Goal: Task Accomplishment & Management: Manage account settings

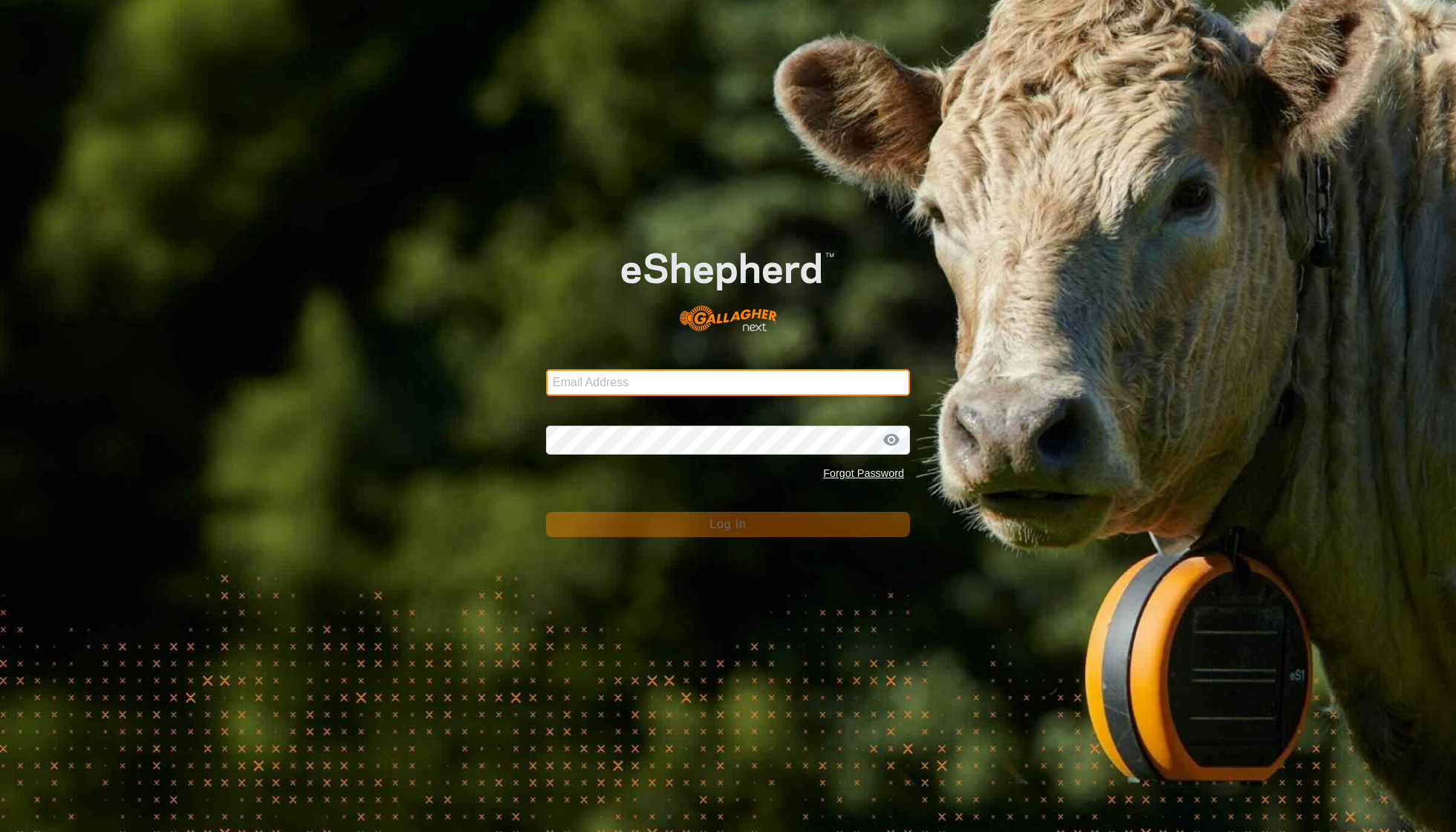
type input "[EMAIL_ADDRESS][DOMAIN_NAME]"
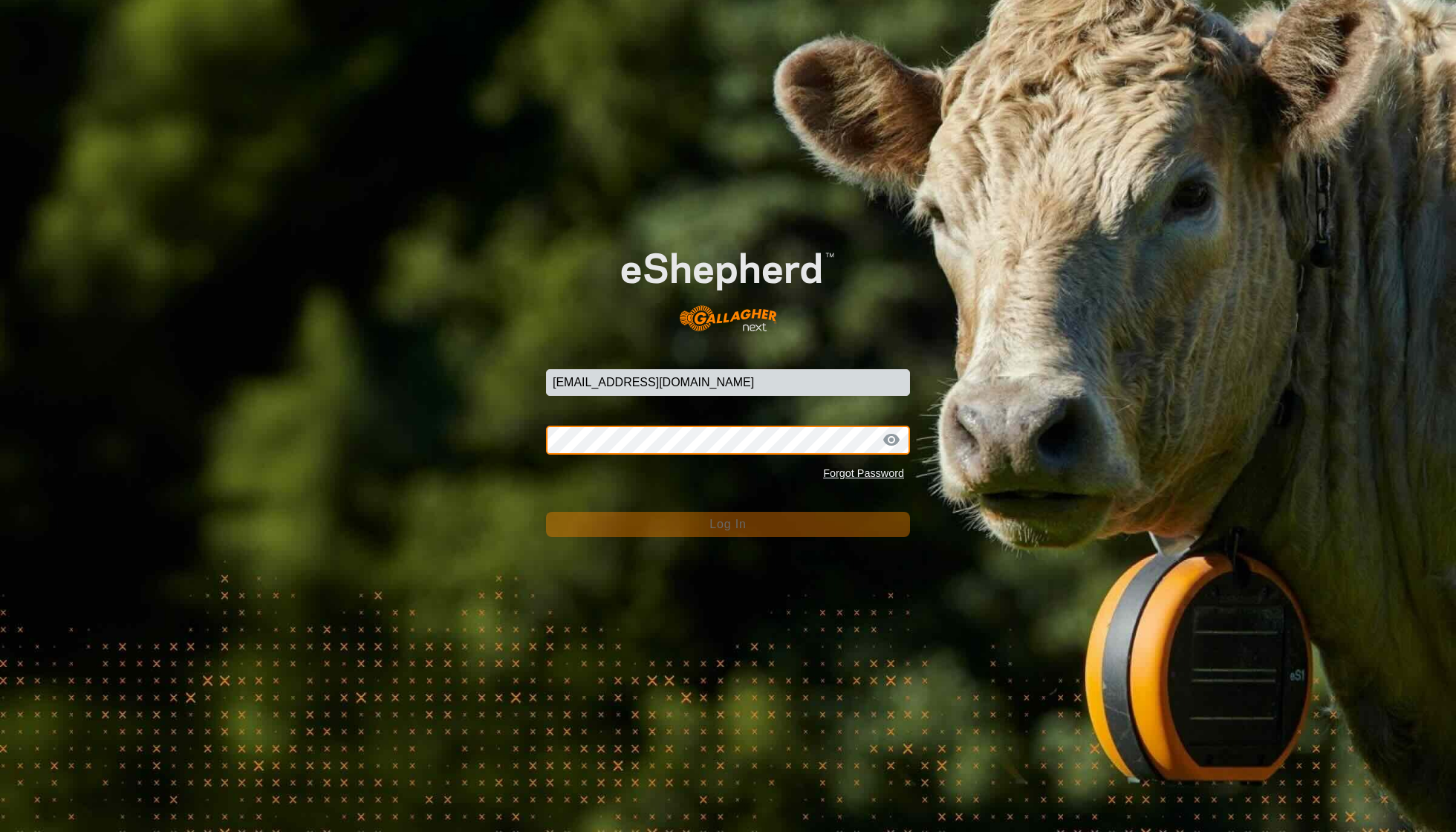
click at [728, 524] on button "Log In" at bounding box center [728, 524] width 364 height 25
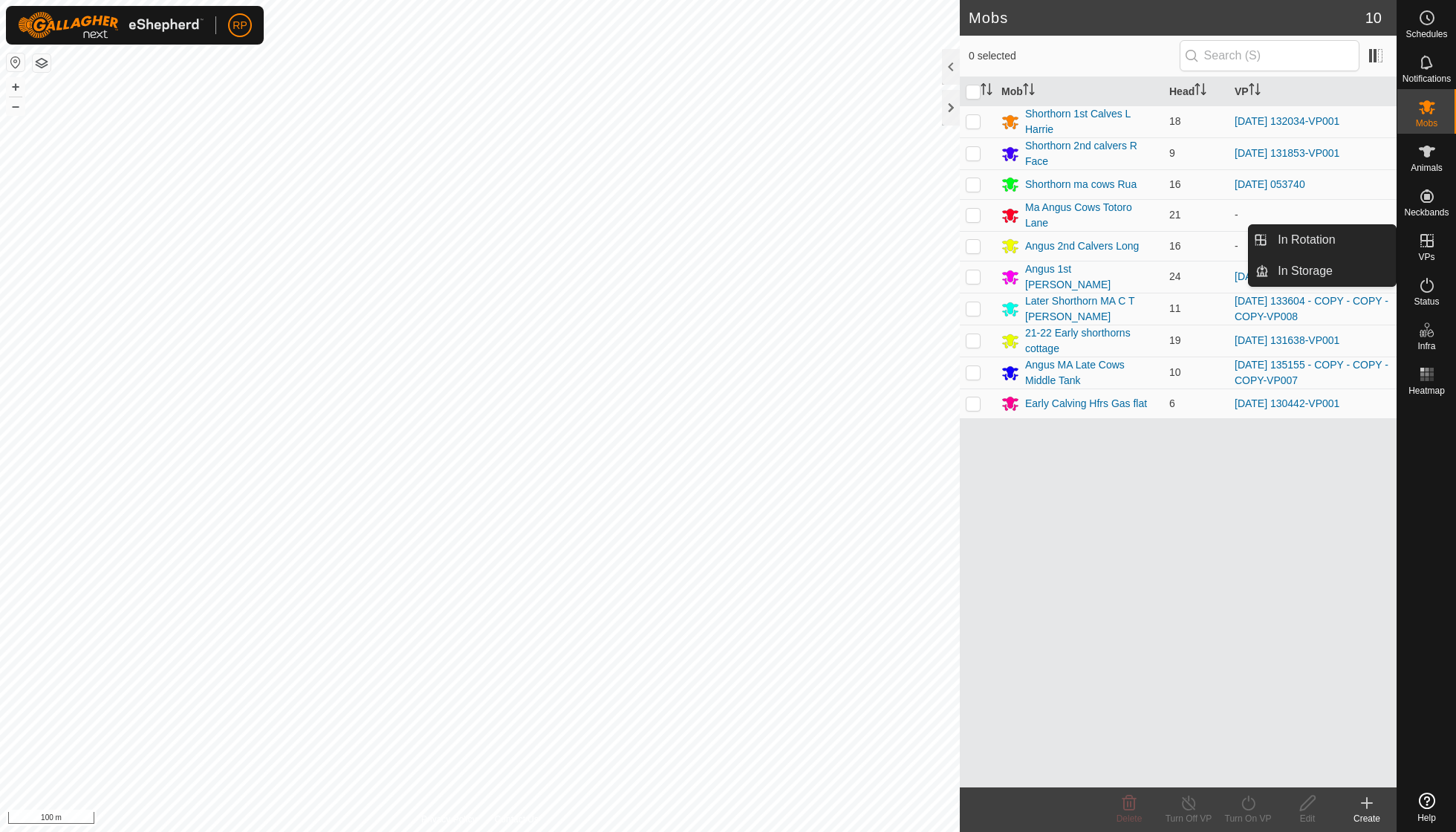
click at [1427, 244] on icon at bounding box center [1427, 241] width 13 height 13
click at [1341, 248] on link "In Rotation" at bounding box center [1331, 241] width 127 height 30
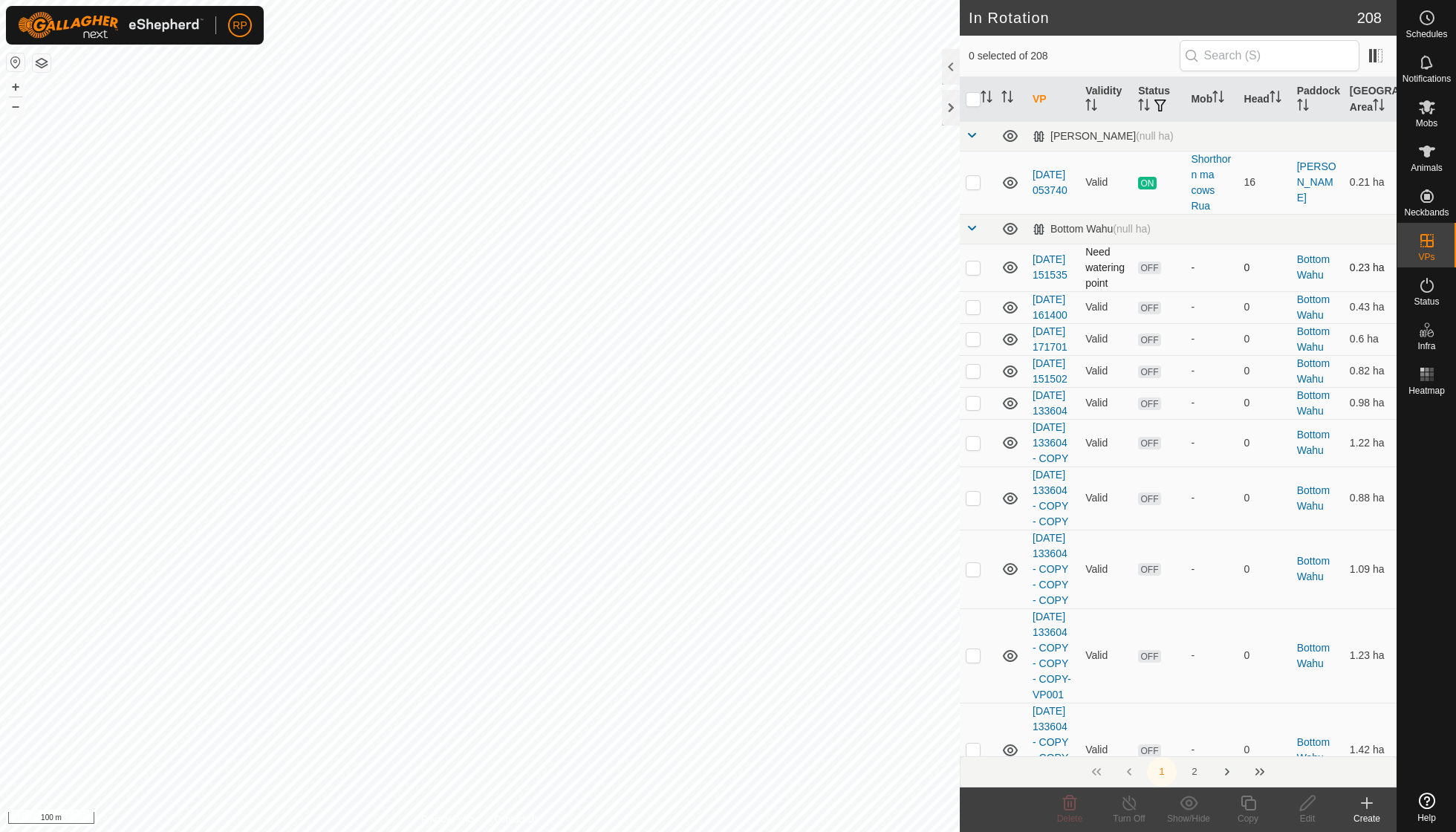
checkbox input "true"
click at [1242, 804] on icon at bounding box center [1249, 803] width 19 height 18
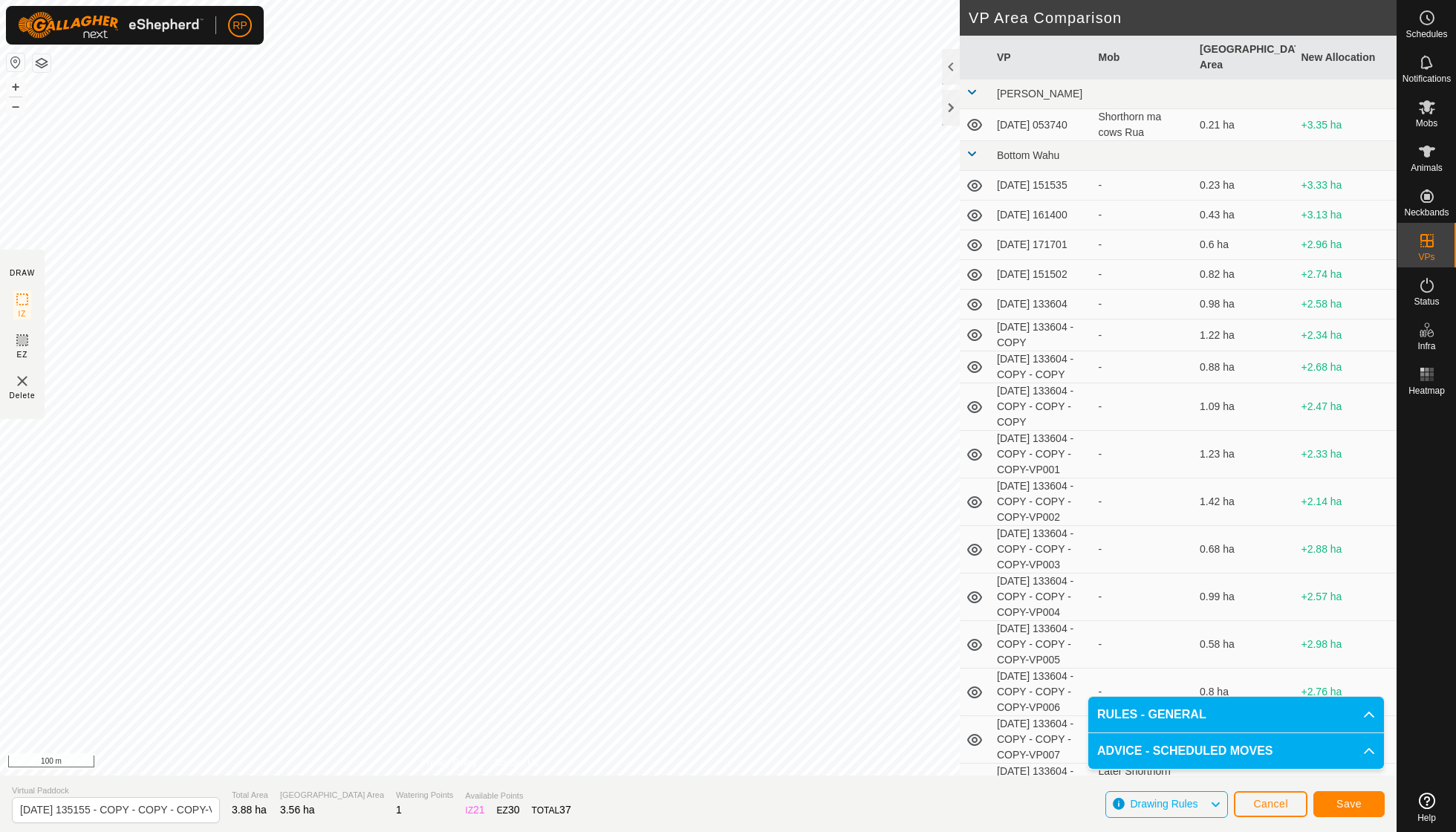
click at [1361, 806] on button "Save" at bounding box center [1349, 804] width 71 height 26
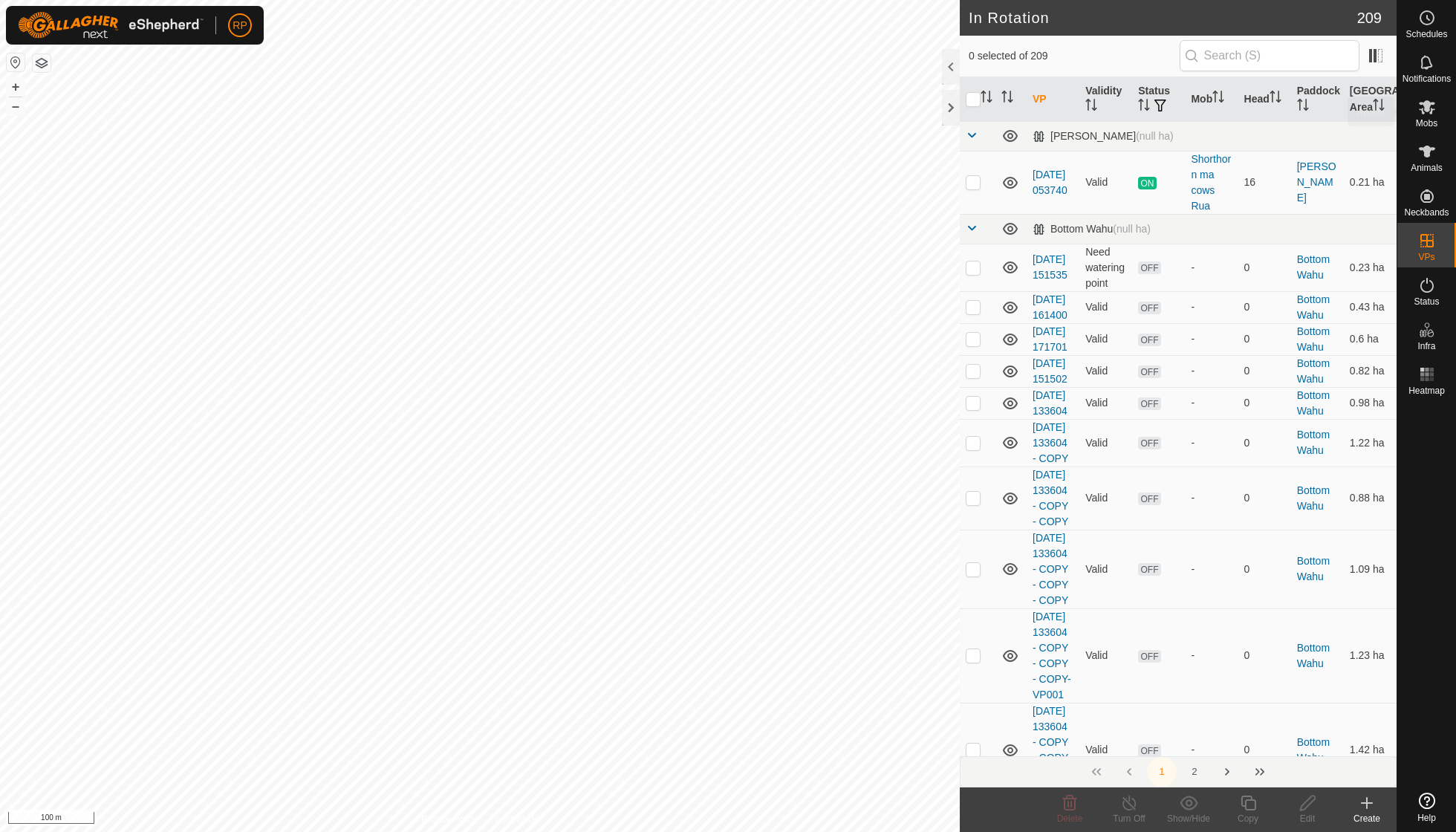
click at [1424, 110] on icon at bounding box center [1427, 106] width 18 height 18
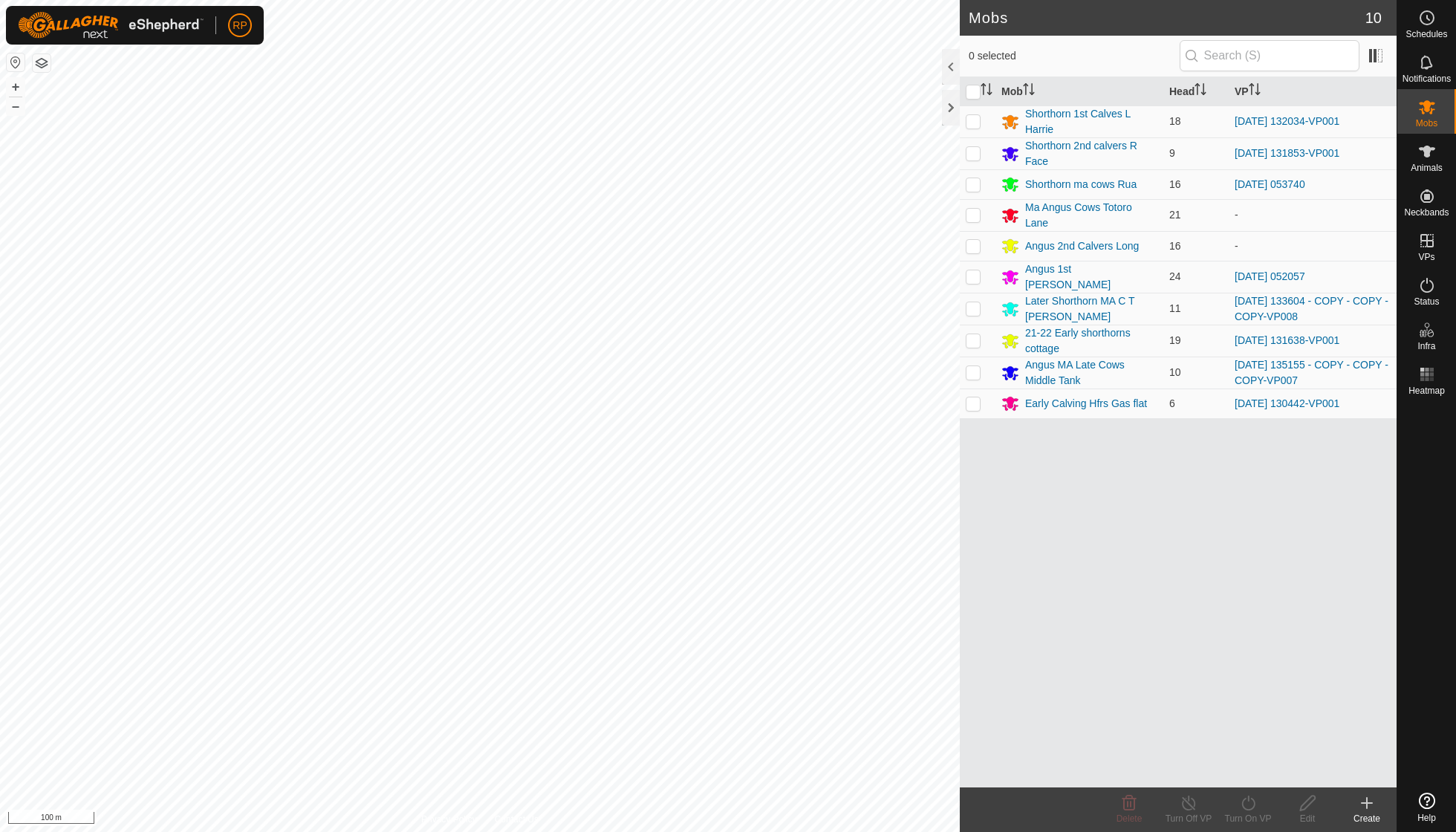
click at [1422, 114] on icon at bounding box center [1427, 106] width 18 height 18
click at [1428, 121] on span "Mobs" at bounding box center [1426, 123] width 21 height 9
click at [972, 367] on p-checkbox at bounding box center [973, 372] width 15 height 12
checkbox input "true"
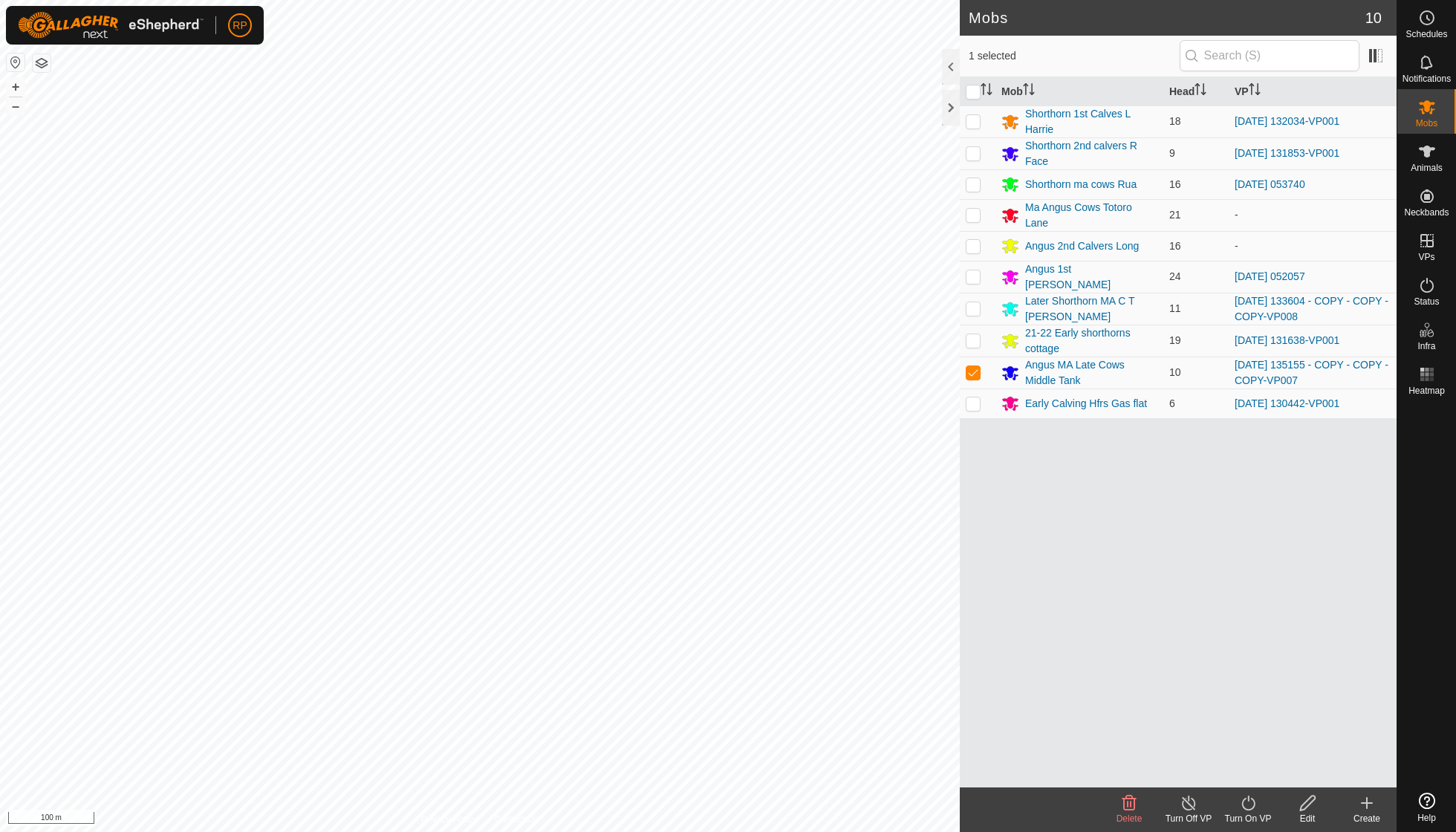
click at [1249, 804] on icon at bounding box center [1249, 803] width 19 height 18
click at [1254, 770] on link "Now" at bounding box center [1292, 770] width 147 height 30
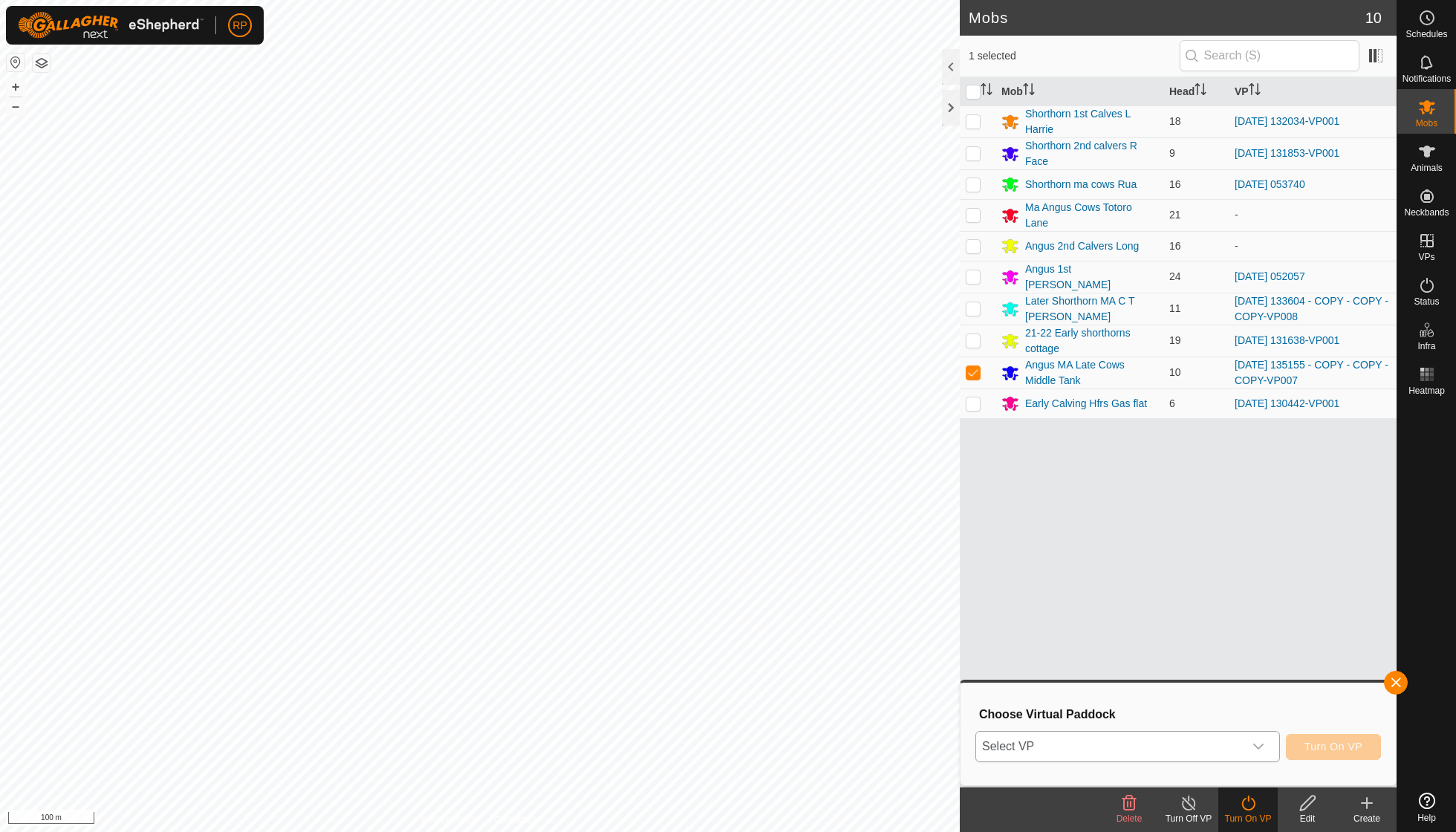
click at [1256, 746] on icon "dropdown trigger" at bounding box center [1258, 746] width 12 height 12
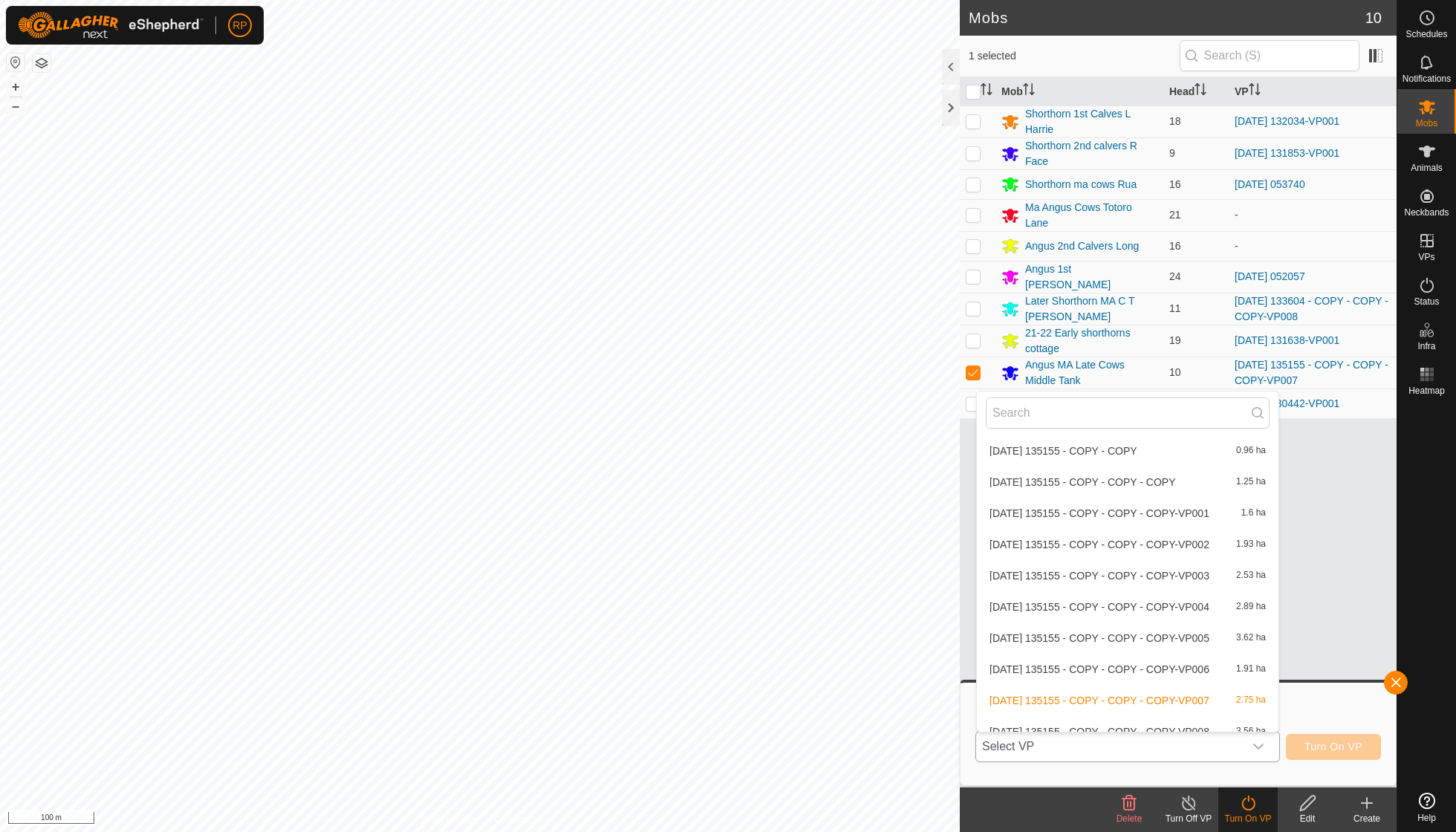
scroll to position [4744, 0]
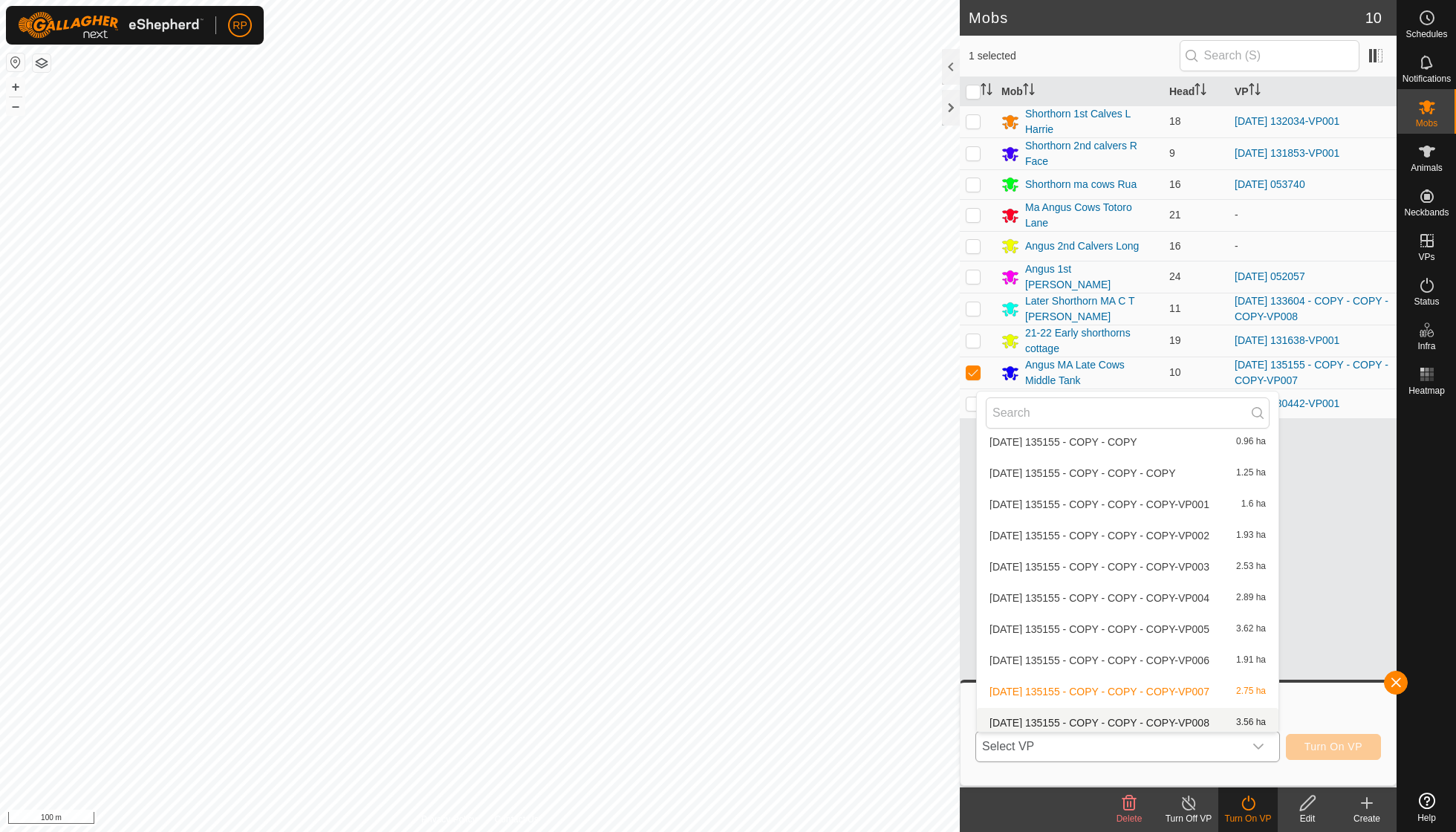
click at [1133, 708] on li "[DATE] 135155 - COPY - COPY - COPY-VP008 3.56 ha" at bounding box center [1127, 723] width 302 height 30
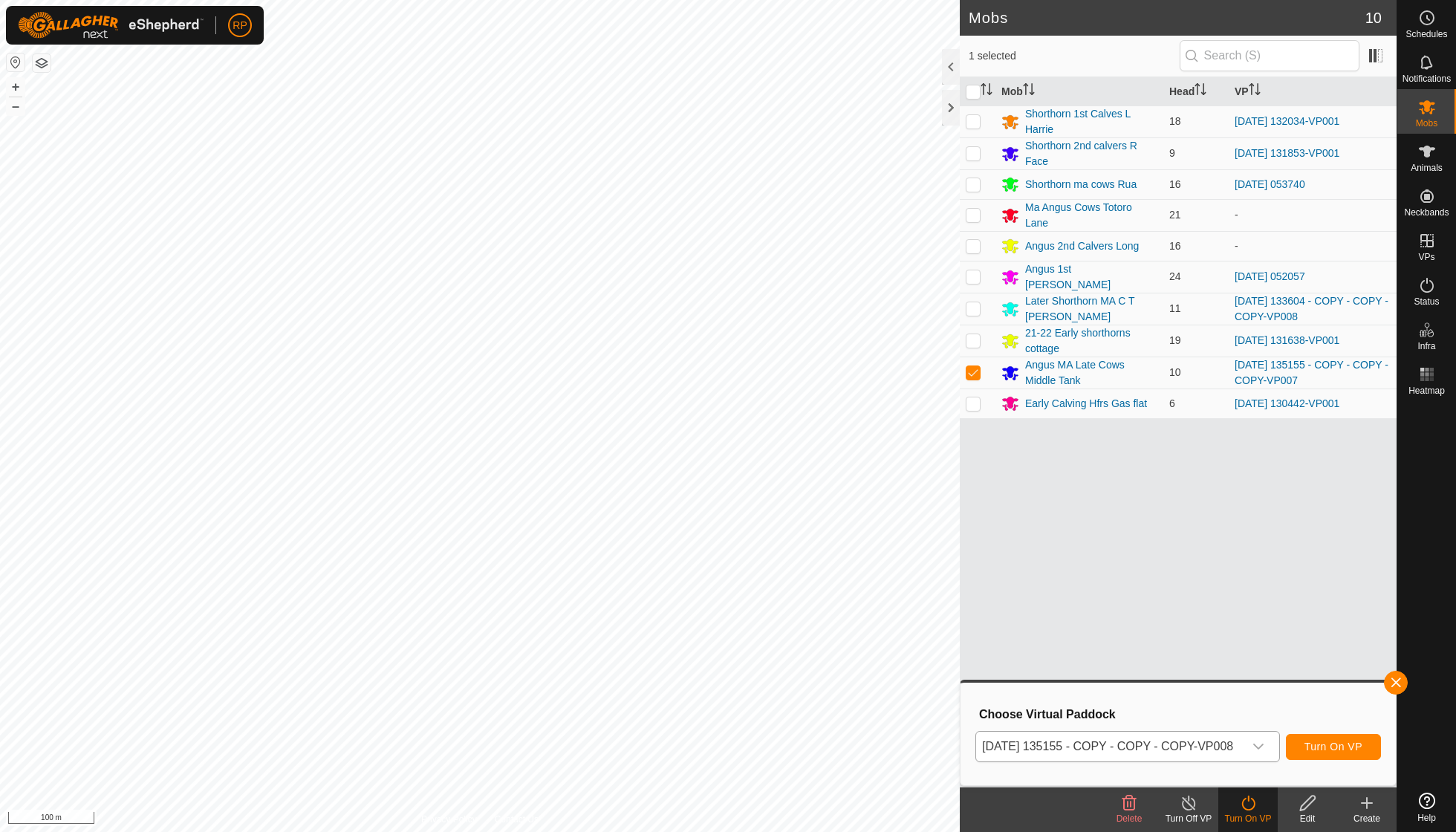
click at [1323, 744] on span "Turn On VP" at bounding box center [1334, 746] width 58 height 12
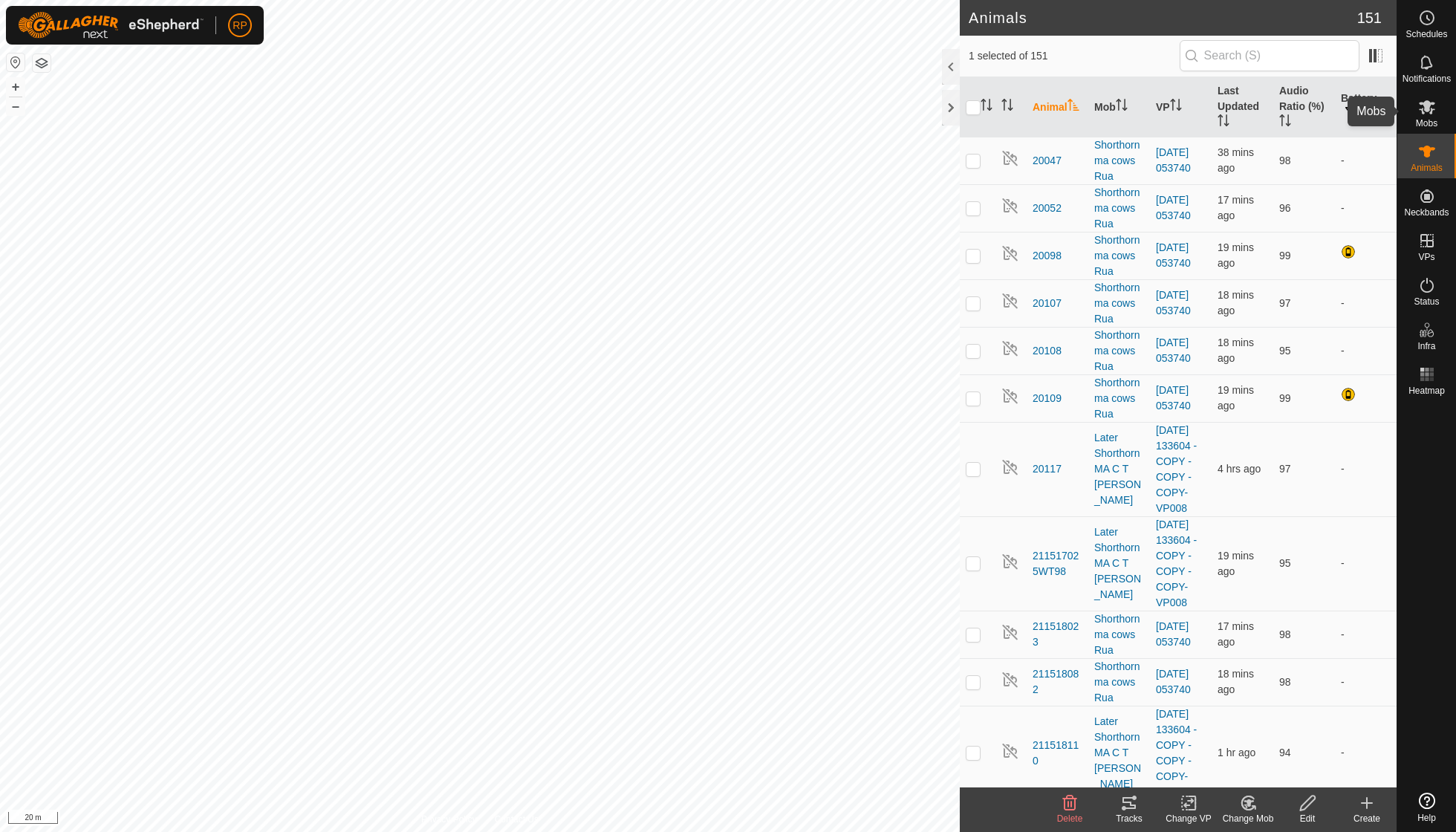
click at [1426, 113] on icon at bounding box center [1427, 106] width 18 height 18
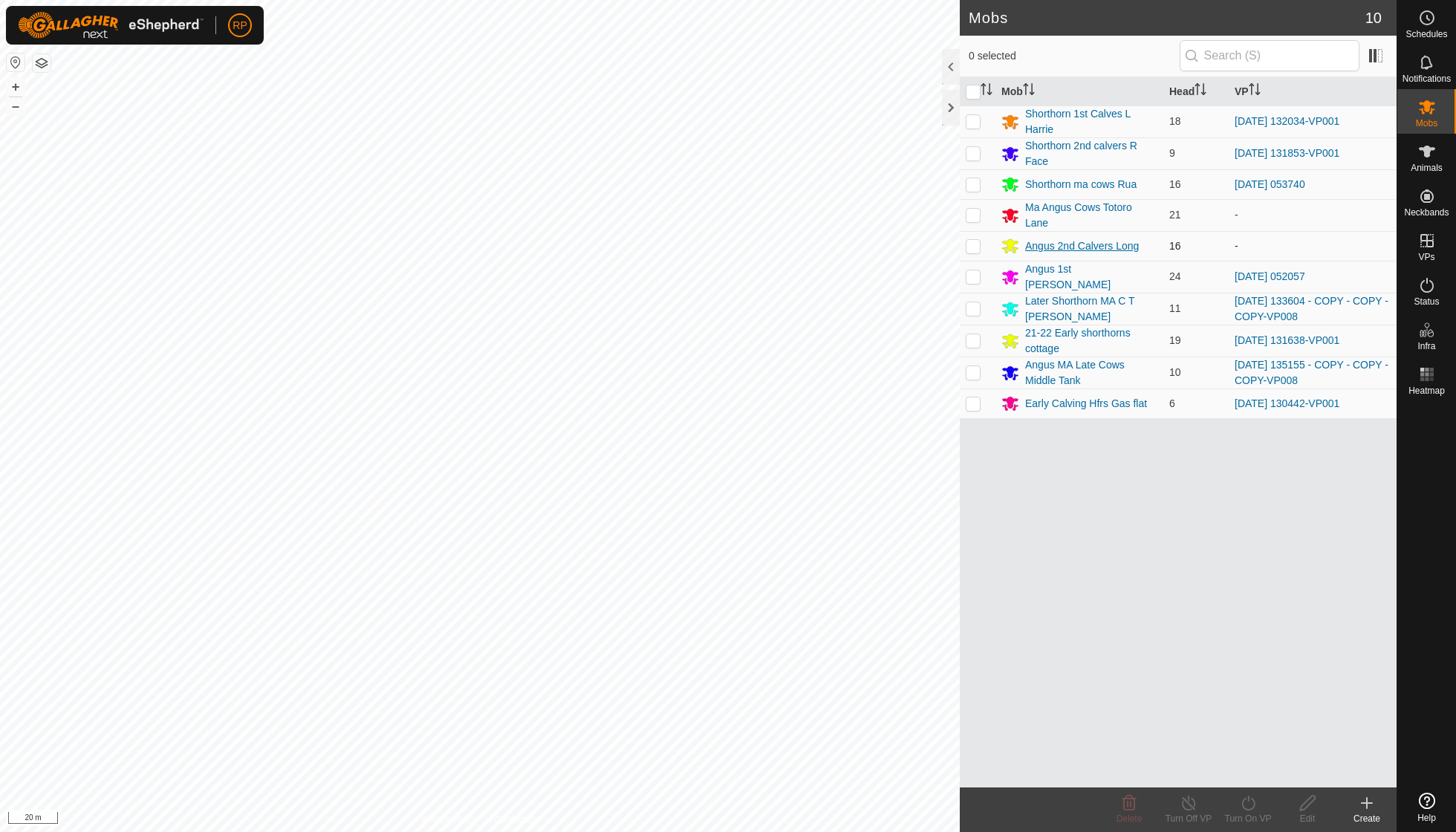
click at [1023, 239] on div "Angus 2nd Calvers Long" at bounding box center [1079, 246] width 156 height 18
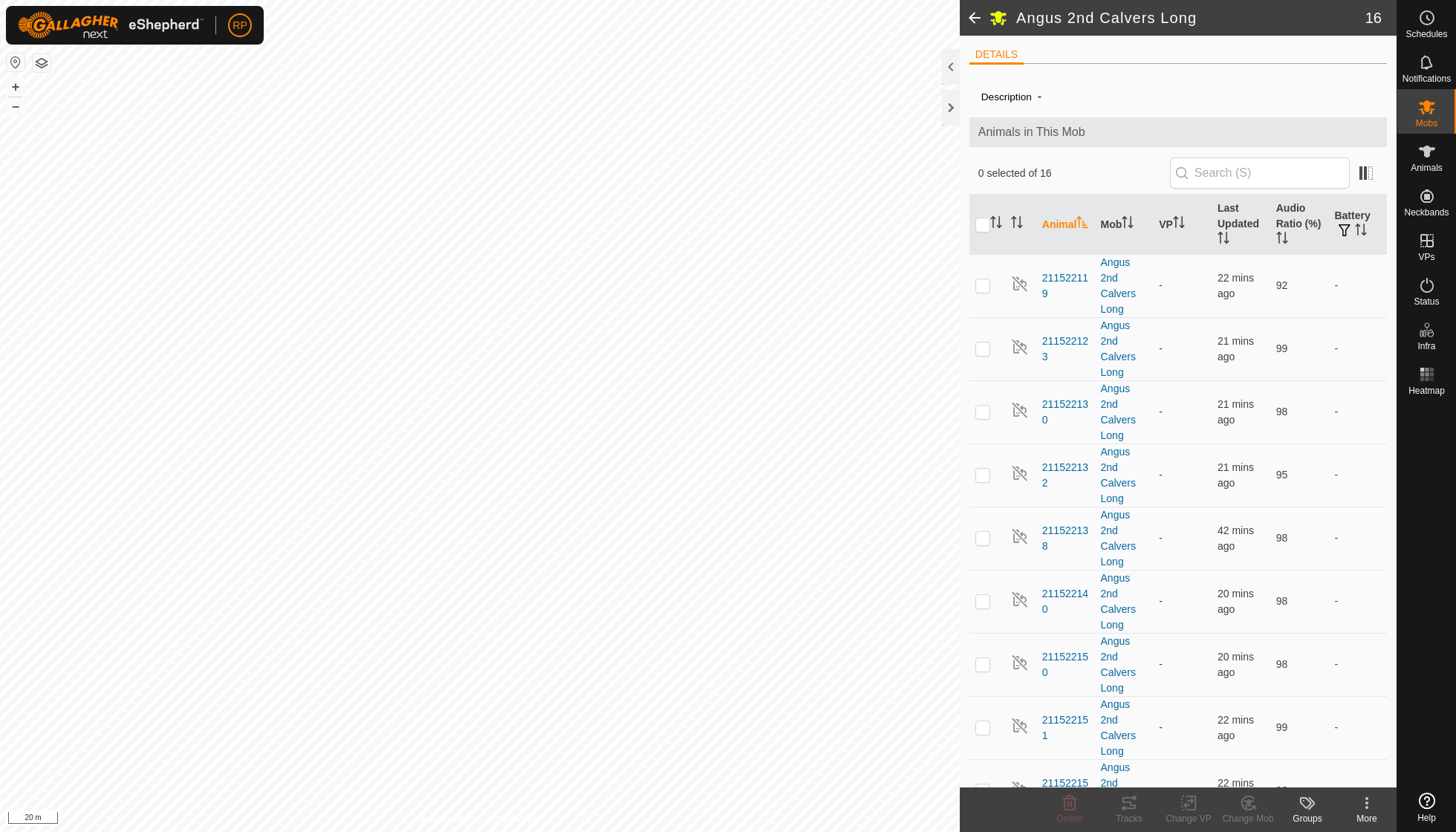
click at [998, 20] on icon at bounding box center [998, 19] width 17 height 14
click at [1365, 808] on icon at bounding box center [1367, 808] width 3 height 3
click at [1318, 767] on link "Edit Mob Detail" at bounding box center [1319, 769] width 154 height 30
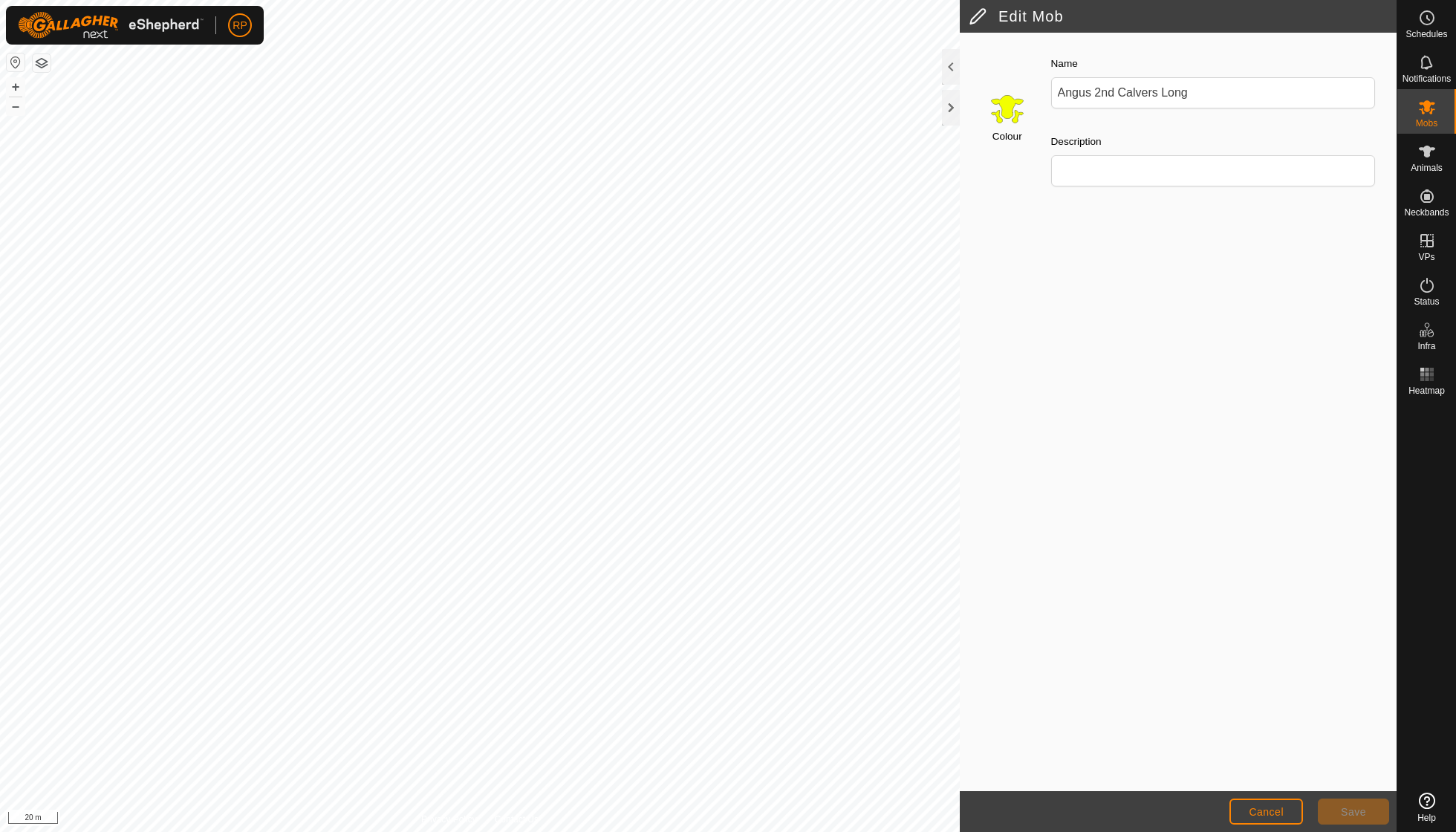
click at [1005, 103] on input "Select a color" at bounding box center [1007, 108] width 35 height 35
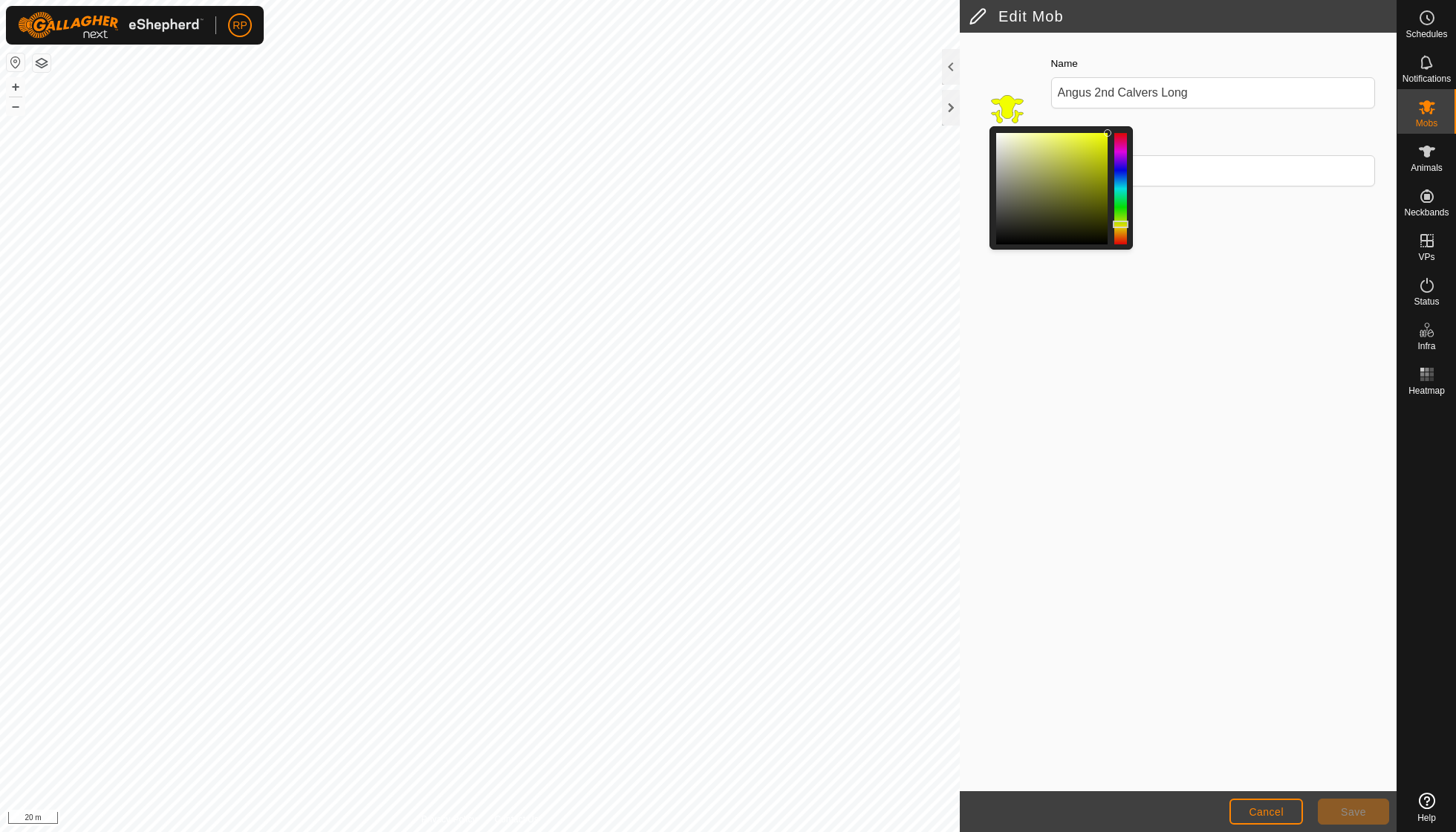
click at [1120, 196] on div at bounding box center [1120, 188] width 13 height 111
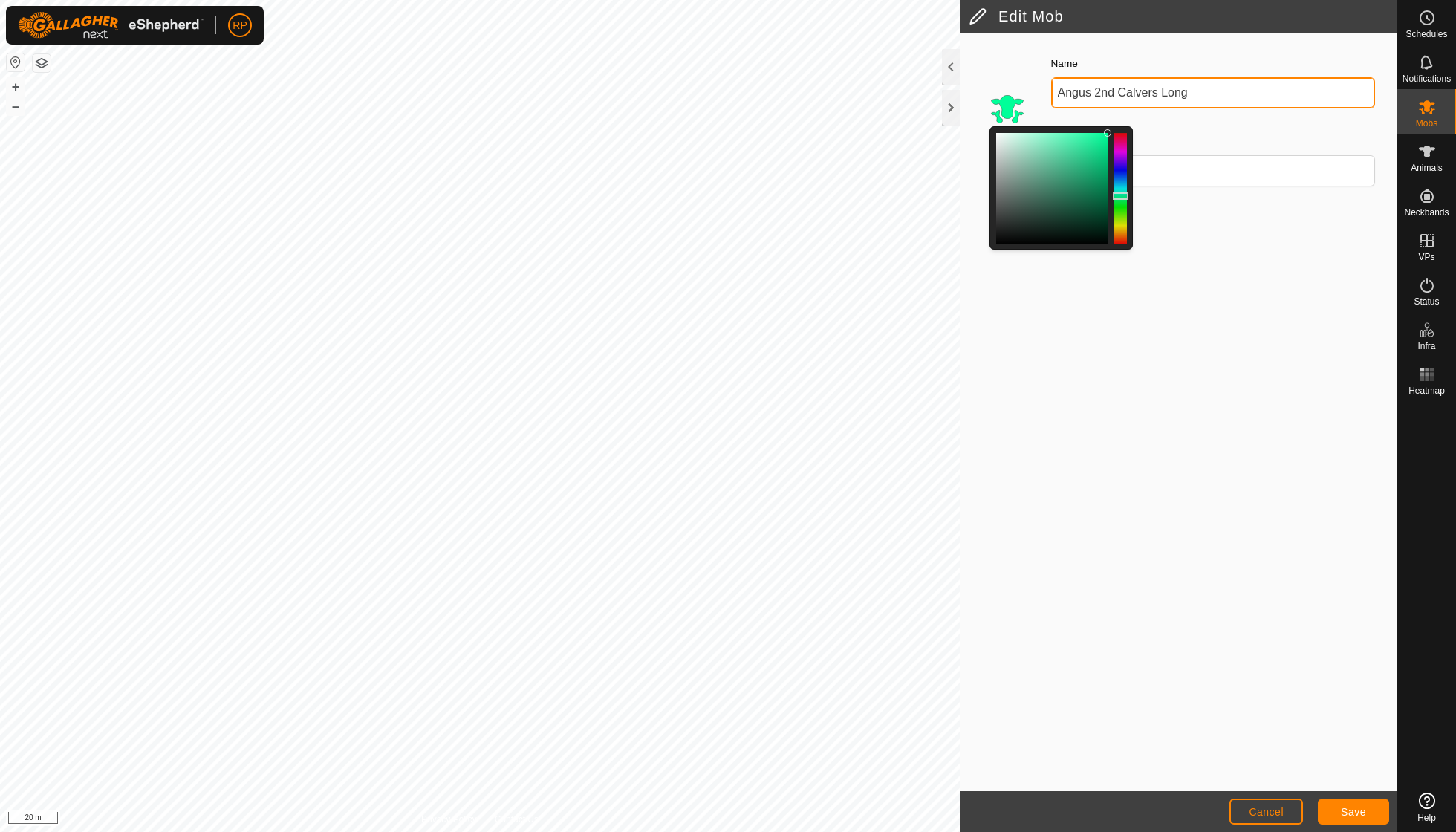
click at [1201, 95] on input "Angus 2nd Calvers Long" at bounding box center [1213, 93] width 325 height 32
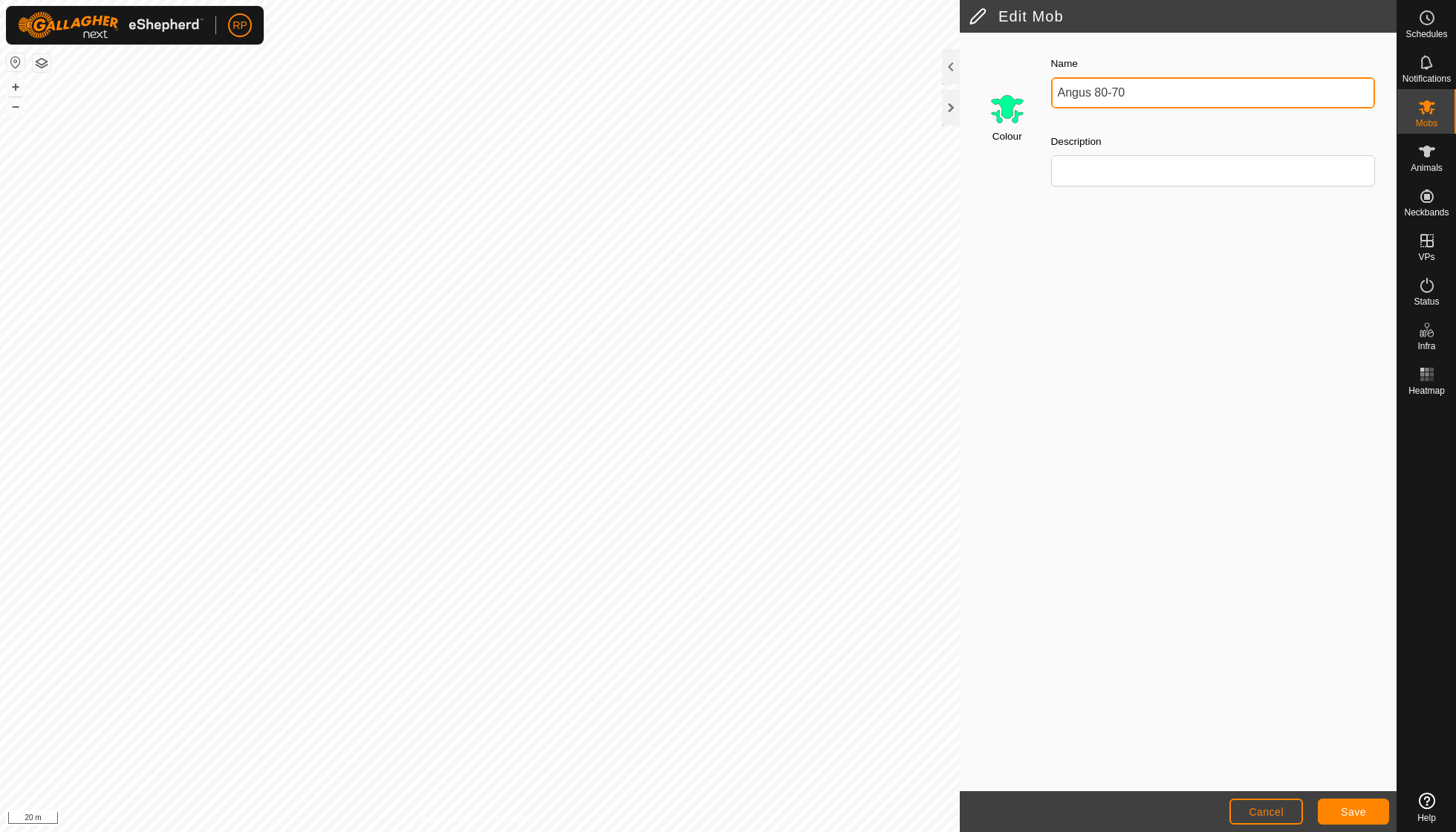
type input "Angus 80-70"
click at [1359, 815] on span "Save" at bounding box center [1354, 811] width 25 height 12
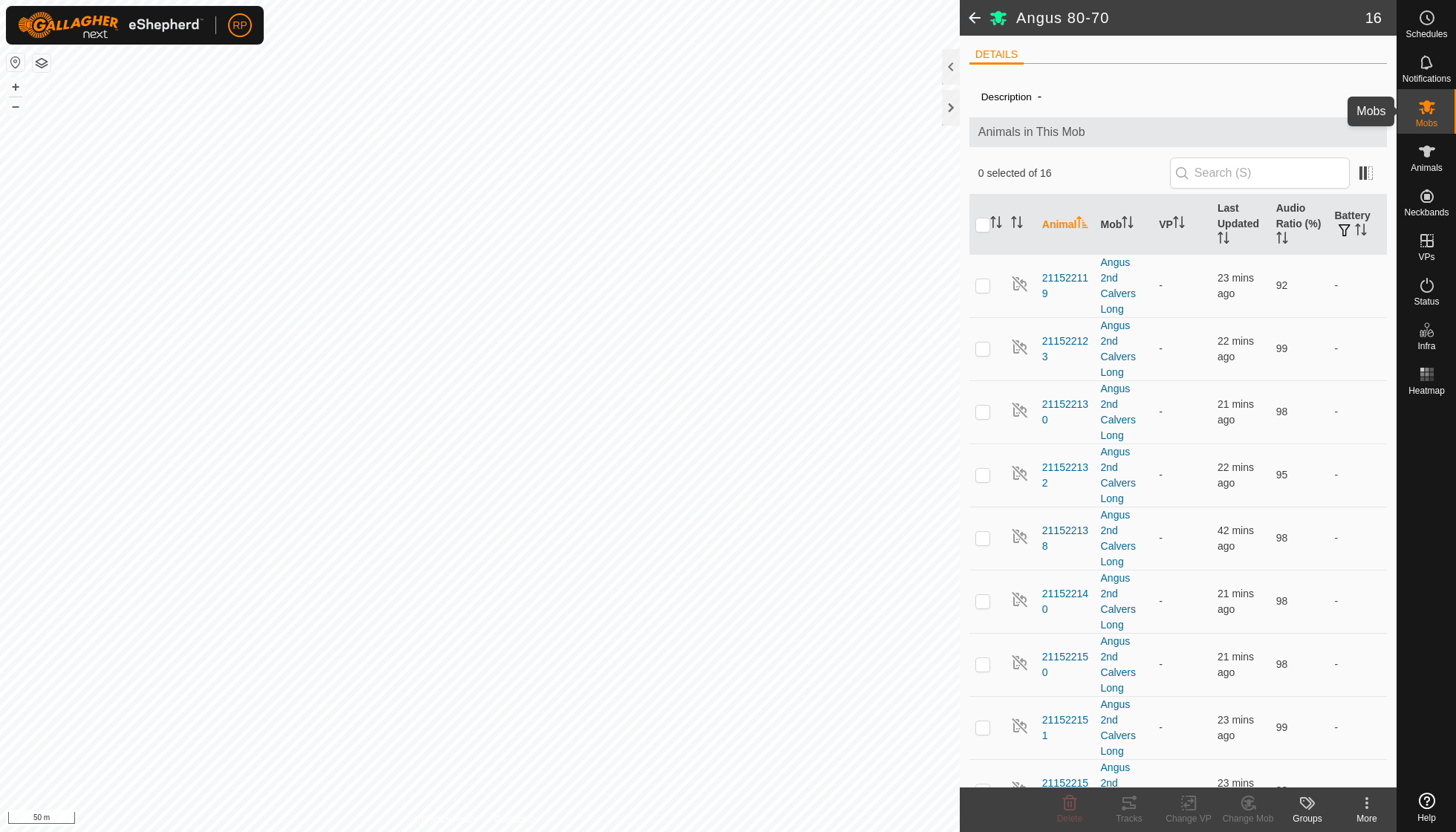
click at [1428, 114] on icon at bounding box center [1427, 106] width 18 height 18
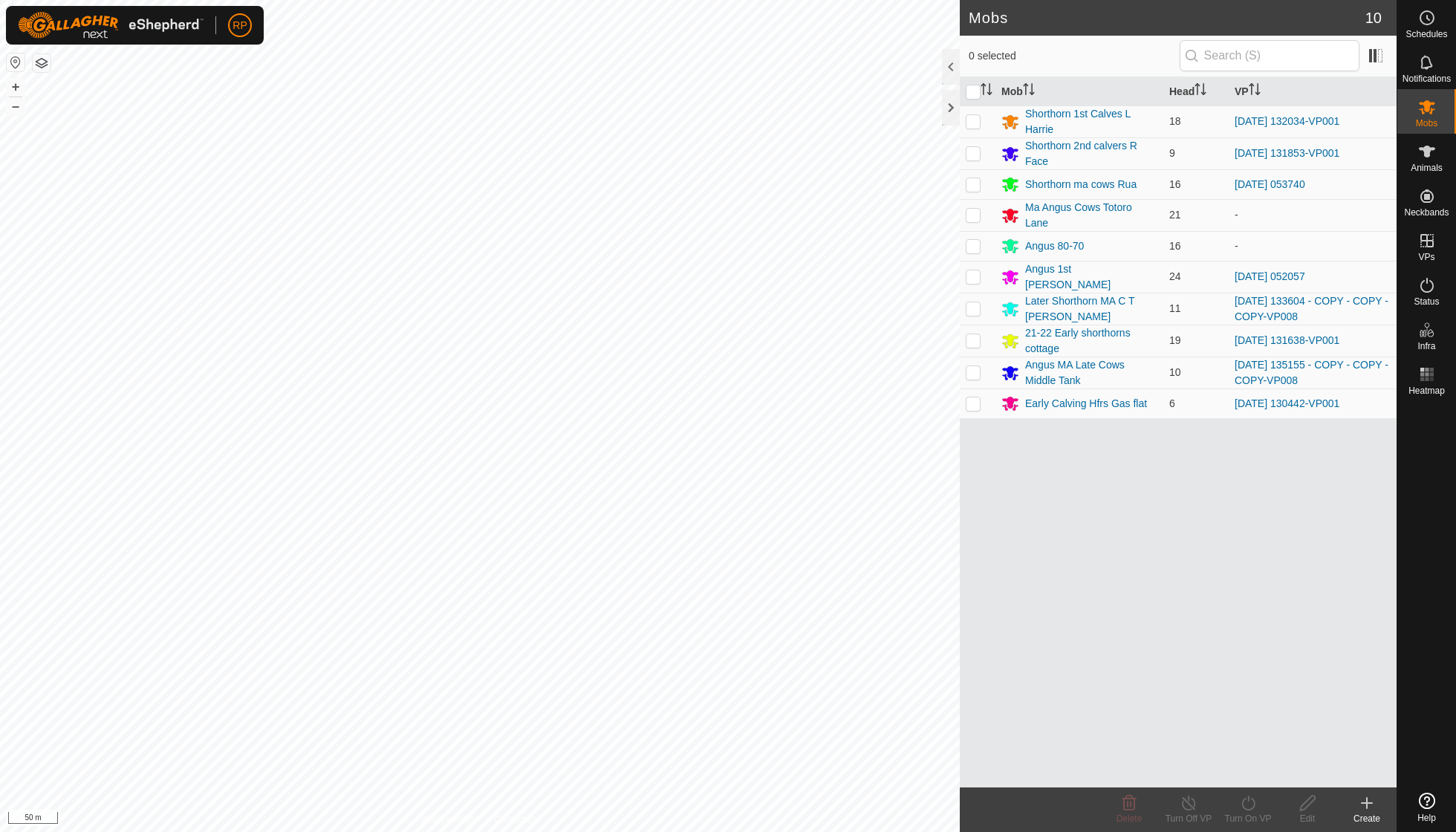
click at [1365, 803] on icon at bounding box center [1367, 803] width 18 height 18
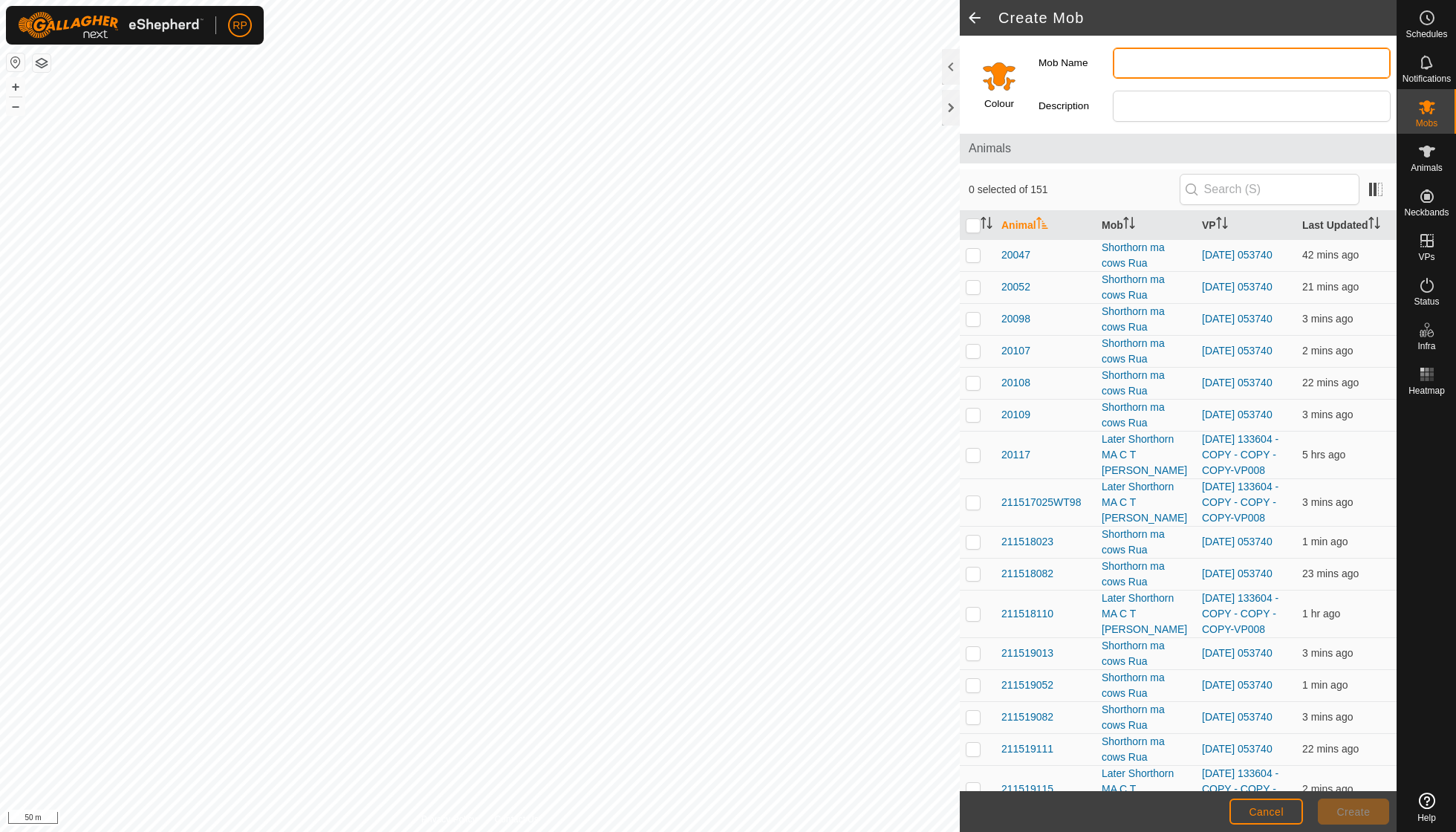
click at [1154, 67] on input "Mob Name" at bounding box center [1252, 63] width 277 height 32
type input "Long later Angus"
click at [998, 75] on input "Select a color" at bounding box center [999, 76] width 35 height 35
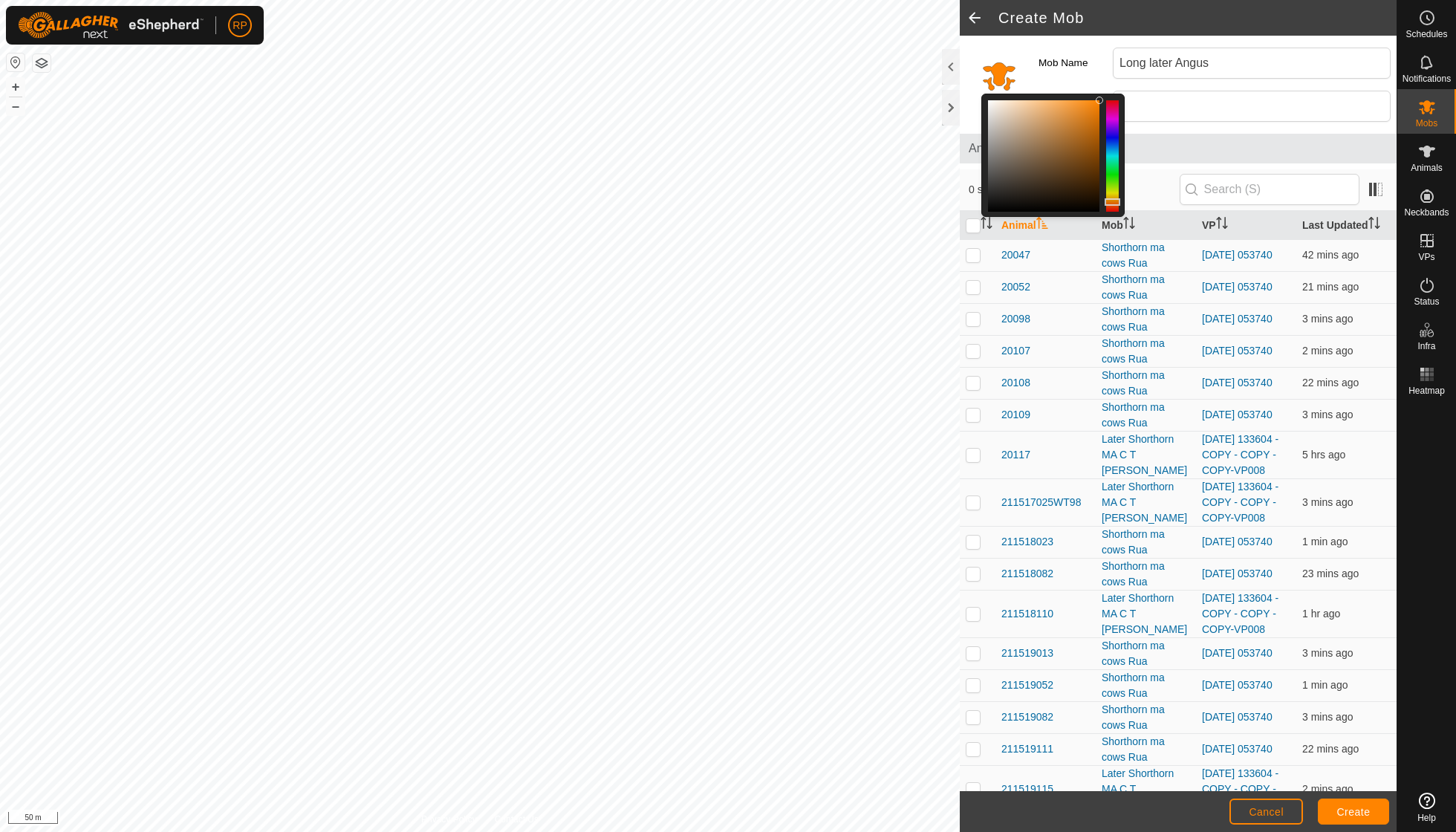
click at [1109, 107] on div at bounding box center [1112, 155] width 13 height 111
click at [1349, 804] on button "Create" at bounding box center [1354, 811] width 71 height 26
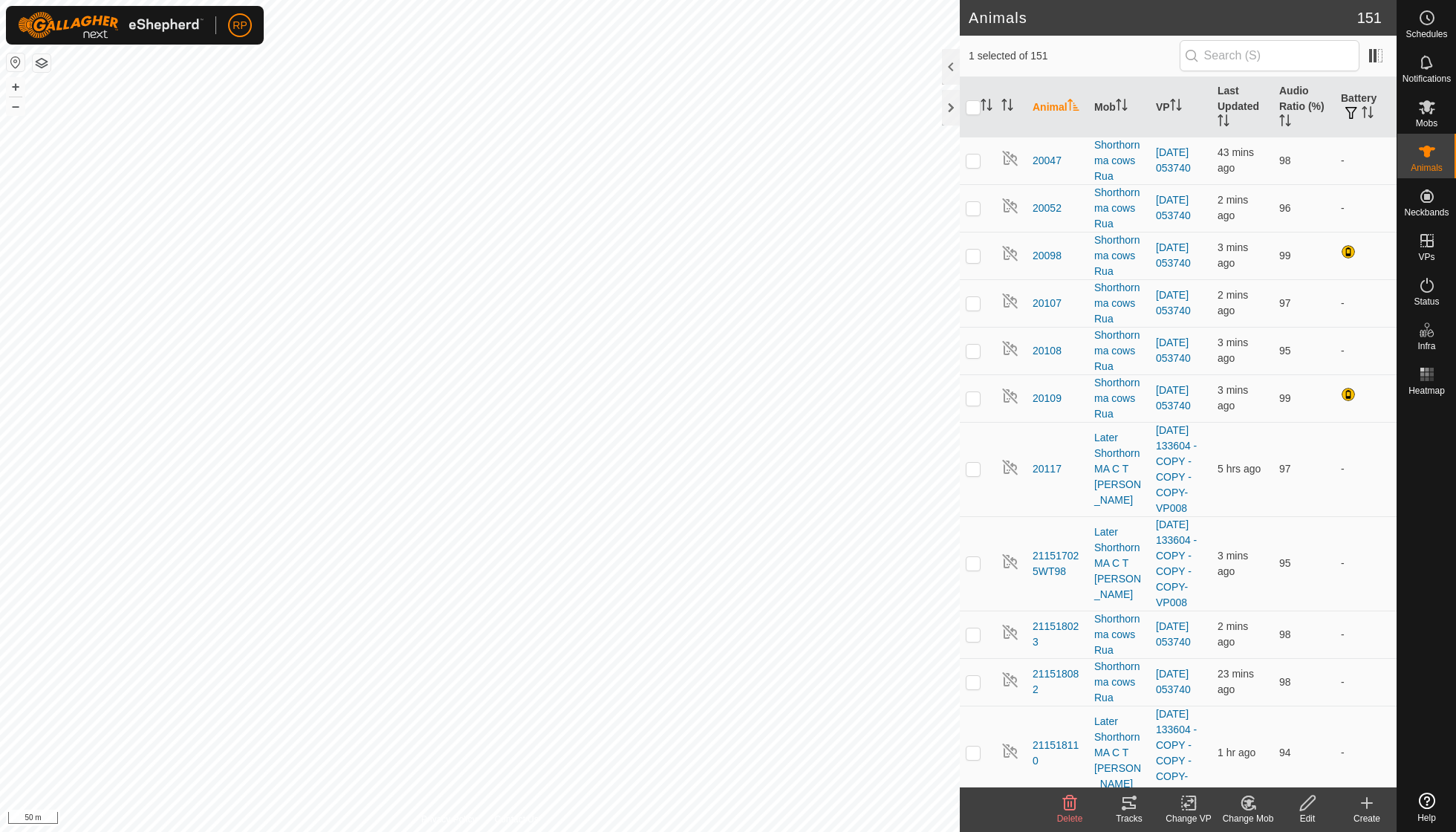
click at [1255, 803] on icon at bounding box center [1249, 803] width 19 height 18
click at [1267, 741] on link "Choose Mob..." at bounding box center [1292, 739] width 147 height 30
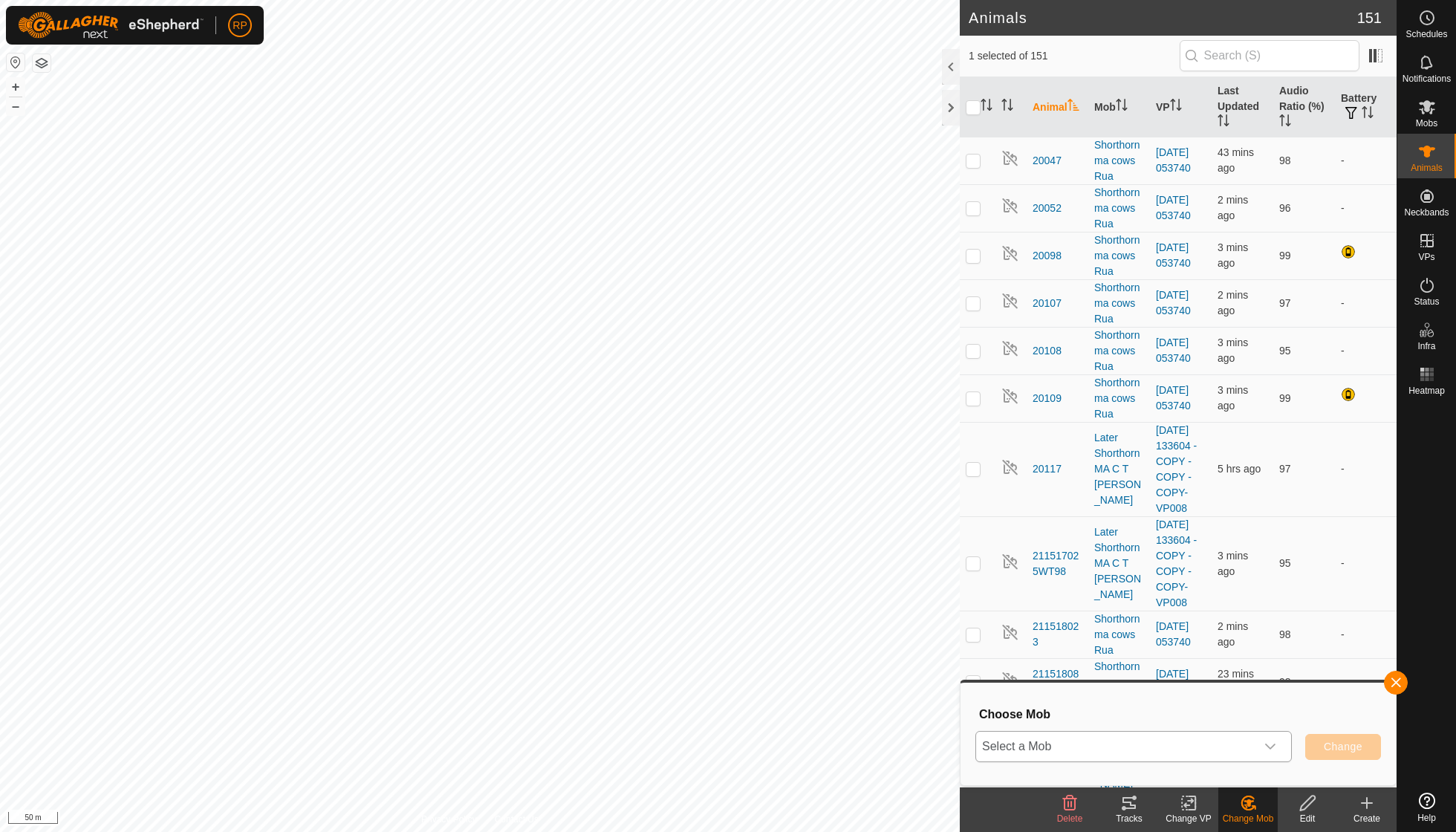
click at [1279, 746] on div "dropdown trigger" at bounding box center [1271, 747] width 30 height 30
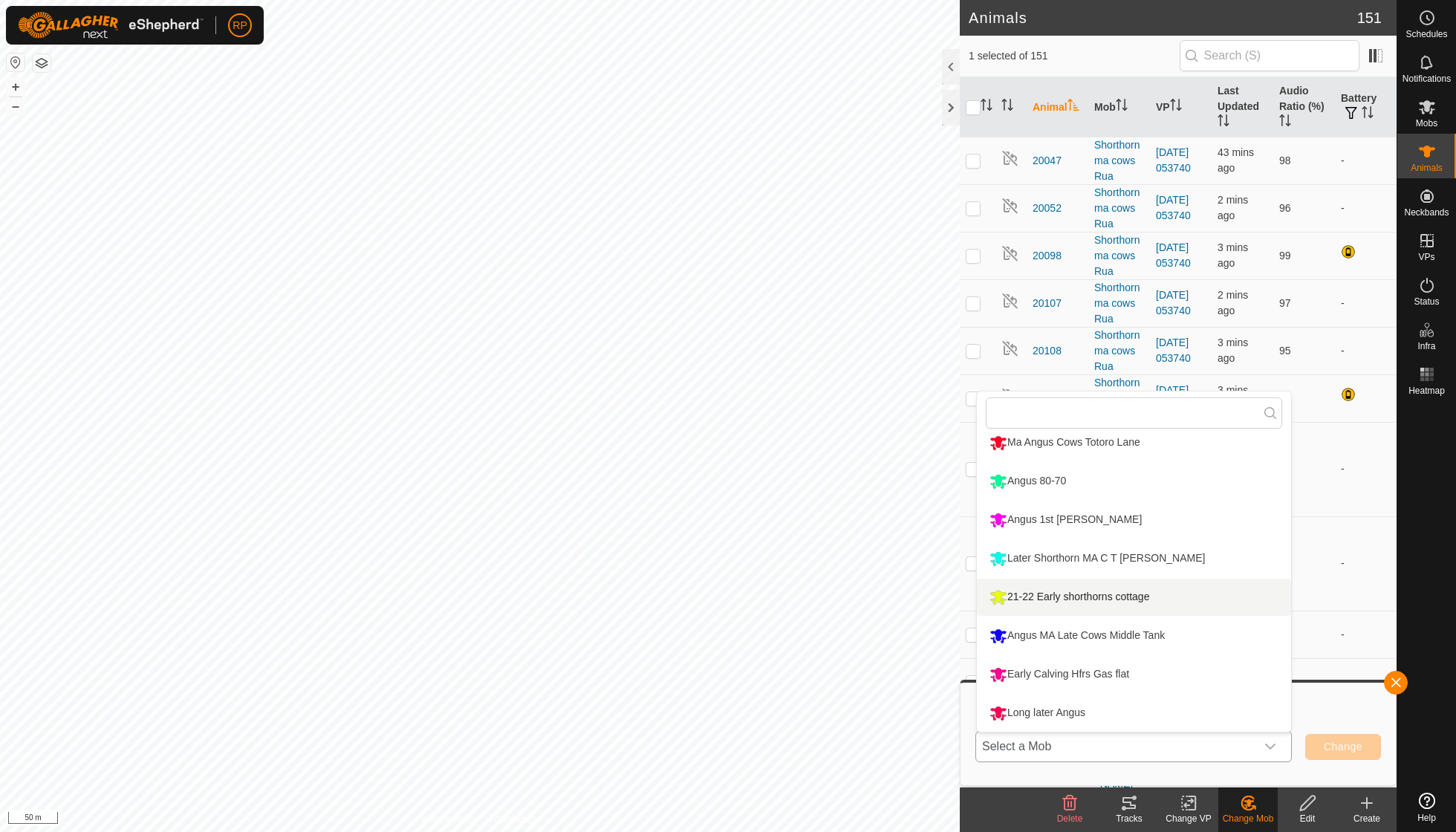
scroll to position [126, 0]
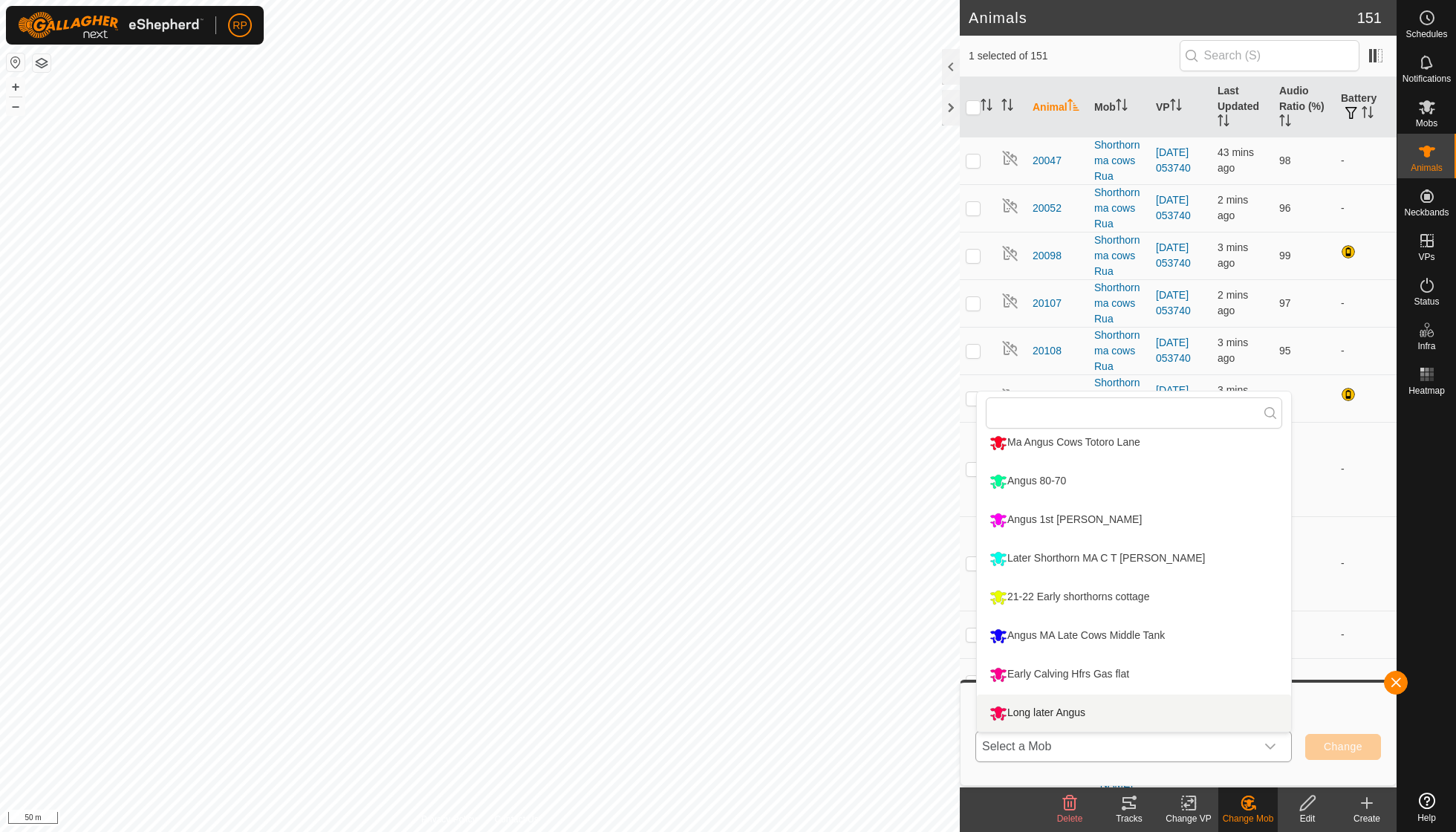
click at [1102, 705] on li "Long later Angus" at bounding box center [1134, 713] width 315 height 37
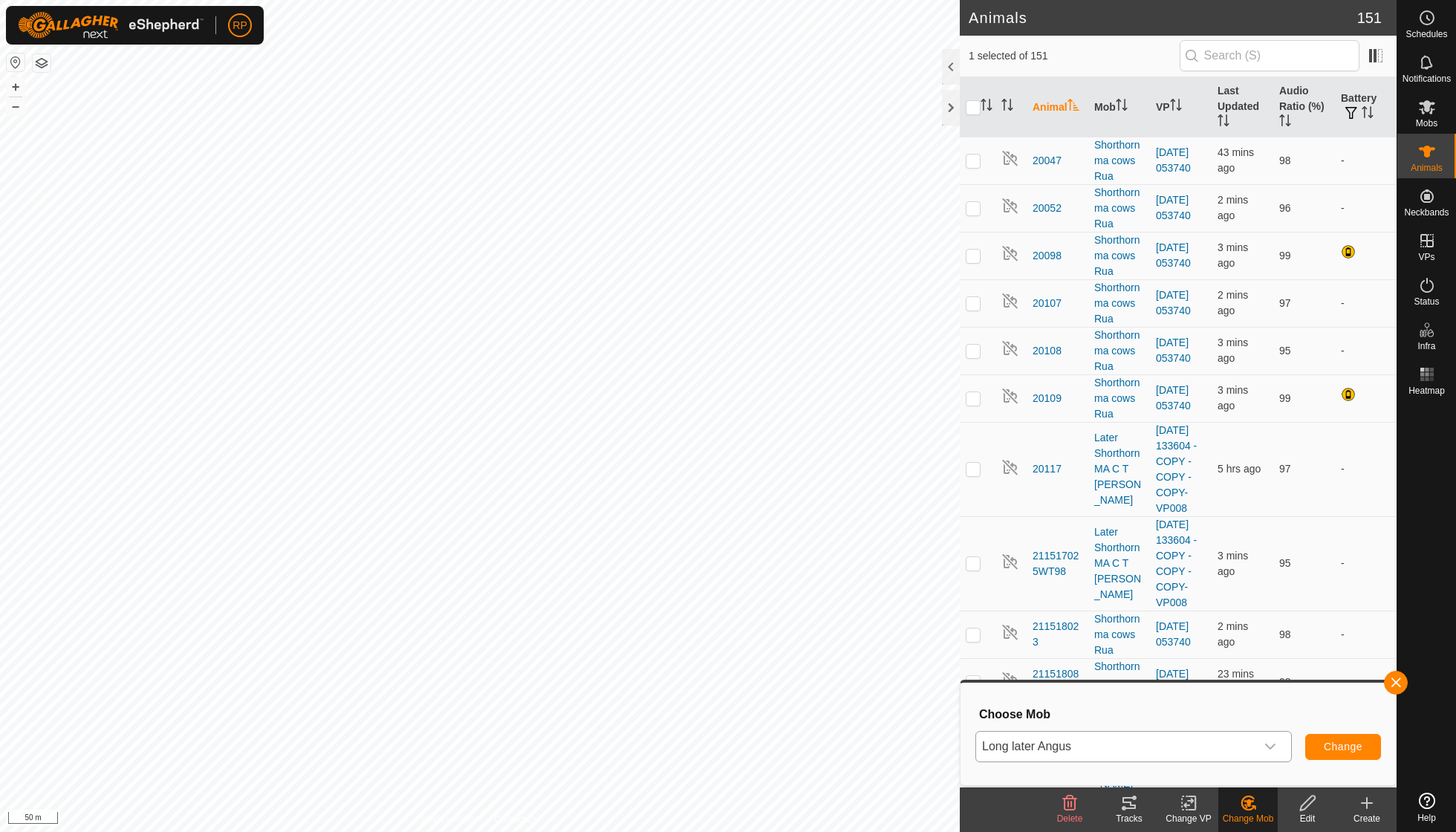
click at [1335, 741] on span "Change" at bounding box center [1342, 746] width 39 height 12
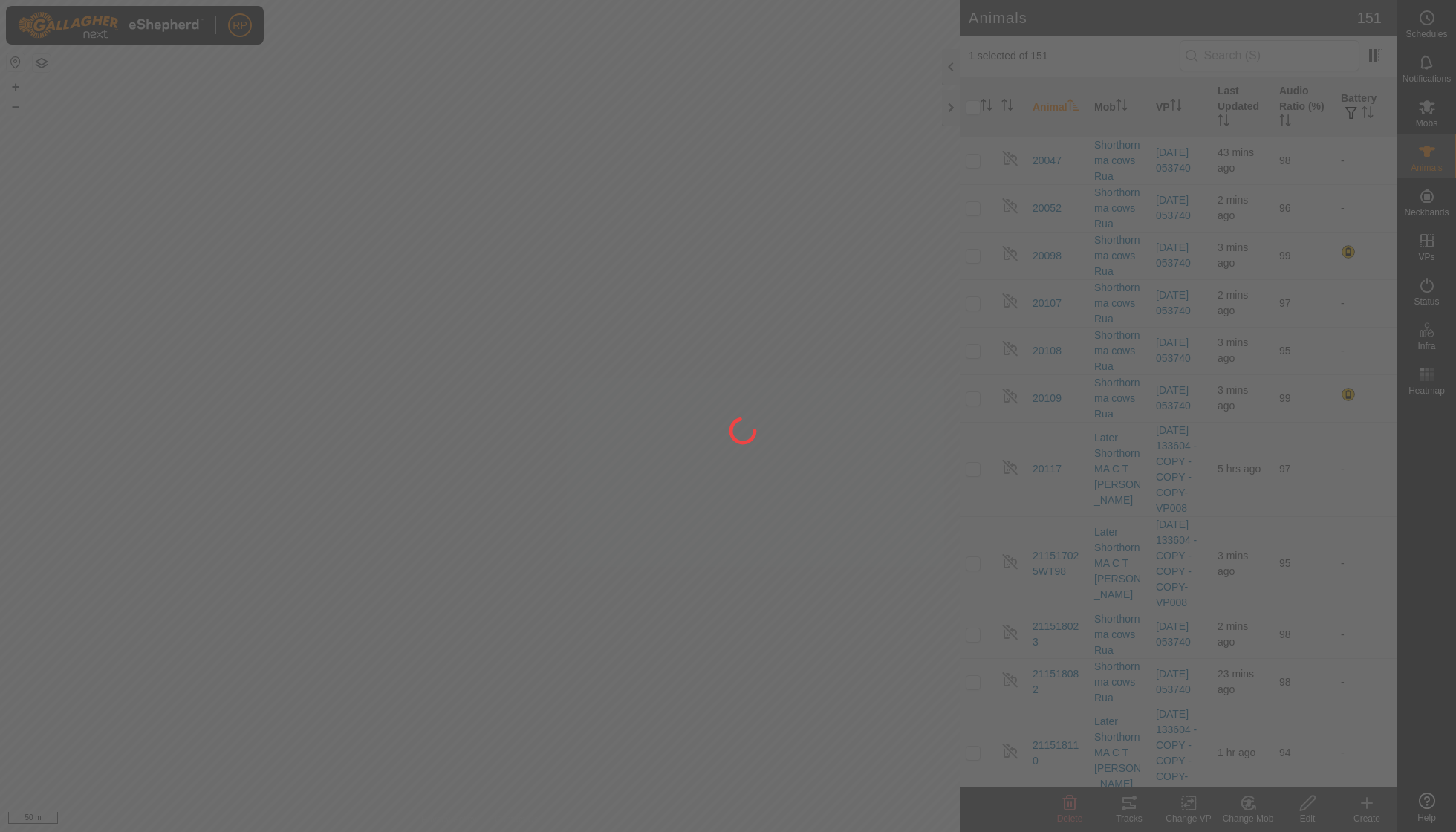
checkbox input "false"
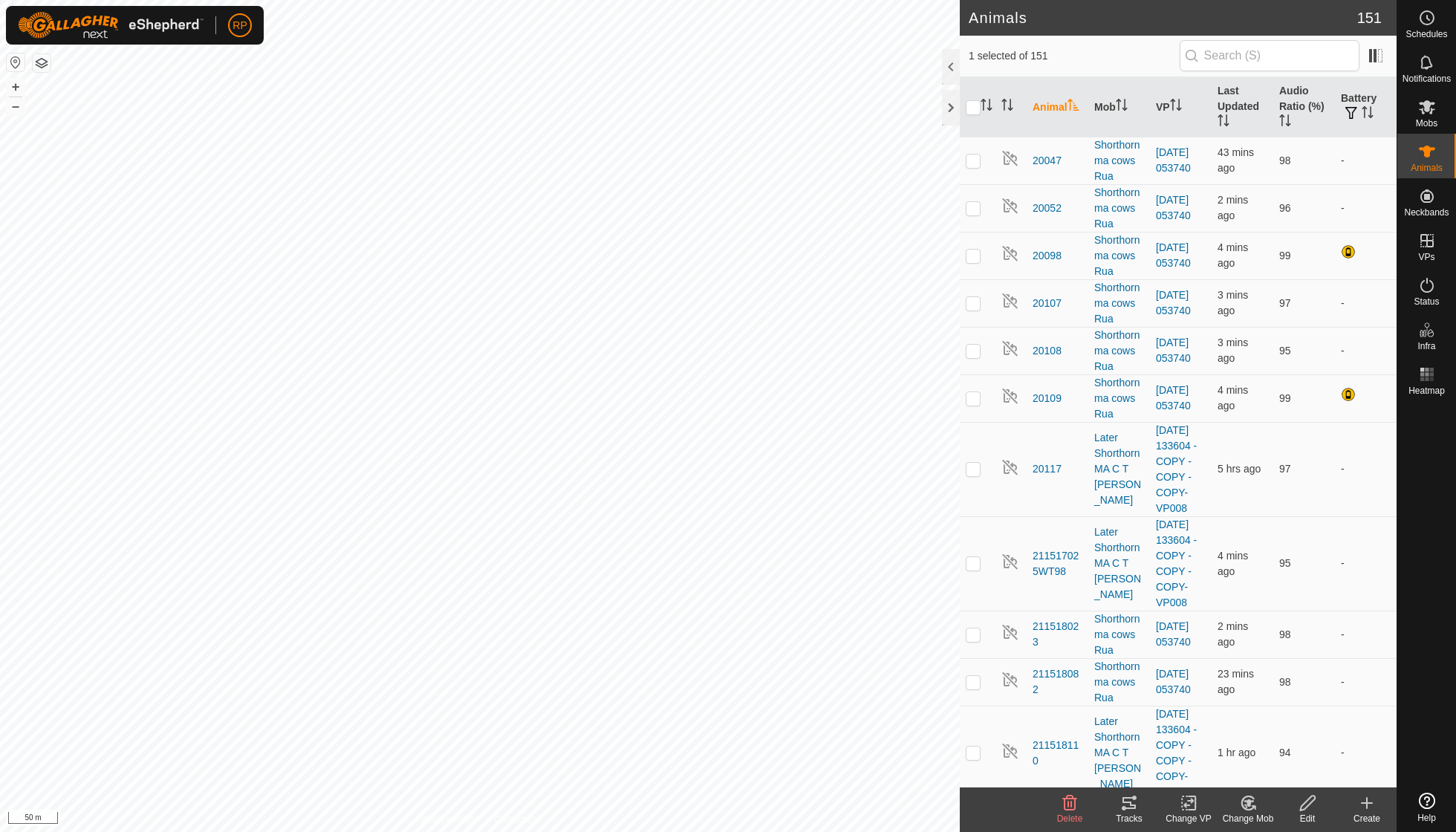
click at [1249, 805] on icon at bounding box center [1248, 803] width 10 height 7
click at [1257, 744] on link "Choose Mob..." at bounding box center [1292, 739] width 147 height 30
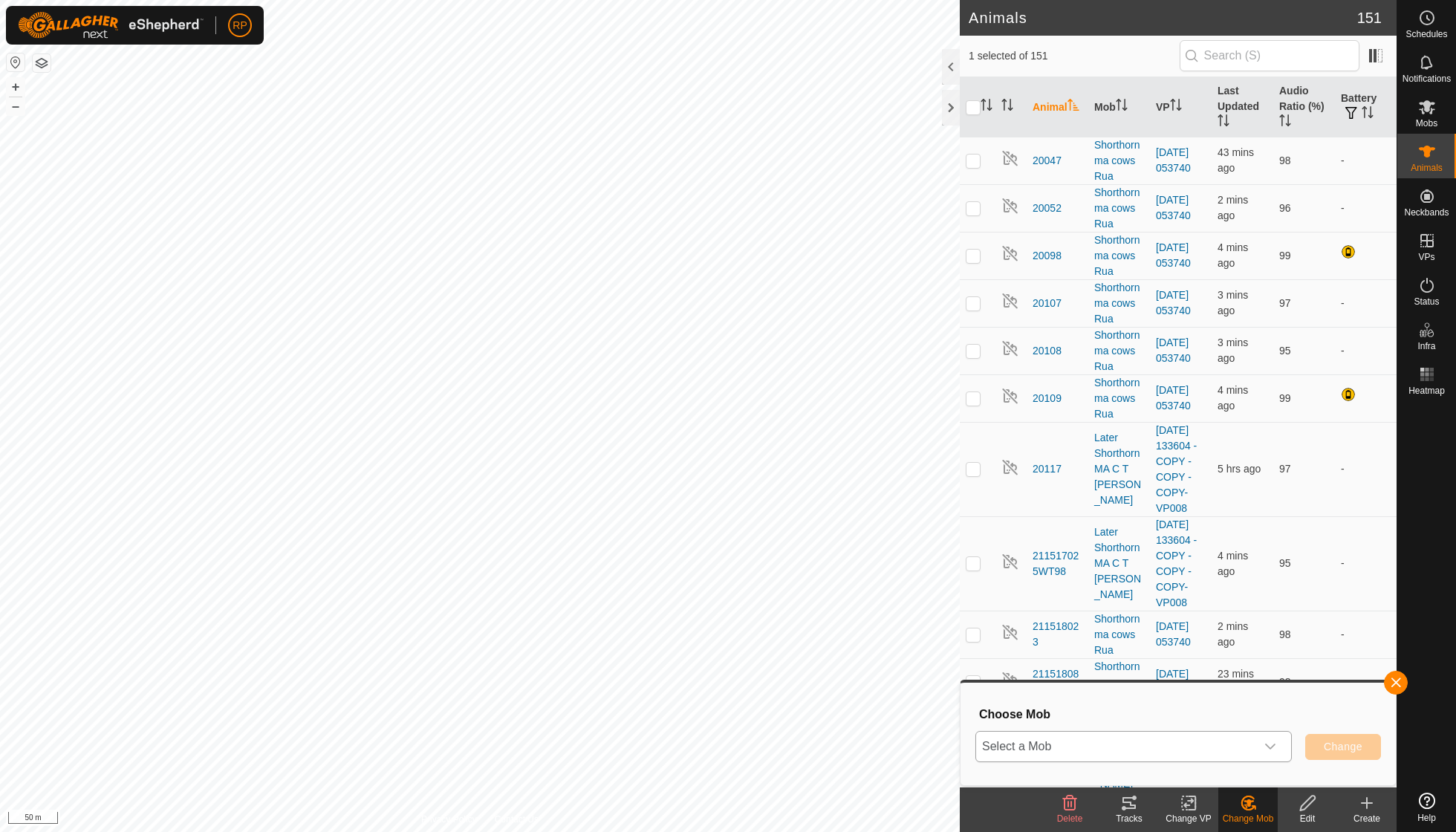
click at [1273, 741] on icon "dropdown trigger" at bounding box center [1270, 746] width 12 height 12
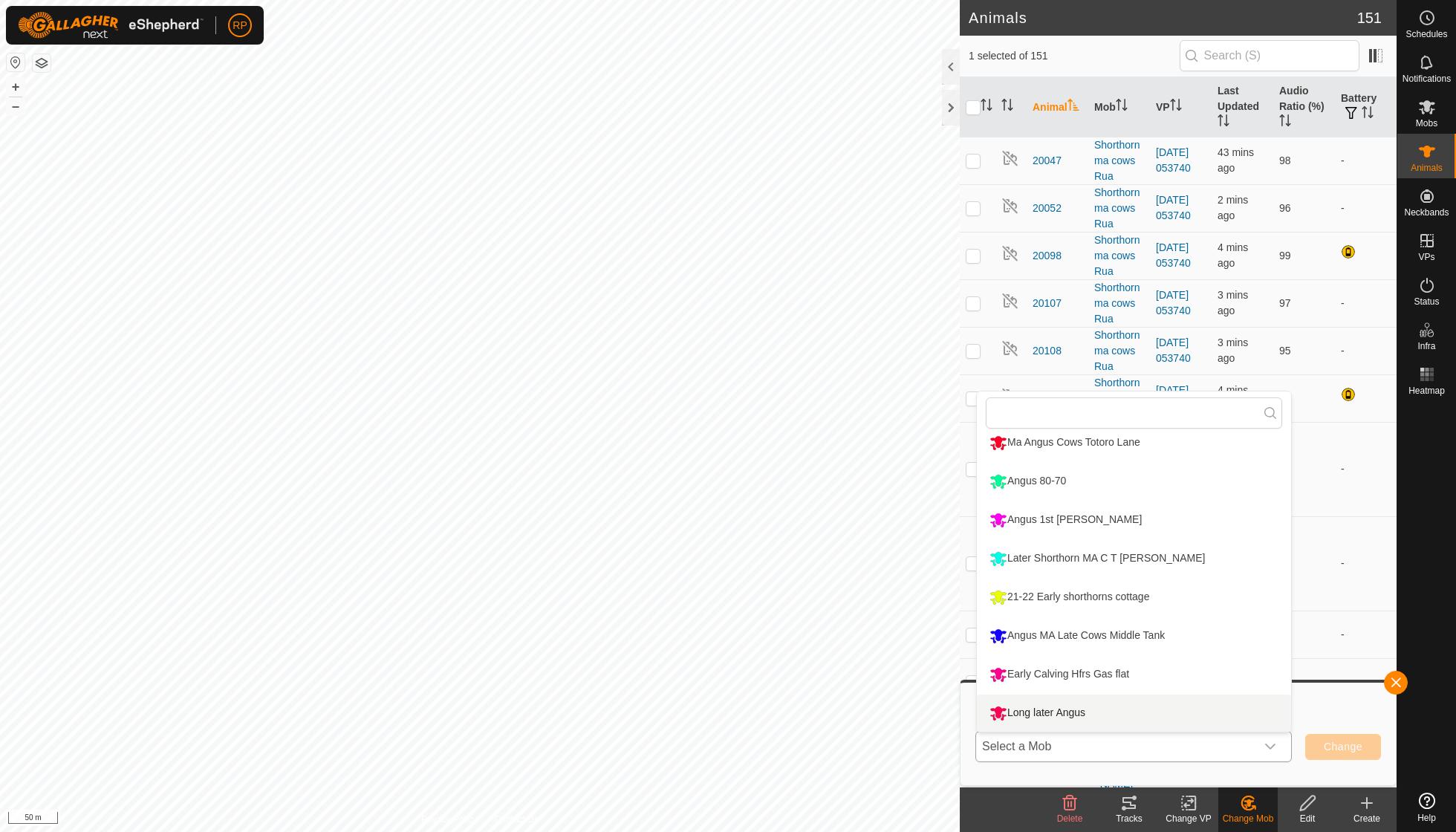
click at [1077, 707] on li "Long later Angus" at bounding box center [1134, 713] width 315 height 37
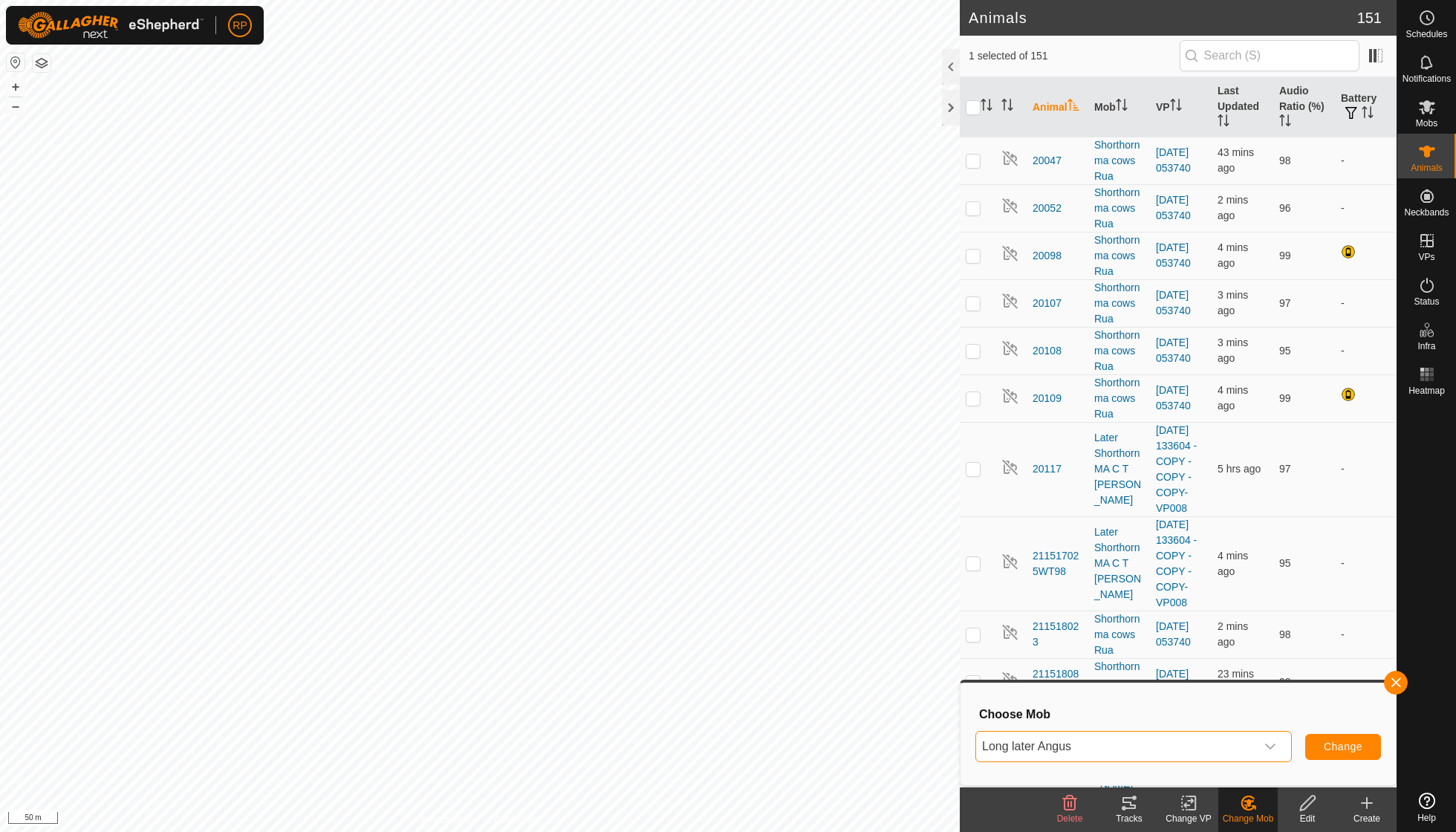
click at [1340, 744] on span "Change" at bounding box center [1342, 746] width 39 height 12
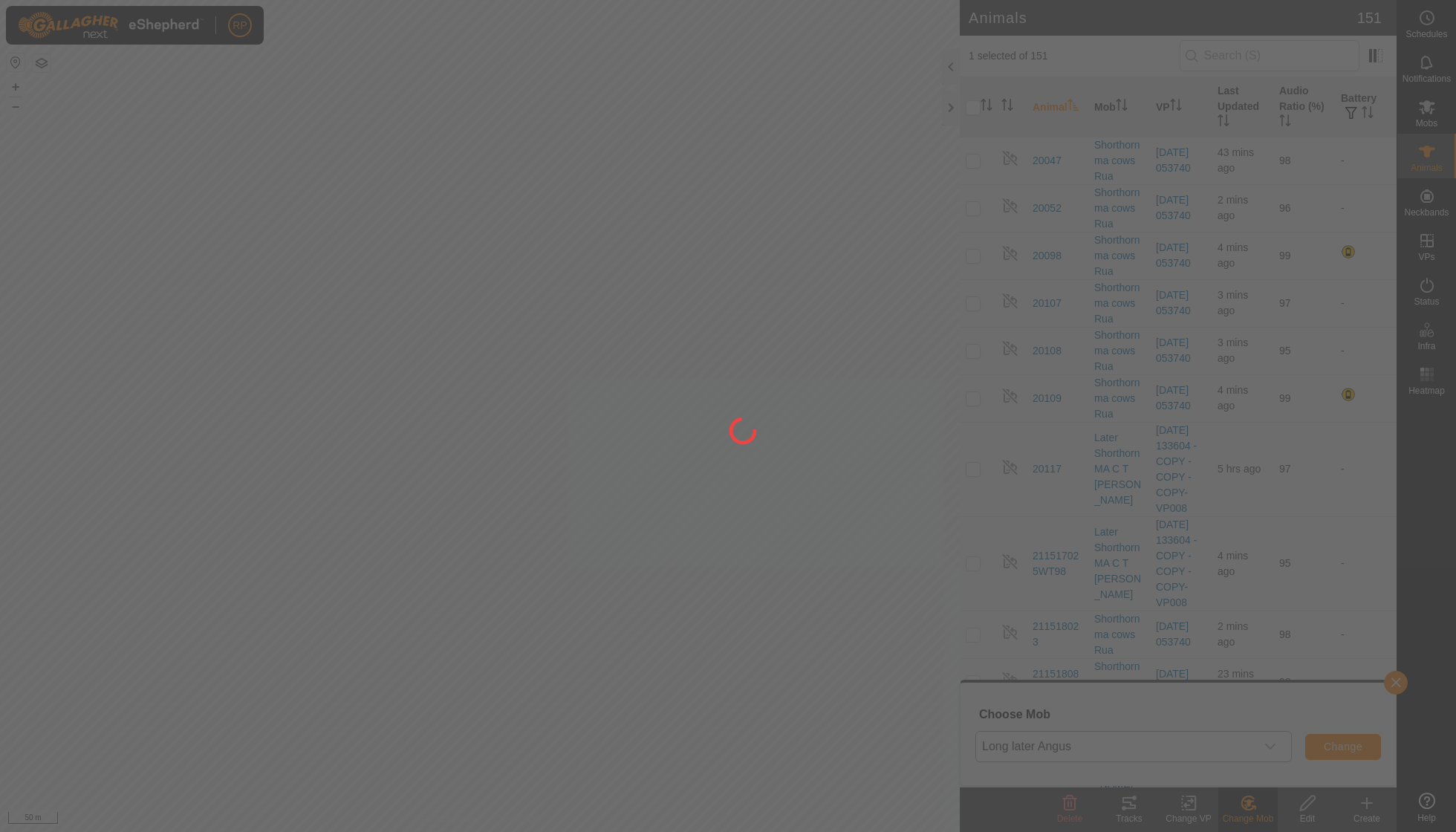
checkbox input "false"
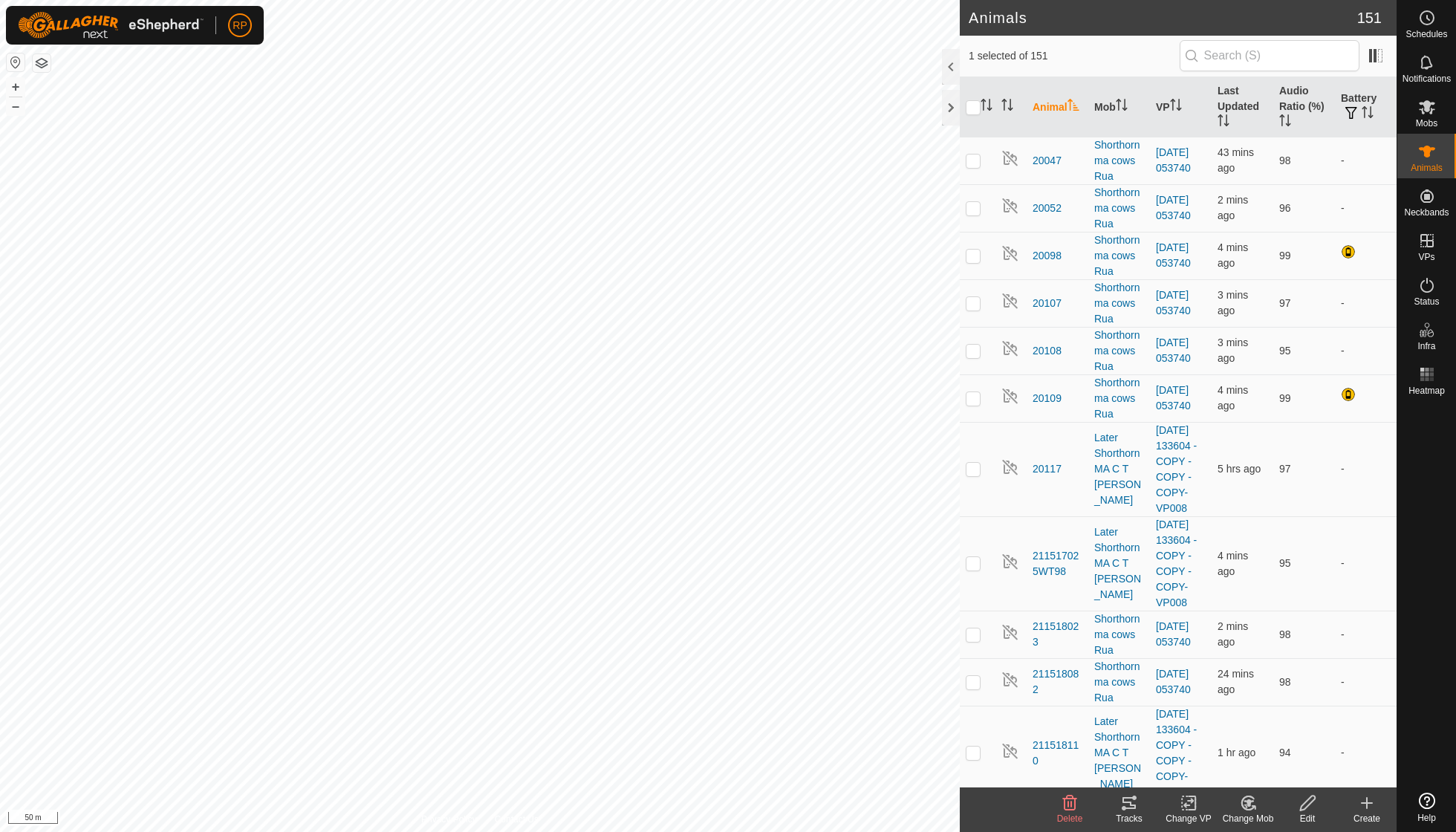
click at [1243, 806] on icon at bounding box center [1249, 803] width 19 height 18
click at [1275, 744] on link "Choose Mob..." at bounding box center [1292, 739] width 147 height 30
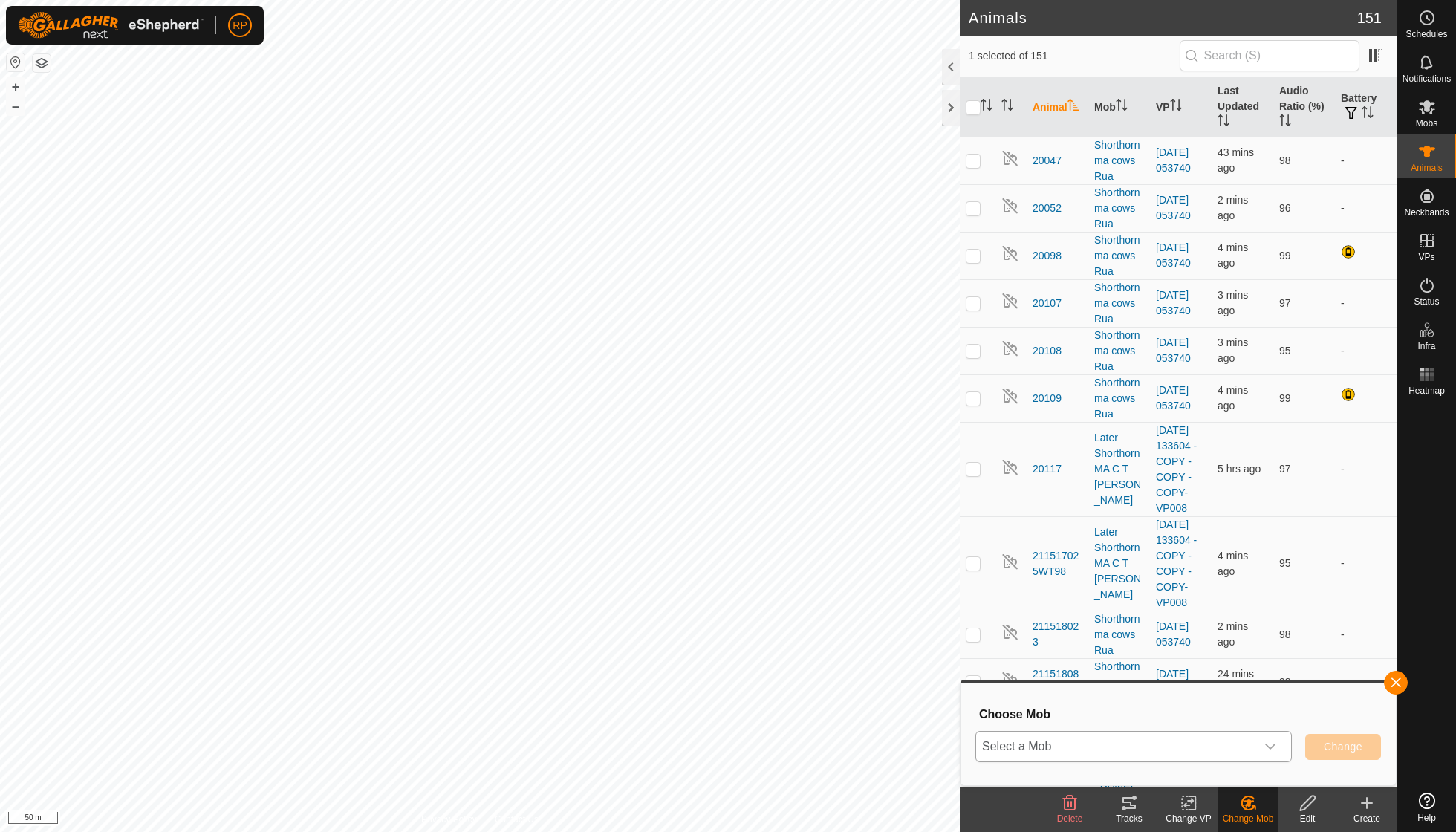
click at [1272, 741] on icon "dropdown trigger" at bounding box center [1270, 746] width 12 height 12
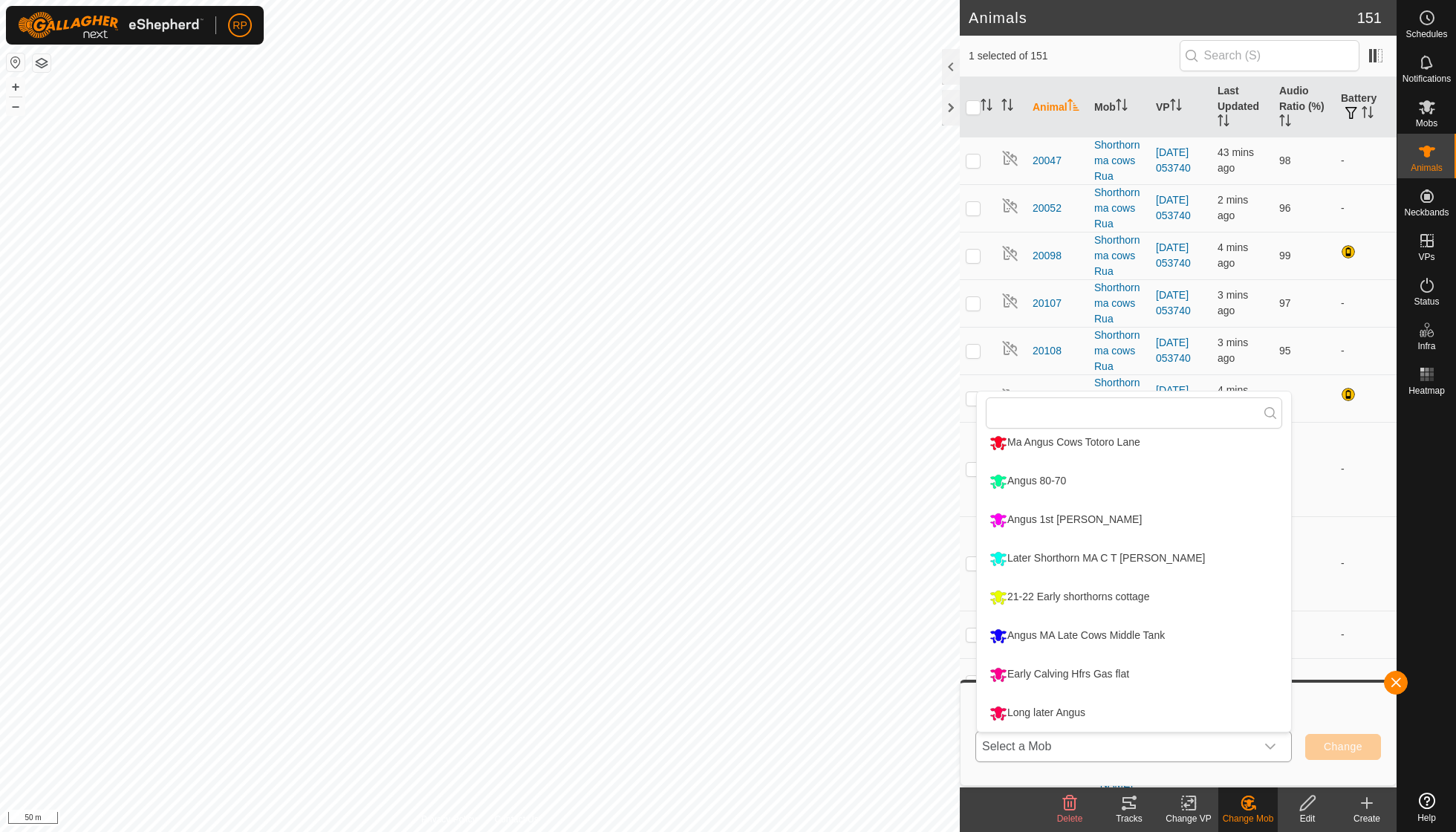
click at [1086, 712] on li "Long later Angus" at bounding box center [1134, 713] width 315 height 37
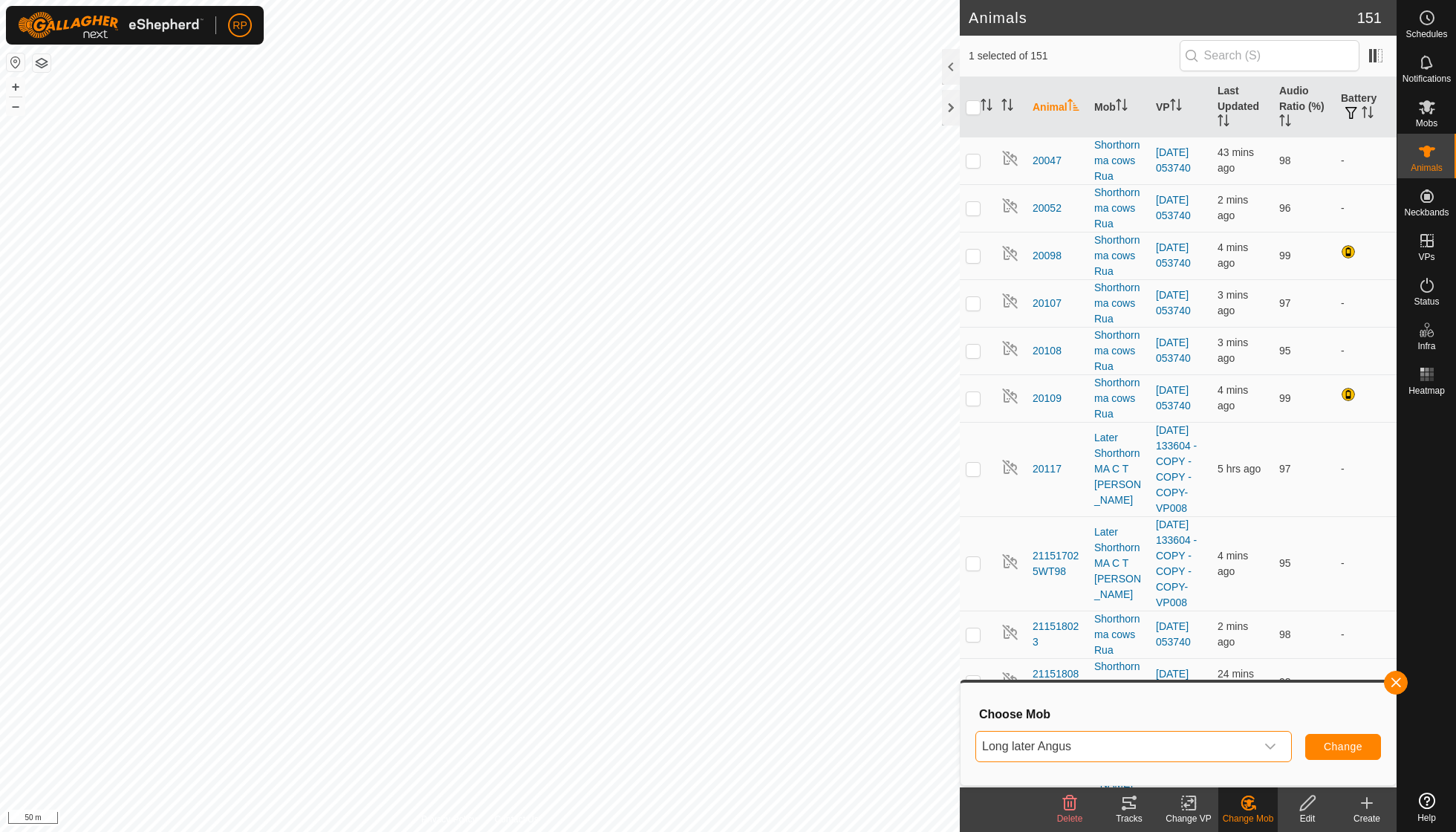
click at [1328, 744] on span "Change" at bounding box center [1342, 746] width 39 height 12
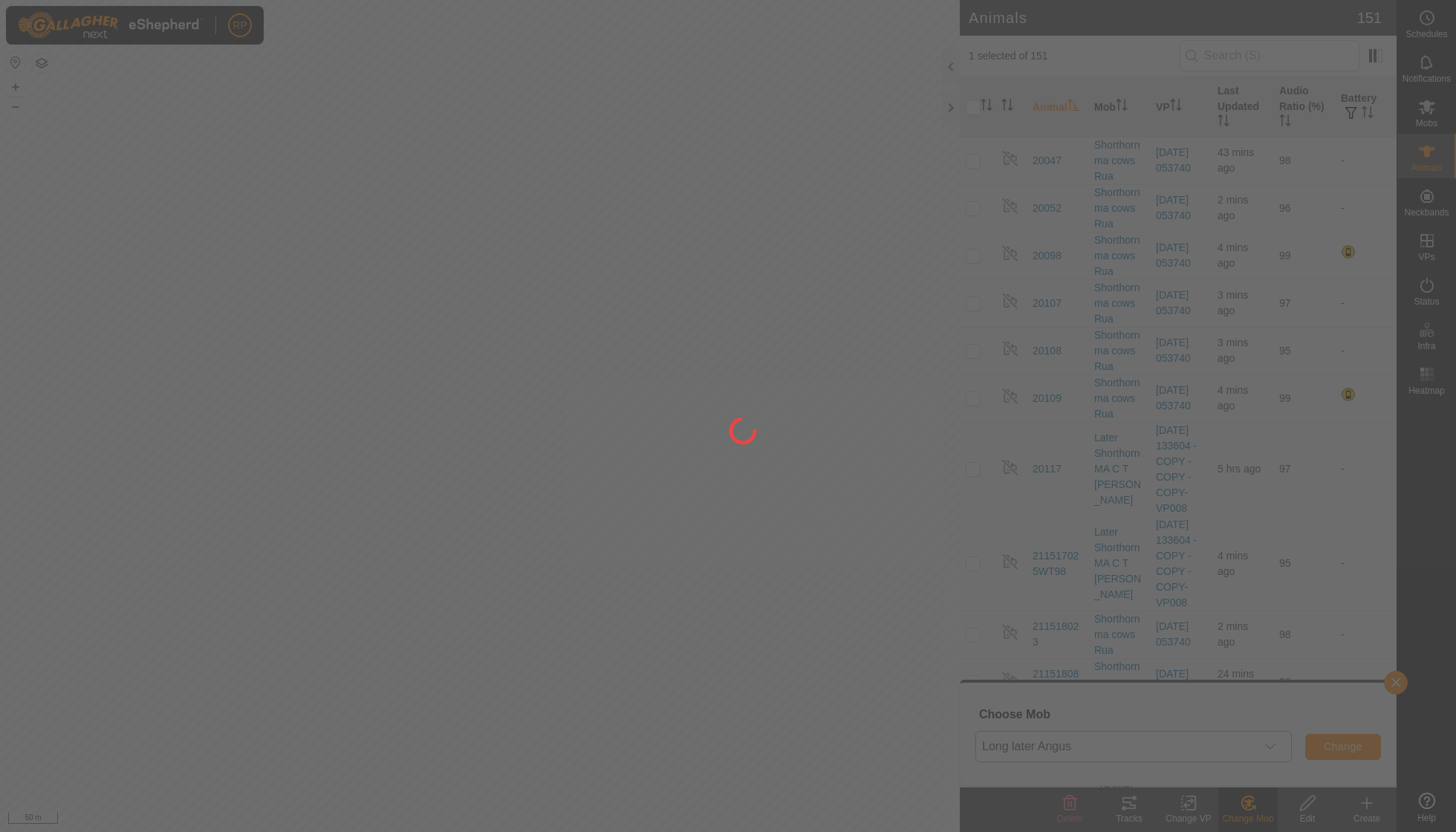
checkbox input "false"
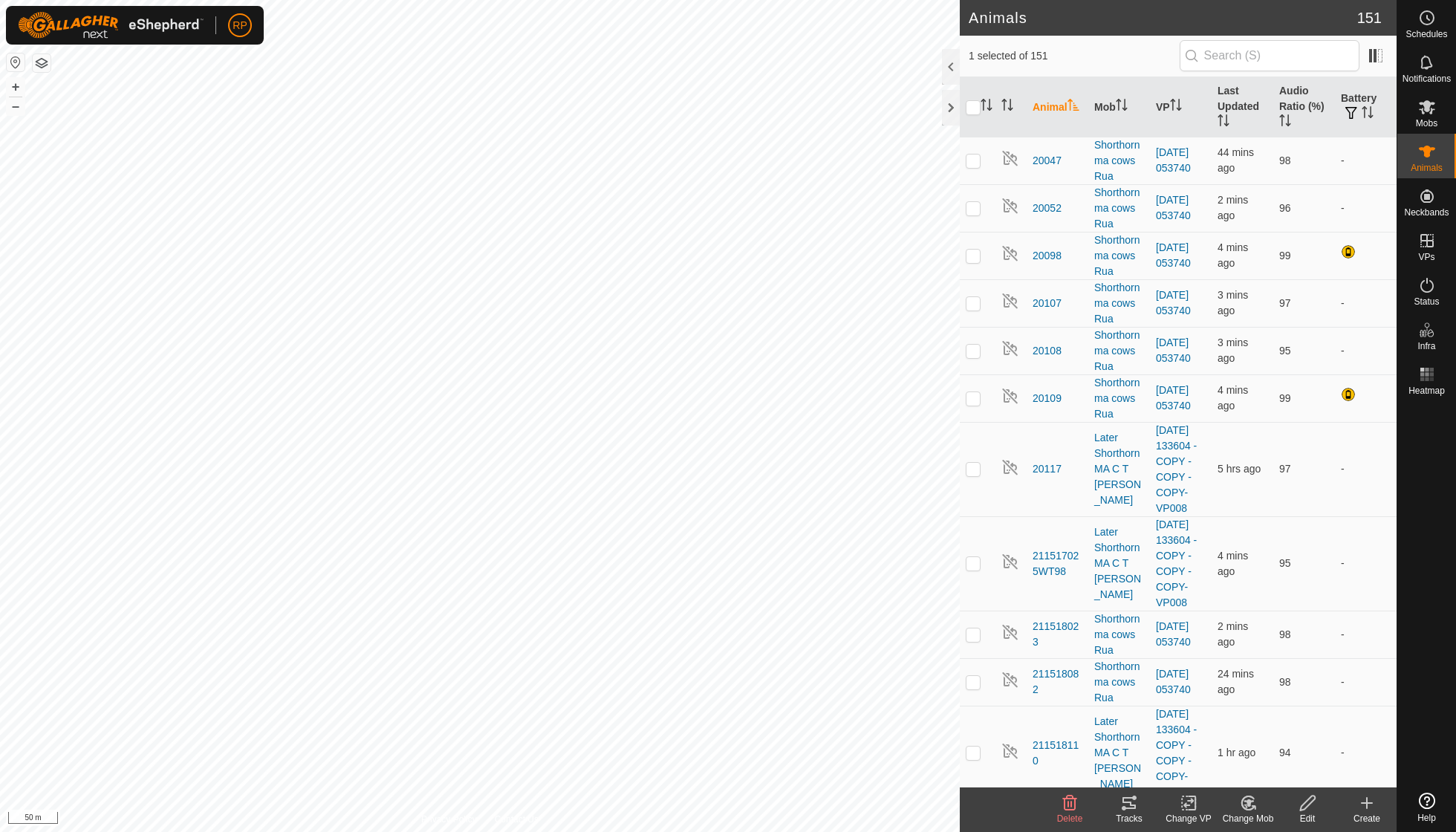
click at [1246, 808] on icon at bounding box center [1249, 803] width 19 height 18
click at [1263, 739] on link "Choose Mob..." at bounding box center [1292, 739] width 147 height 30
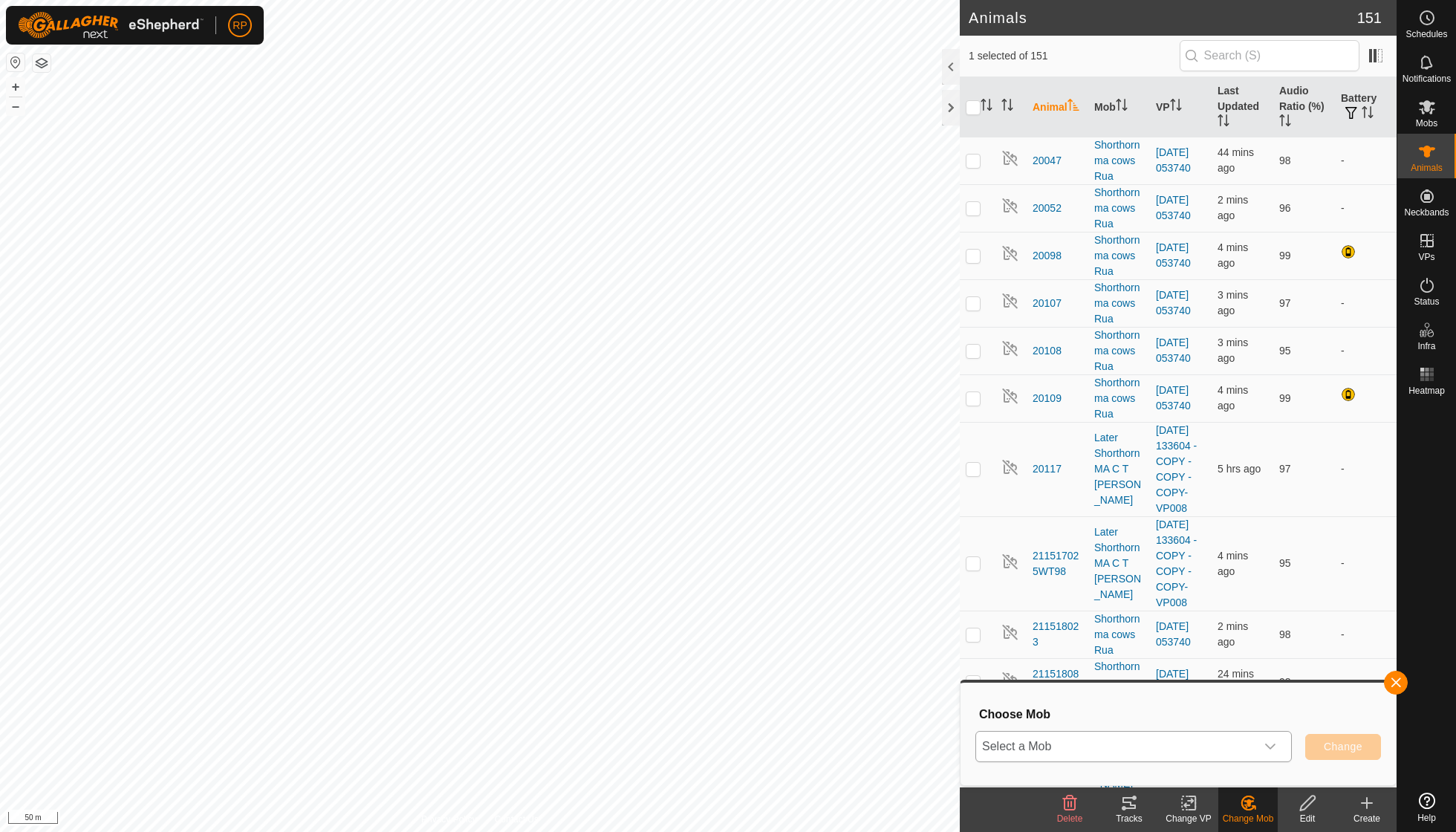
click at [1268, 744] on icon "dropdown trigger" at bounding box center [1270, 746] width 12 height 12
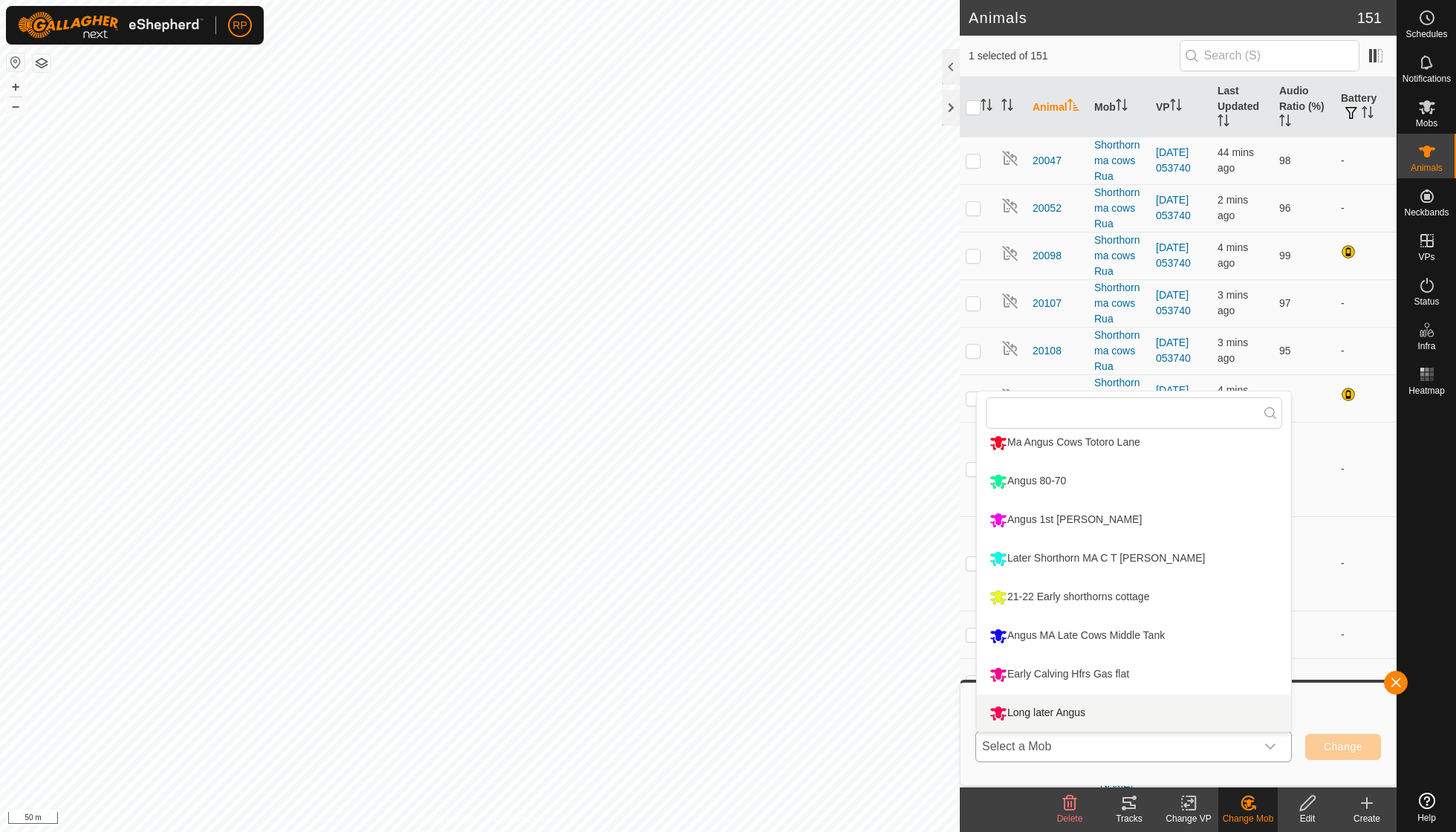
click at [1062, 707] on li "Long later Angus" at bounding box center [1134, 713] width 315 height 37
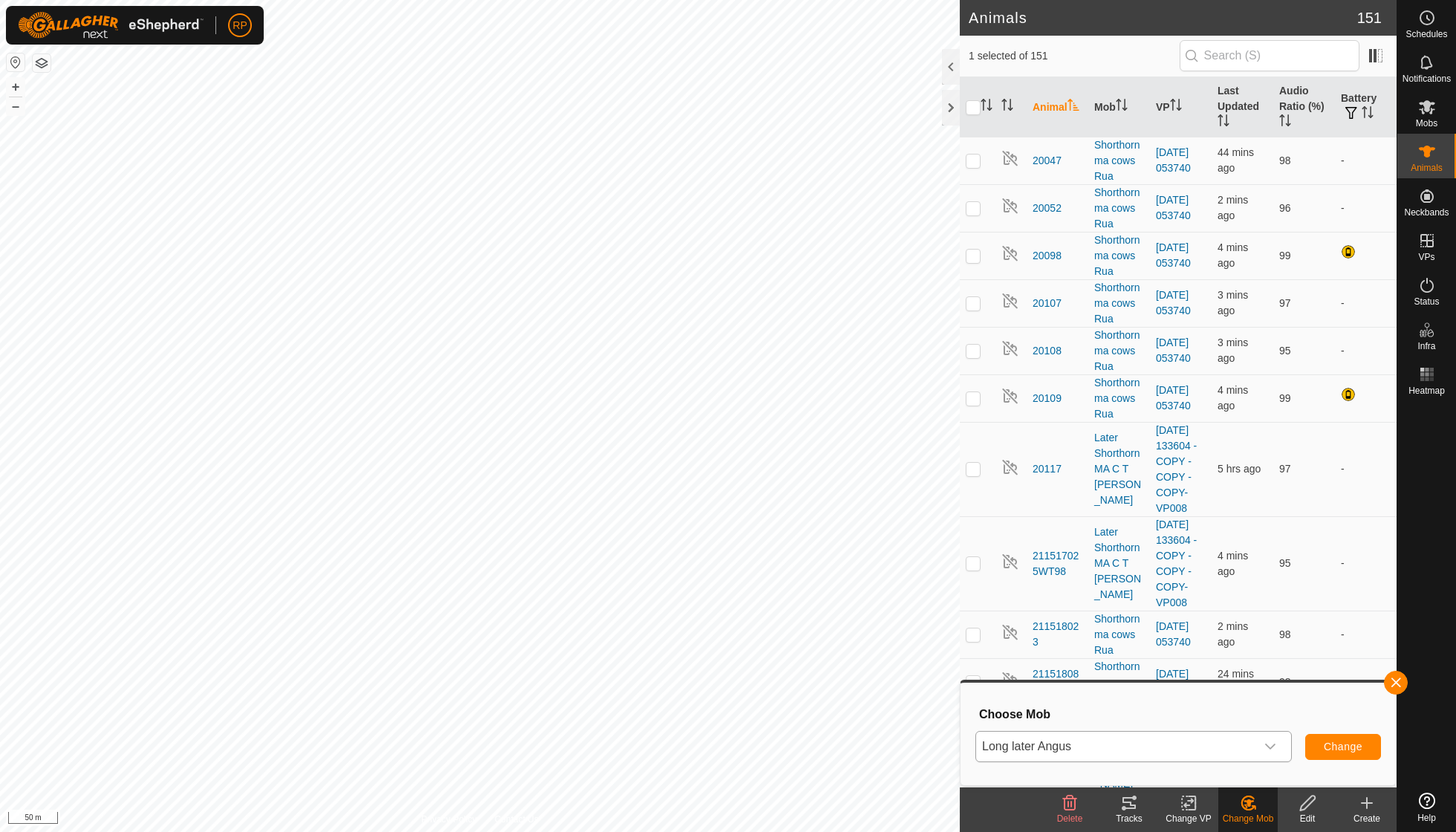
click at [1341, 749] on span "Change" at bounding box center [1342, 746] width 39 height 12
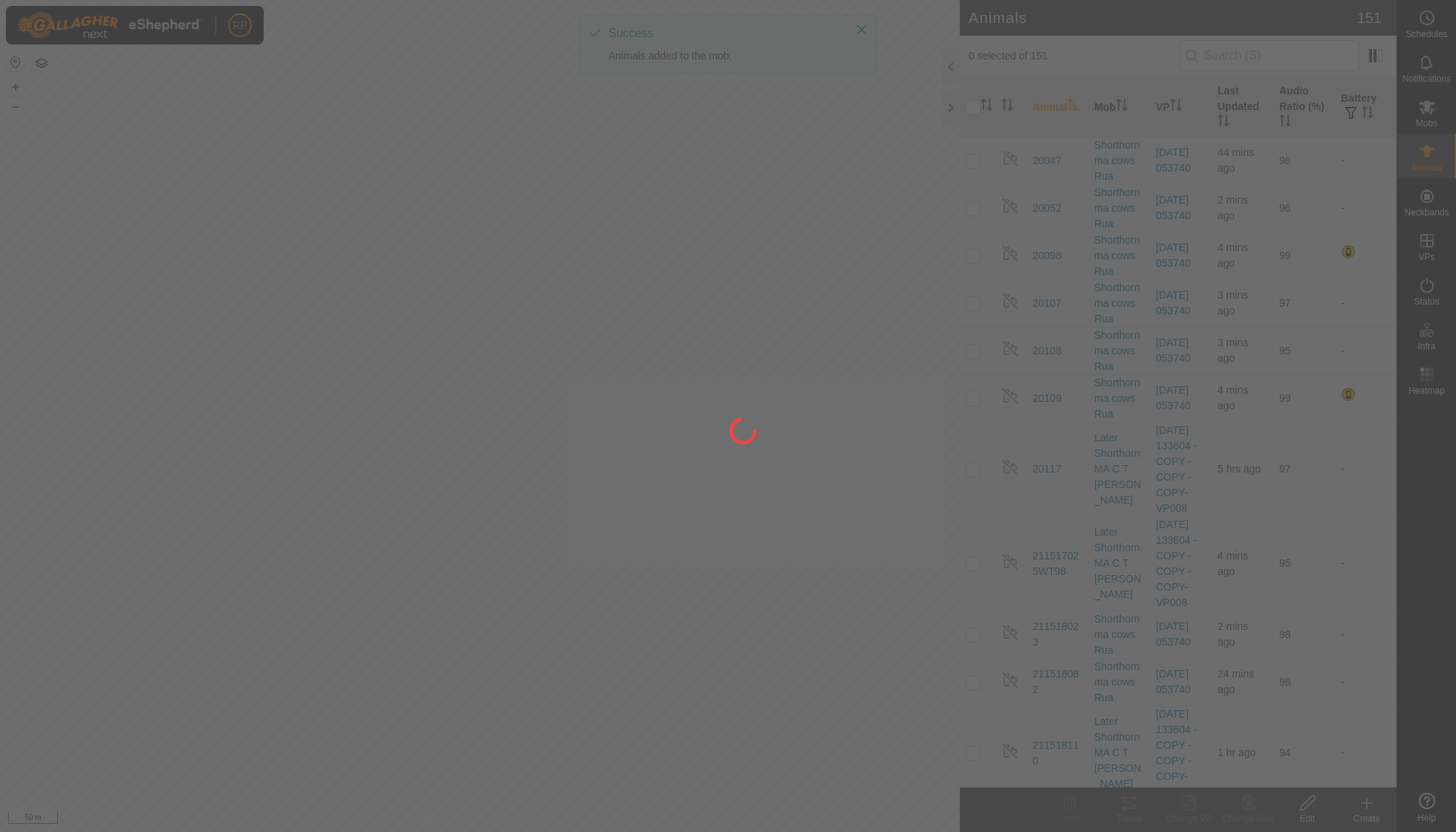
checkbox input "false"
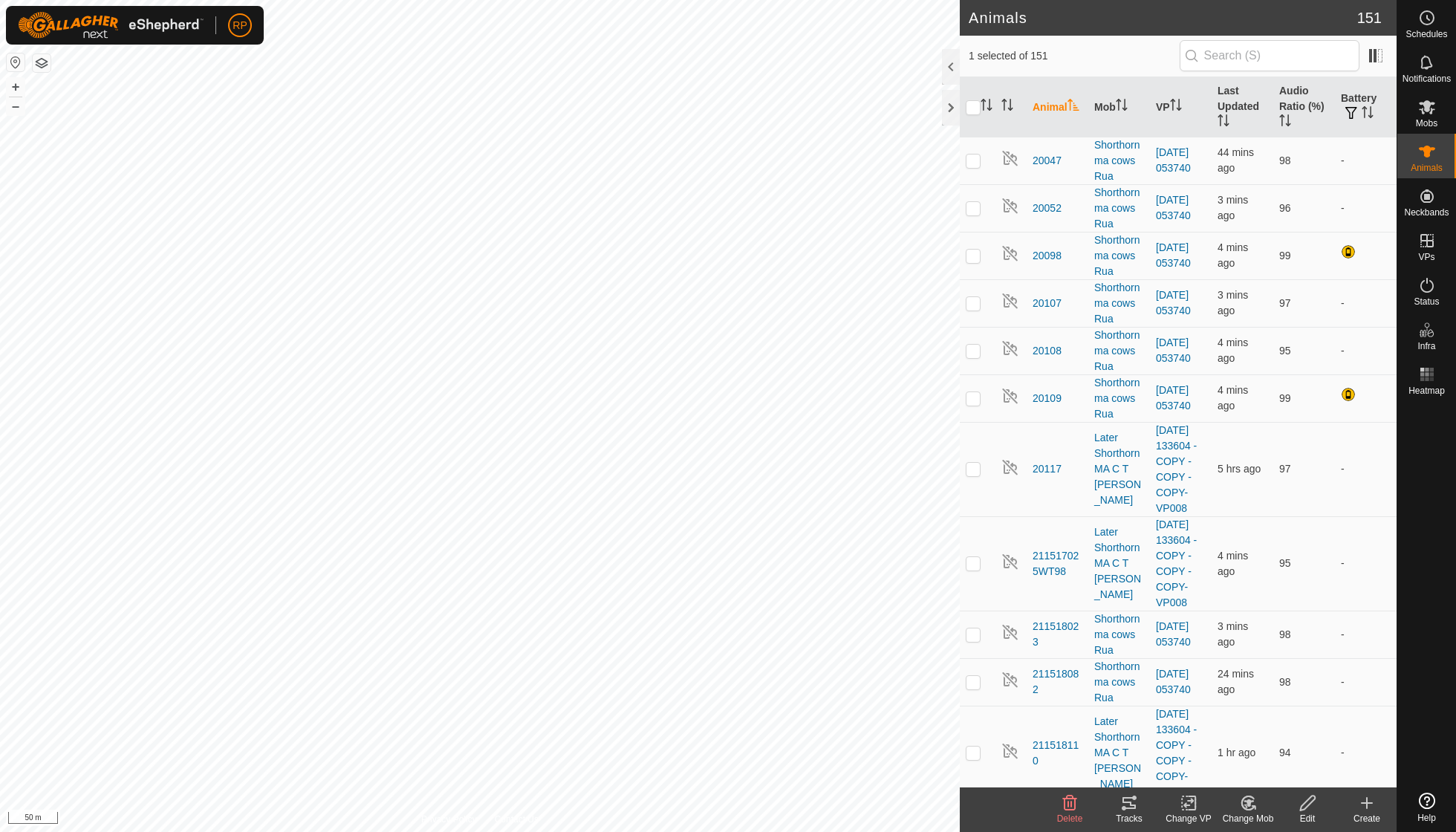
click at [1251, 801] on icon at bounding box center [1248, 803] width 10 height 7
click at [1267, 741] on link "Choose Mob..." at bounding box center [1292, 739] width 147 height 30
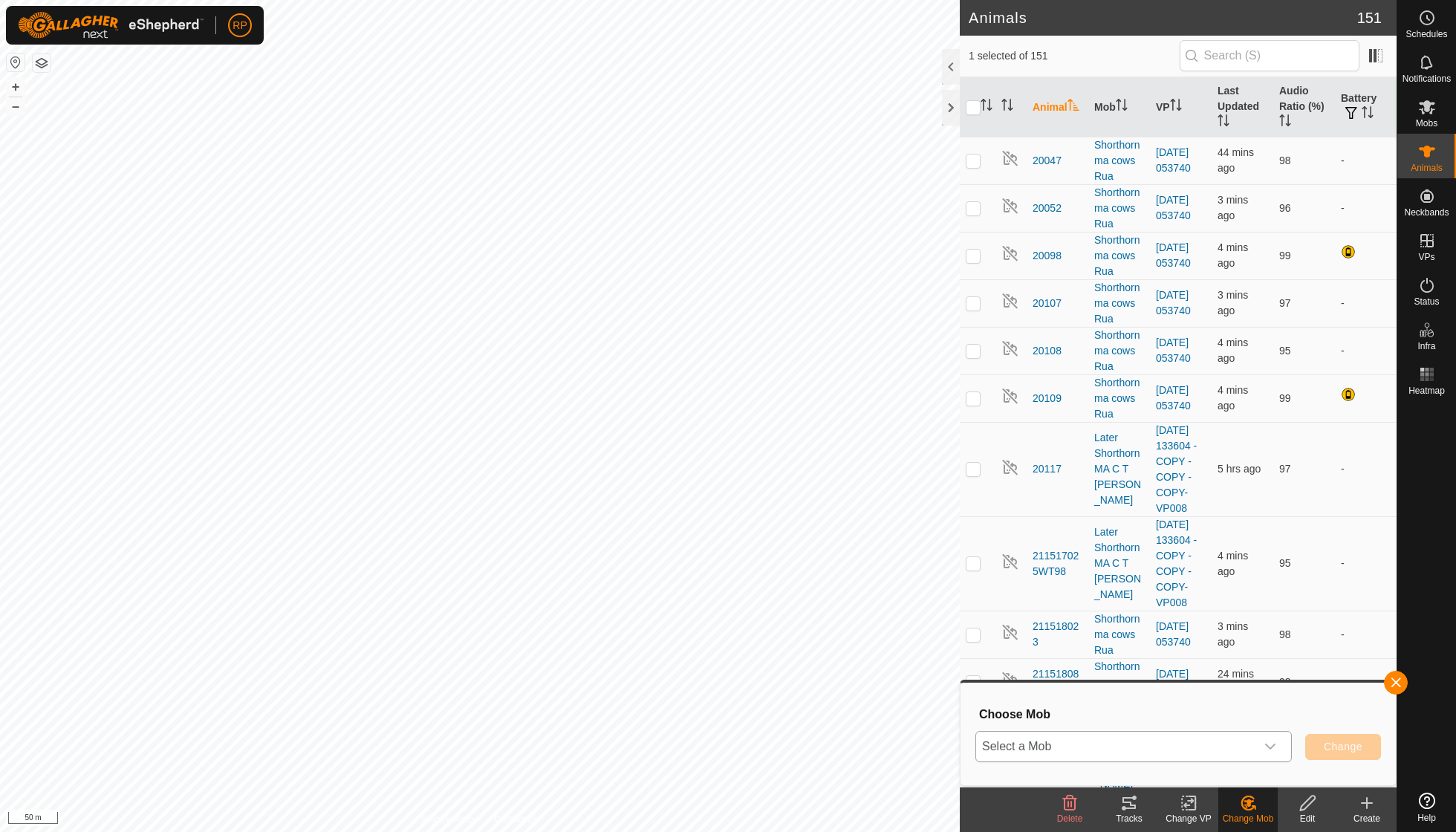
click at [1272, 746] on icon "dropdown trigger" at bounding box center [1270, 747] width 10 height 6
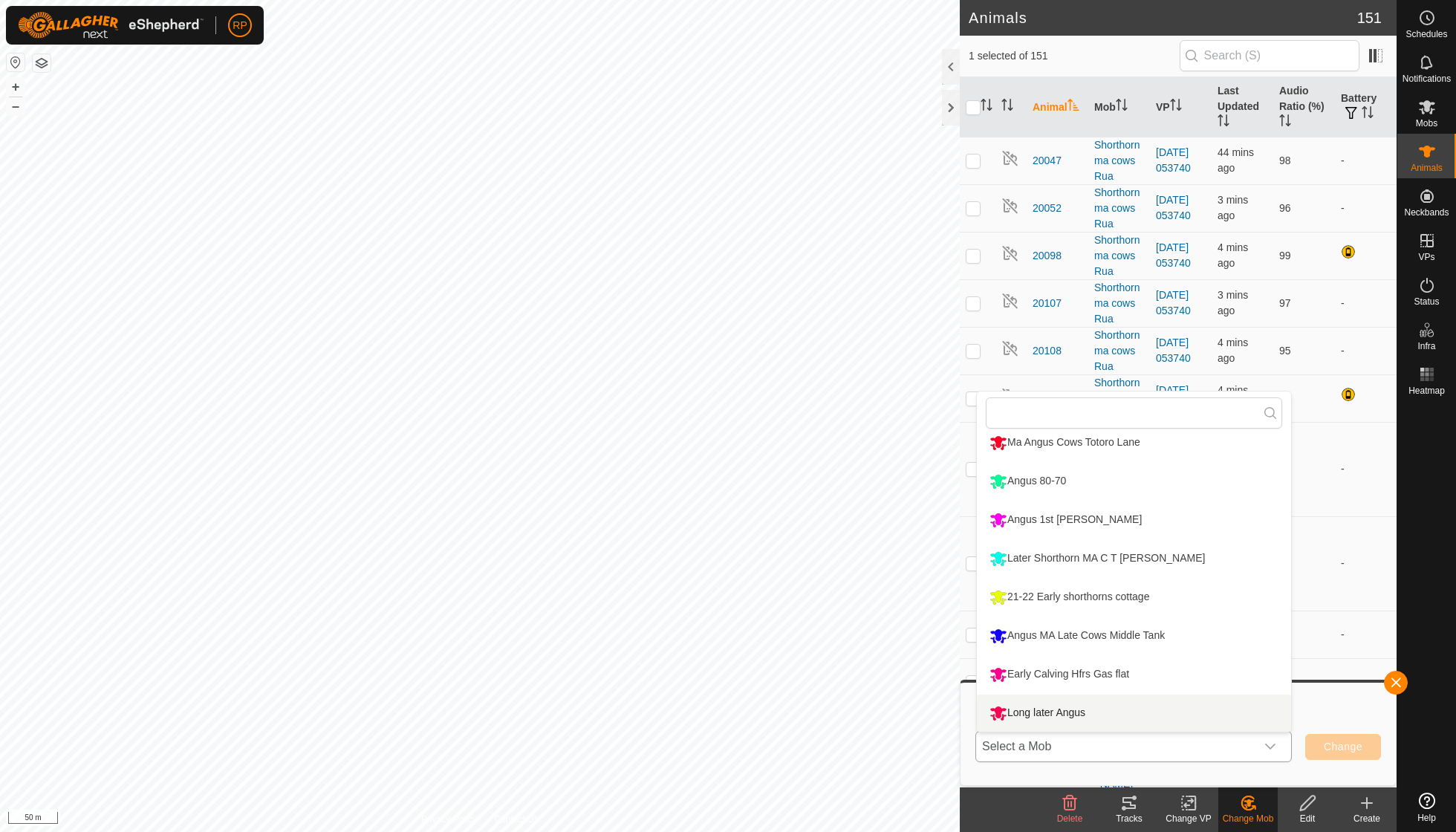
click at [1073, 706] on li "Long later Angus" at bounding box center [1134, 713] width 315 height 37
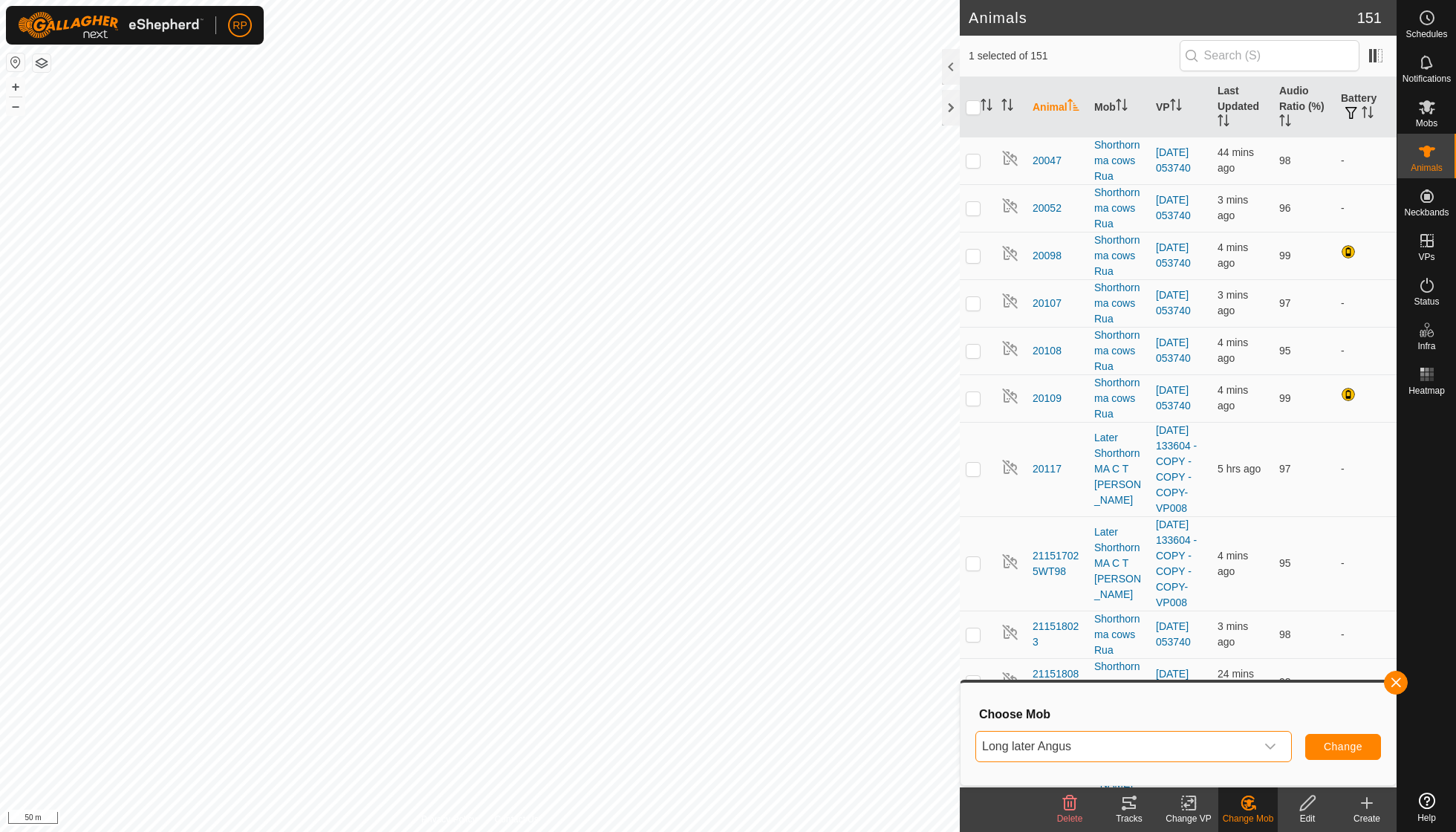
click at [1354, 751] on span "Change" at bounding box center [1342, 746] width 39 height 12
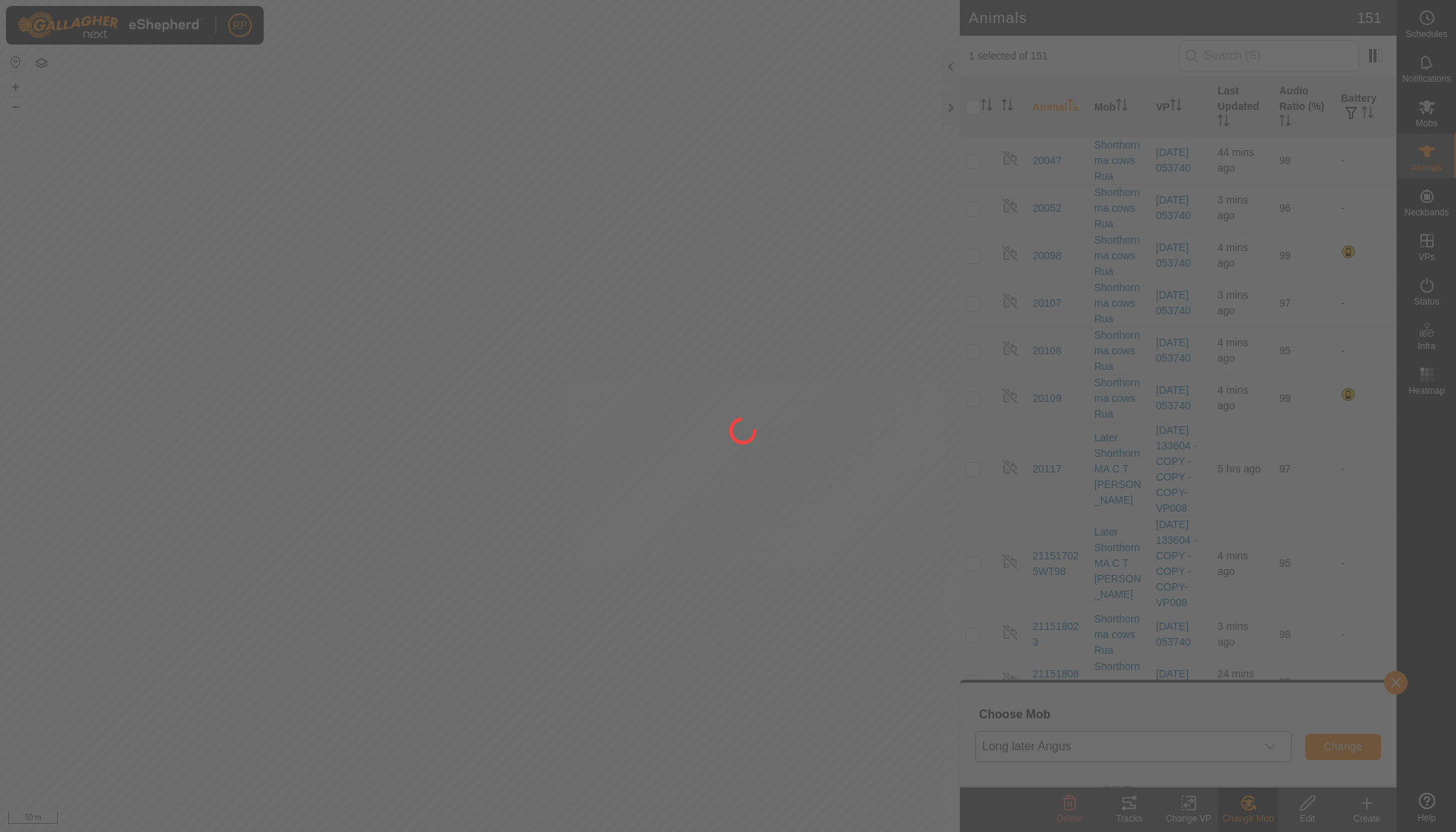
checkbox input "false"
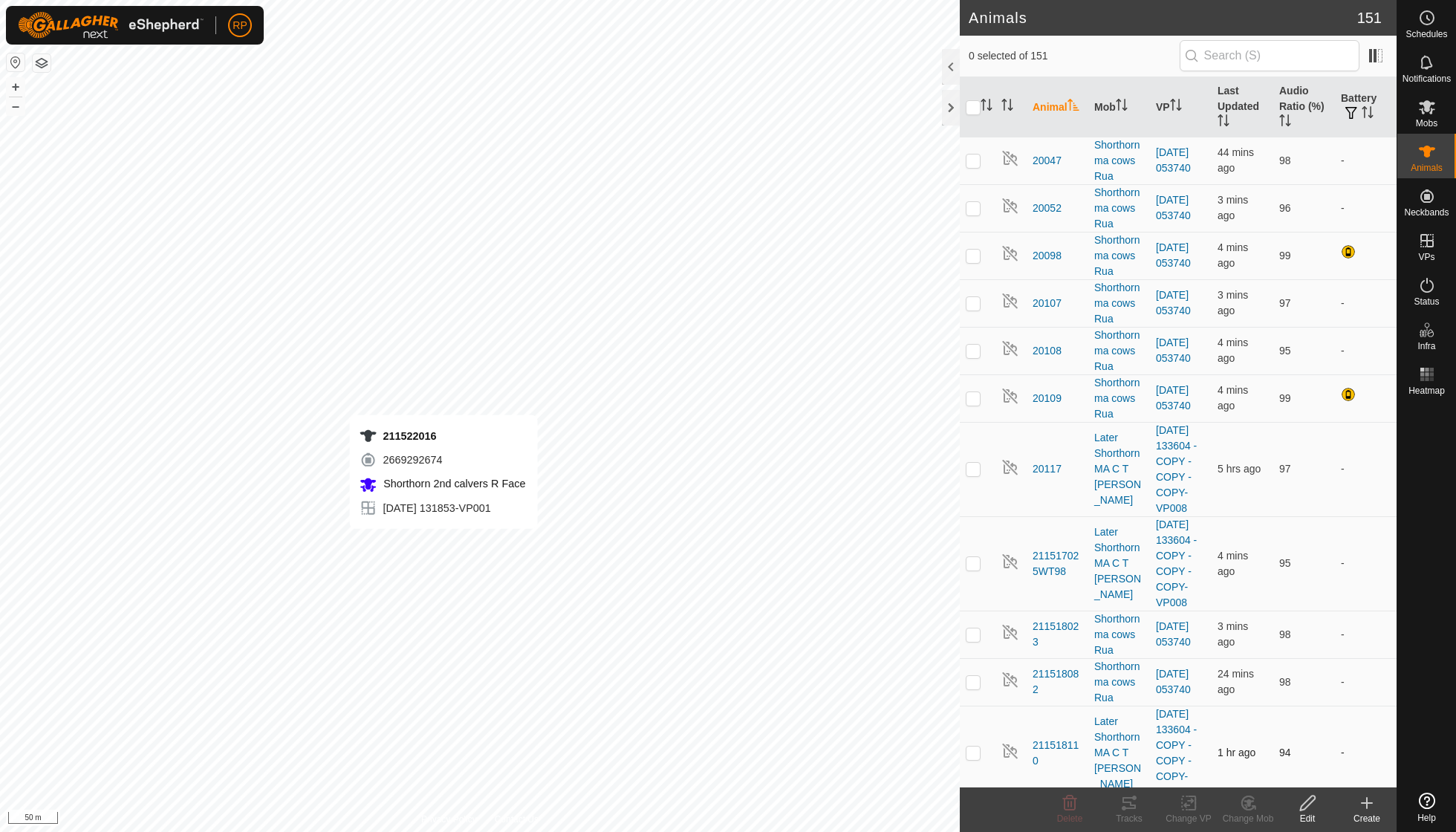
checkbox input "true"
click at [1130, 808] on icon at bounding box center [1129, 803] width 18 height 18
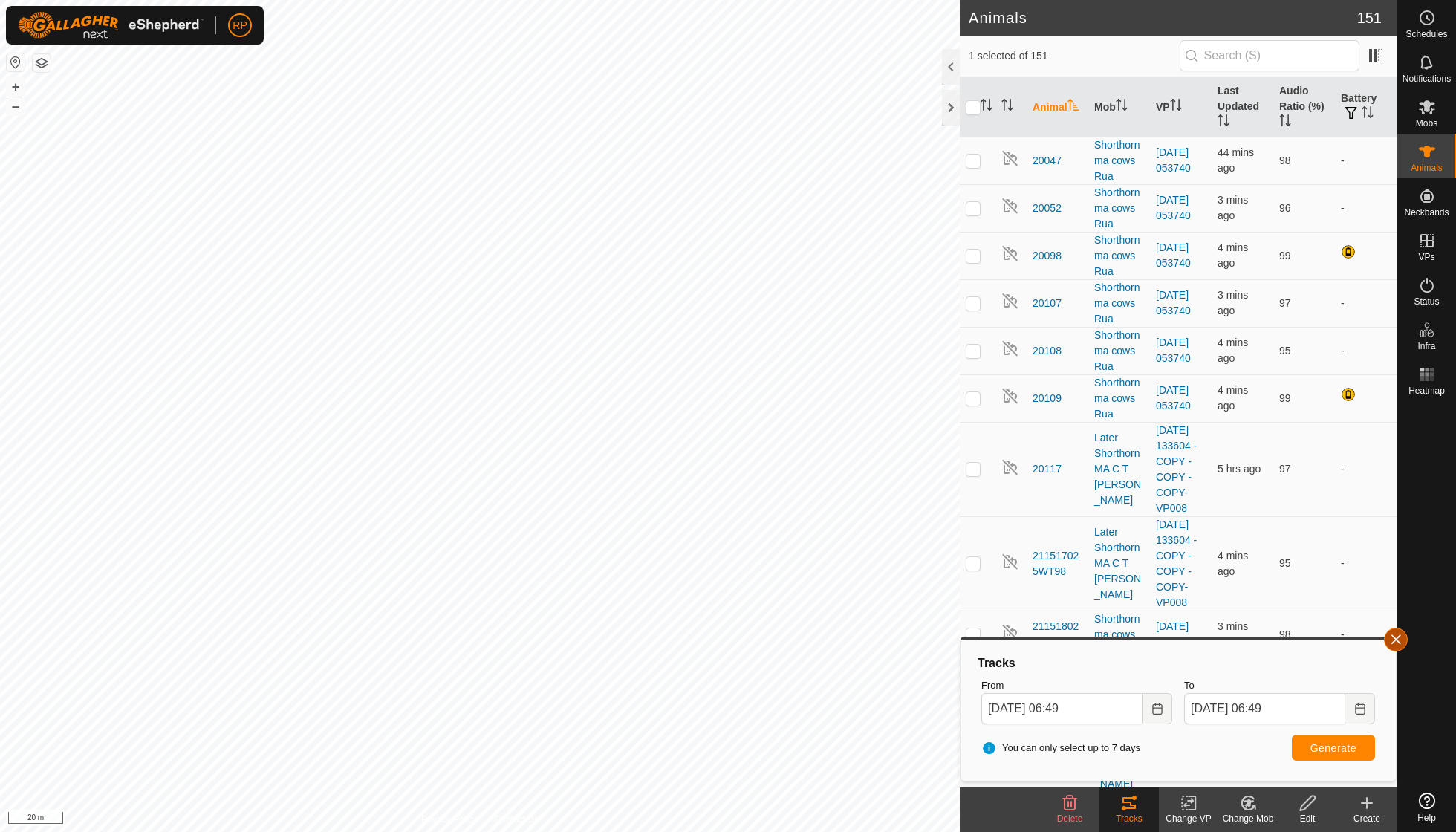
click at [1395, 640] on button "button" at bounding box center [1396, 640] width 24 height 24
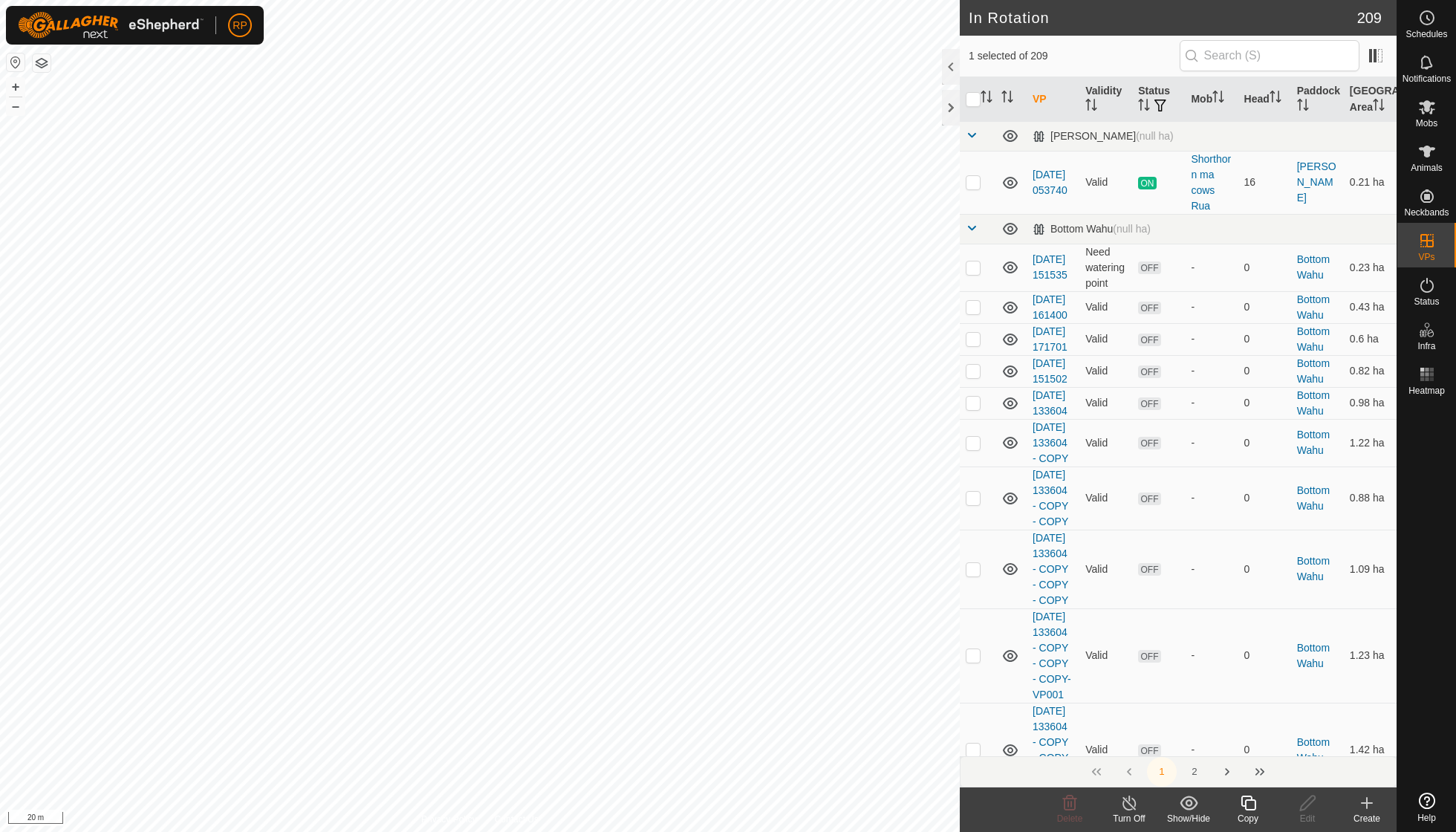
click at [1236, 800] on copy-svg-icon at bounding box center [1247, 803] width 59 height 18
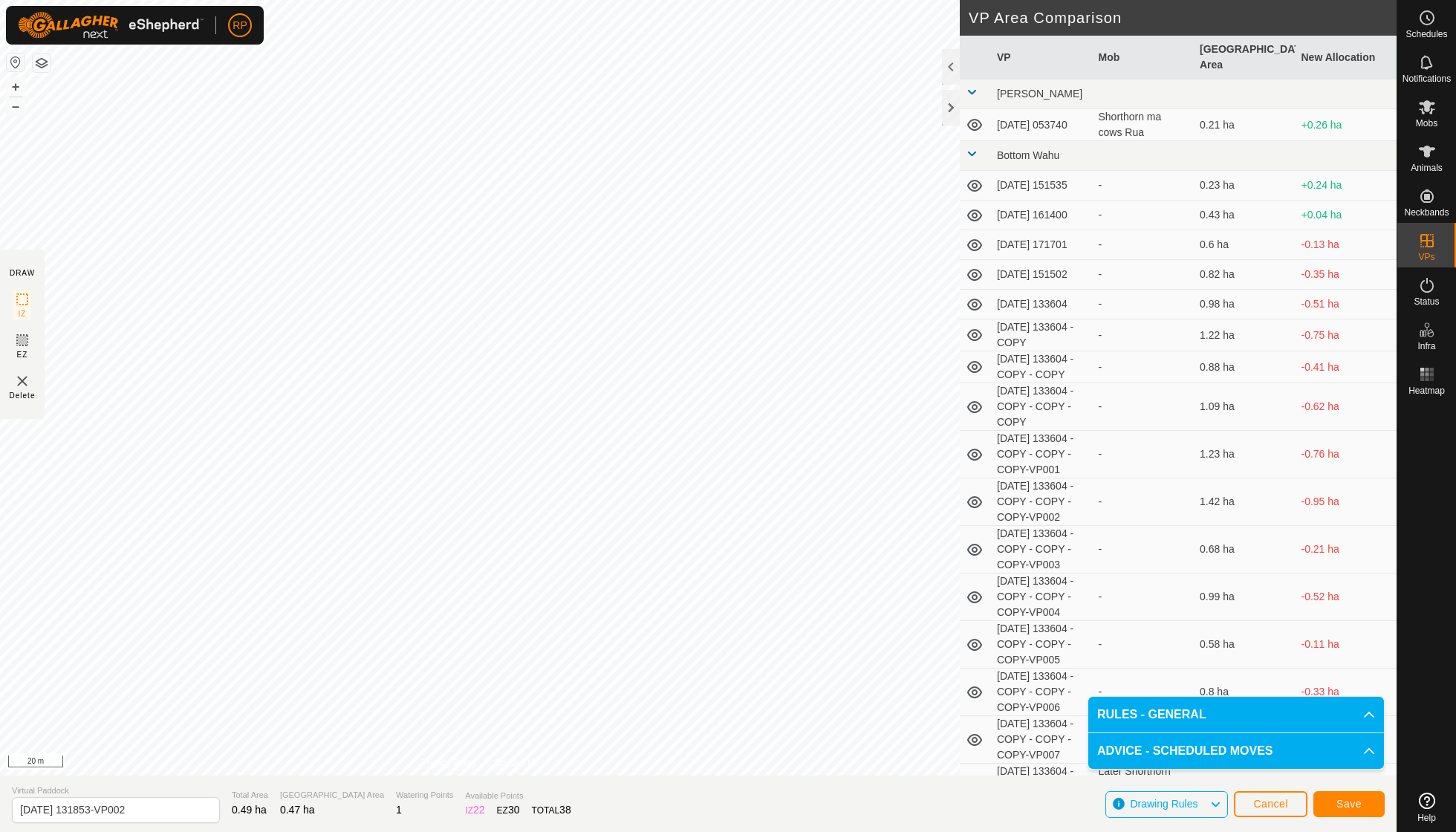
click at [1346, 800] on span "Save" at bounding box center [1349, 804] width 25 height 12
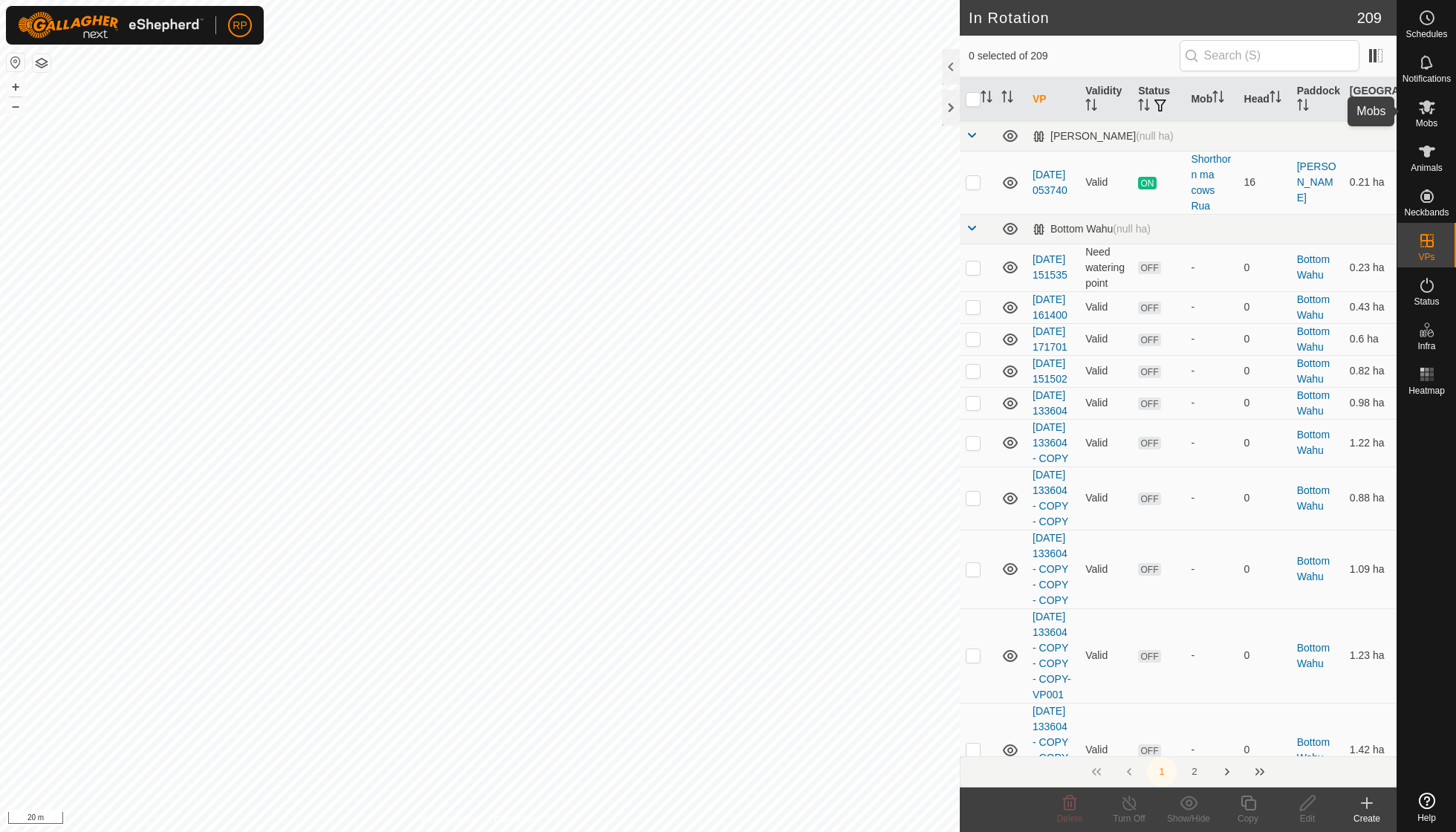
click at [1430, 113] on icon at bounding box center [1427, 106] width 18 height 18
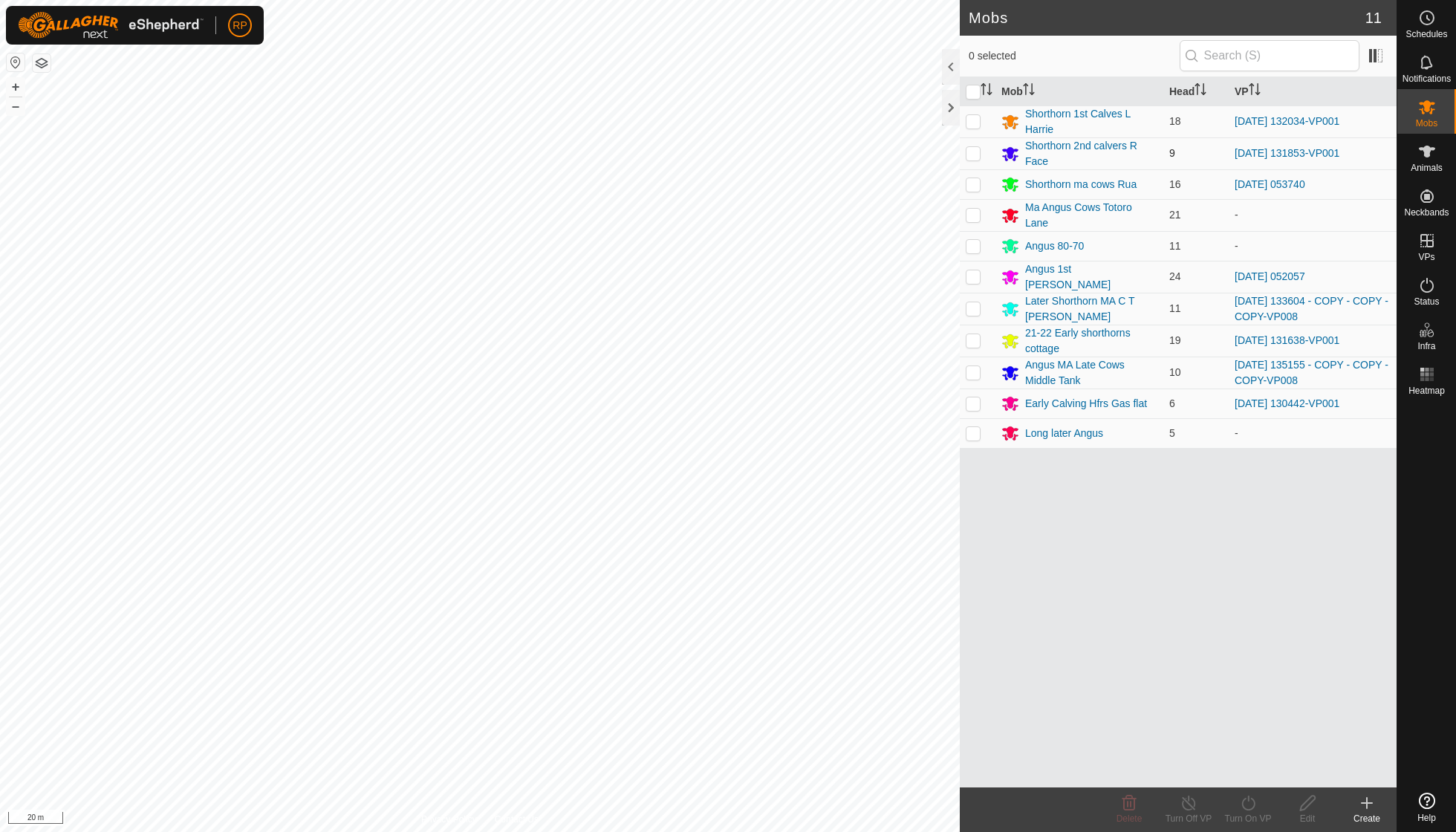
click at [972, 155] on p-checkbox at bounding box center [973, 153] width 15 height 12
checkbox input "true"
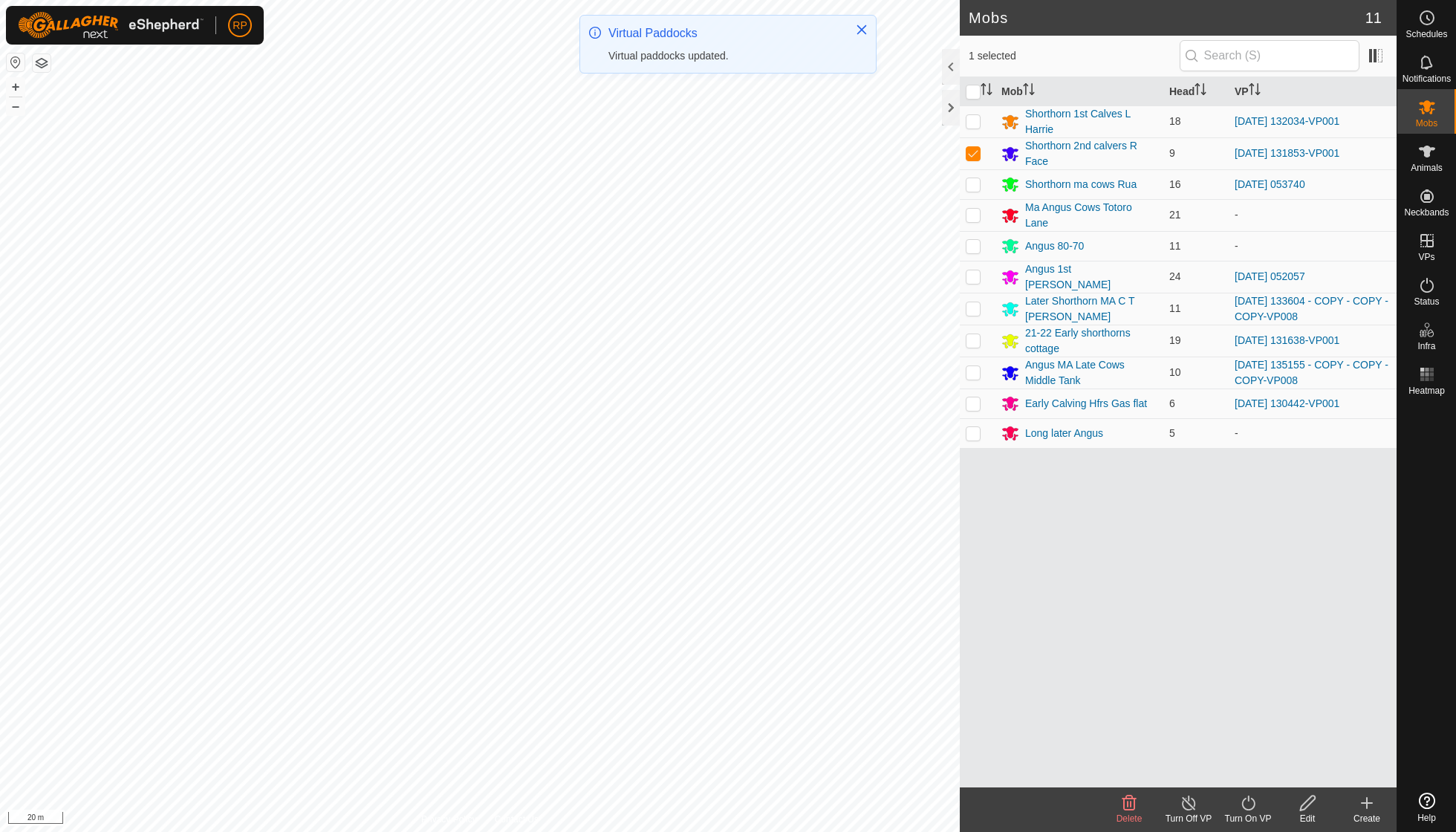
click at [1241, 812] on div "Turn On VP" at bounding box center [1247, 819] width 59 height 13
click at [1246, 770] on link "Now" at bounding box center [1292, 770] width 147 height 30
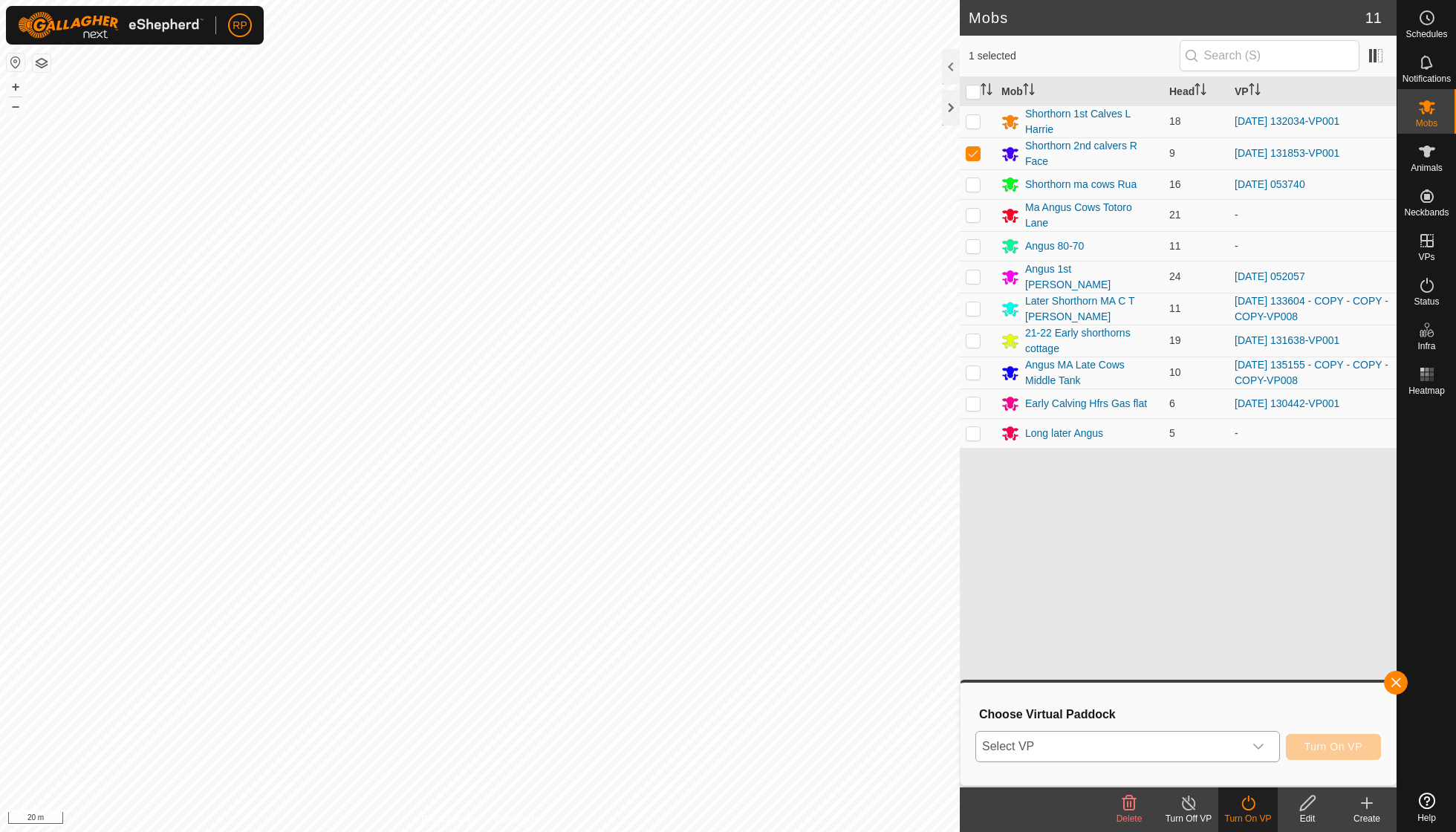
click at [1260, 752] on icon "dropdown trigger" at bounding box center [1258, 746] width 12 height 12
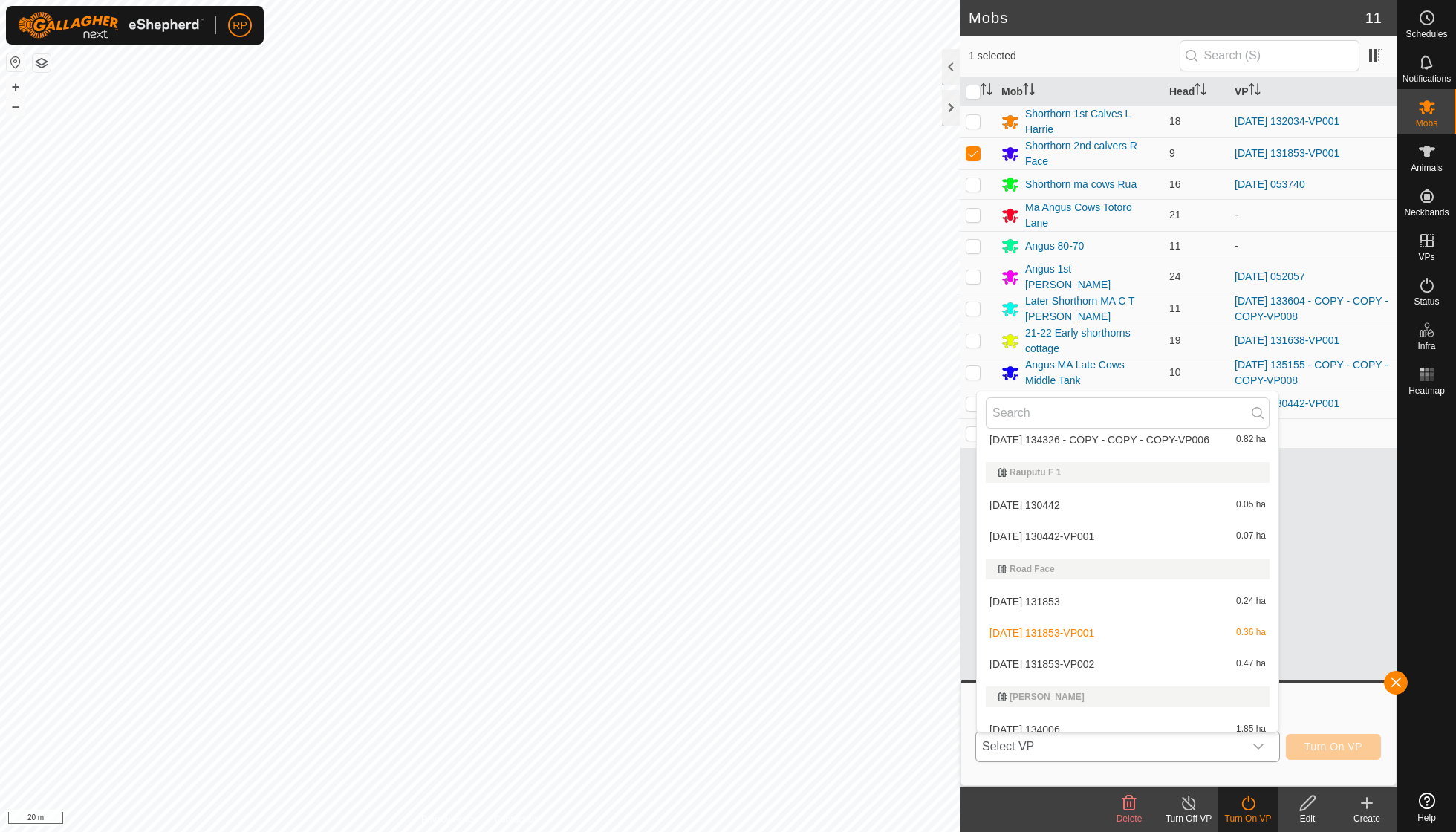
scroll to position [5524, 0]
click at [1093, 655] on li "[DATE] 131853-VP002 0.47 ha" at bounding box center [1127, 670] width 302 height 30
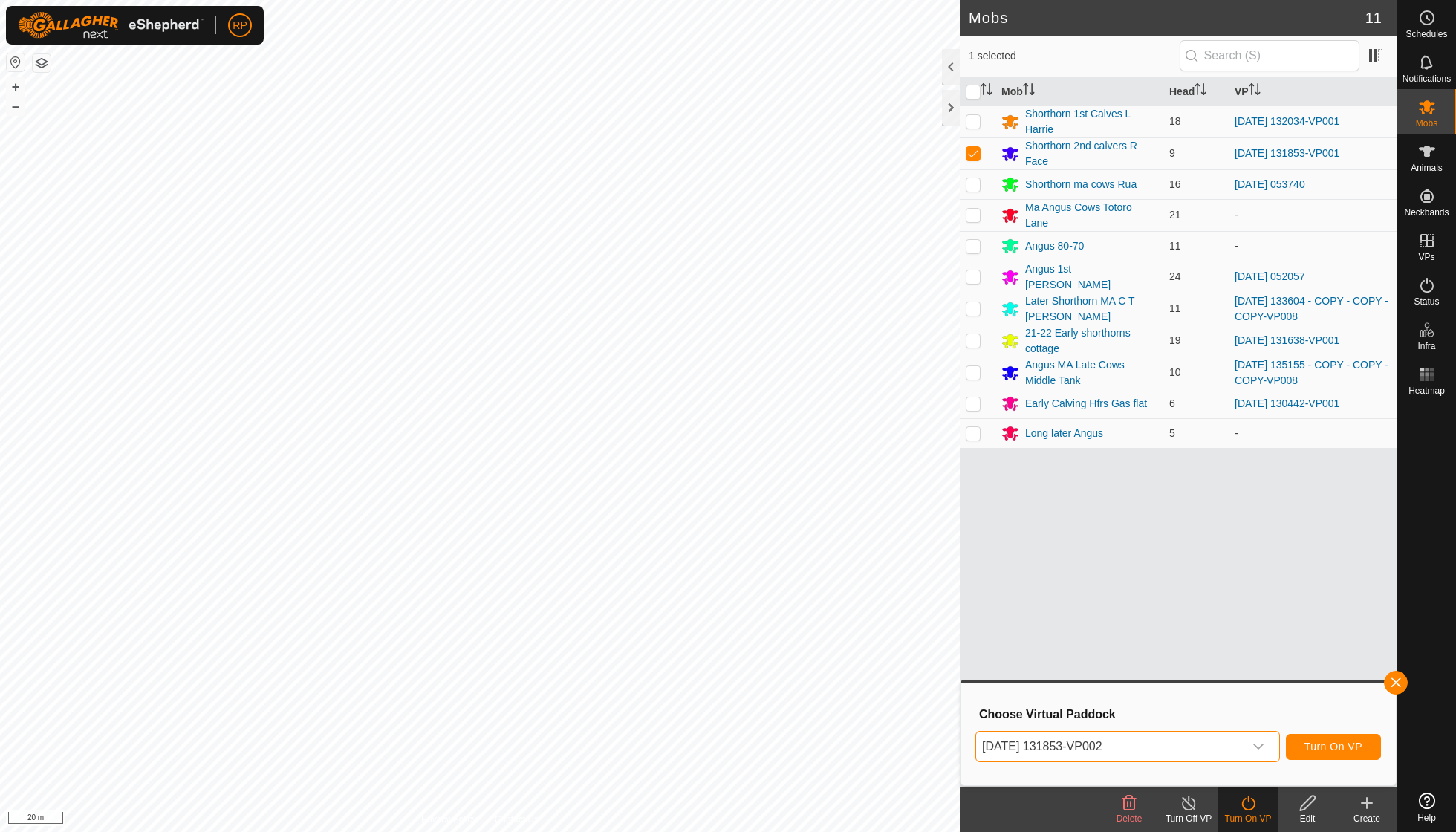
click at [1326, 744] on span "Turn On VP" at bounding box center [1334, 746] width 58 height 12
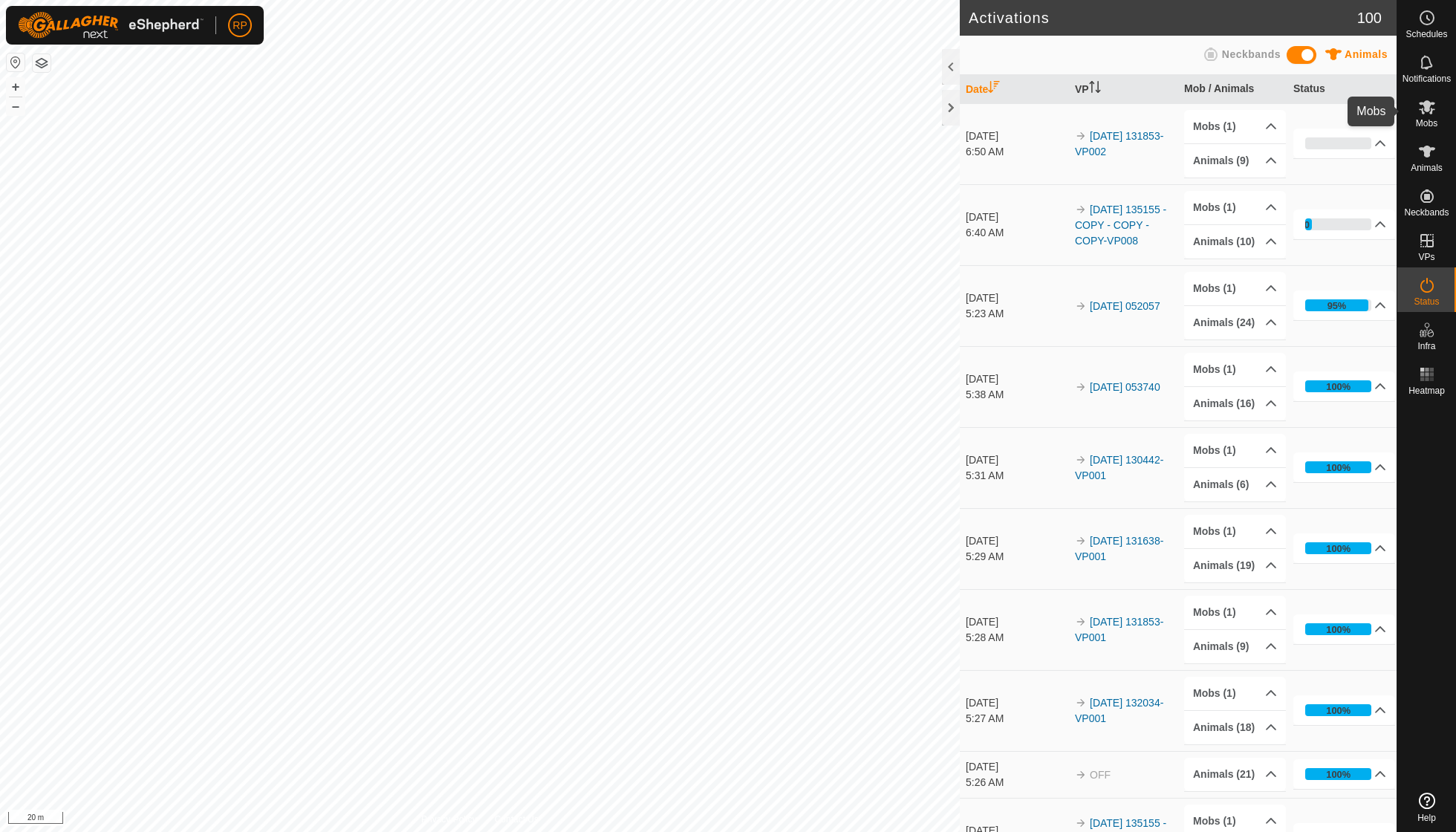
click at [1428, 113] on icon at bounding box center [1427, 106] width 18 height 18
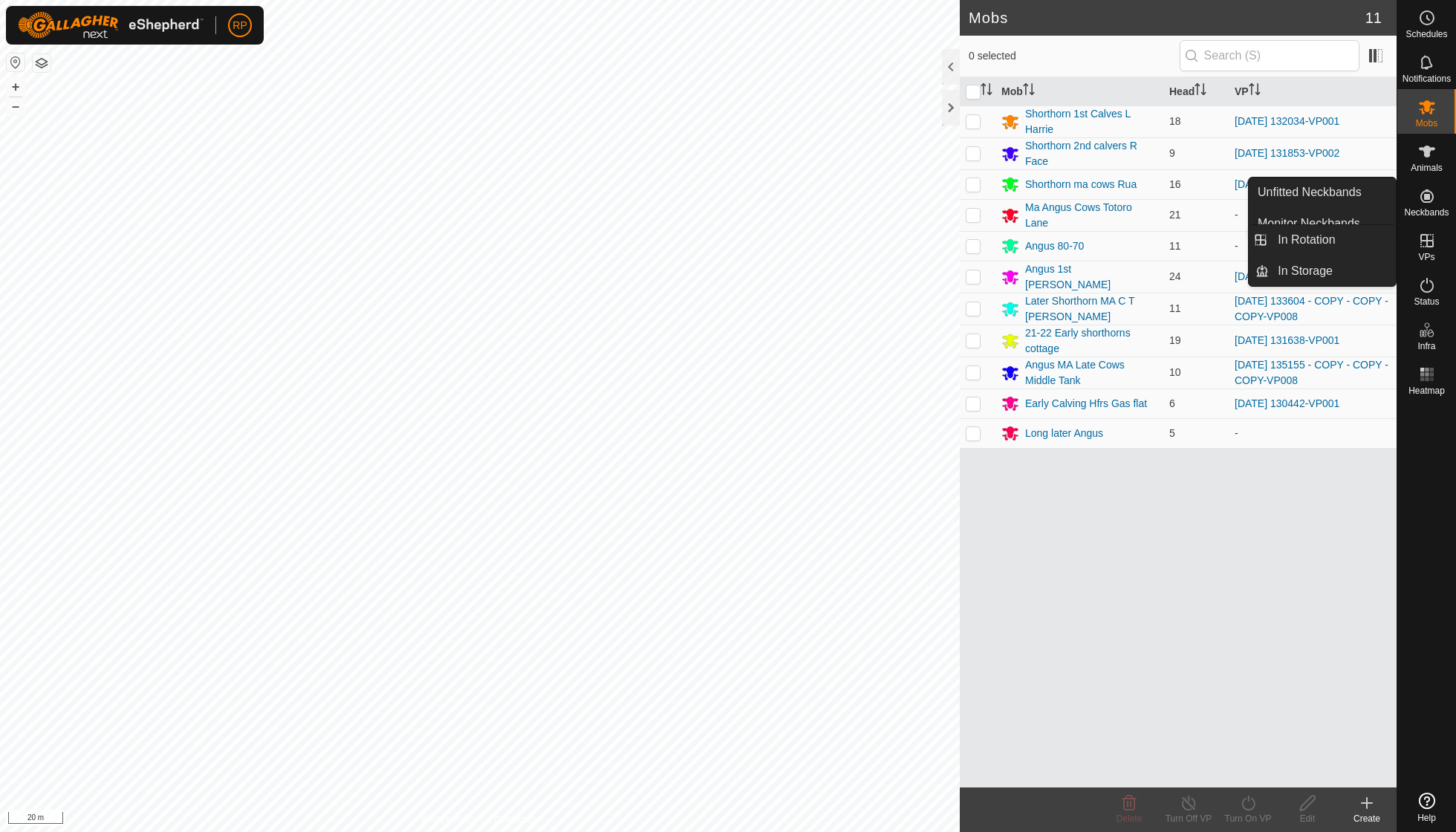
click at [1419, 242] on icon at bounding box center [1427, 241] width 18 height 18
click at [1333, 244] on link "In Rotation" at bounding box center [1331, 241] width 127 height 30
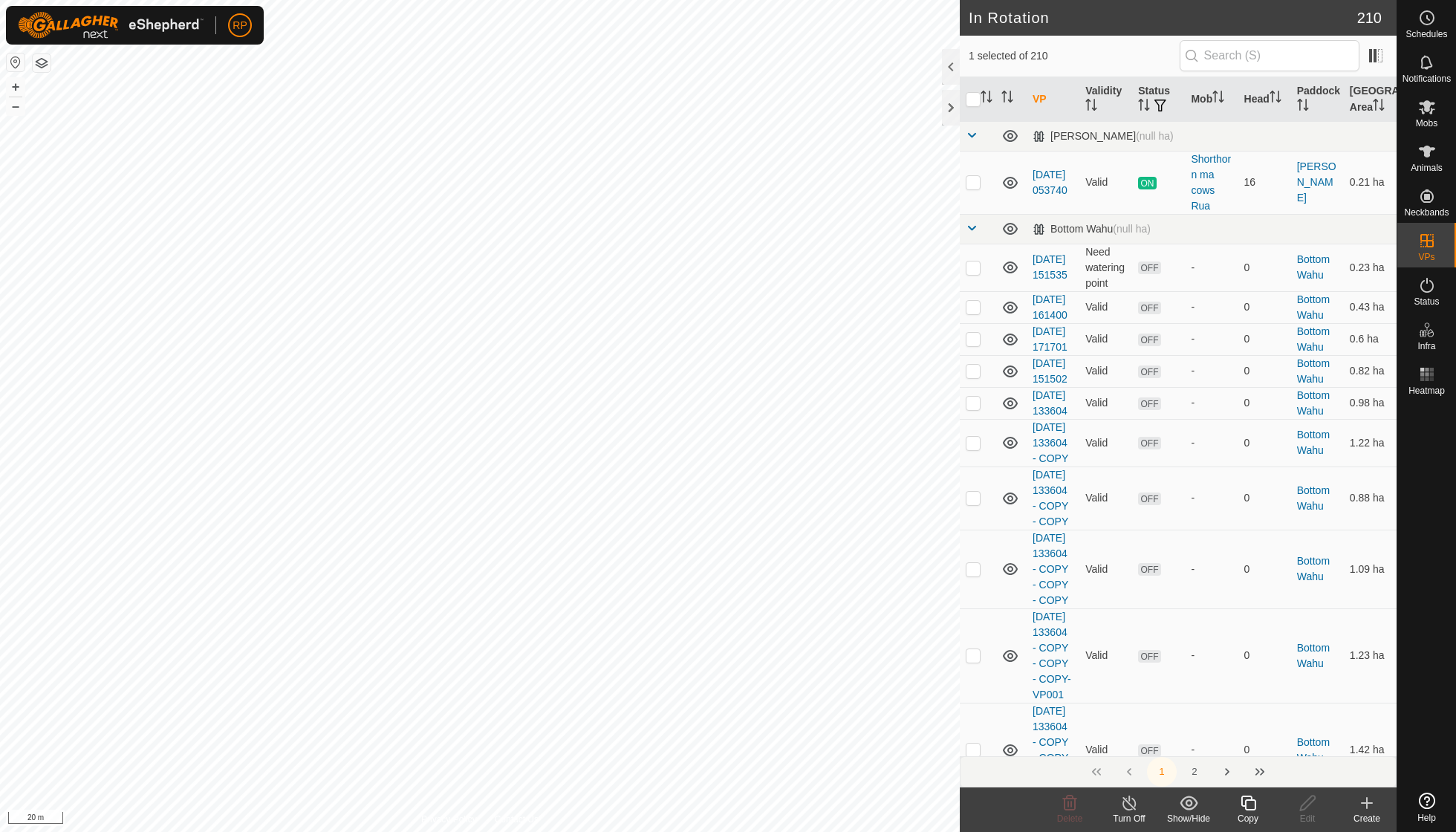
click at [1251, 806] on icon at bounding box center [1249, 803] width 19 height 18
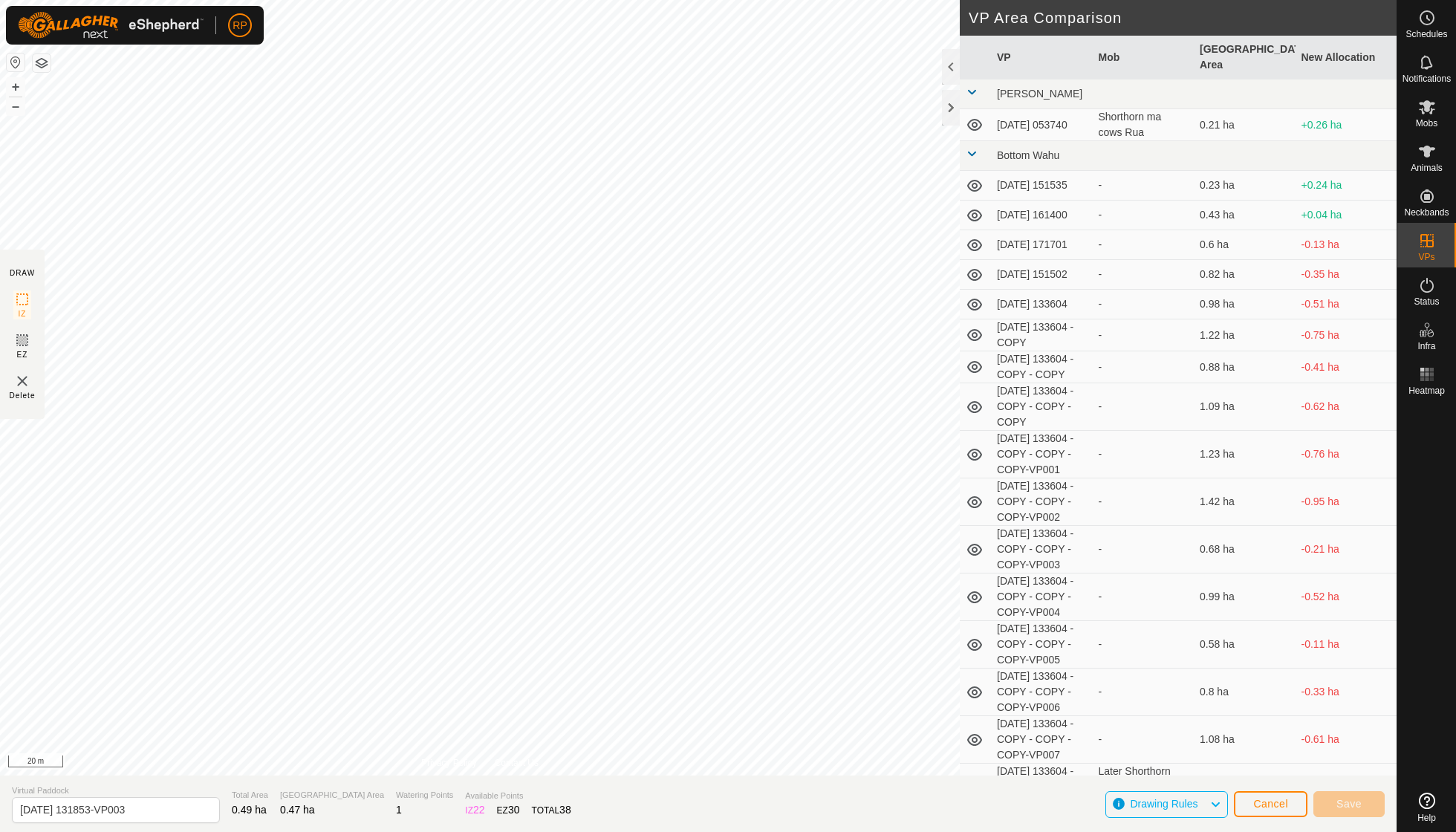
click at [1281, 797] on button "Cancel" at bounding box center [1270, 804] width 73 height 26
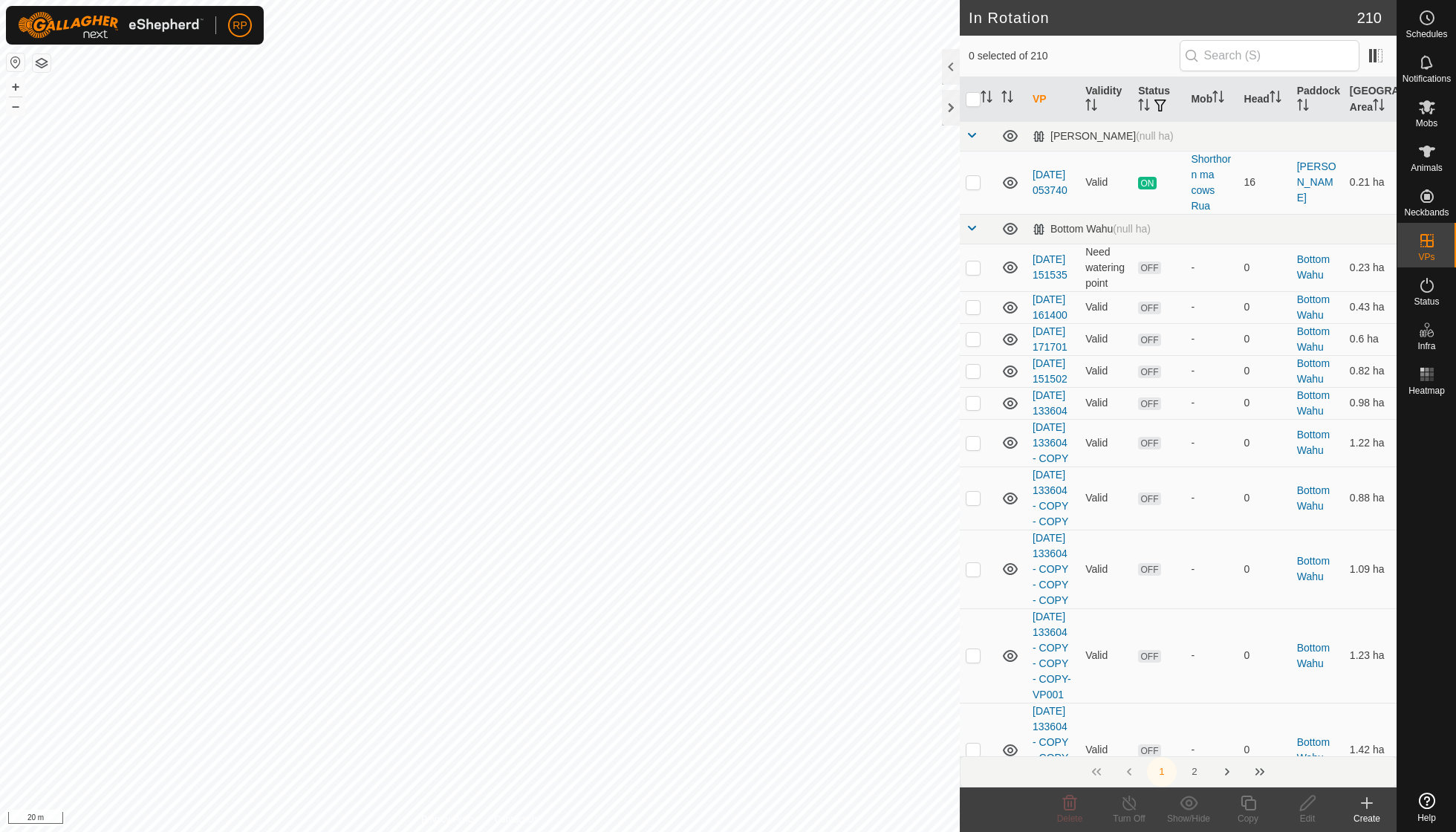
checkbox input "true"
click at [1252, 818] on div "Copy" at bounding box center [1247, 819] width 59 height 13
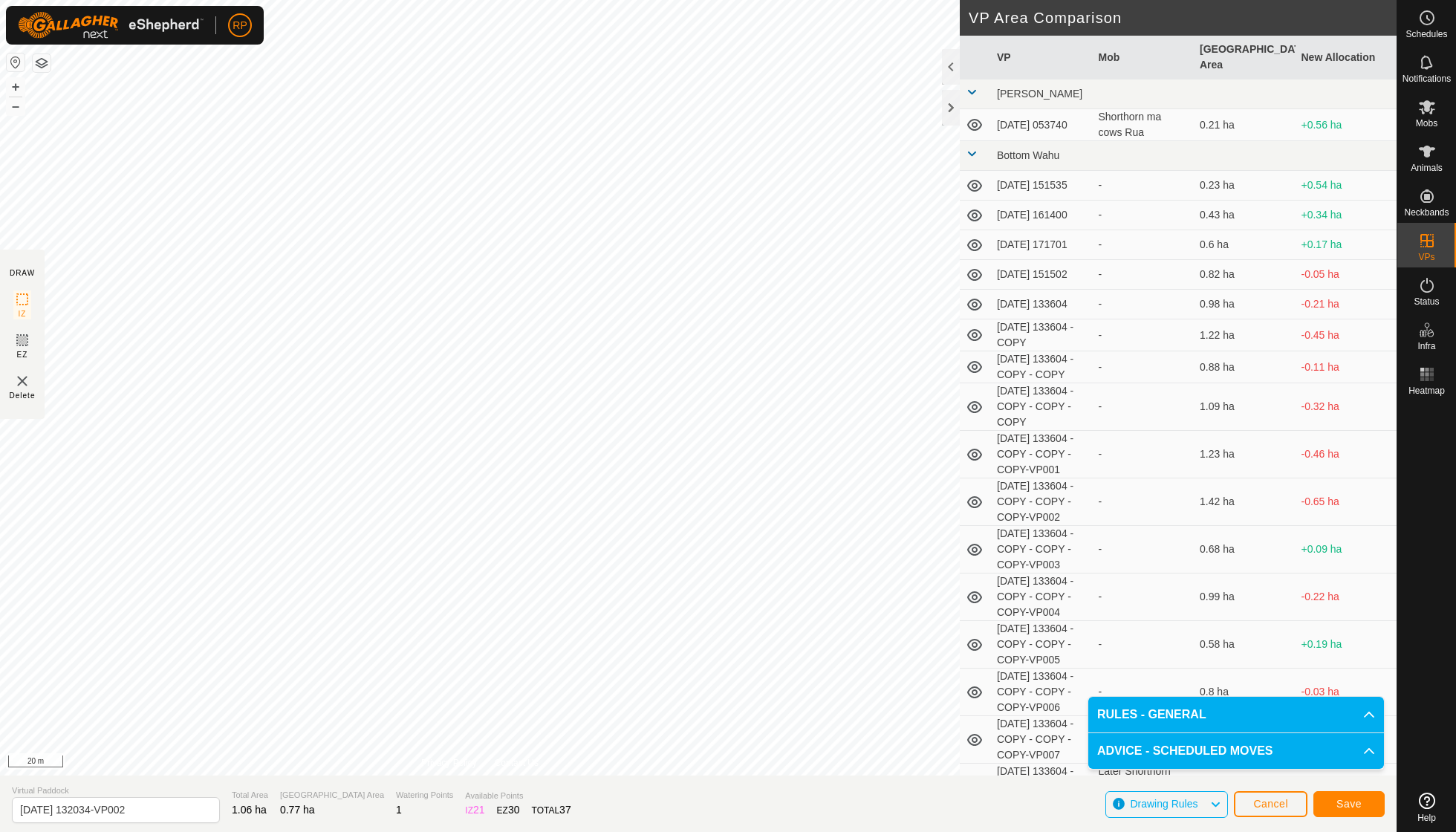
click at [1356, 803] on span "Save" at bounding box center [1349, 804] width 25 height 12
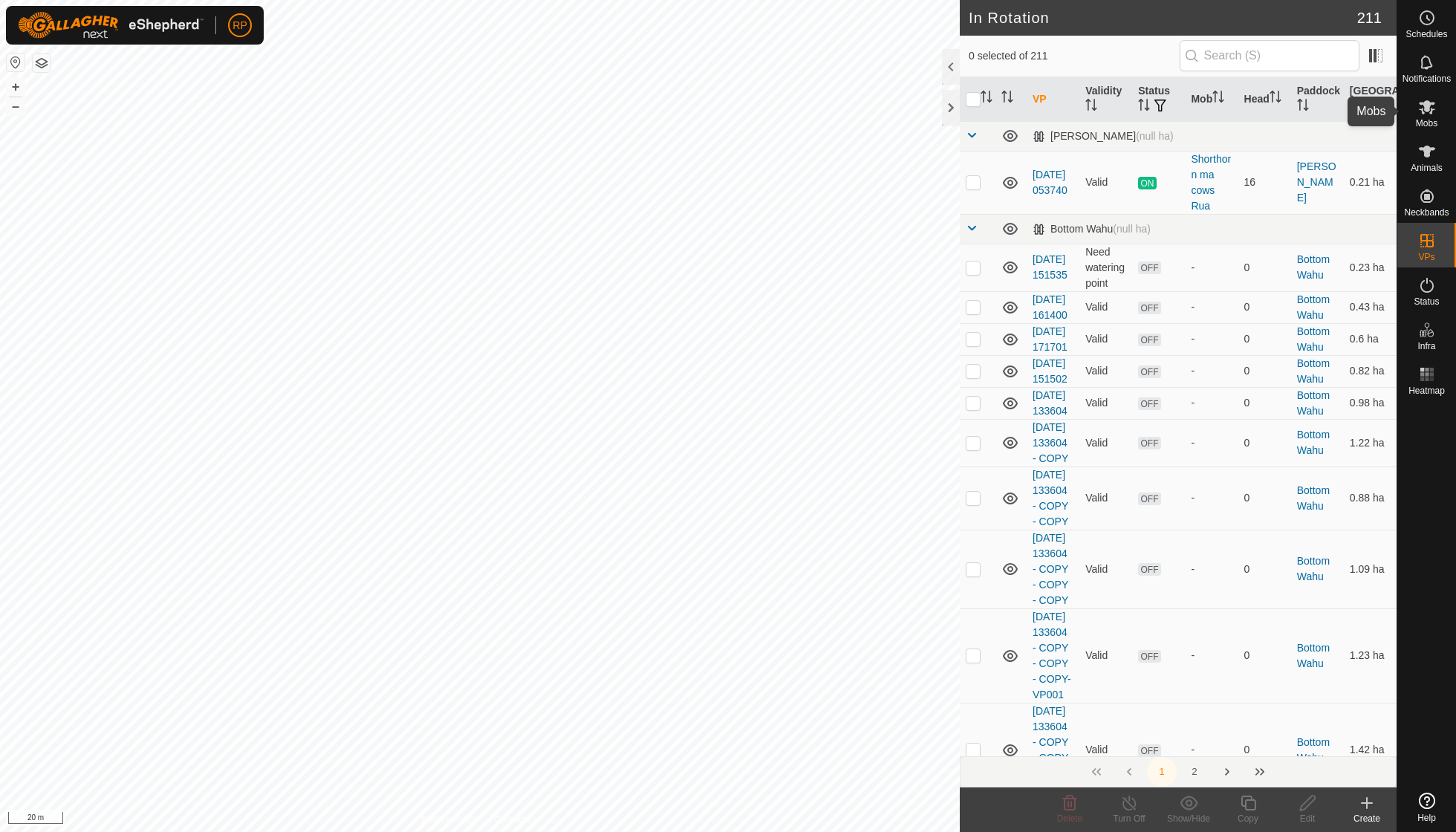
click at [1415, 114] on es-mob-svg-icon at bounding box center [1427, 107] width 27 height 24
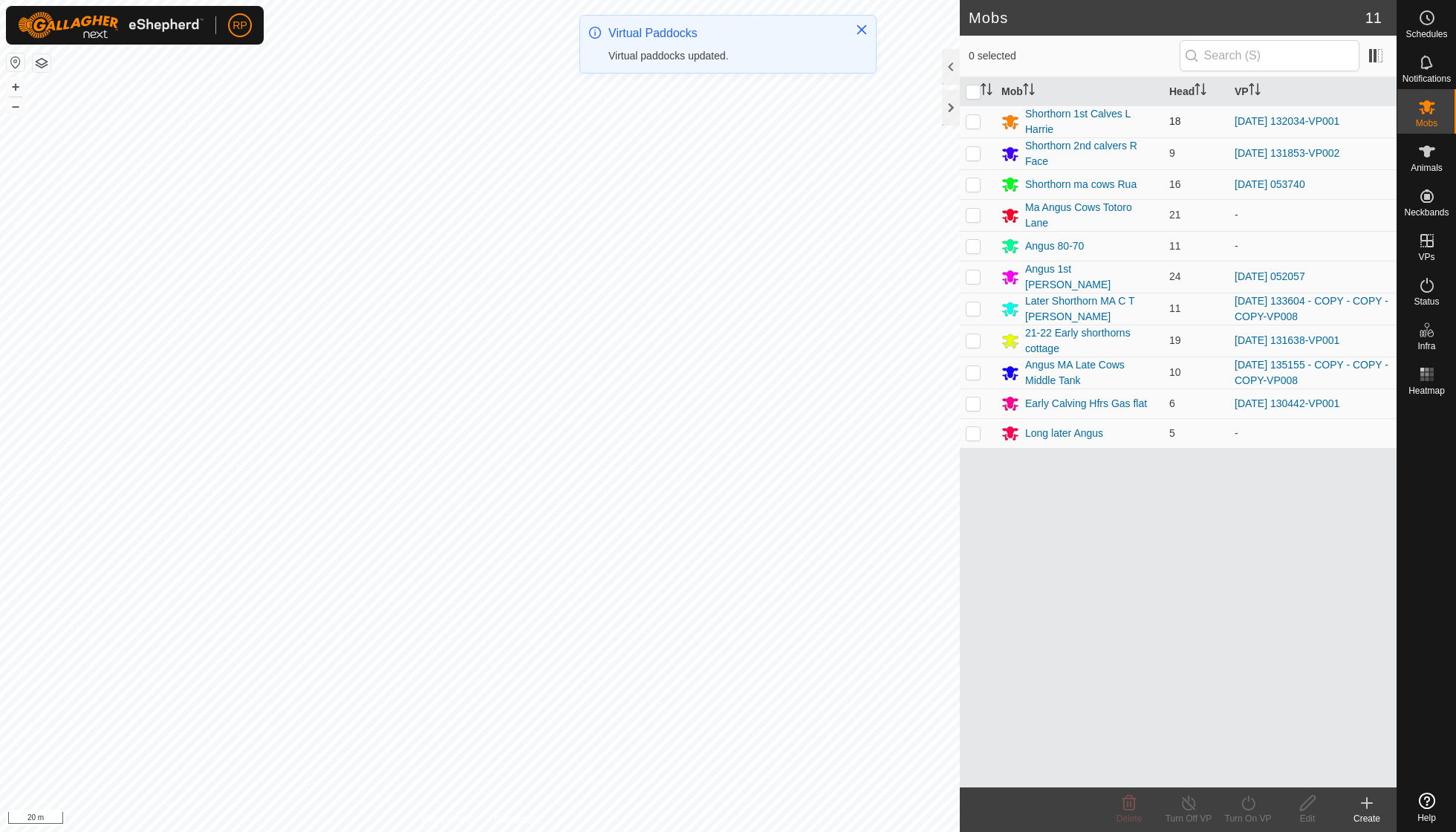
click at [970, 122] on p-checkbox at bounding box center [973, 121] width 15 height 12
checkbox input "true"
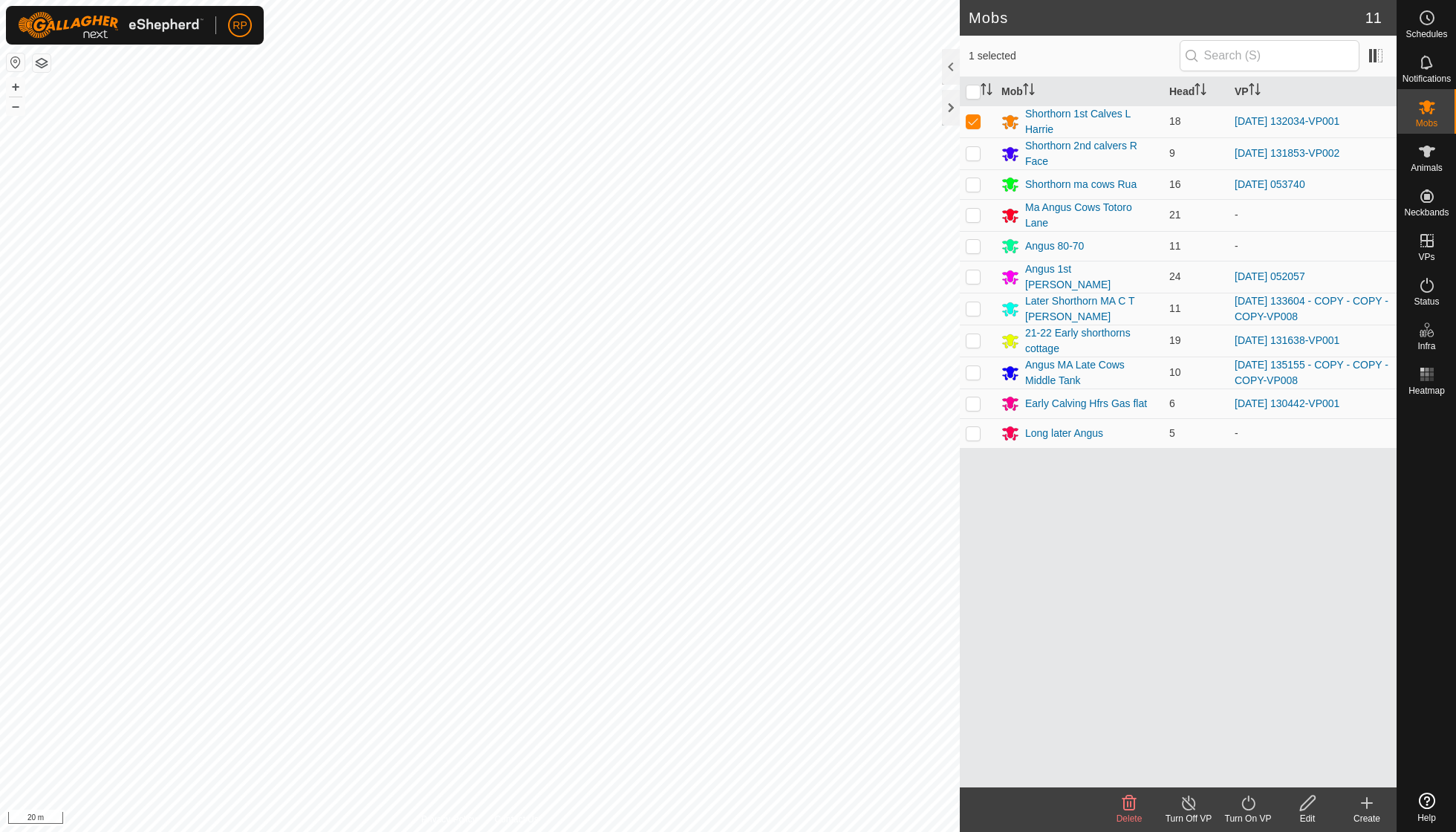
click at [1246, 806] on icon at bounding box center [1249, 803] width 19 height 18
click at [1239, 770] on link "Now" at bounding box center [1292, 770] width 147 height 30
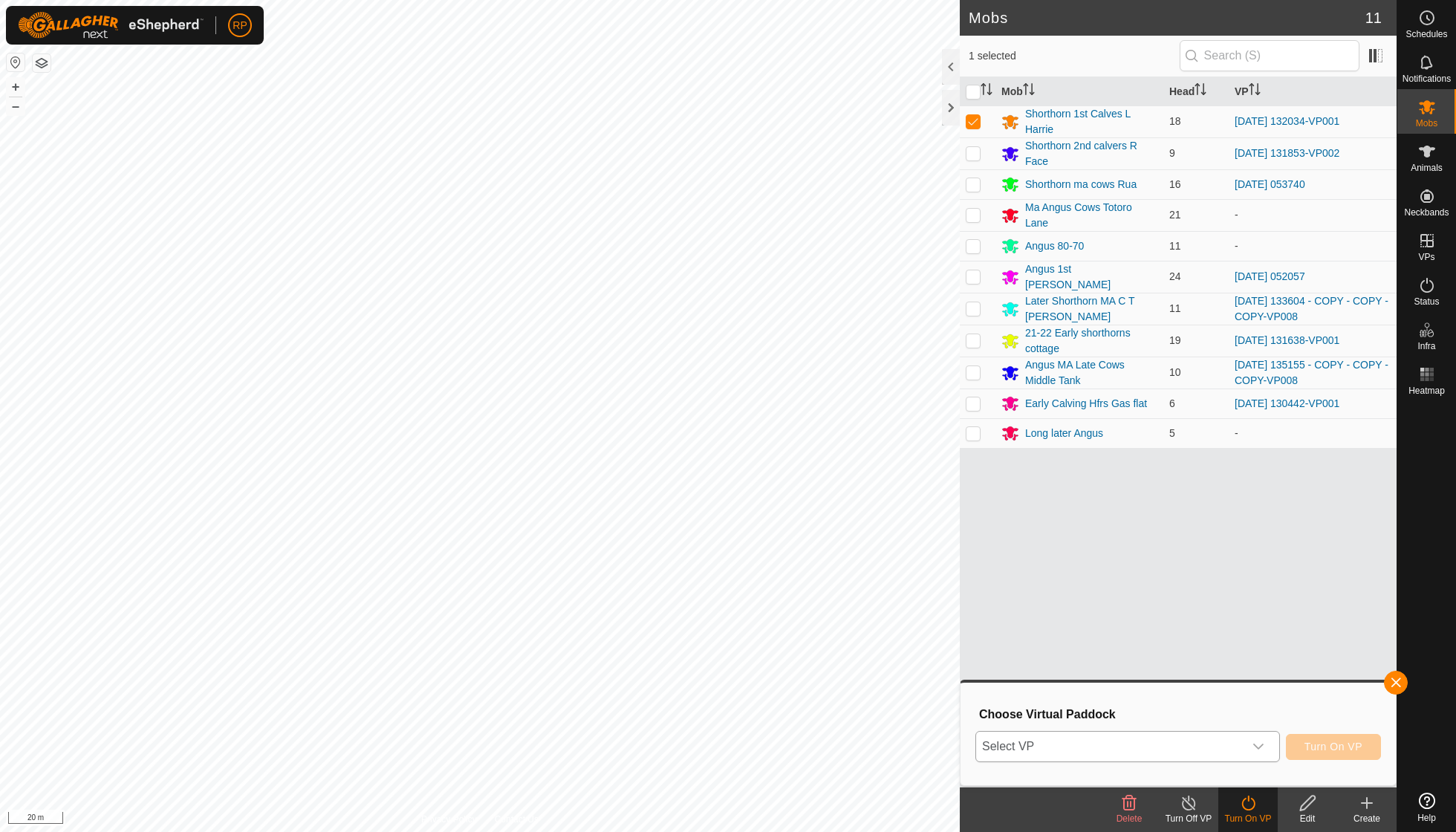
click at [1254, 744] on icon "dropdown trigger" at bounding box center [1258, 747] width 10 height 6
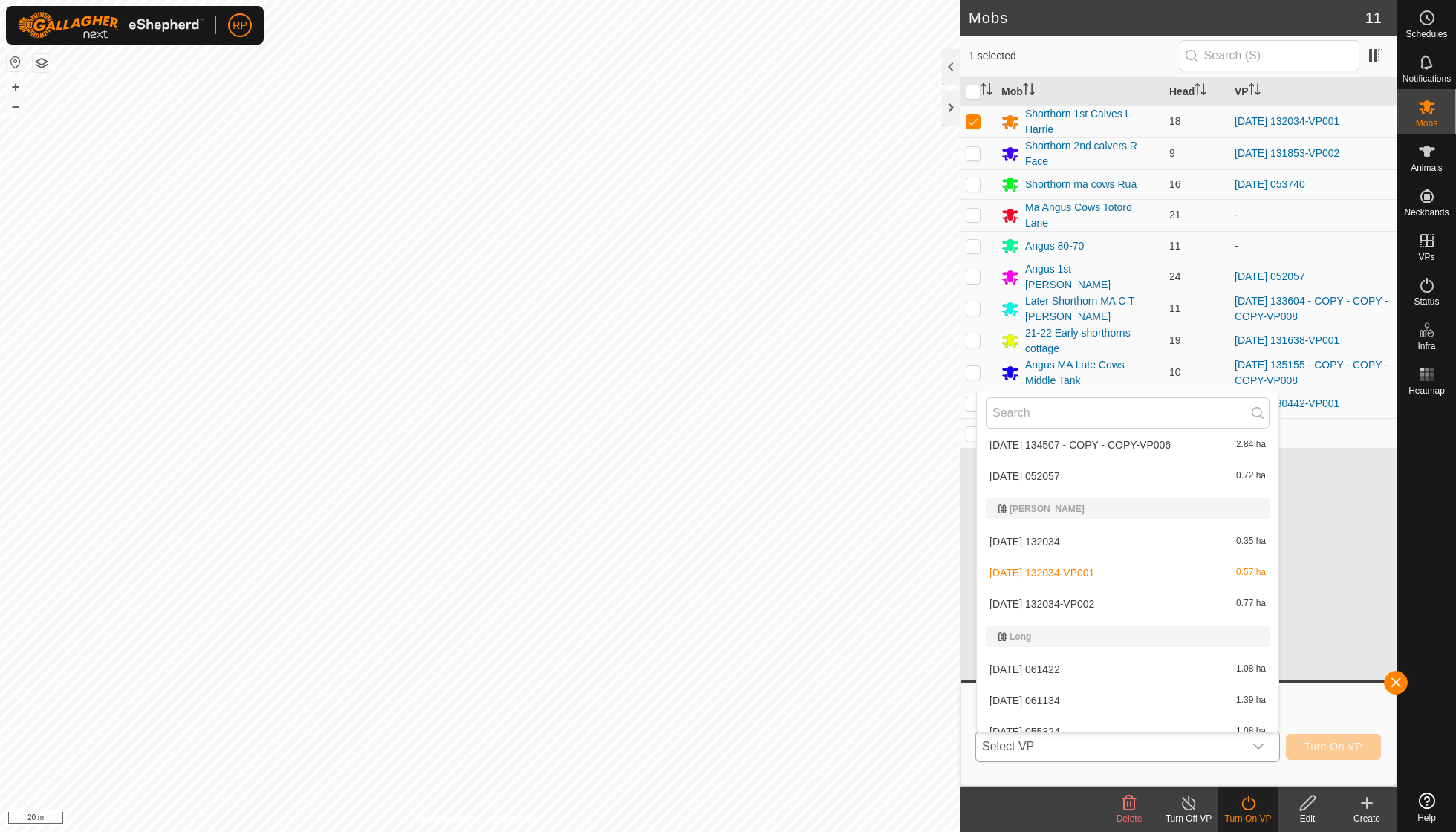
scroll to position [1951, 0]
click at [1076, 590] on li "[DATE] 132034-VP002 0.77 ha" at bounding box center [1127, 605] width 302 height 30
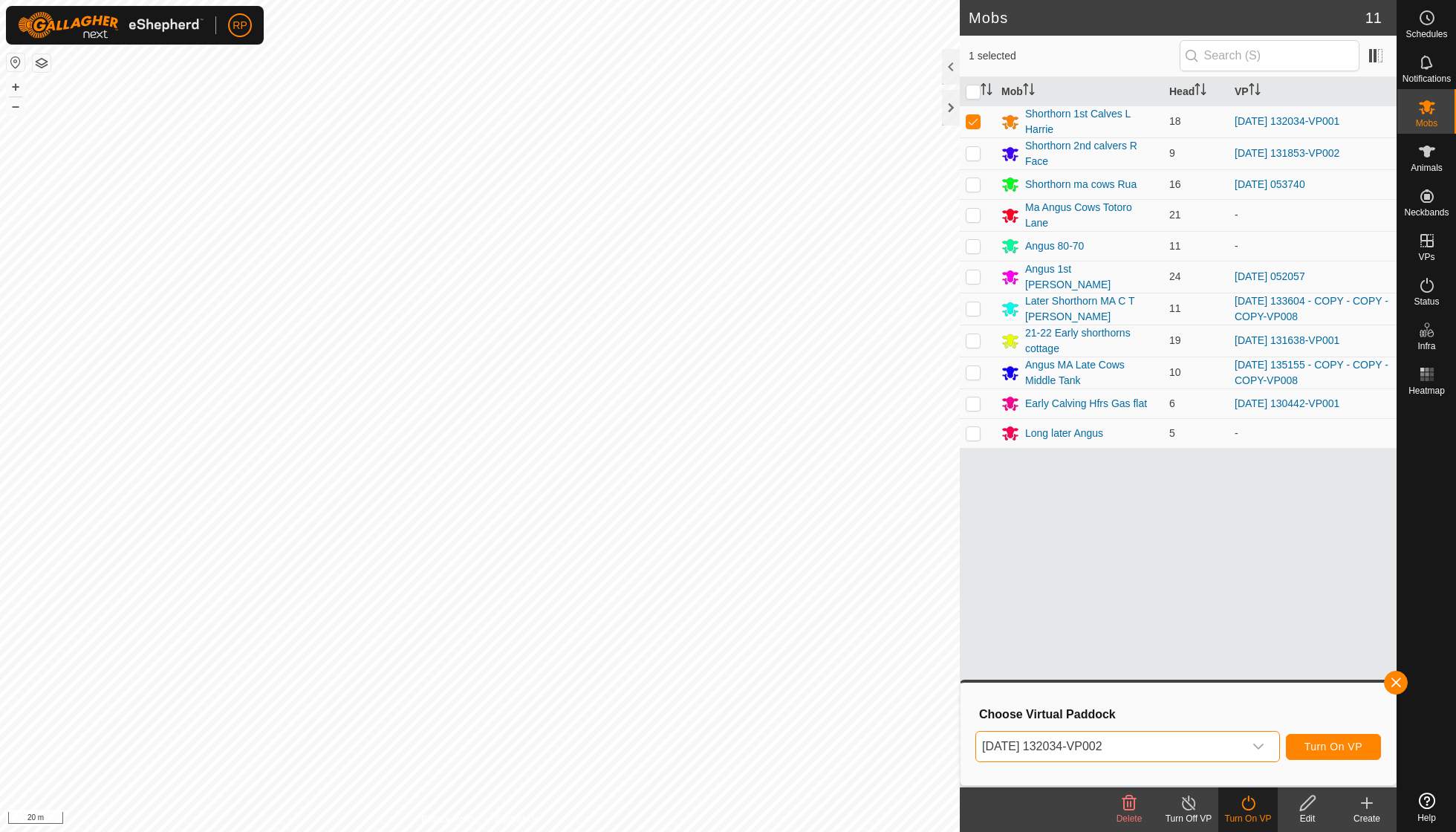
click at [1322, 738] on button "Turn On VP" at bounding box center [1333, 747] width 95 height 26
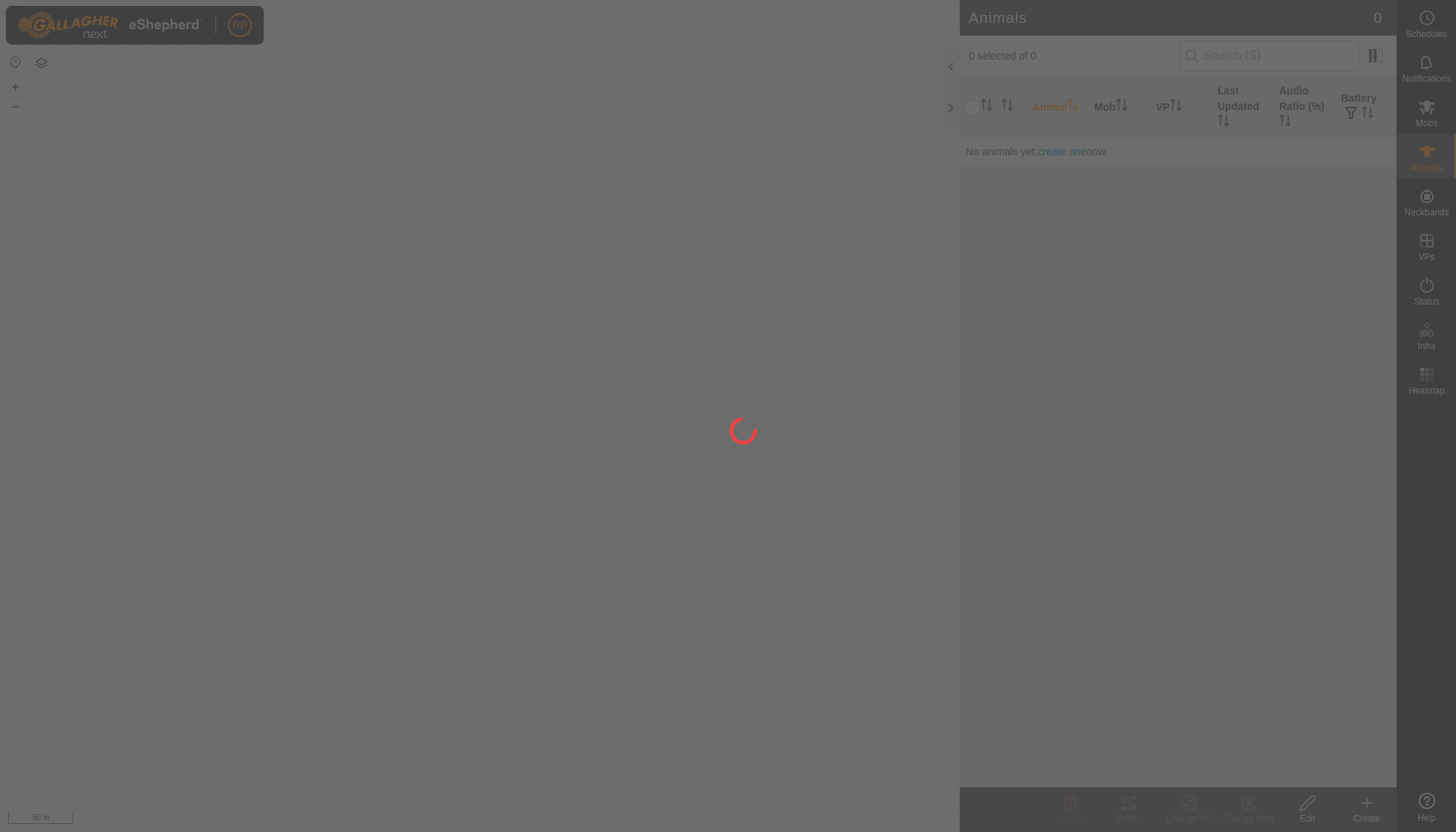
click at [473, 577] on div at bounding box center [728, 416] width 1456 height 832
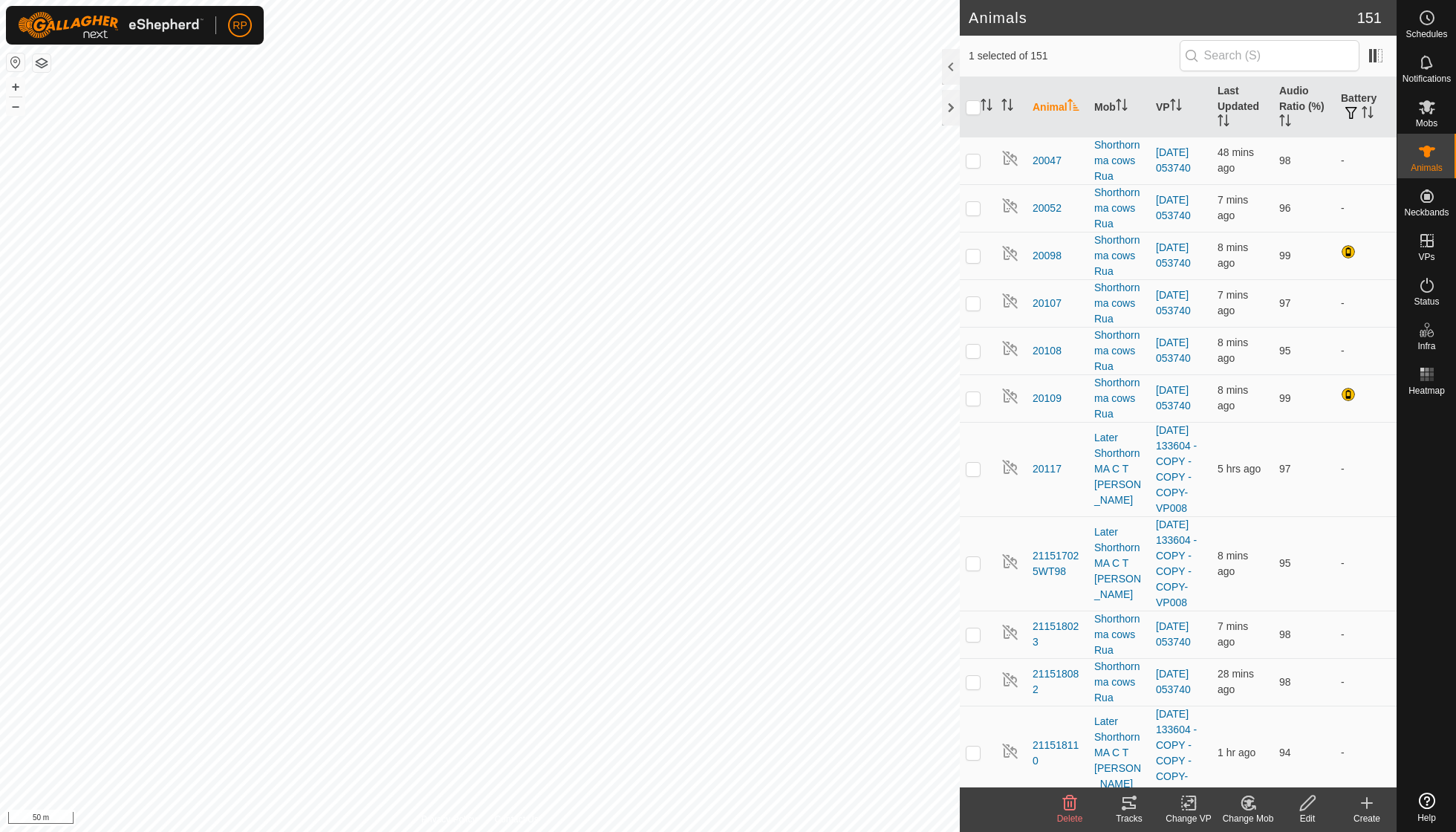
click at [1243, 797] on icon at bounding box center [1249, 803] width 19 height 18
click at [1264, 737] on link "Choose Mob..." at bounding box center [1292, 739] width 147 height 30
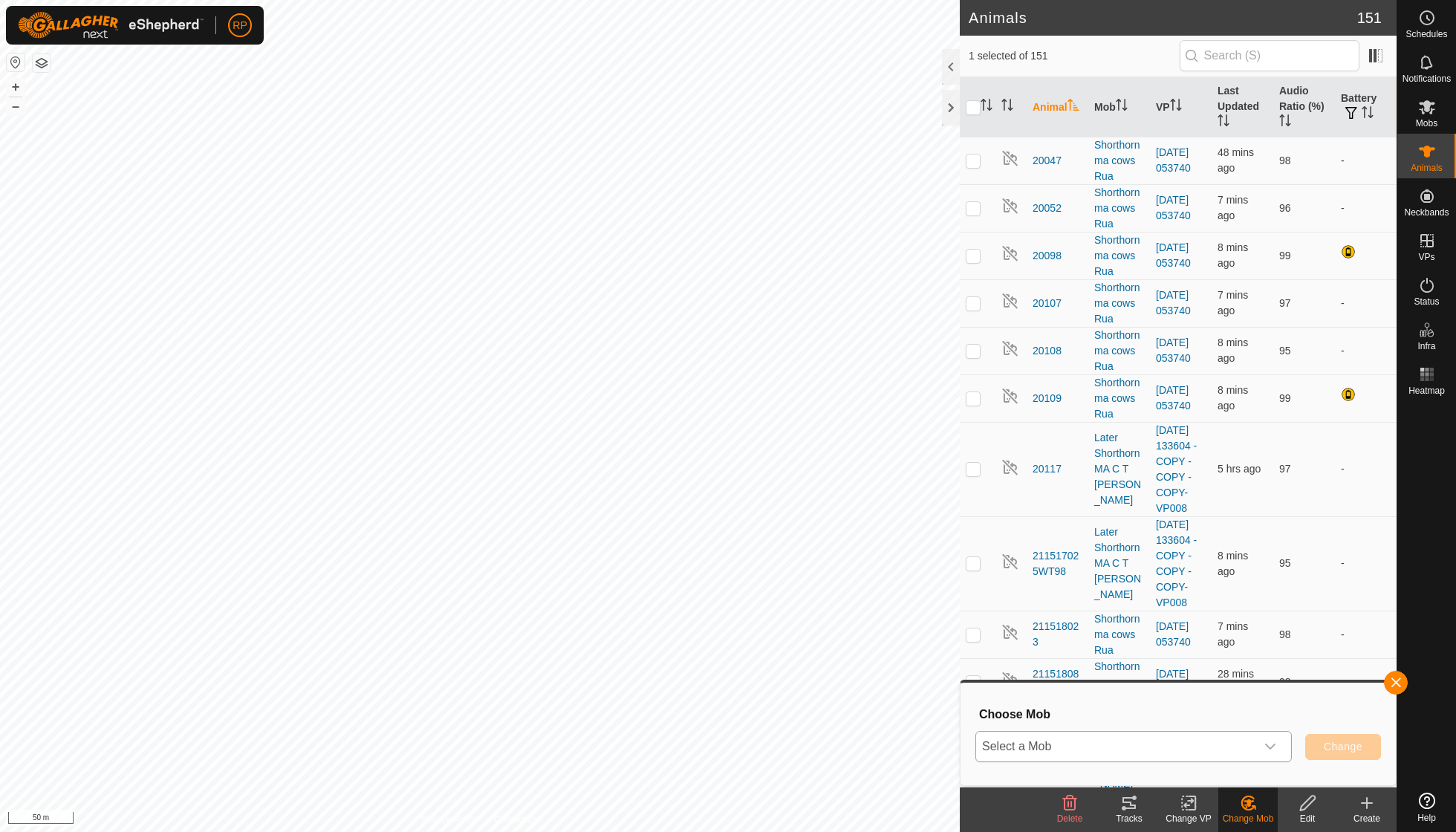
click at [1269, 744] on icon "dropdown trigger" at bounding box center [1270, 746] width 12 height 12
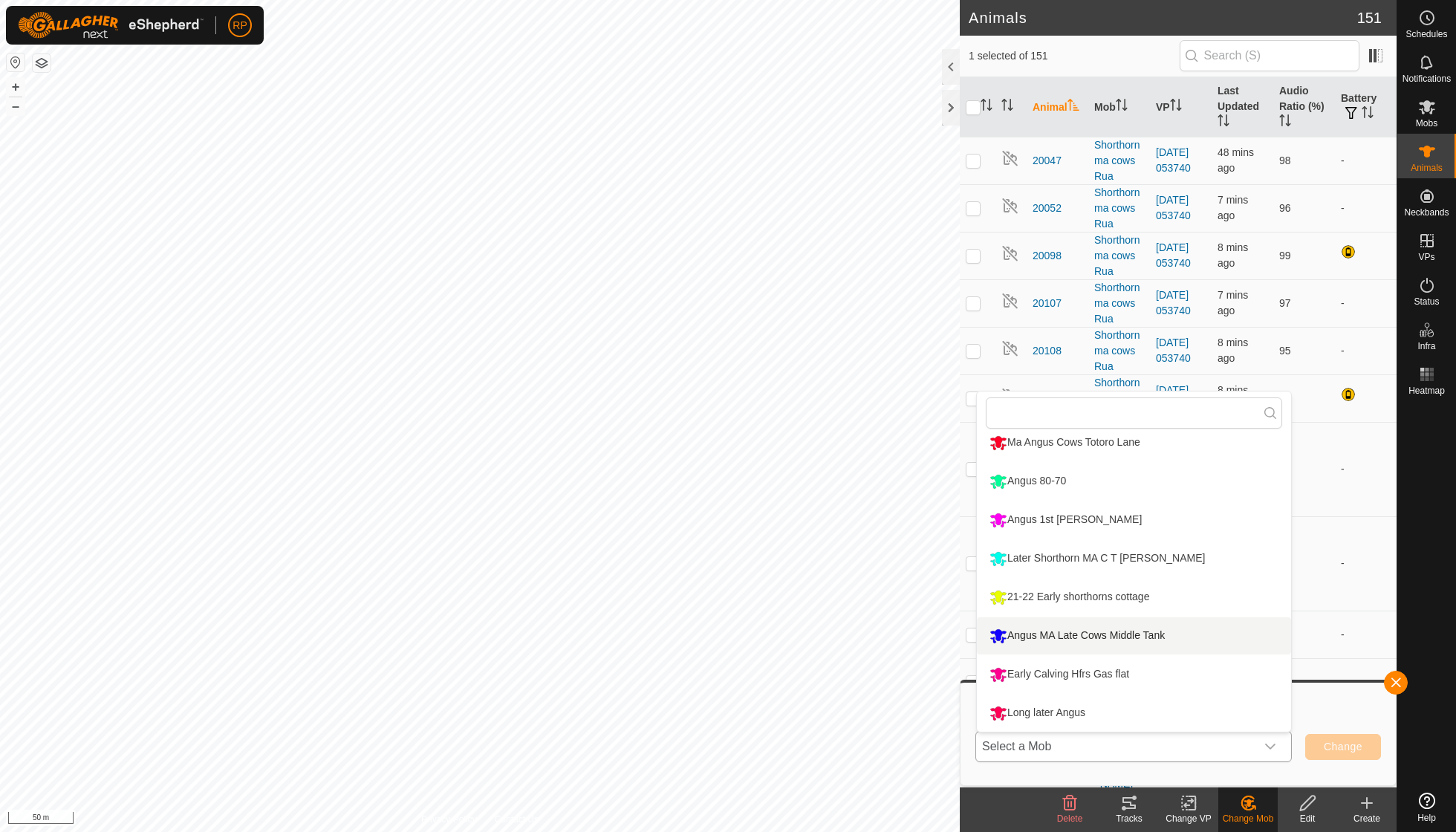
scroll to position [126, 0]
click at [1130, 673] on li "Early Calving Hfrs Gas flat" at bounding box center [1134, 674] width 315 height 37
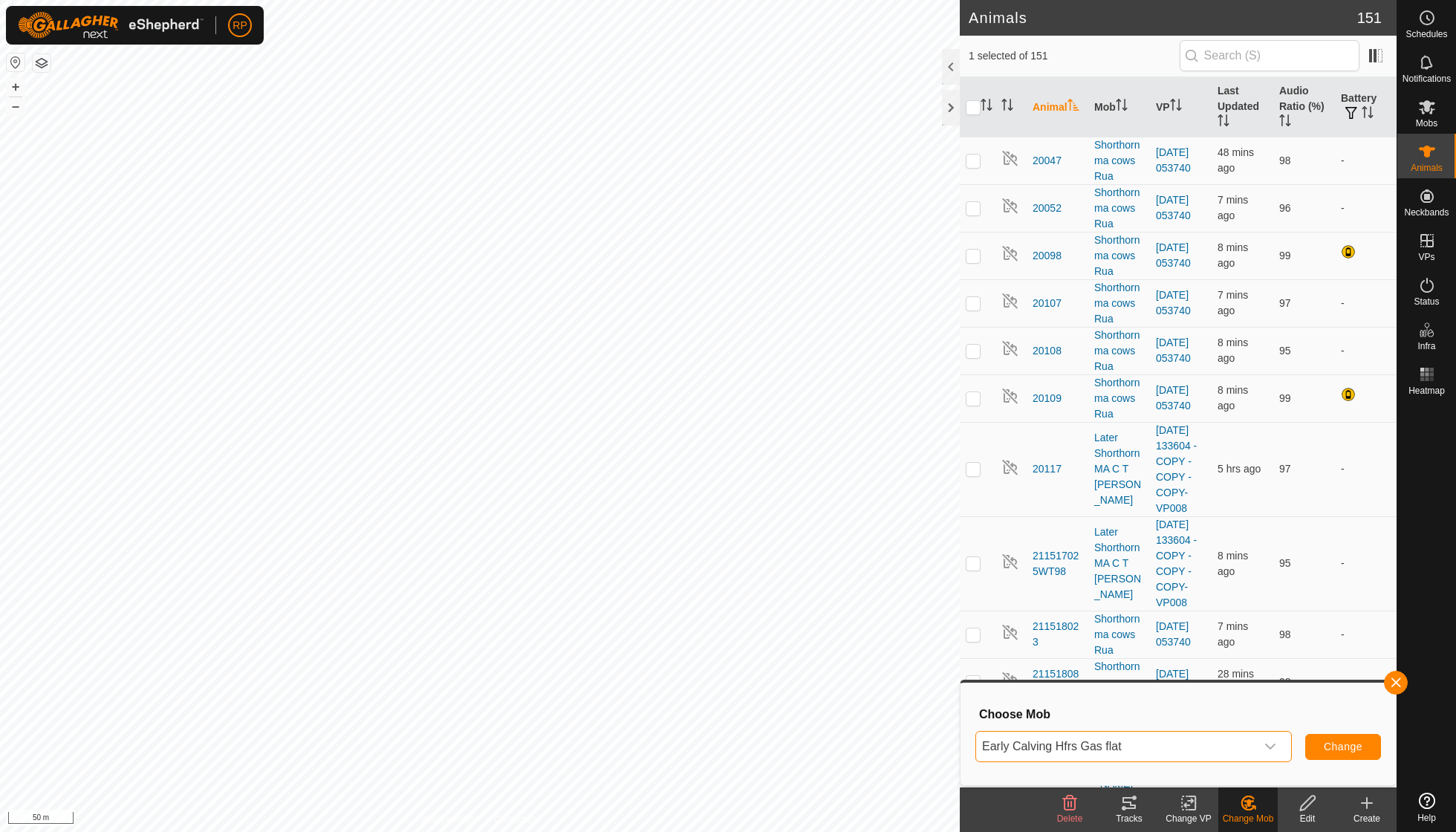
click at [1331, 743] on span "Change" at bounding box center [1342, 746] width 39 height 12
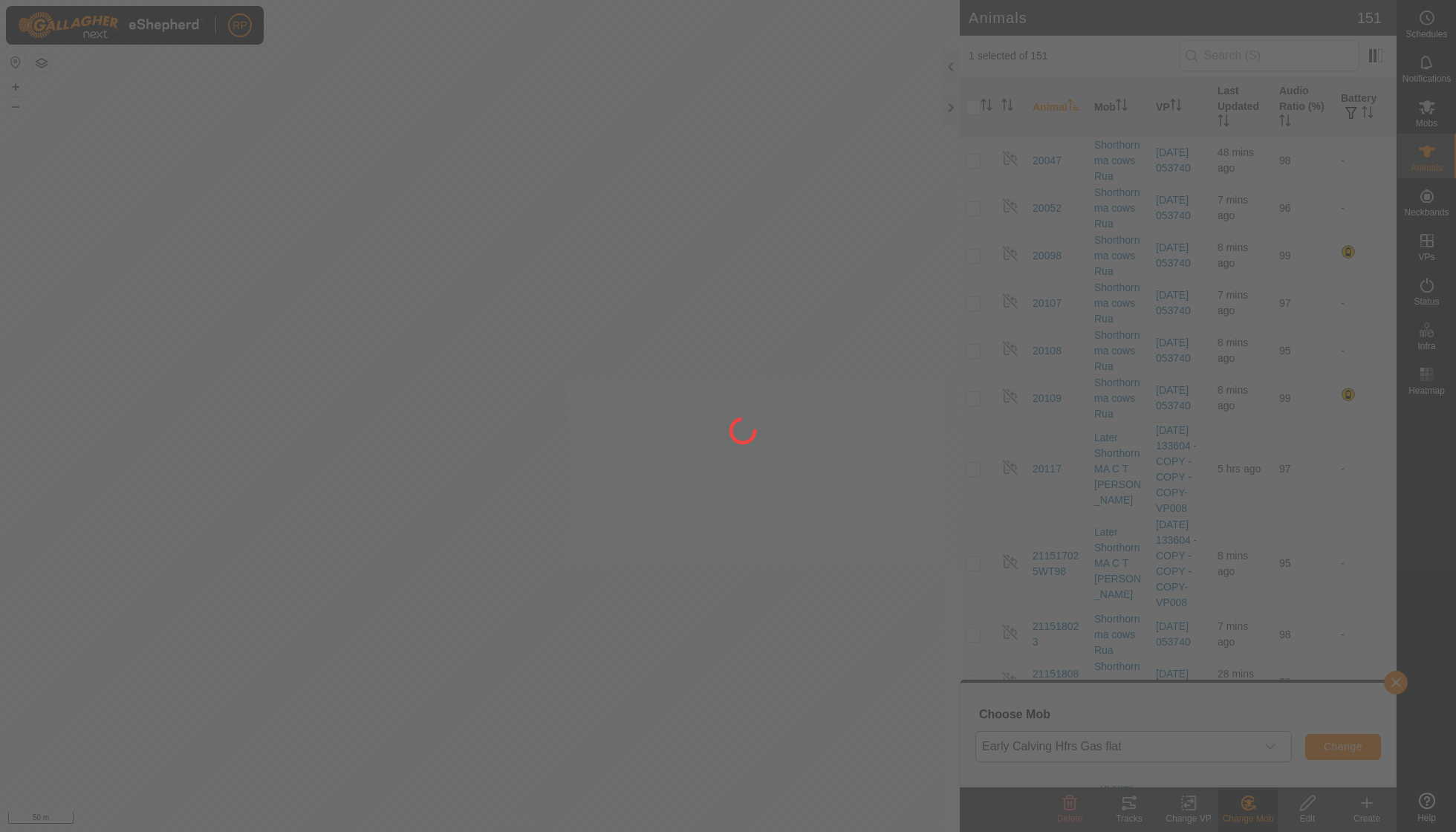
checkbox input "false"
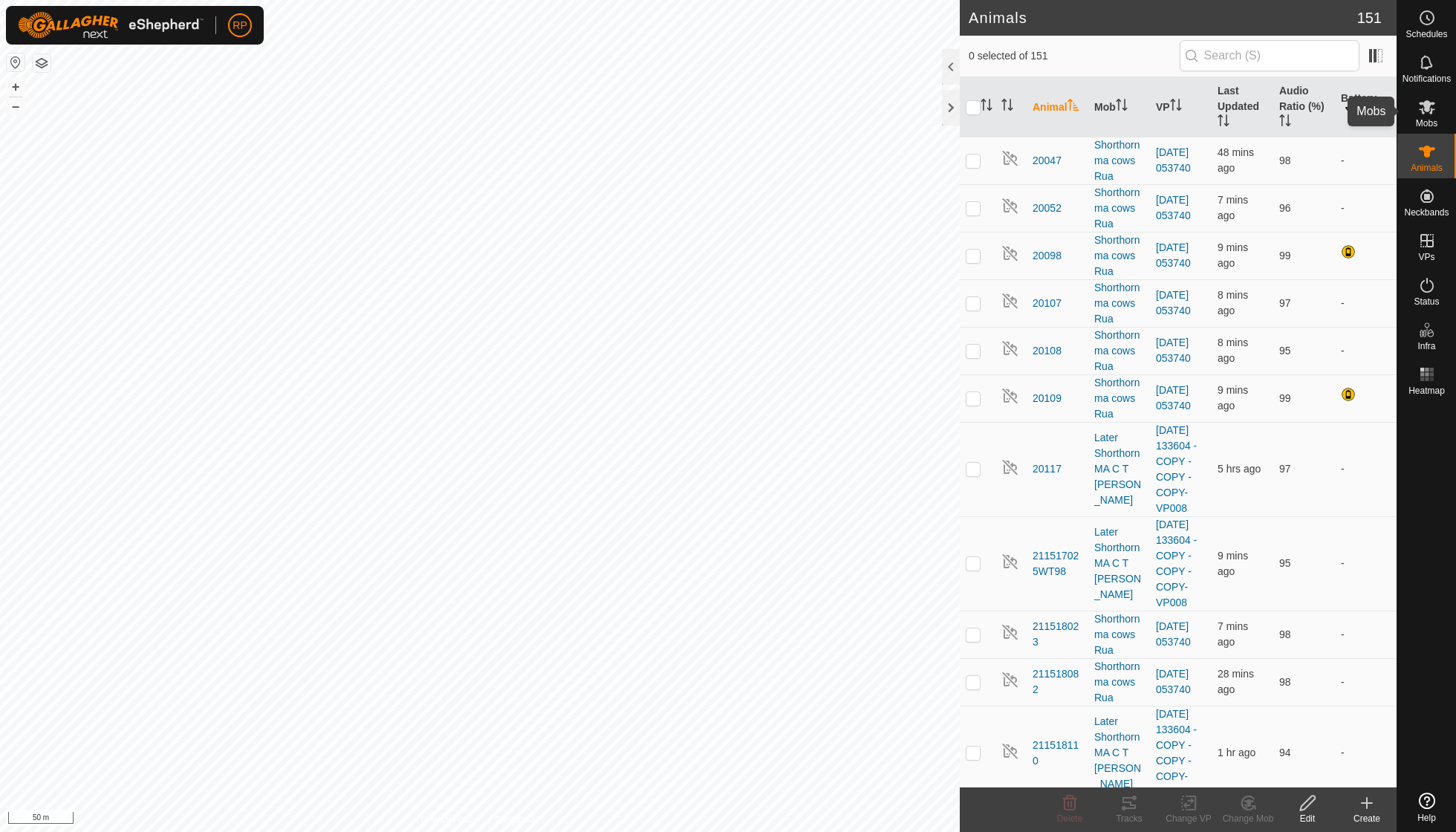
click at [1426, 117] on es-mob-svg-icon at bounding box center [1427, 107] width 27 height 24
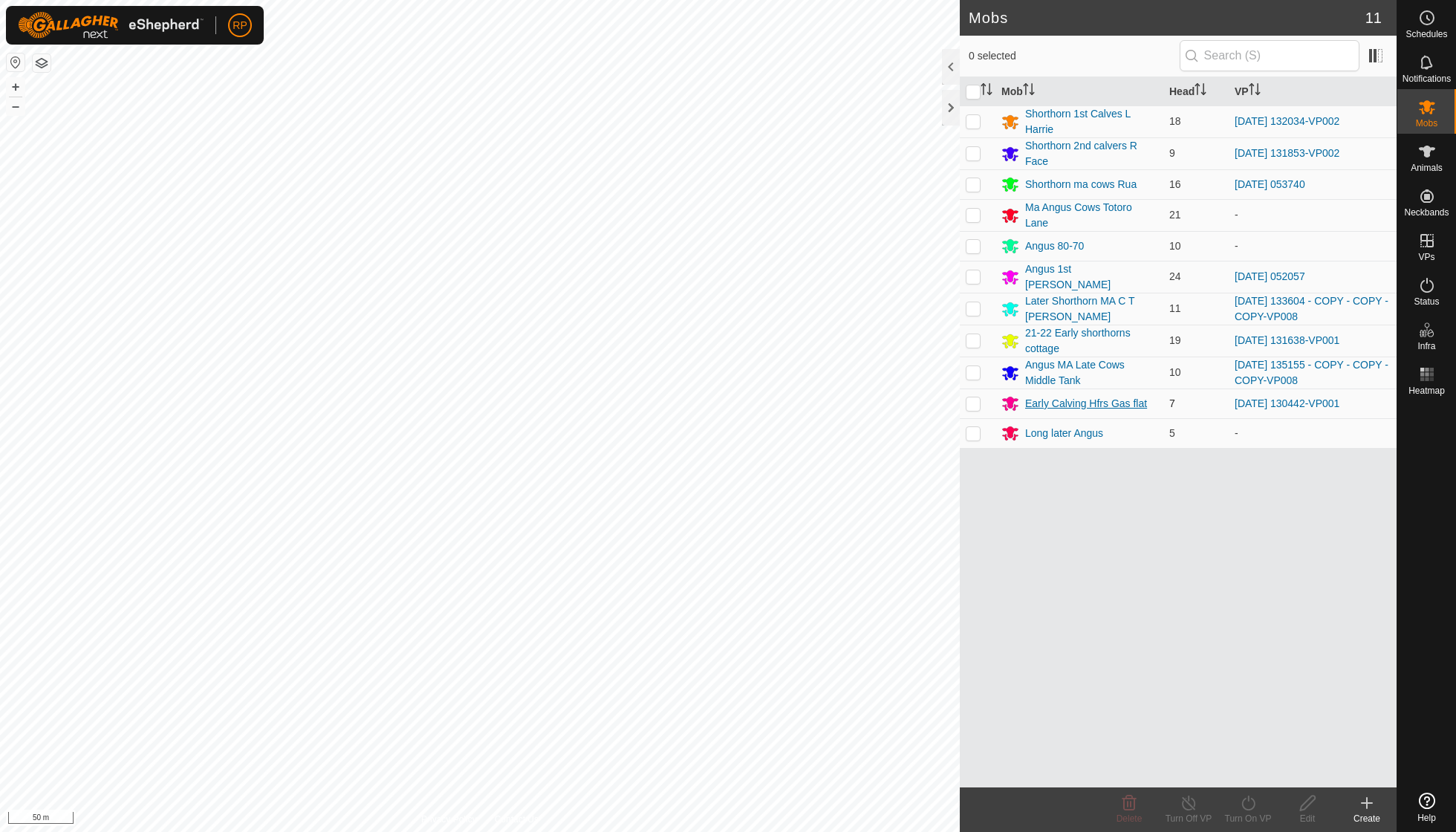
click at [1037, 396] on div "Early Calving Hfrs Gas flat" at bounding box center [1085, 404] width 122 height 16
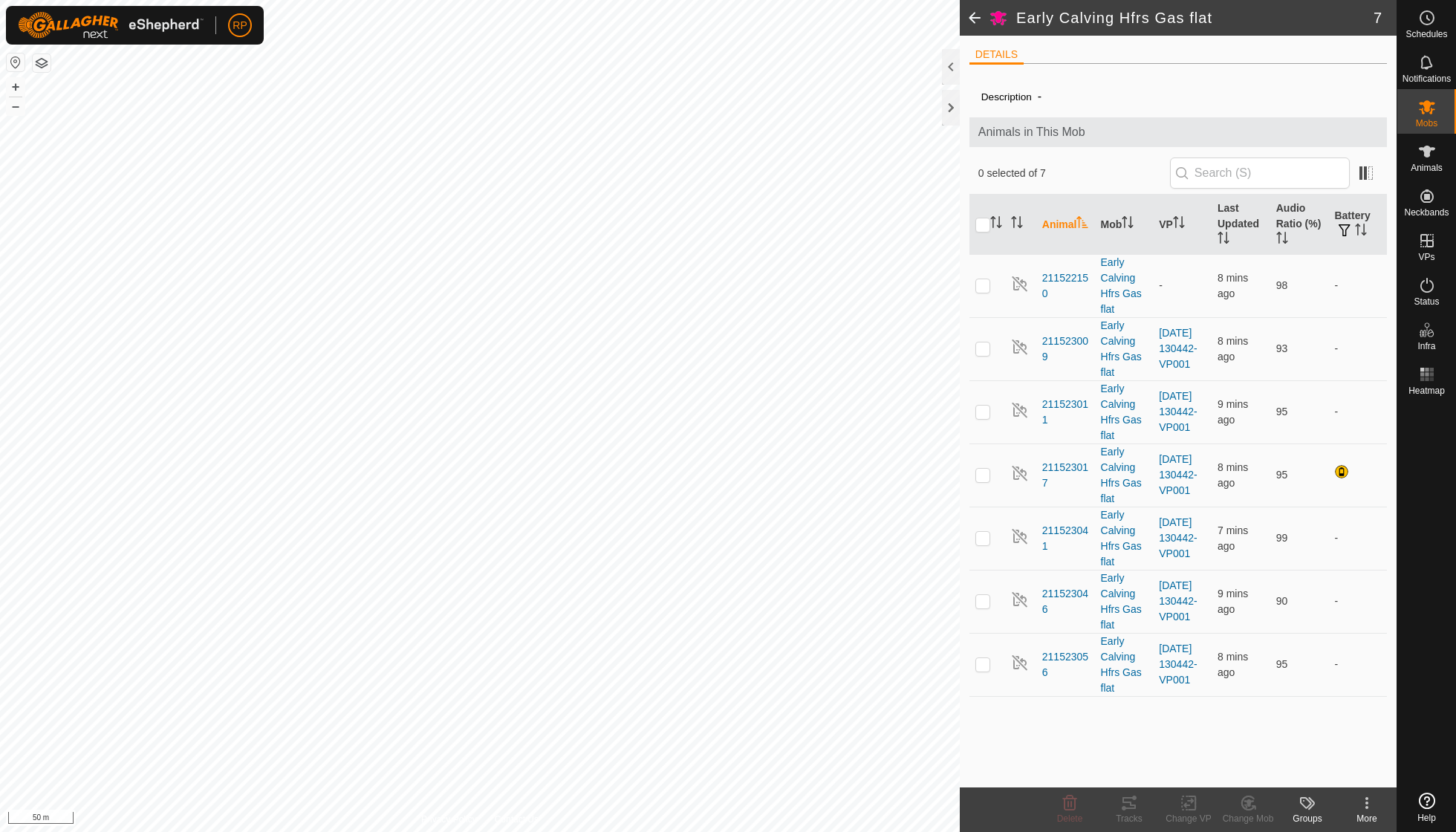
click at [1368, 801] on icon at bounding box center [1367, 803] width 18 height 18
click at [1340, 770] on link "Edit Mob Detail" at bounding box center [1319, 769] width 154 height 30
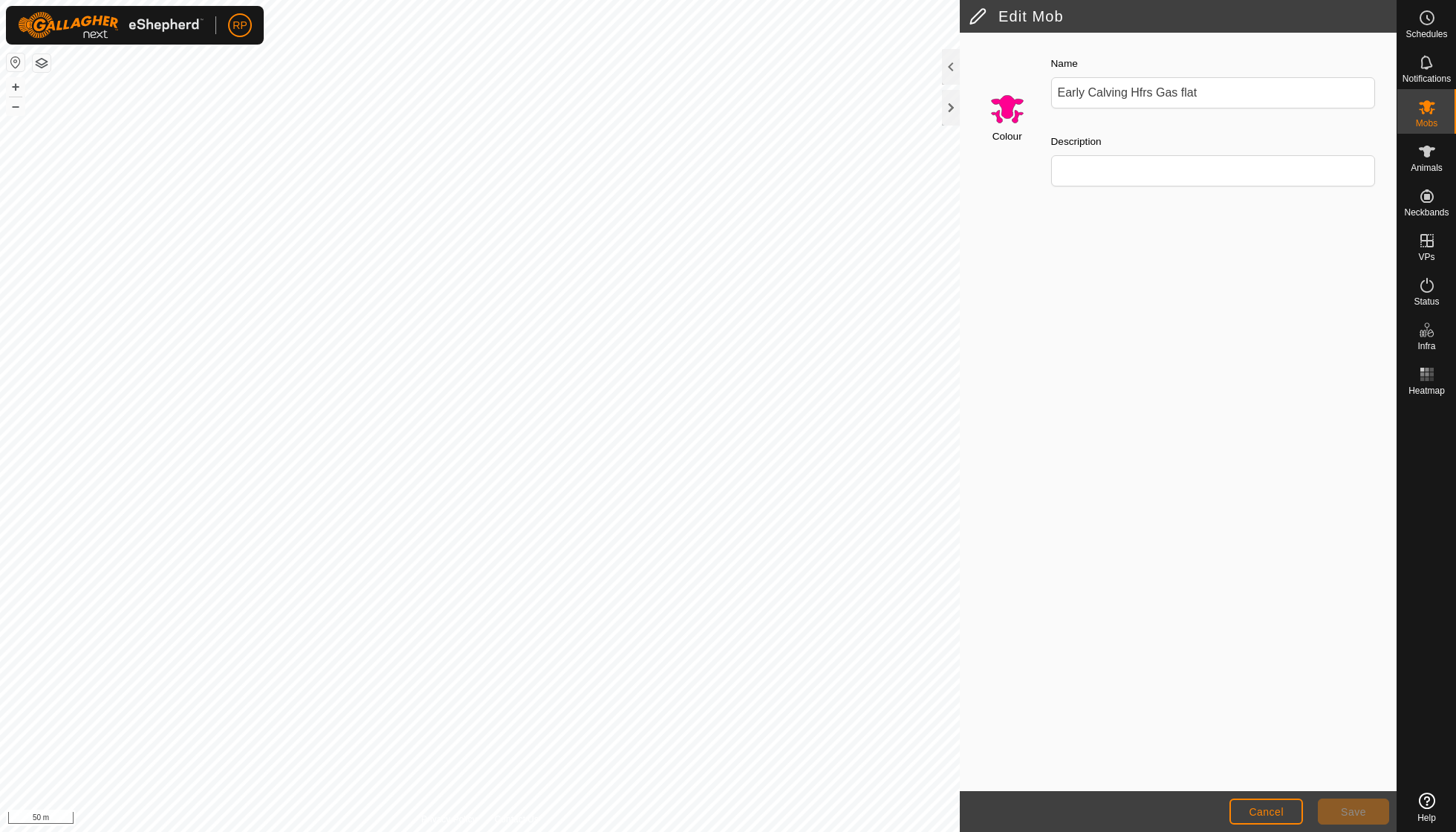
click at [1013, 109] on input "Select a color" at bounding box center [1007, 108] width 35 height 35
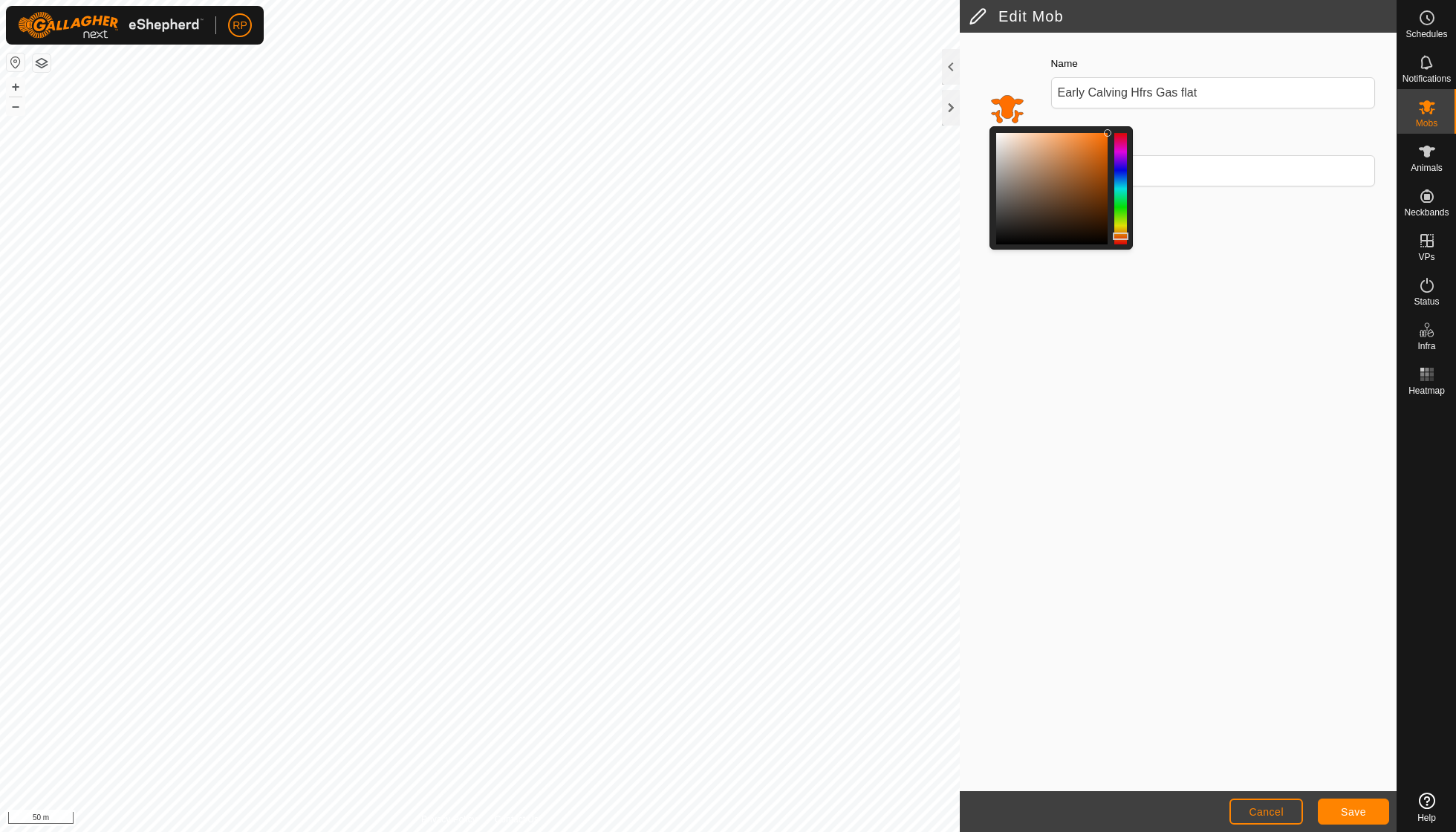
click at [1117, 237] on div at bounding box center [1120, 188] width 13 height 111
click at [1364, 816] on span "Save" at bounding box center [1354, 811] width 25 height 12
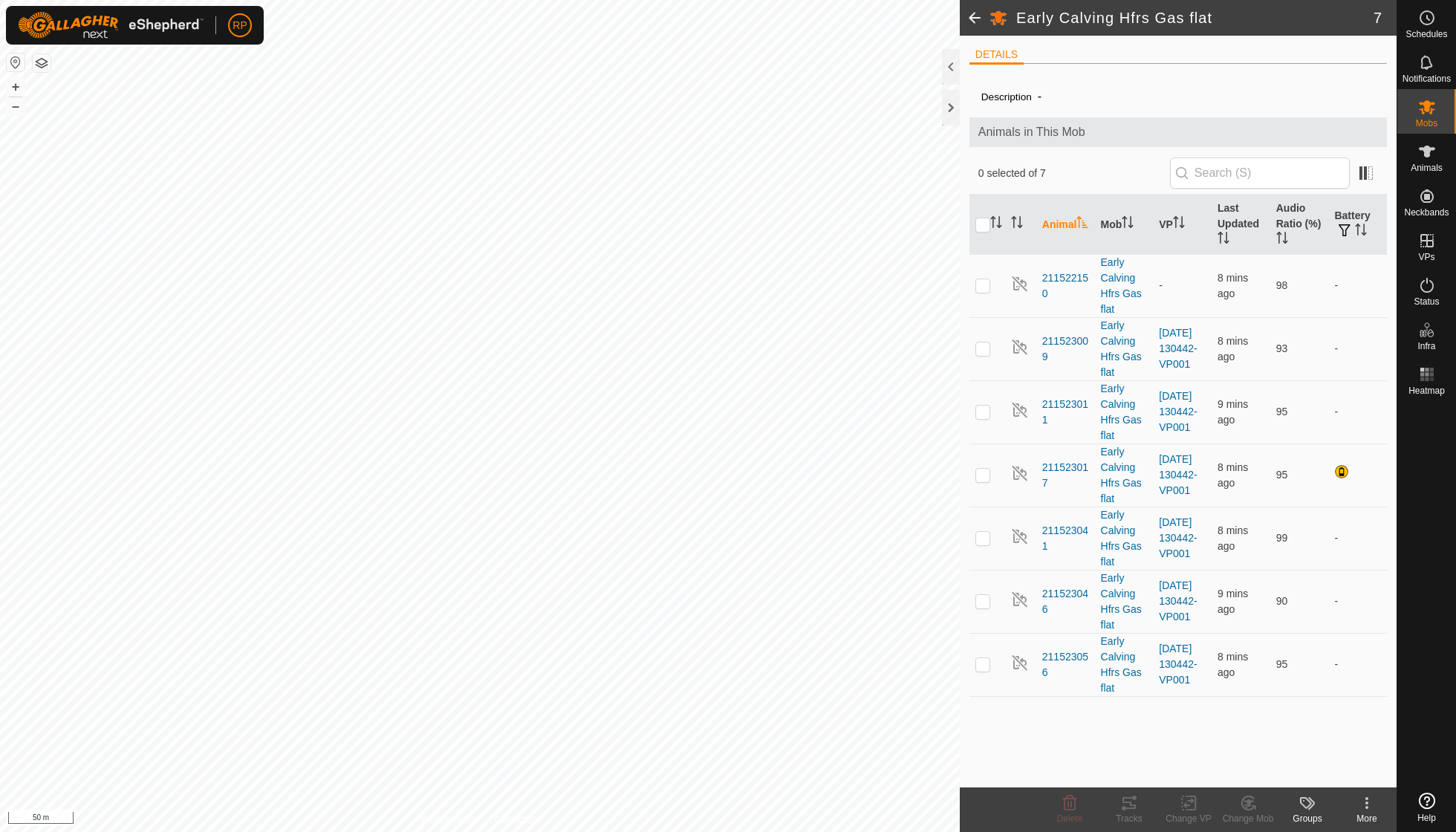
click at [1368, 797] on icon at bounding box center [1367, 803] width 18 height 18
click at [1323, 765] on link "Edit Mob Detail" at bounding box center [1319, 769] width 154 height 30
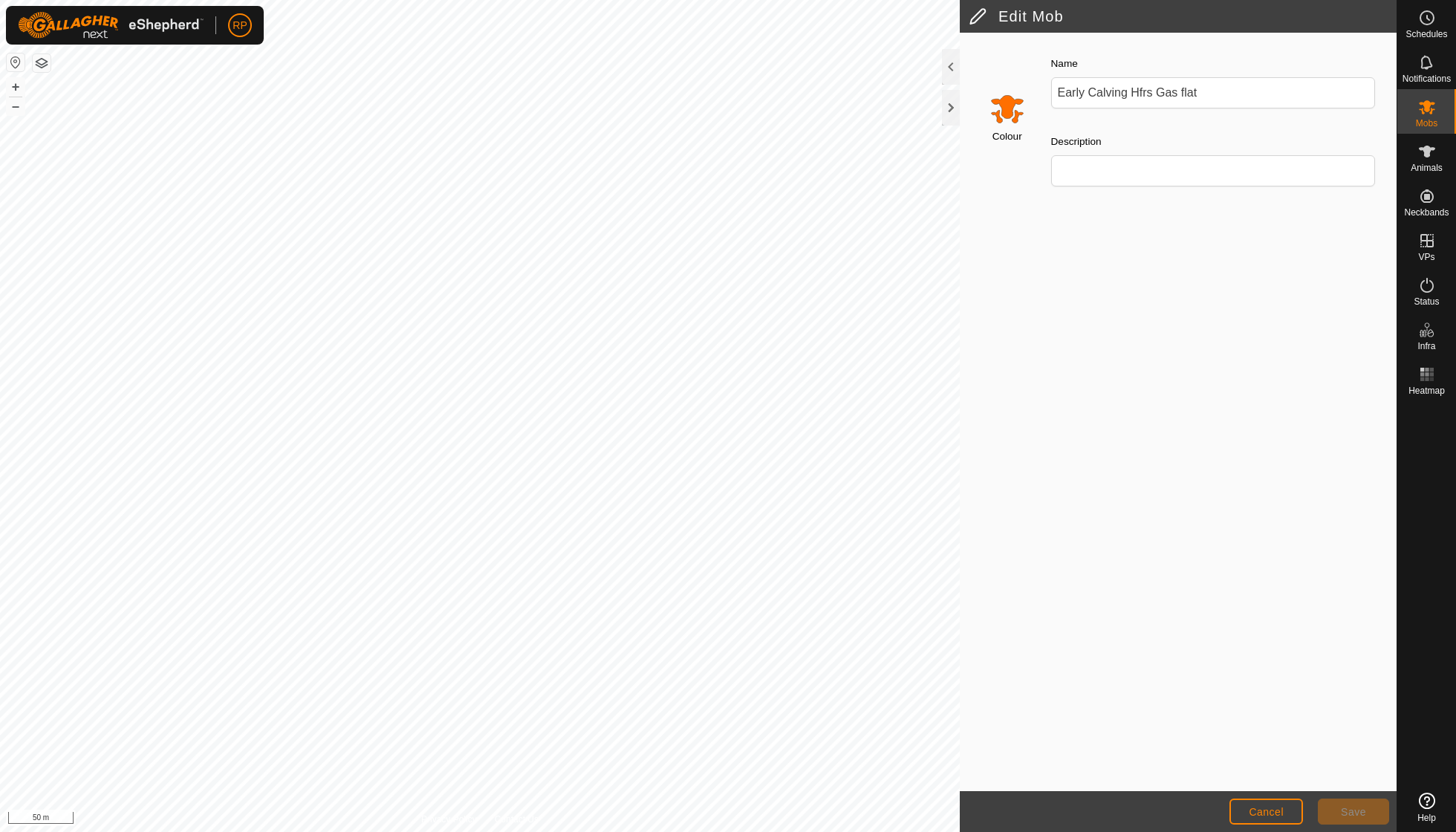
click at [1002, 108] on input "Select a color" at bounding box center [1007, 108] width 35 height 35
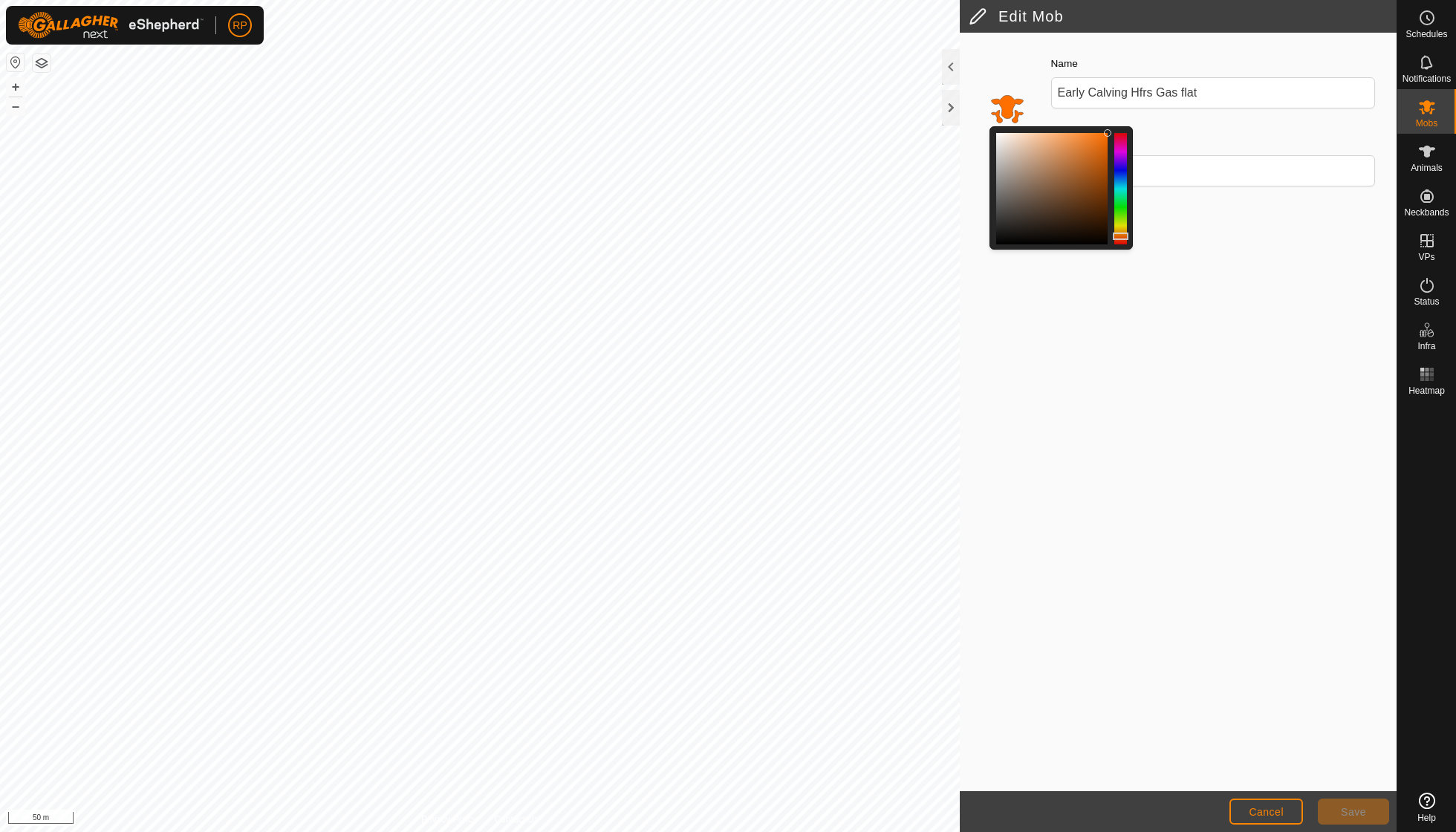
click at [1117, 168] on div at bounding box center [1120, 188] width 13 height 111
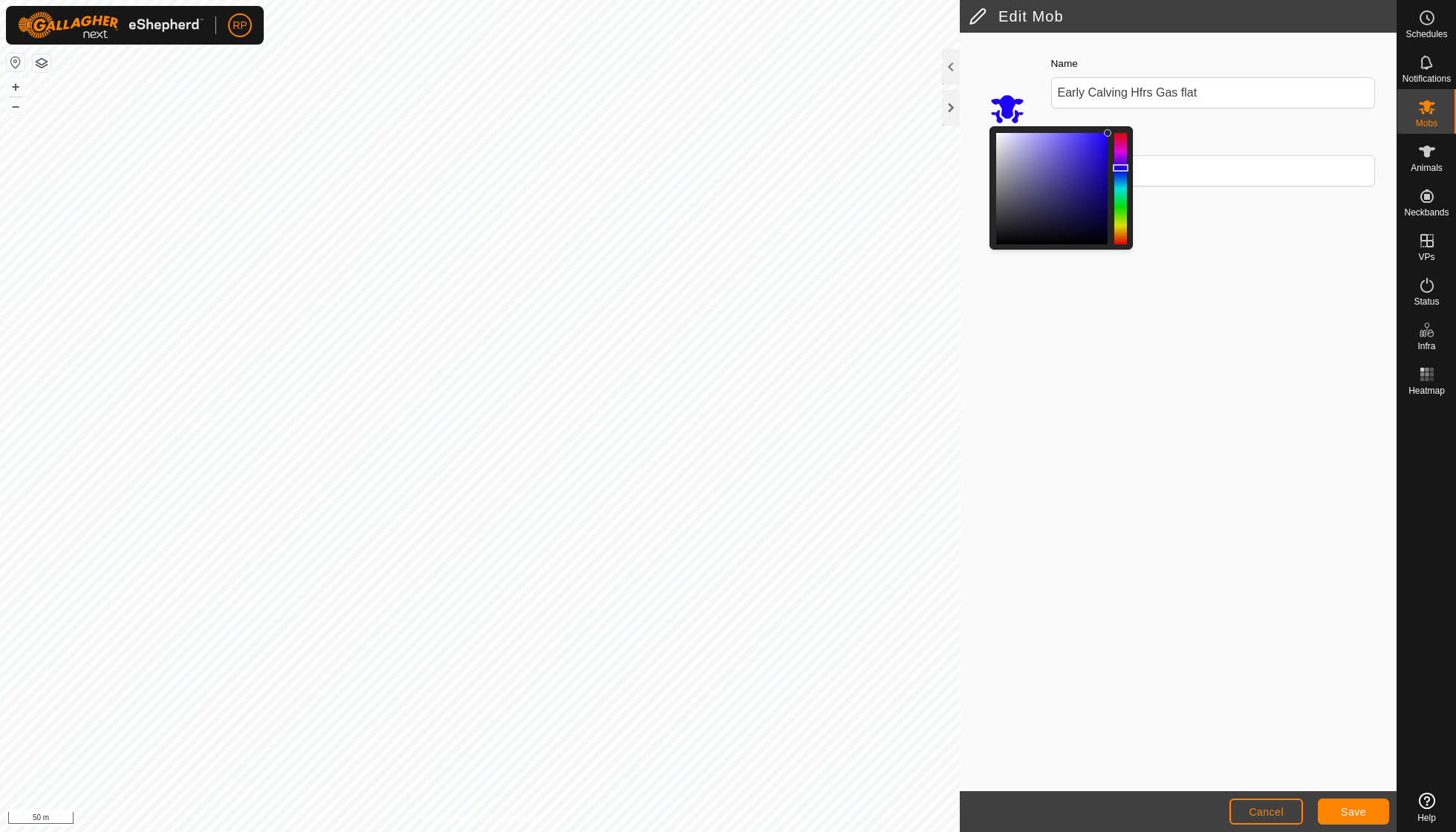
click at [1355, 806] on span "Save" at bounding box center [1354, 811] width 25 height 12
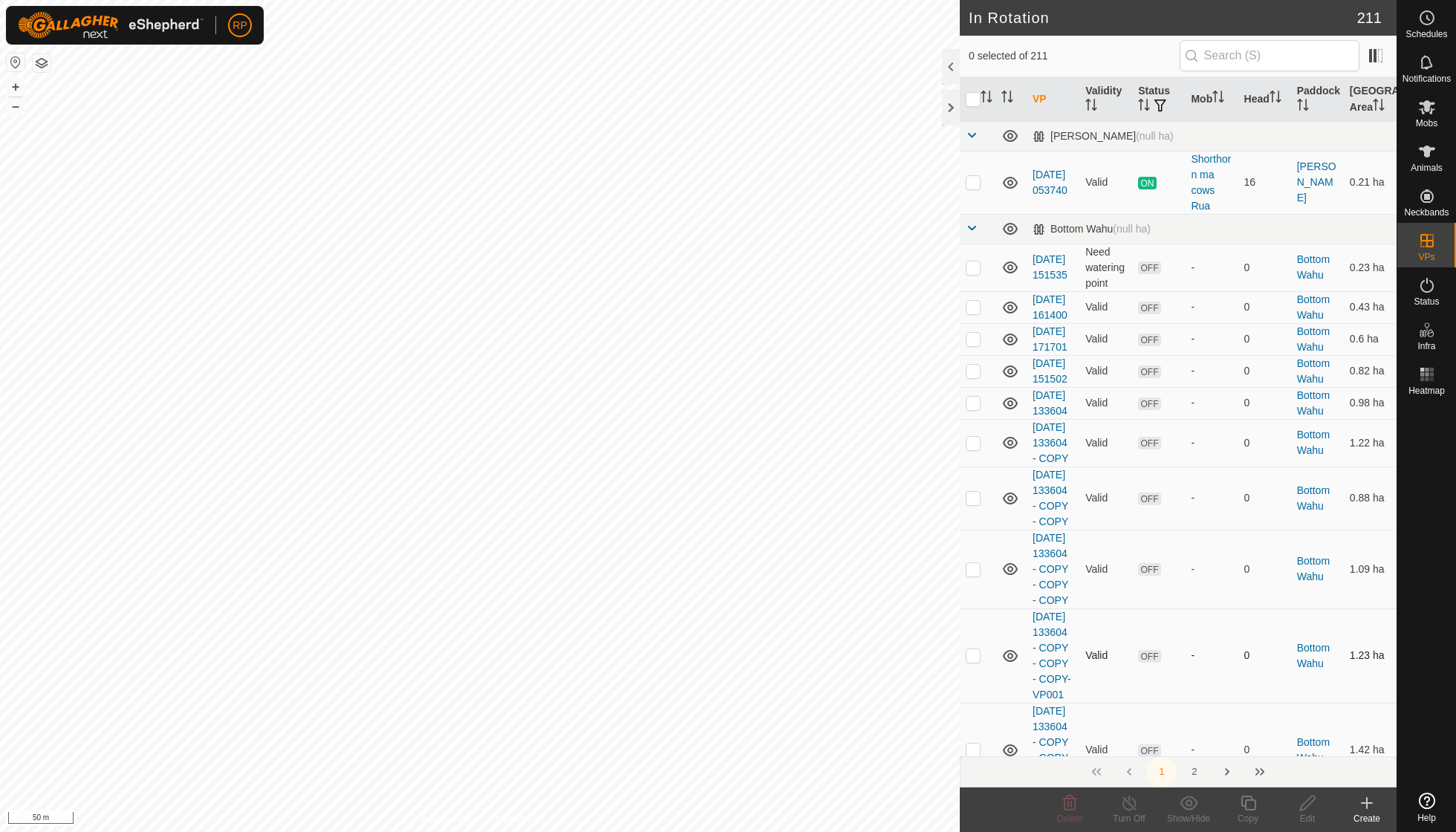
checkbox input "true"
click at [1256, 800] on icon at bounding box center [1249, 803] width 19 height 18
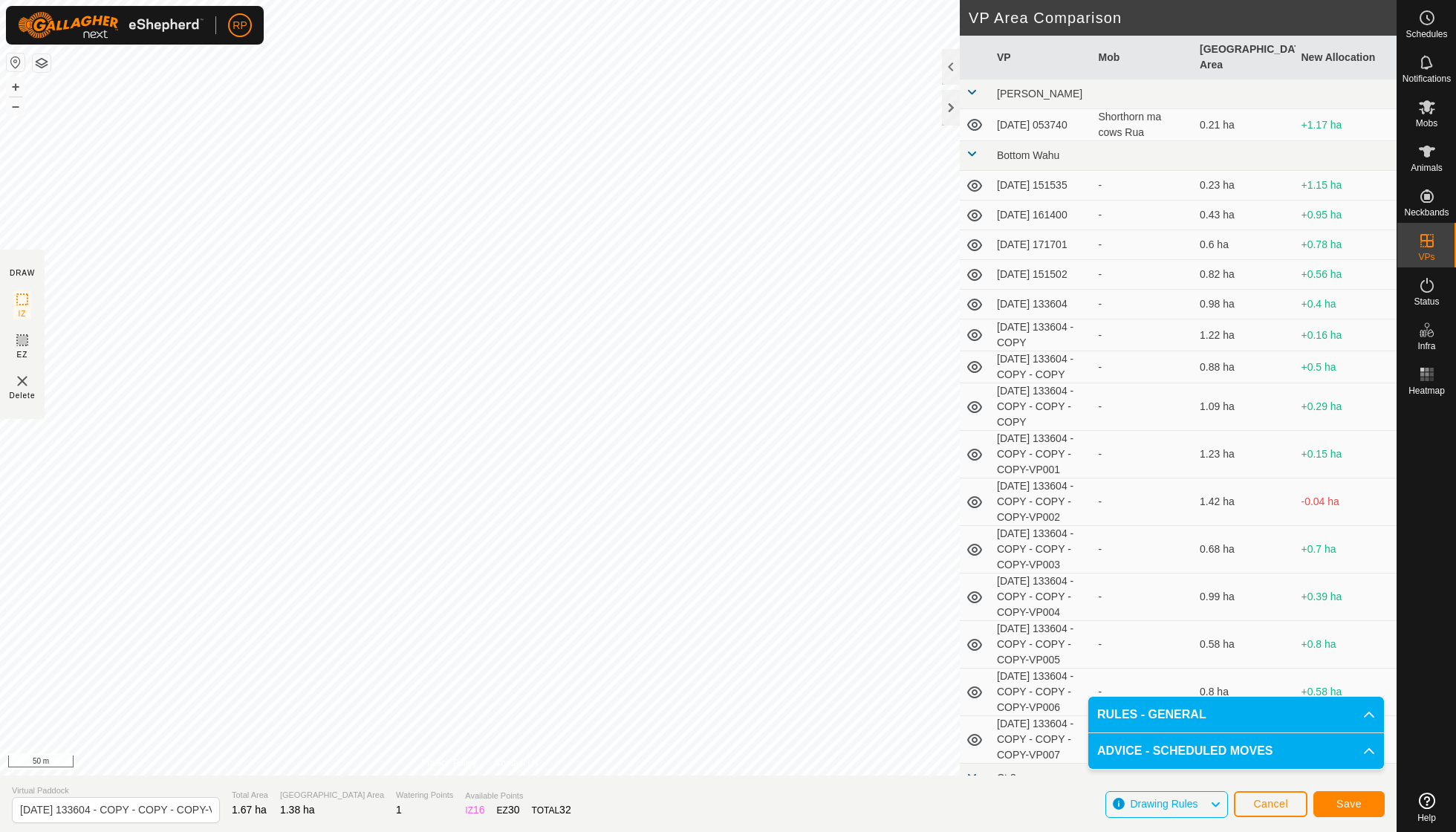
click at [1345, 805] on span "Save" at bounding box center [1349, 804] width 25 height 12
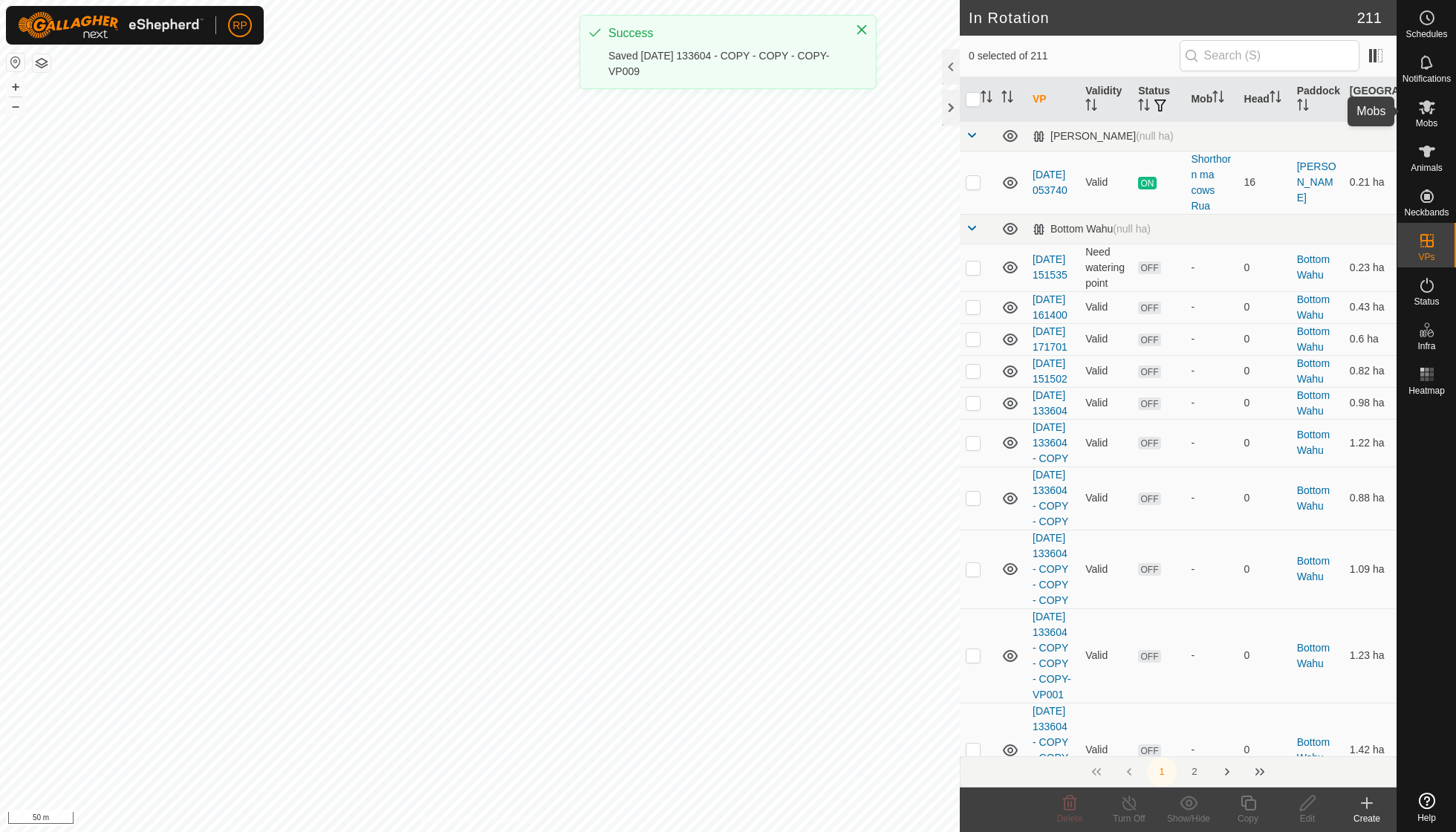
click at [1426, 119] on span "Mobs" at bounding box center [1426, 123] width 21 height 9
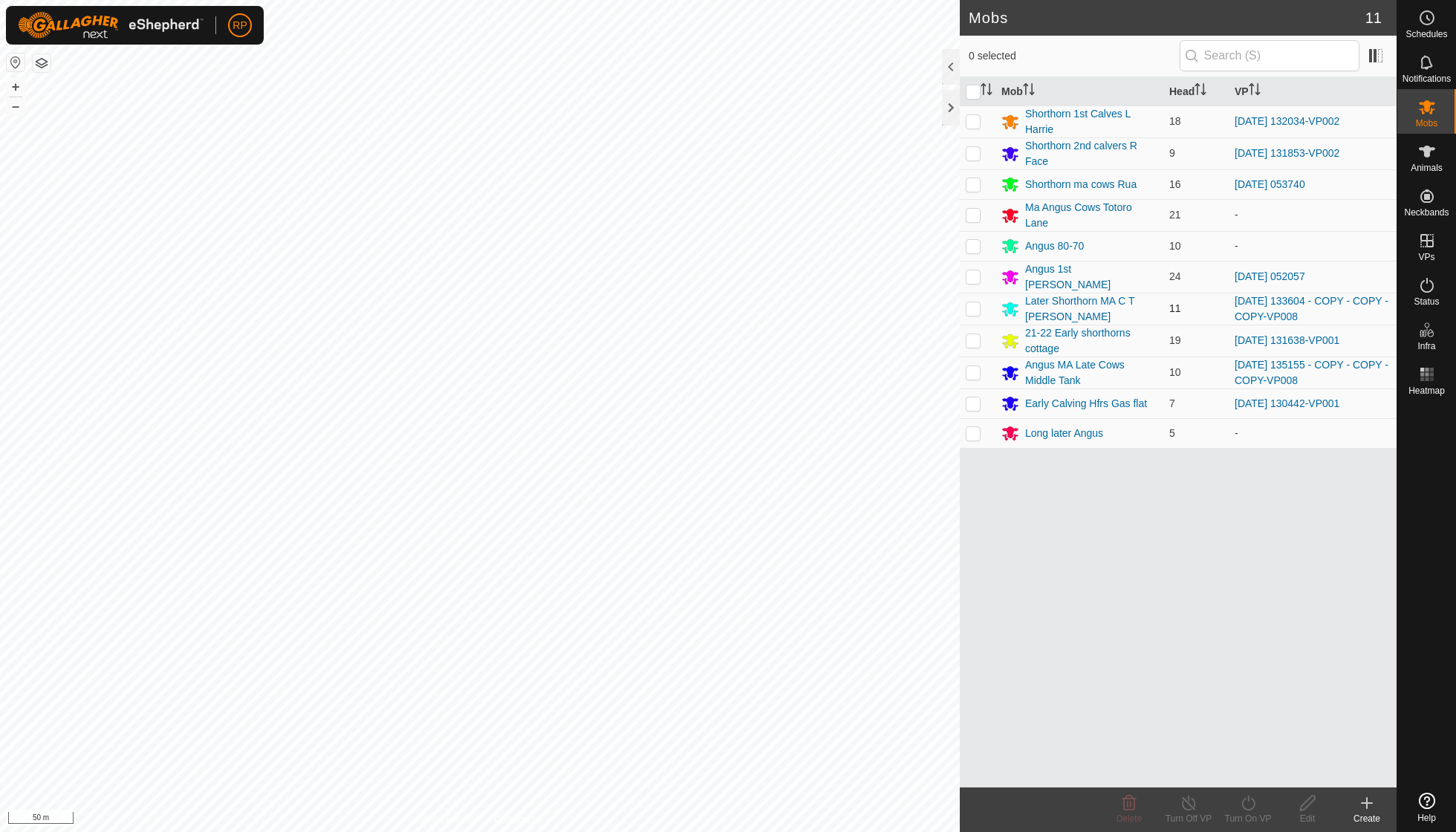
click at [977, 303] on p-checkbox at bounding box center [973, 308] width 15 height 12
checkbox input "true"
click at [1249, 807] on icon at bounding box center [1249, 803] width 19 height 18
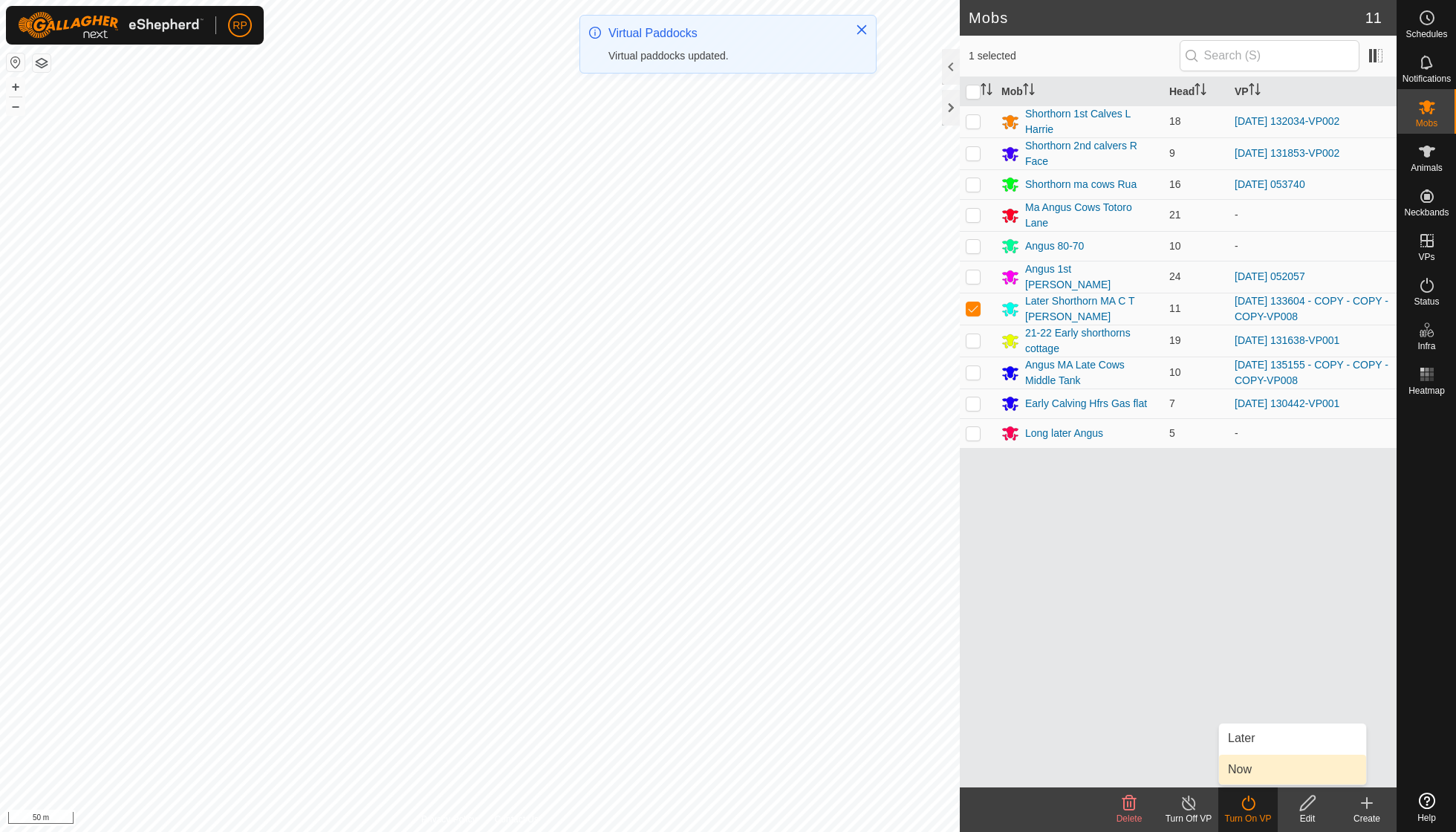
click at [1248, 768] on link "Now" at bounding box center [1292, 770] width 147 height 30
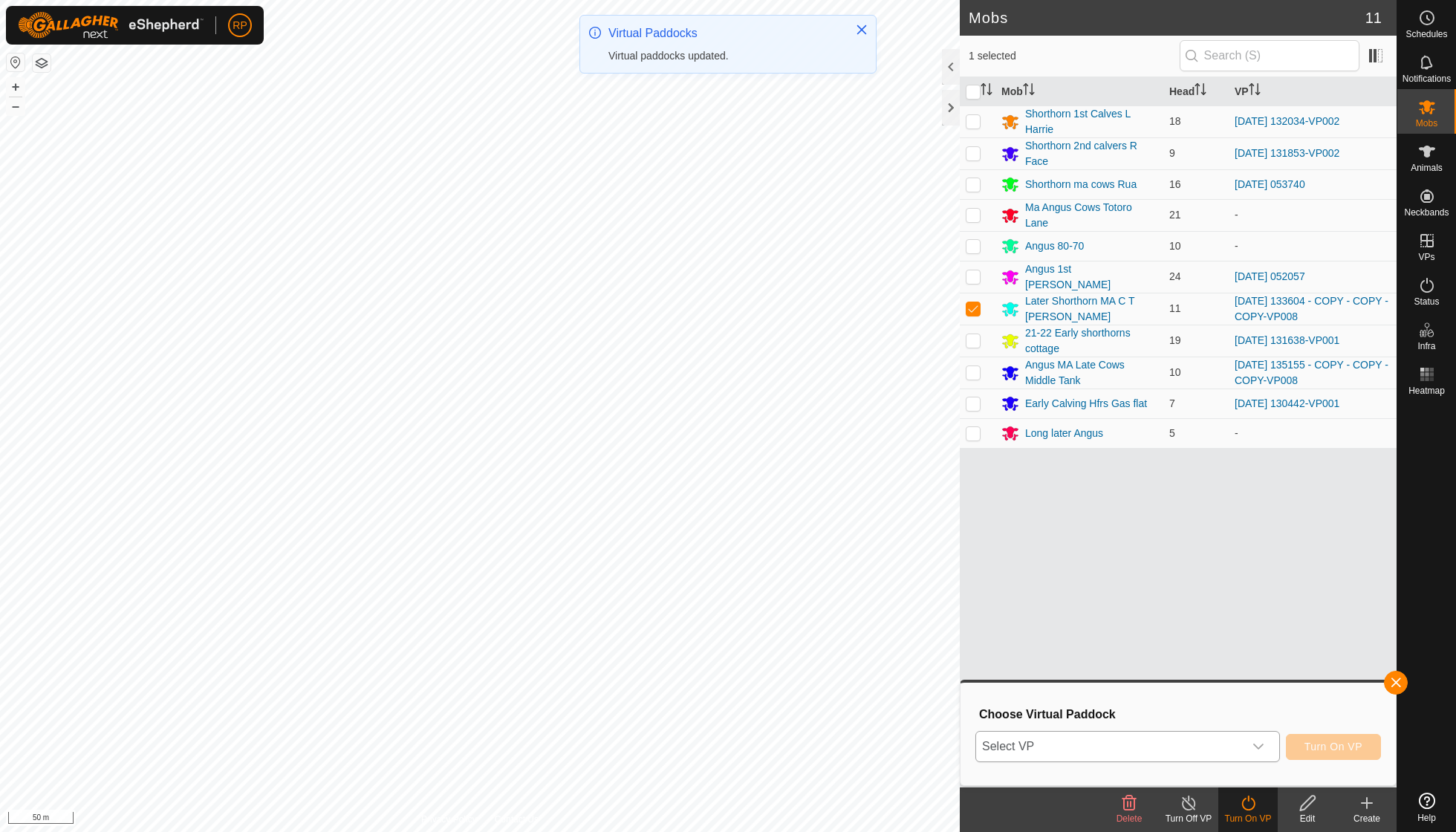
click at [1258, 743] on icon "dropdown trigger" at bounding box center [1258, 746] width 12 height 12
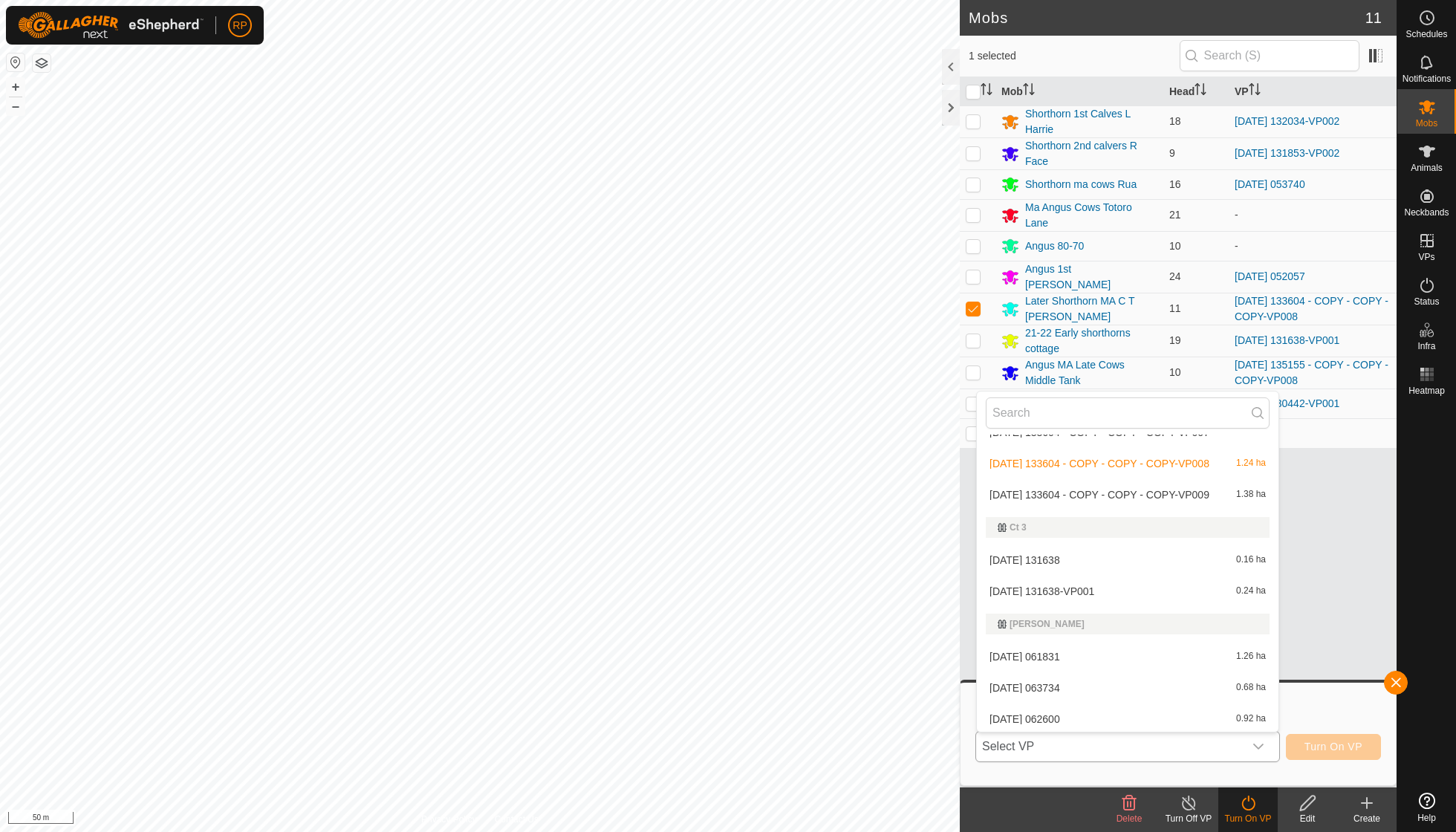
scroll to position [523, 0]
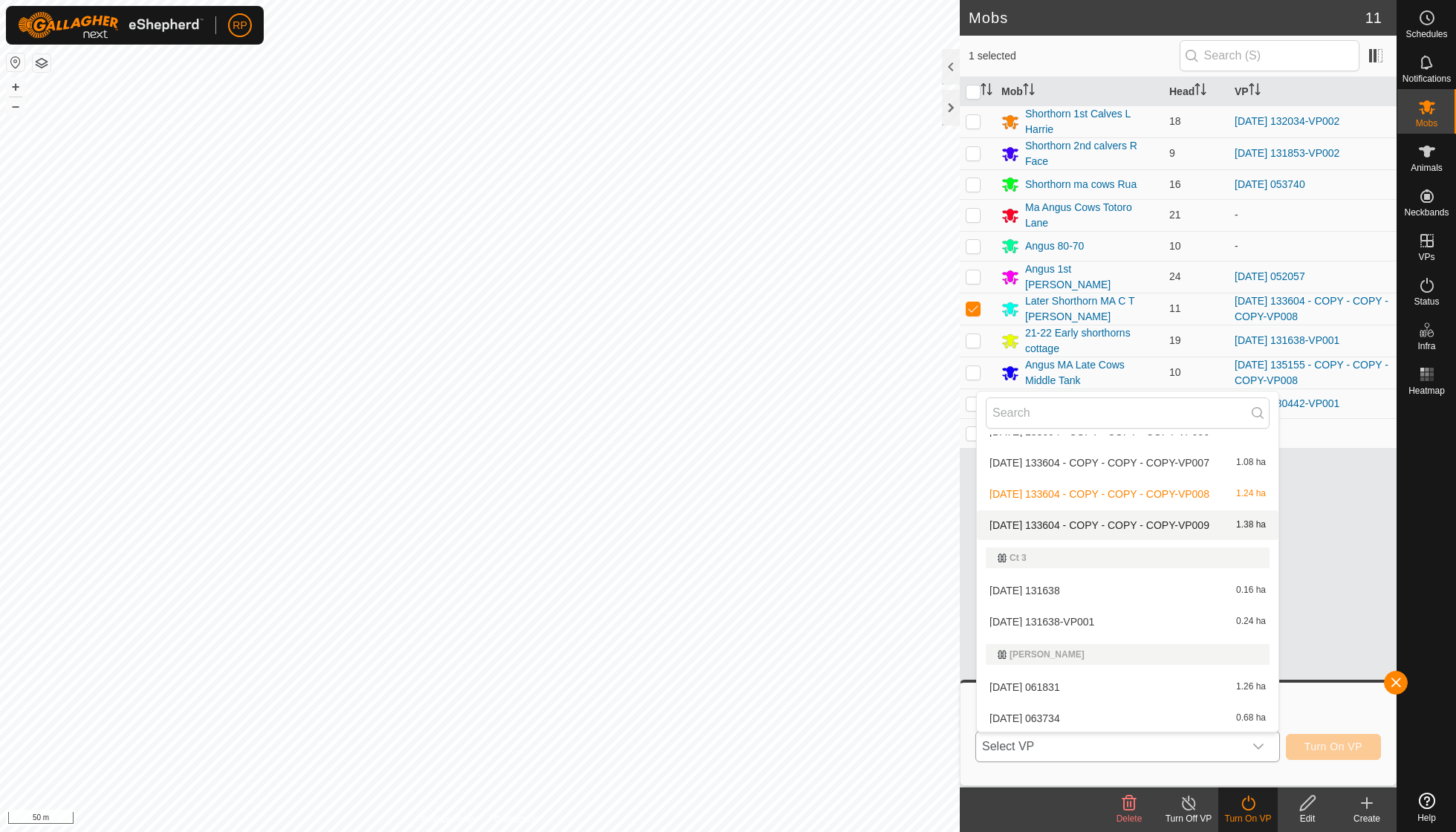
click at [1135, 518] on li "[DATE] 133604 - COPY - COPY - COPY-VP009 1.38 ha" at bounding box center [1127, 525] width 302 height 30
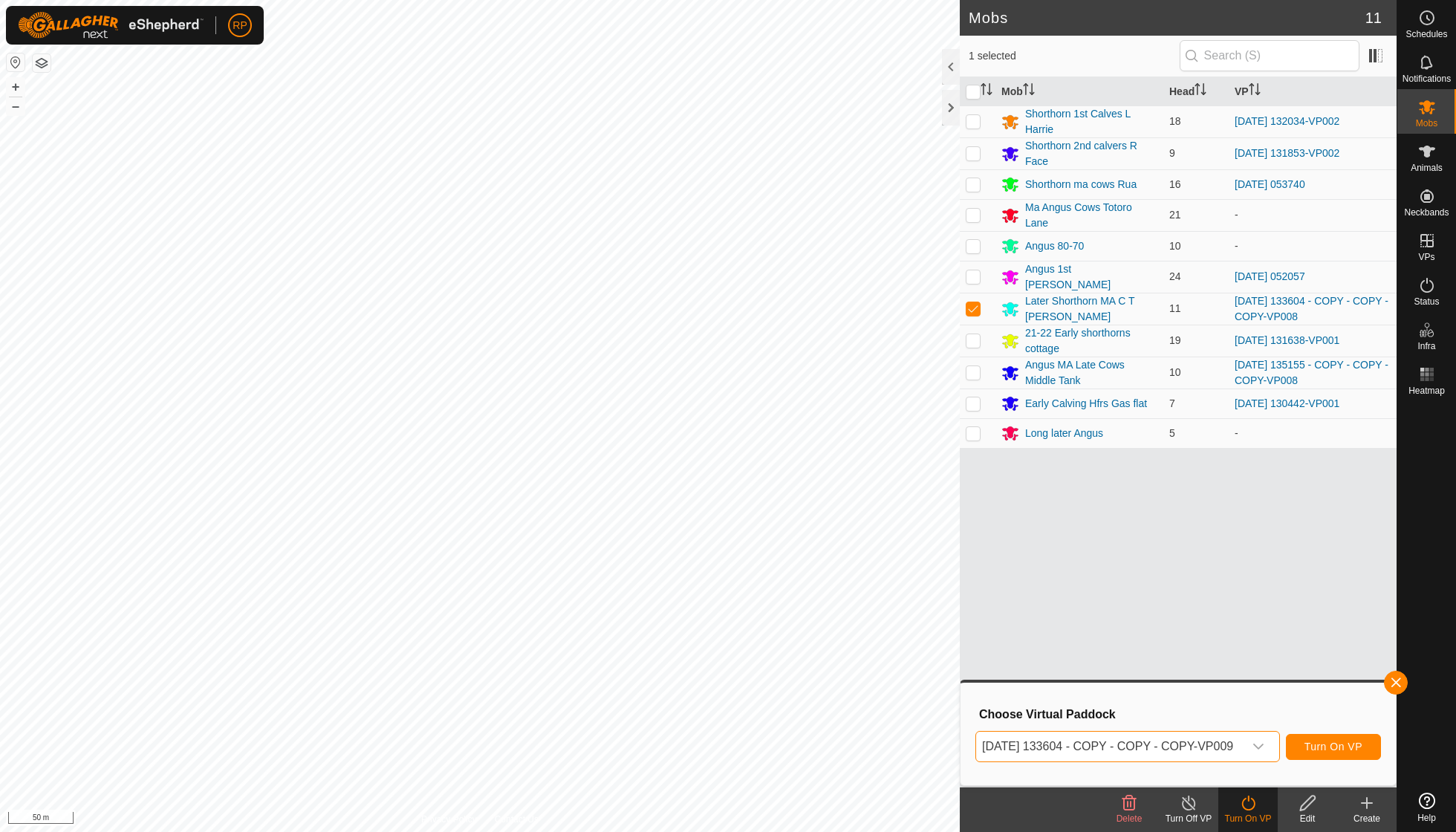
click at [1331, 741] on span "Turn On VP" at bounding box center [1334, 746] width 58 height 12
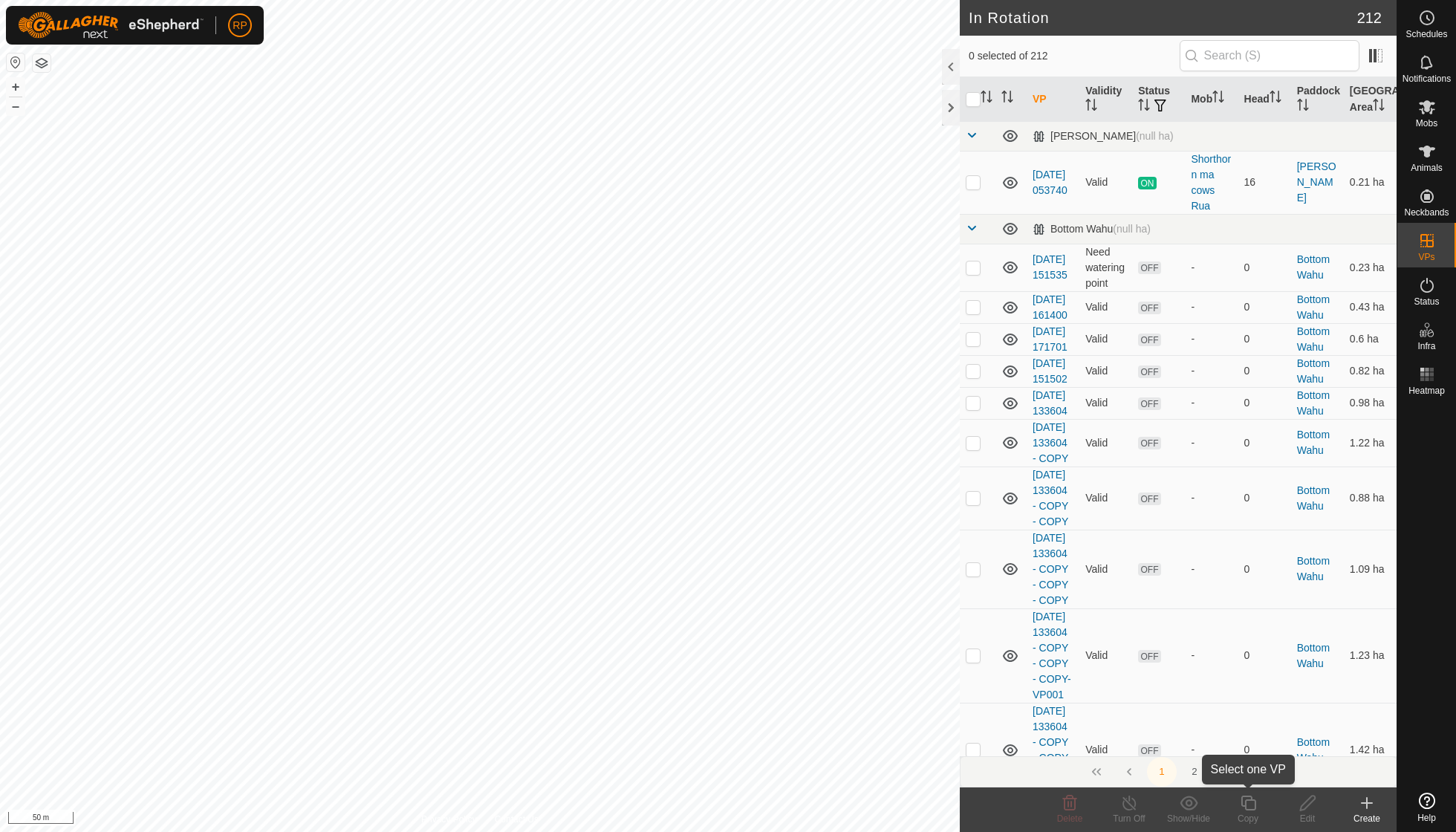
click at [1254, 808] on icon at bounding box center [1249, 803] width 19 height 18
checkbox input "true"
click at [1245, 811] on icon at bounding box center [1249, 803] width 19 height 18
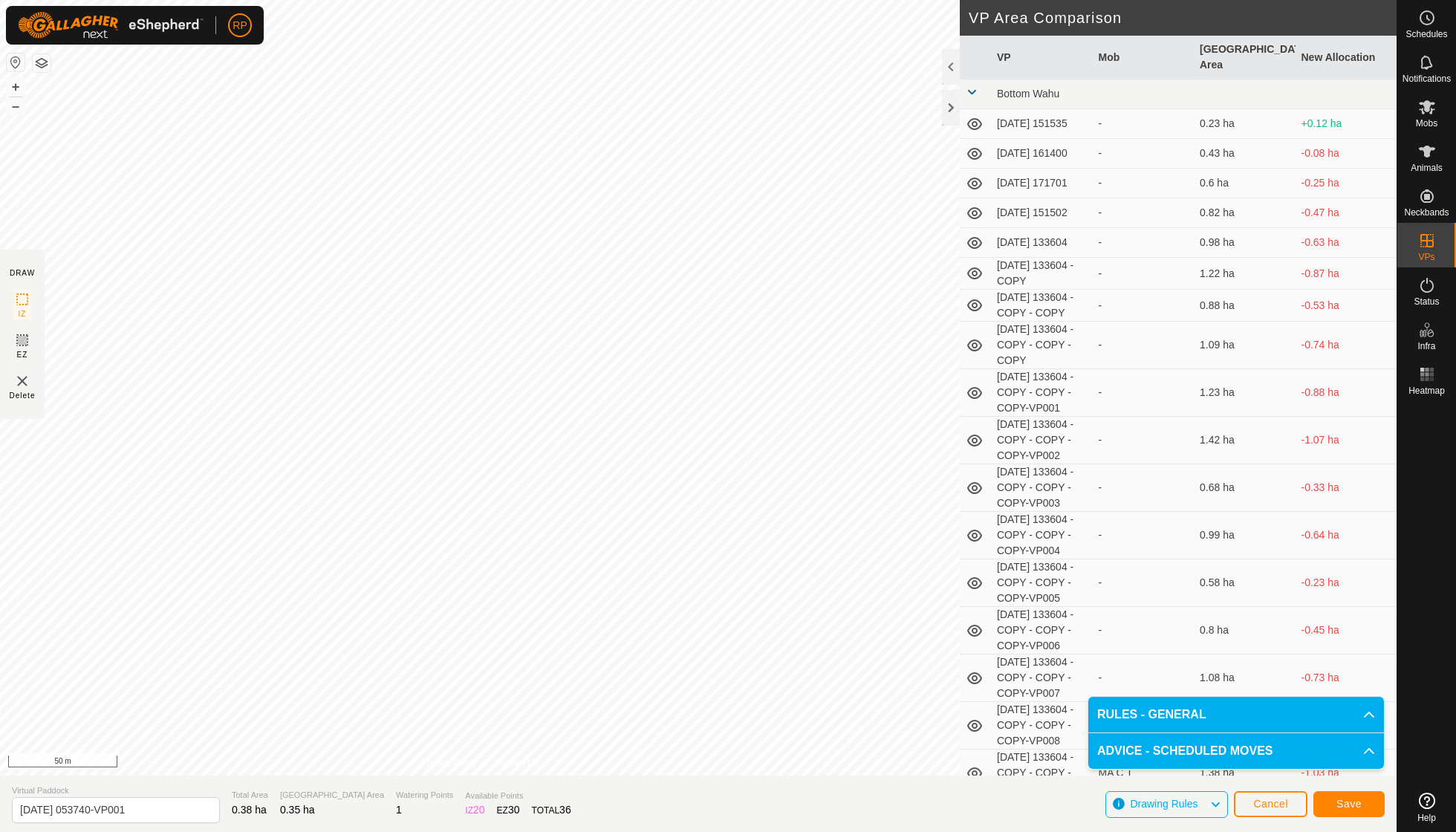
click at [1357, 807] on span "Save" at bounding box center [1349, 804] width 25 height 12
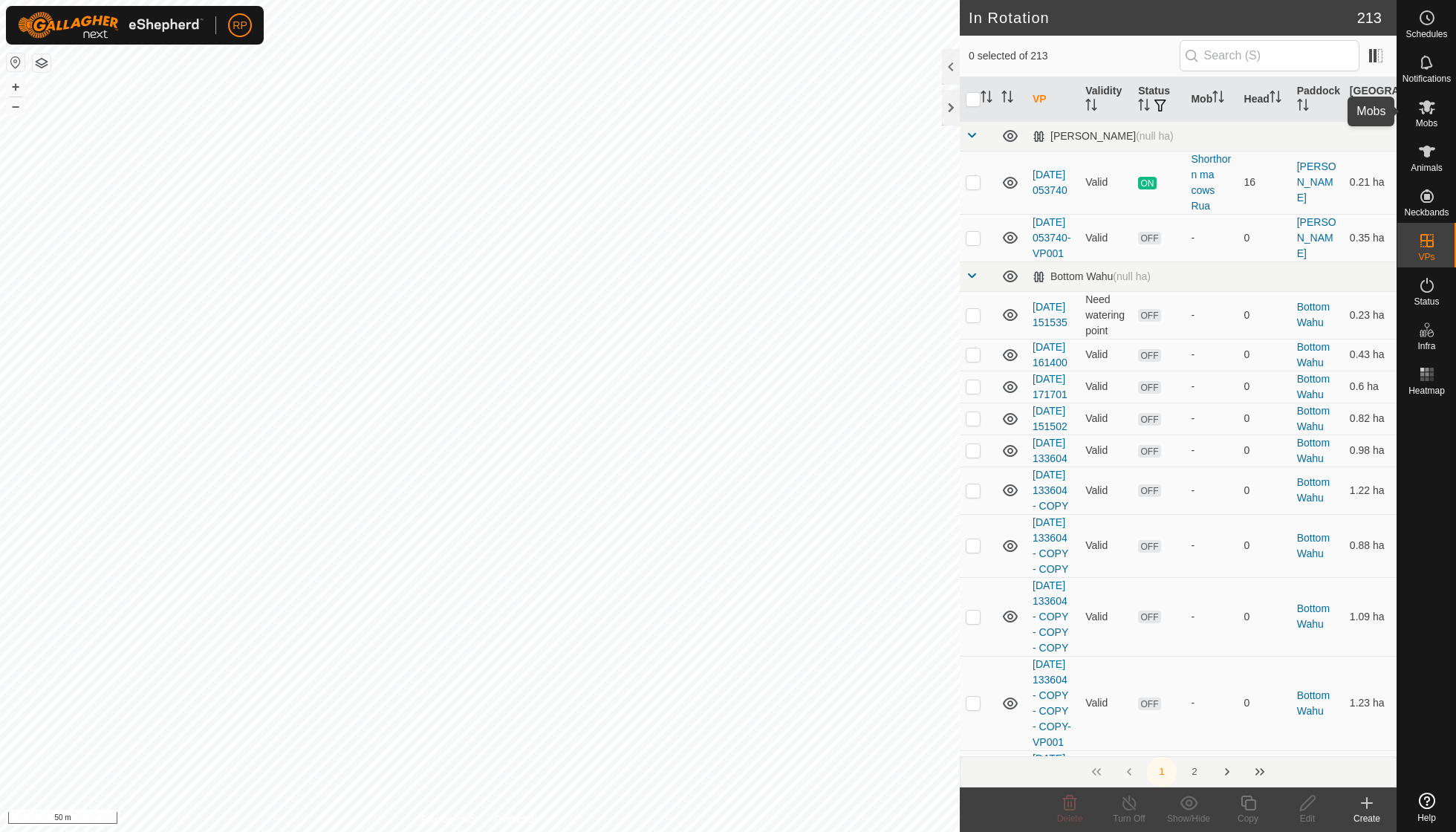
click at [1431, 122] on span "Mobs" at bounding box center [1426, 123] width 21 height 9
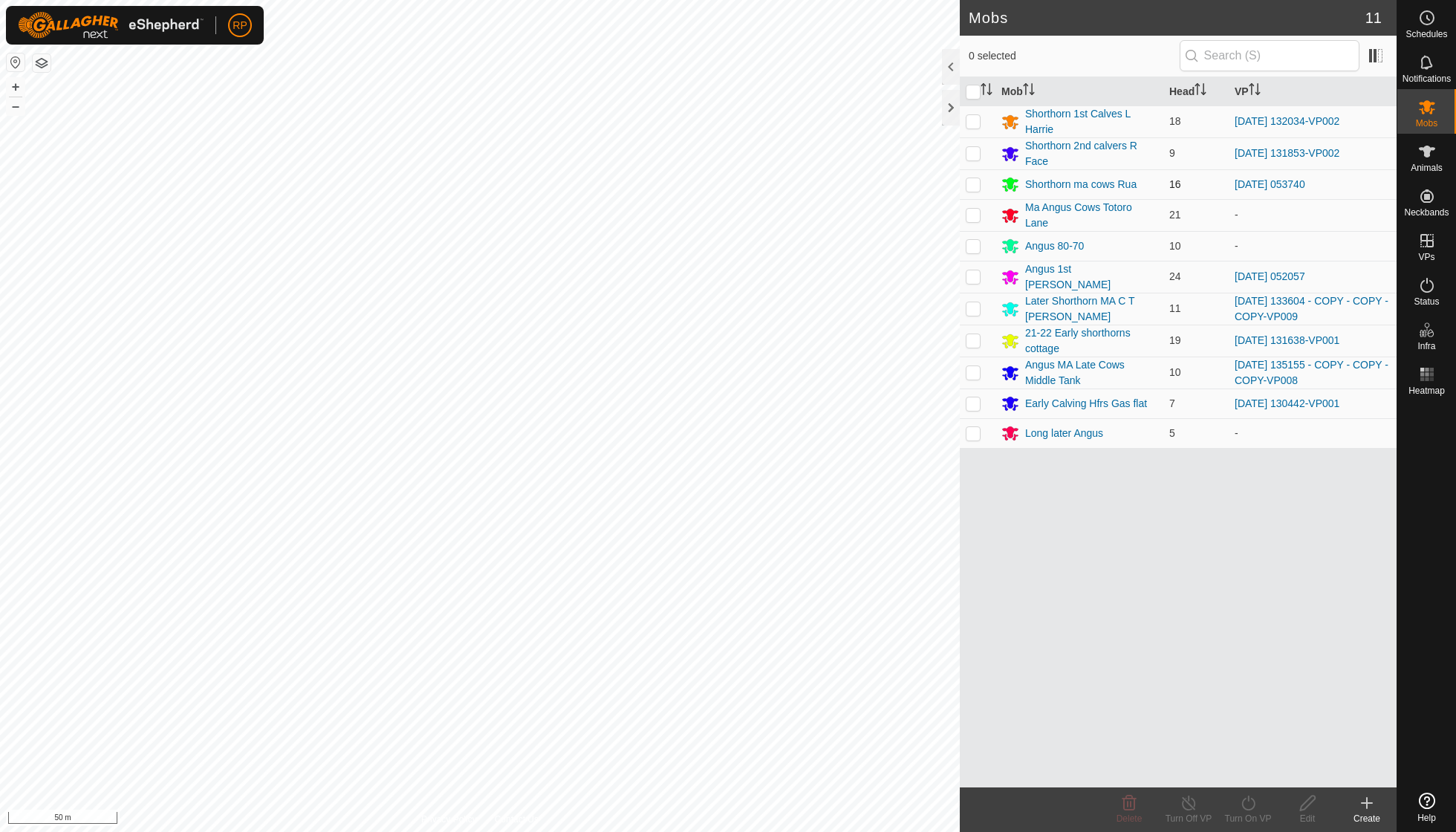
click at [974, 182] on p-checkbox at bounding box center [973, 184] width 15 height 12
checkbox input "true"
click at [1255, 803] on icon at bounding box center [1248, 803] width 13 height 15
click at [1249, 764] on link "Now" at bounding box center [1292, 770] width 147 height 30
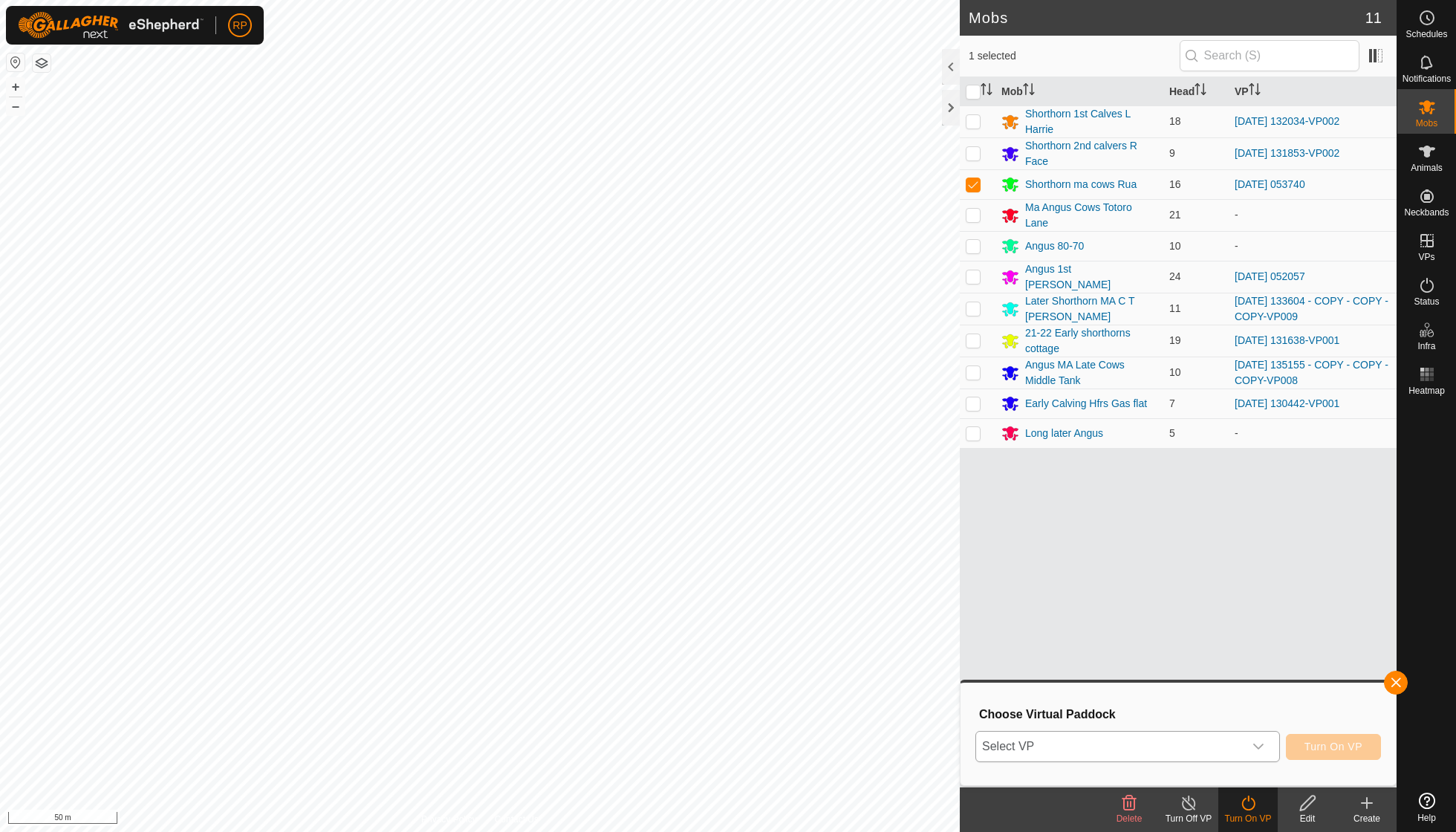
click at [1269, 747] on div "dropdown trigger" at bounding box center [1258, 747] width 30 height 30
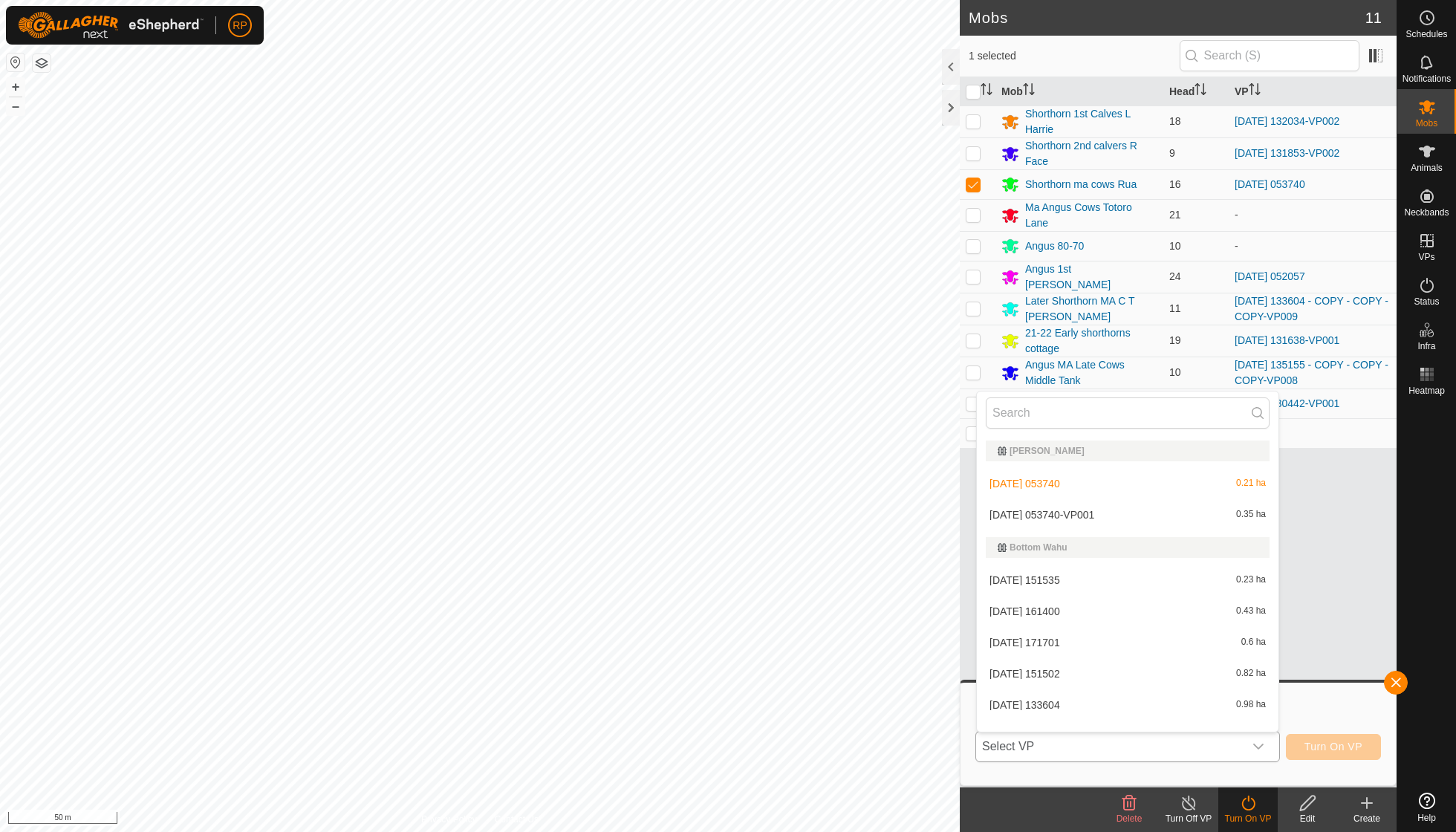
scroll to position [16, 0]
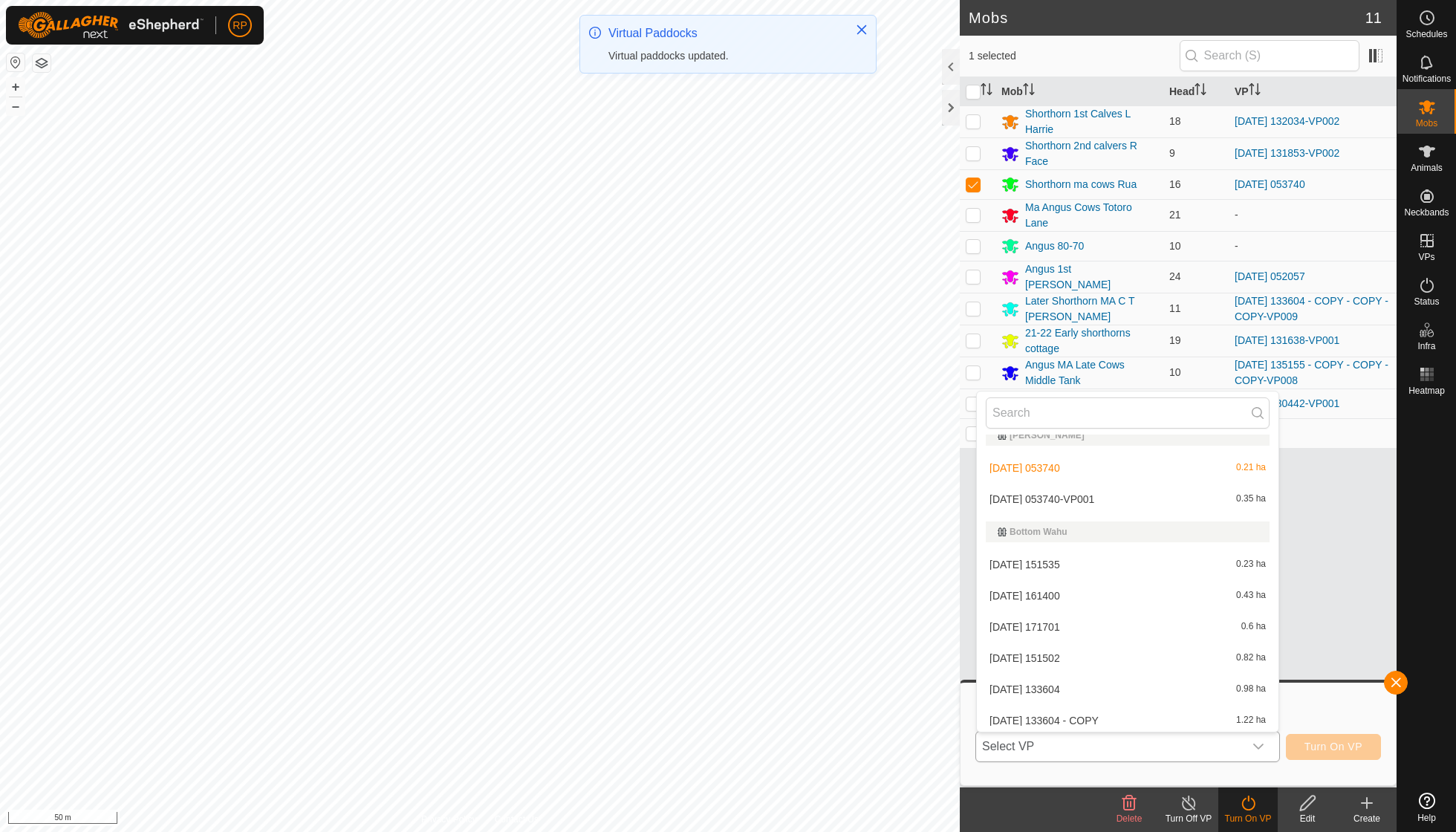
click at [1092, 499] on li "[DATE] 053740-VP001 0.35 ha" at bounding box center [1127, 499] width 302 height 30
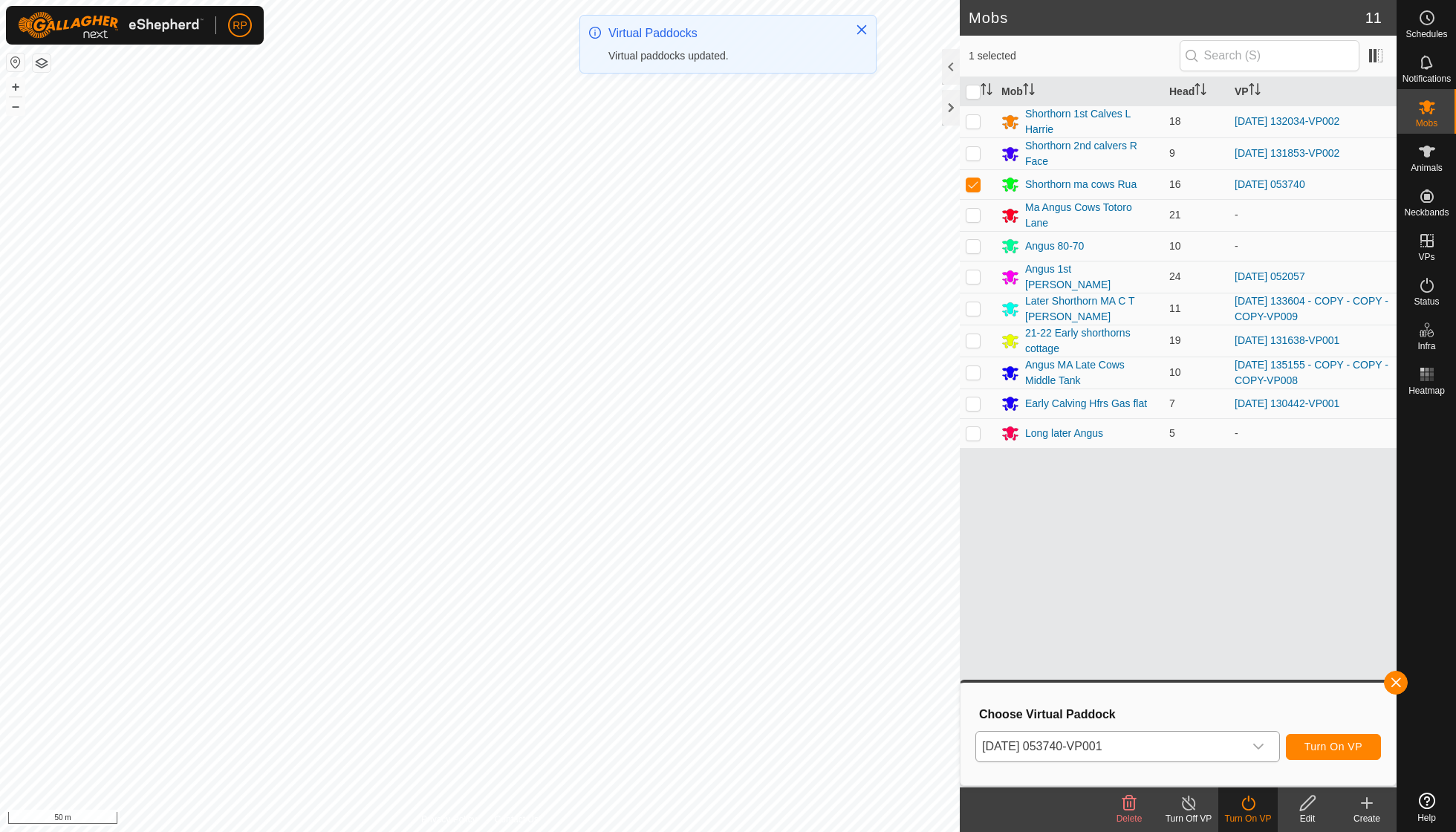
click at [1325, 749] on span "Turn On VP" at bounding box center [1334, 746] width 58 height 12
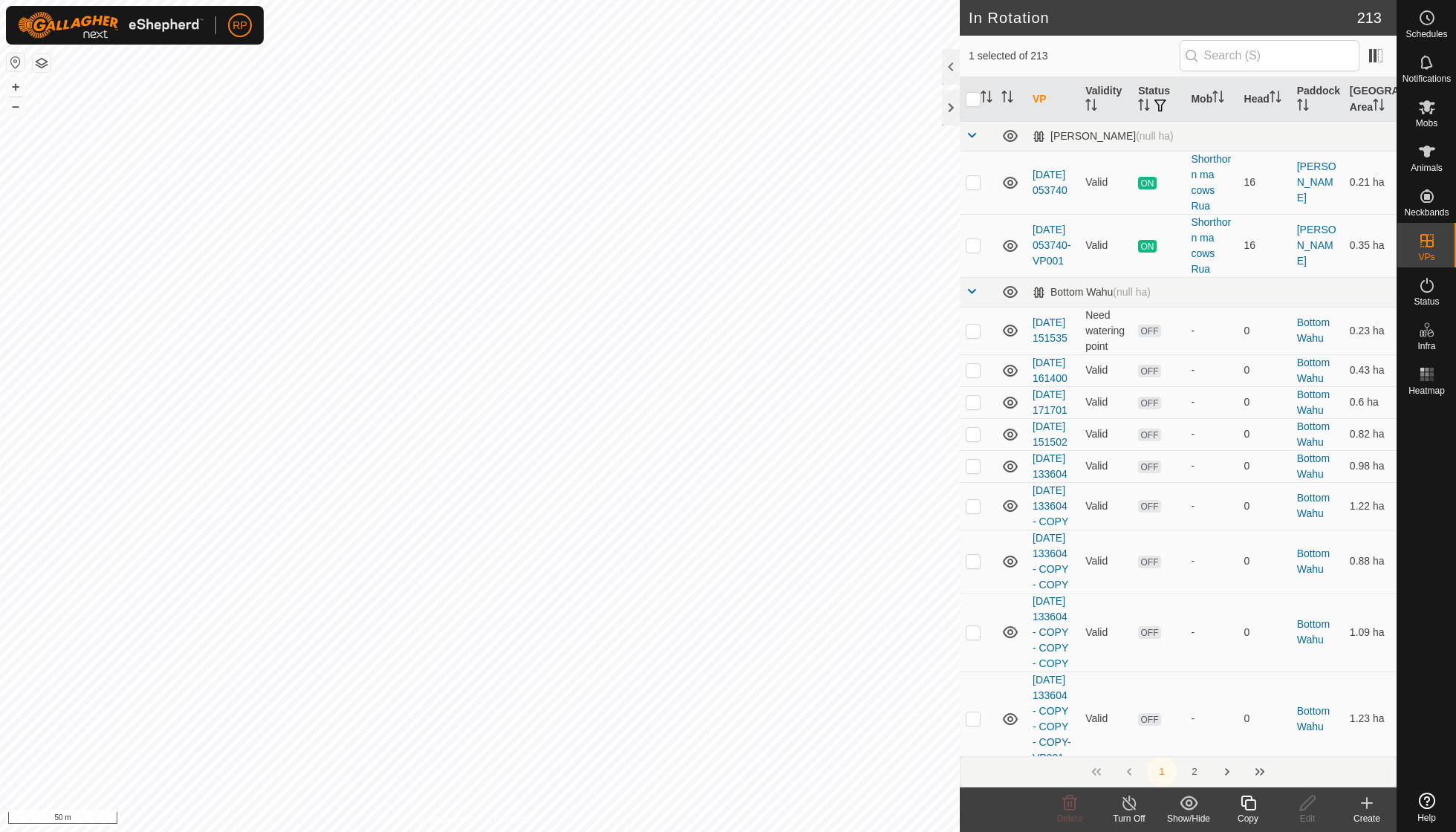
click at [1248, 803] on icon at bounding box center [1249, 803] width 19 height 18
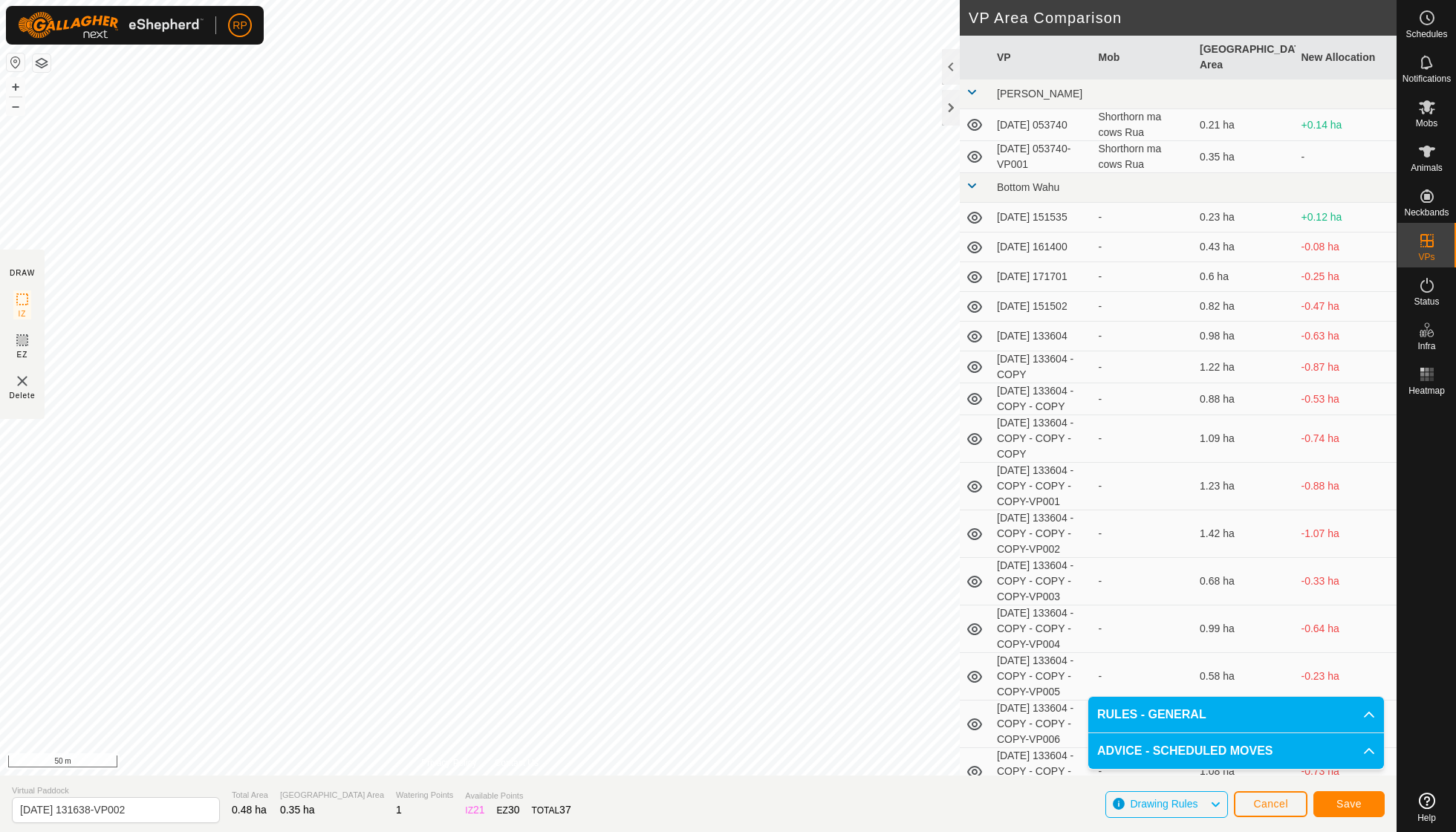
click at [1338, 803] on span "Save" at bounding box center [1349, 804] width 25 height 12
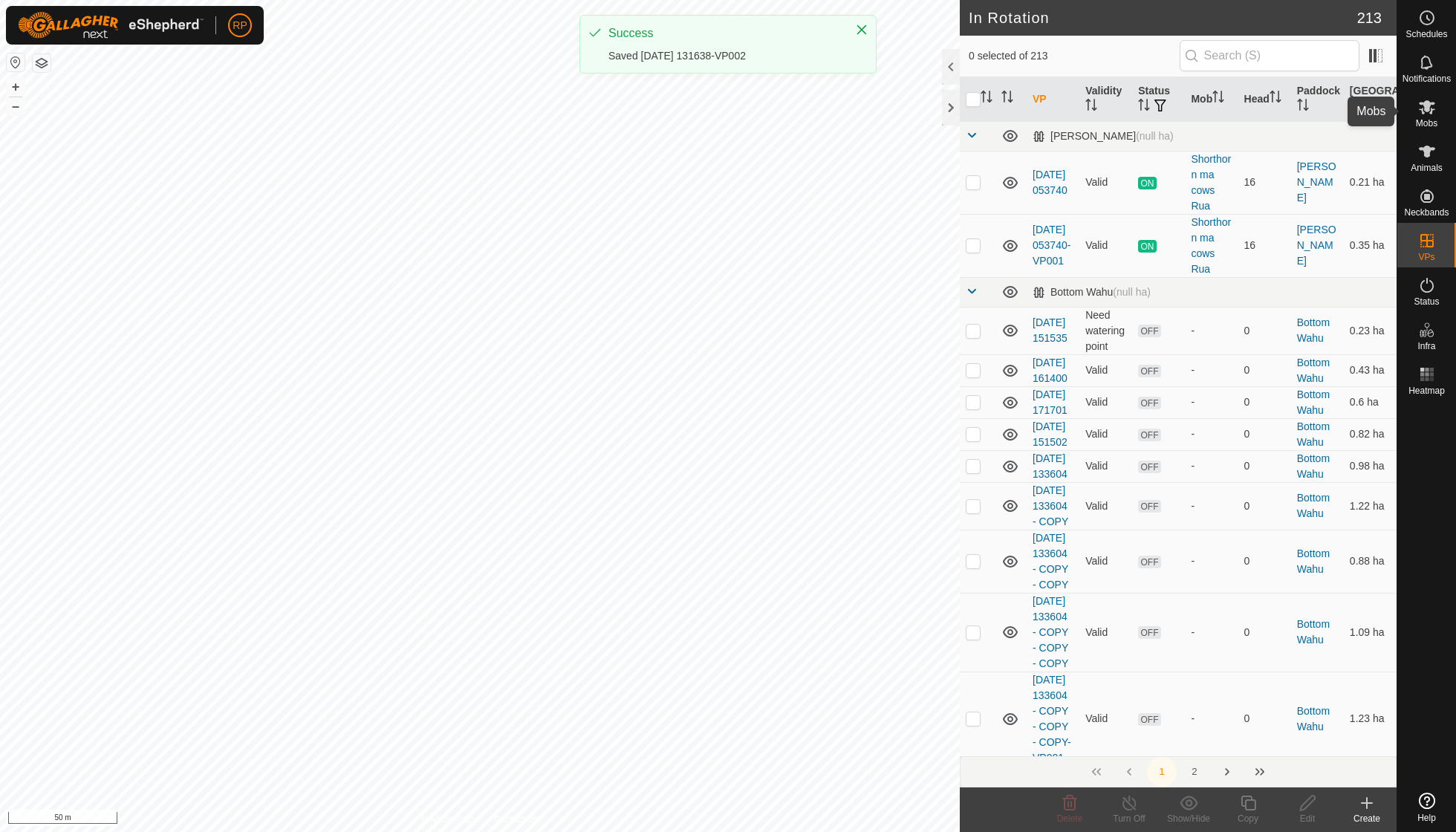
click at [1430, 113] on icon at bounding box center [1427, 107] width 17 height 14
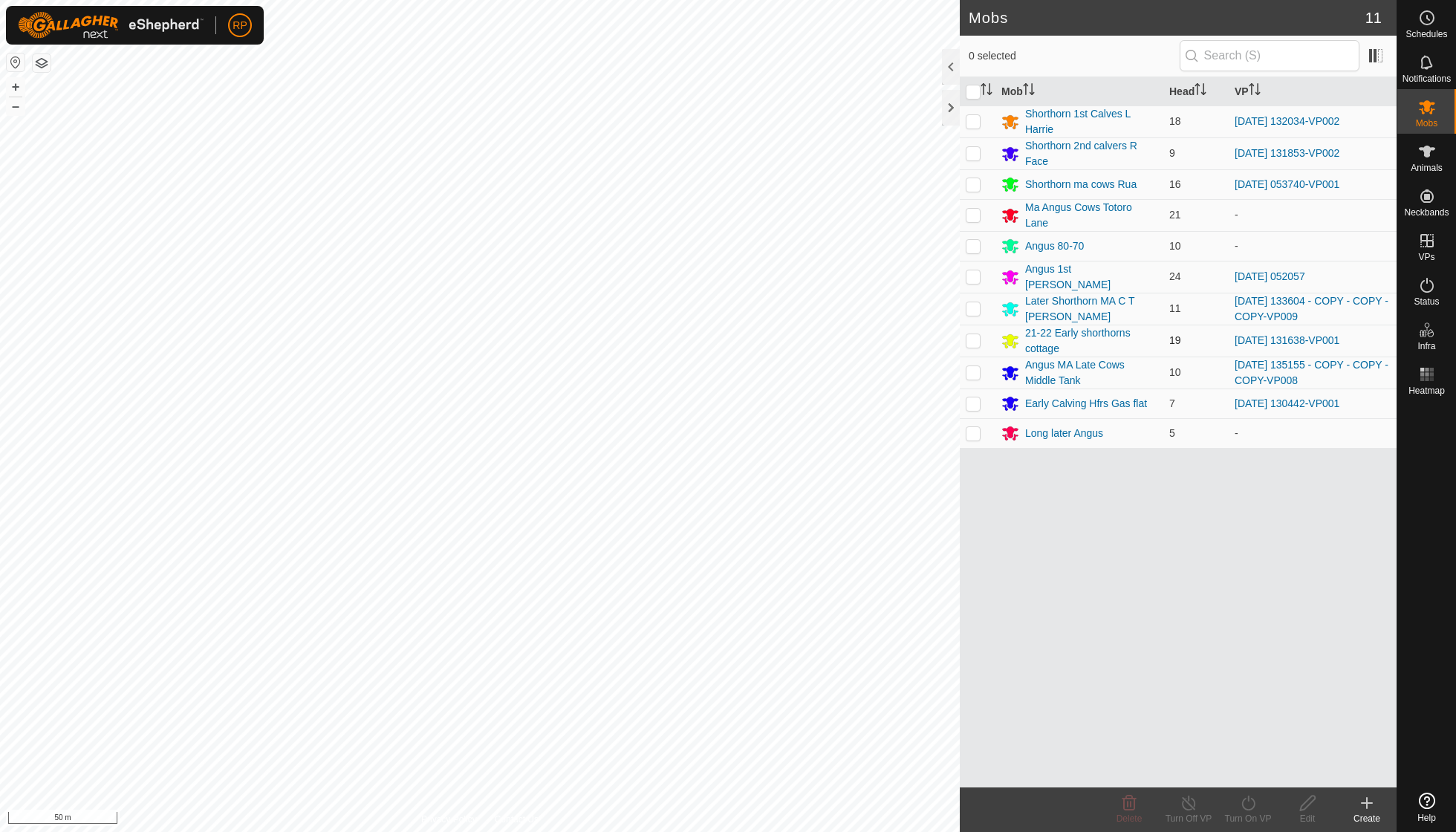
click at [970, 334] on p-checkbox at bounding box center [973, 340] width 15 height 12
checkbox input "true"
click at [1254, 805] on icon at bounding box center [1248, 803] width 13 height 15
click at [1257, 770] on link "Now" at bounding box center [1292, 770] width 147 height 30
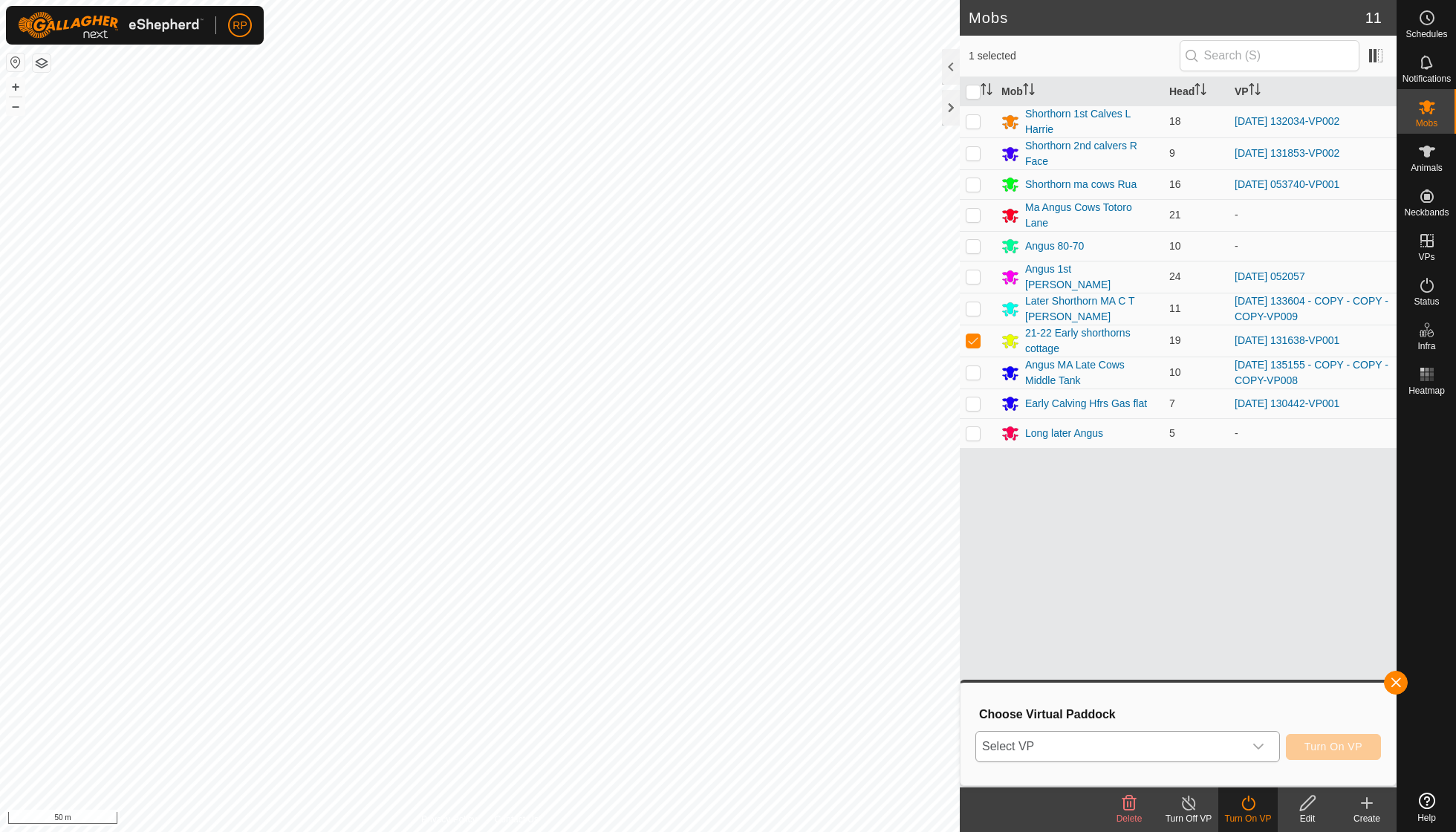
click at [1263, 749] on icon "dropdown trigger" at bounding box center [1258, 746] width 12 height 12
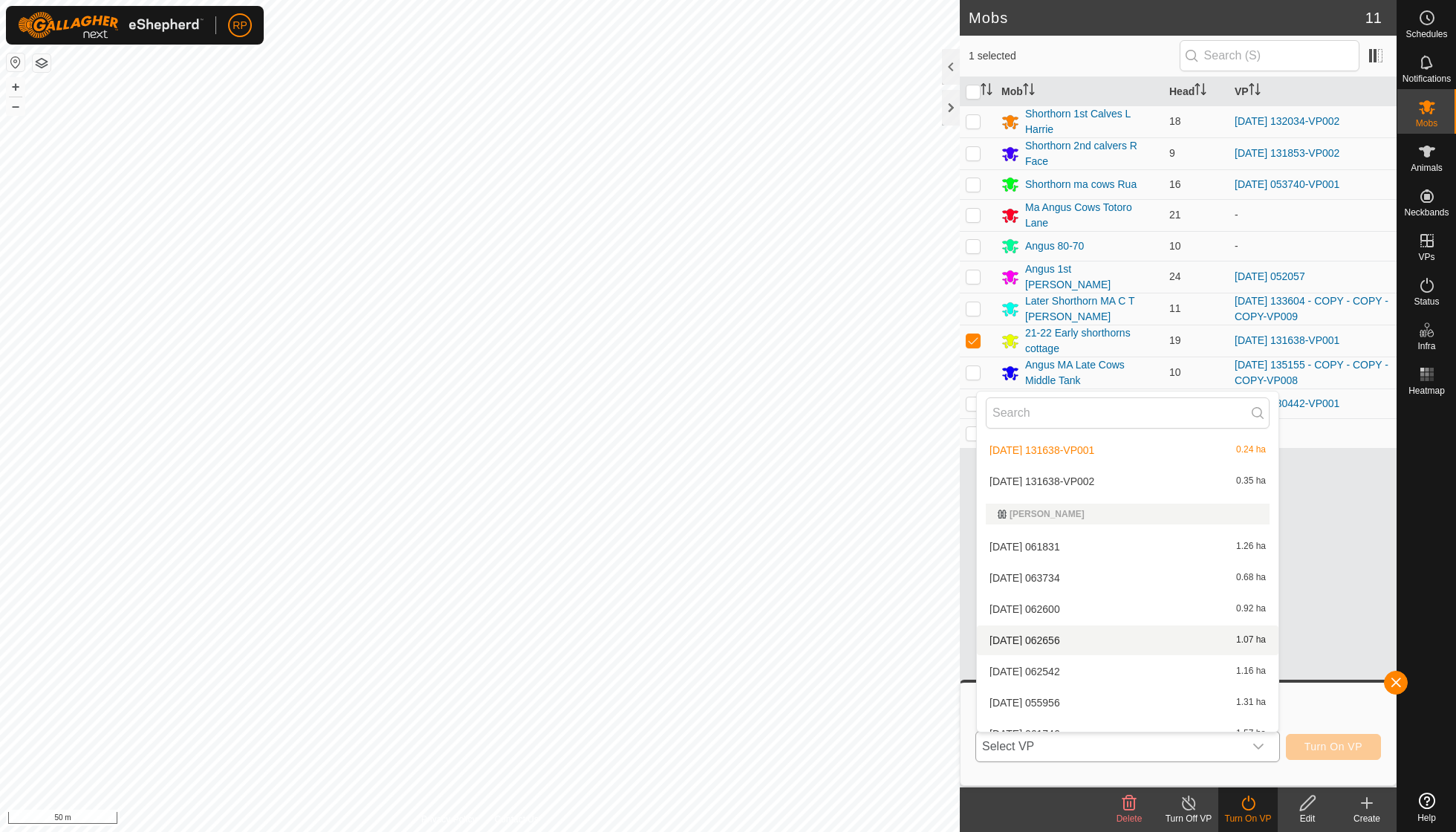
scroll to position [712, 0]
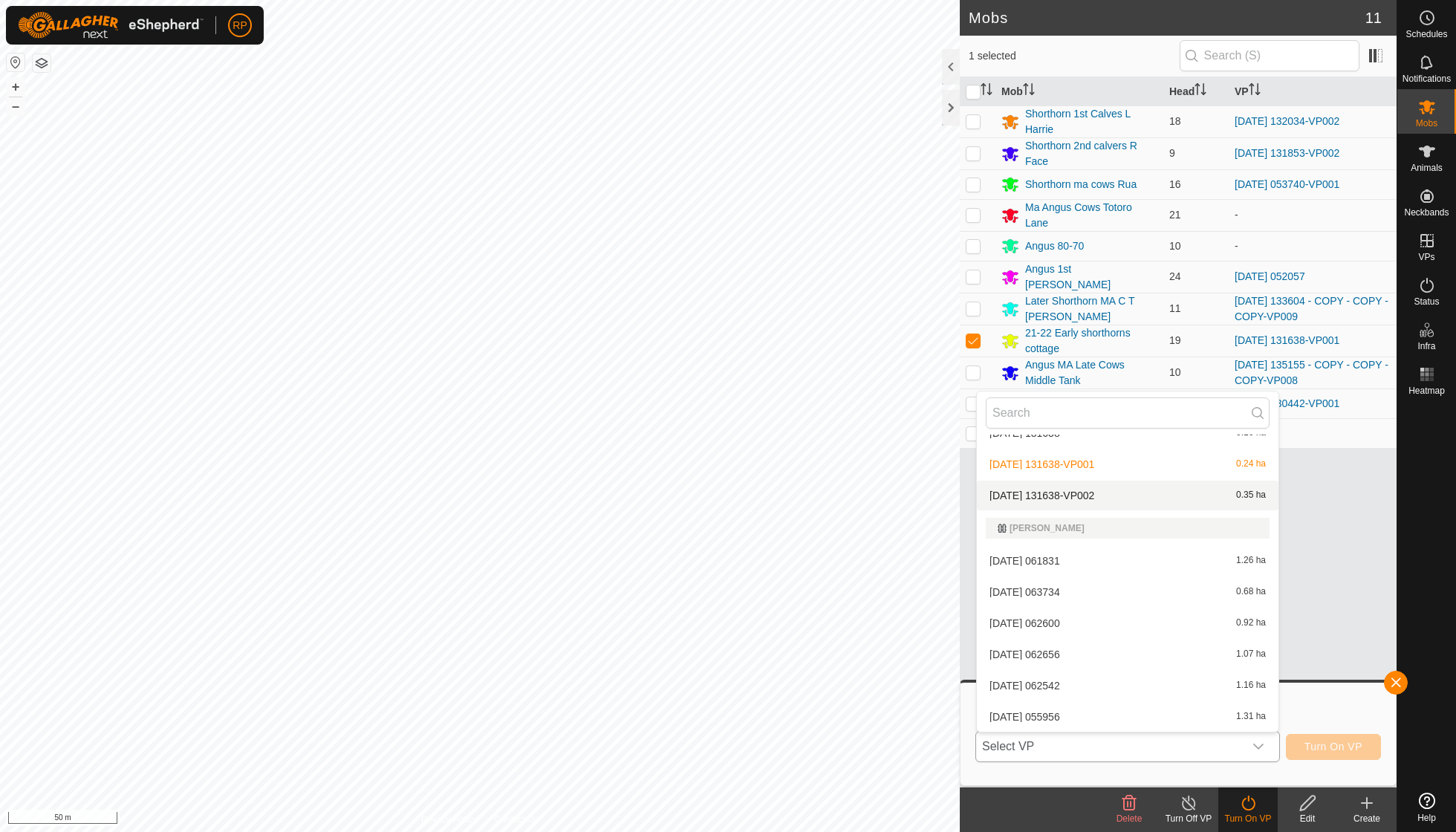
click at [1100, 485] on li "[DATE] 131638-VP002 0.35 ha" at bounding box center [1127, 496] width 302 height 30
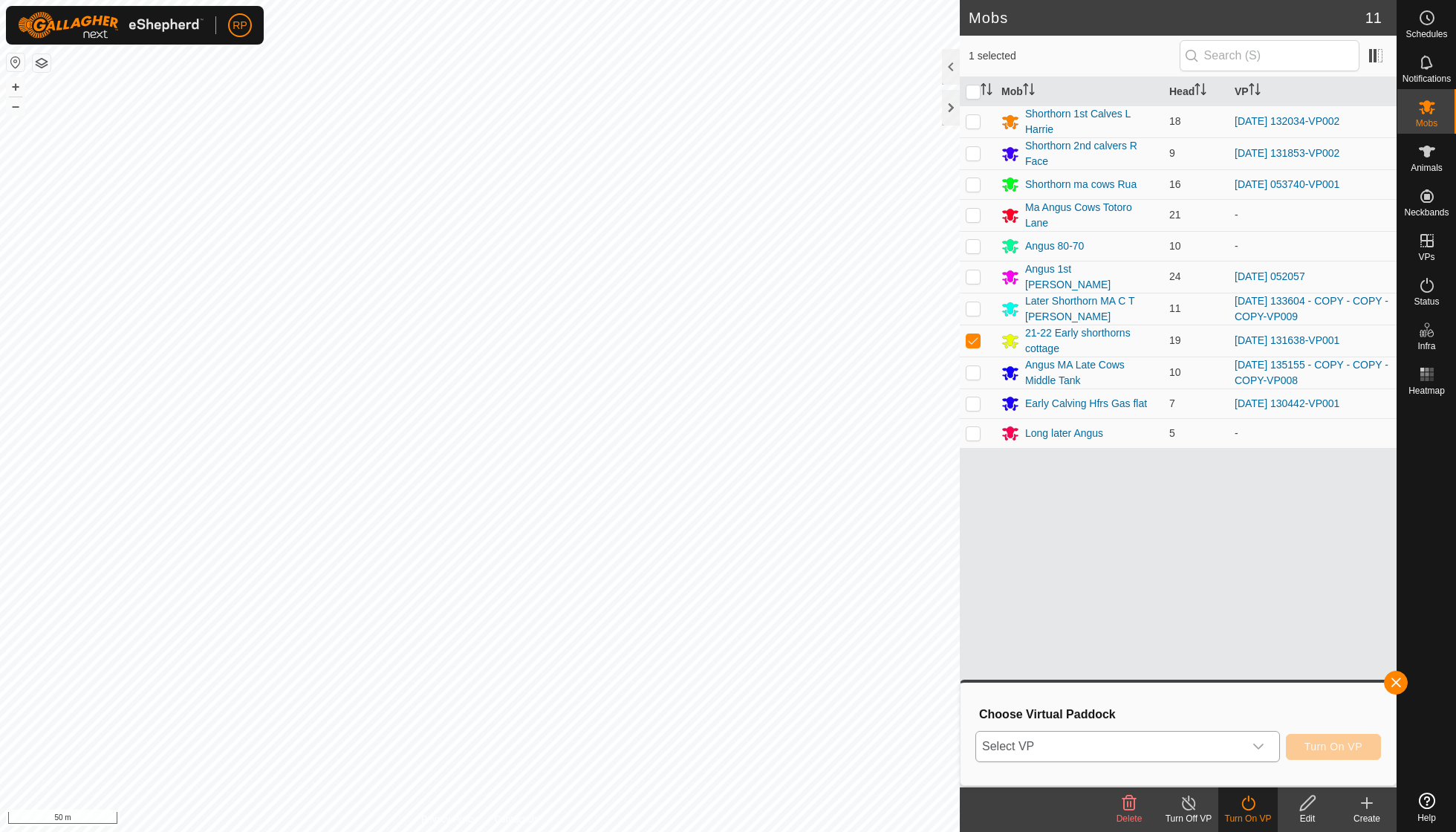
click at [1257, 744] on icon "dropdown trigger" at bounding box center [1258, 746] width 12 height 12
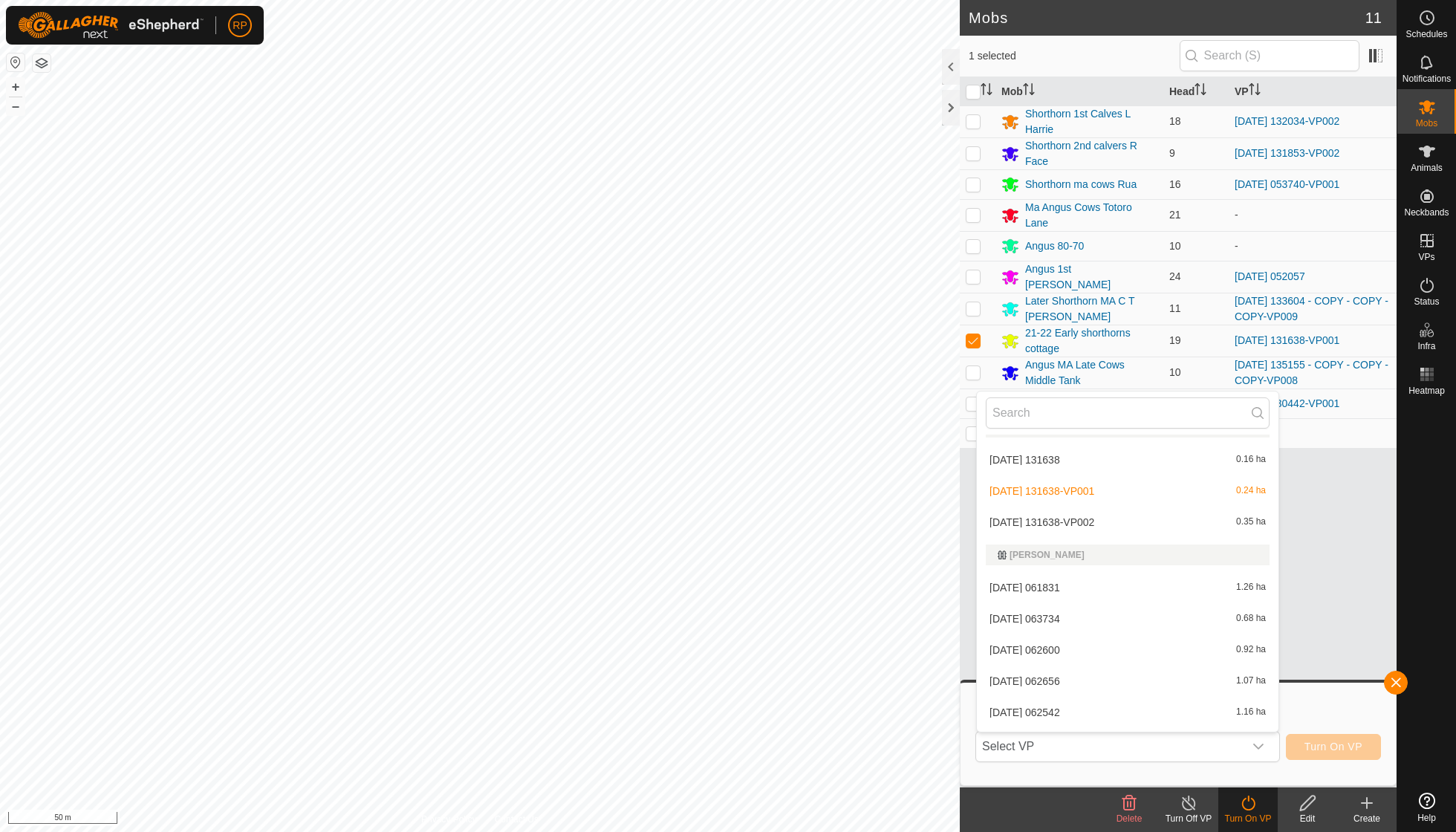
scroll to position [688, 0]
click at [1083, 509] on li "[DATE] 131638-VP002 0.35 ha" at bounding box center [1127, 520] width 302 height 30
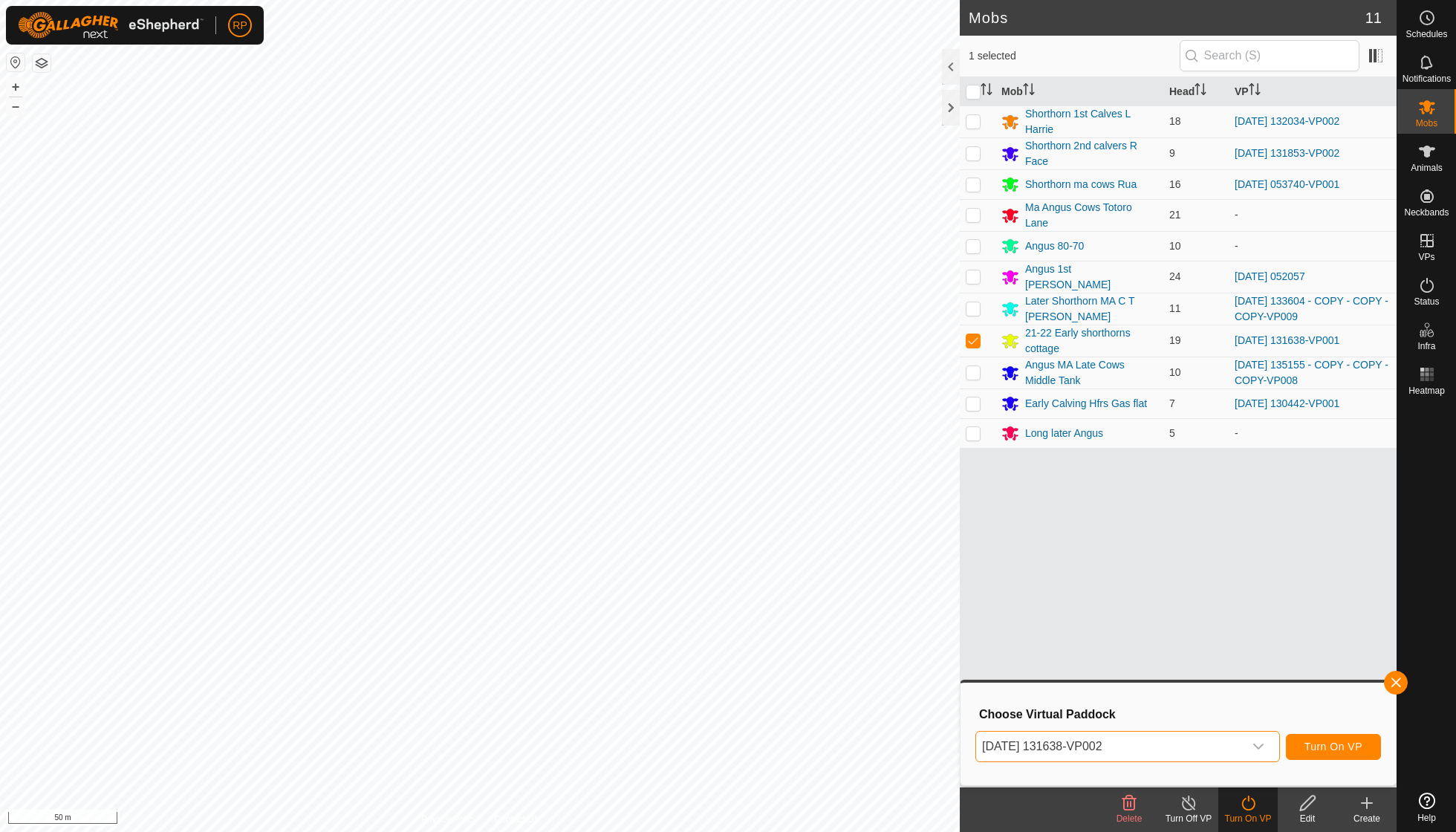
click at [1312, 744] on span "Turn On VP" at bounding box center [1334, 746] width 58 height 12
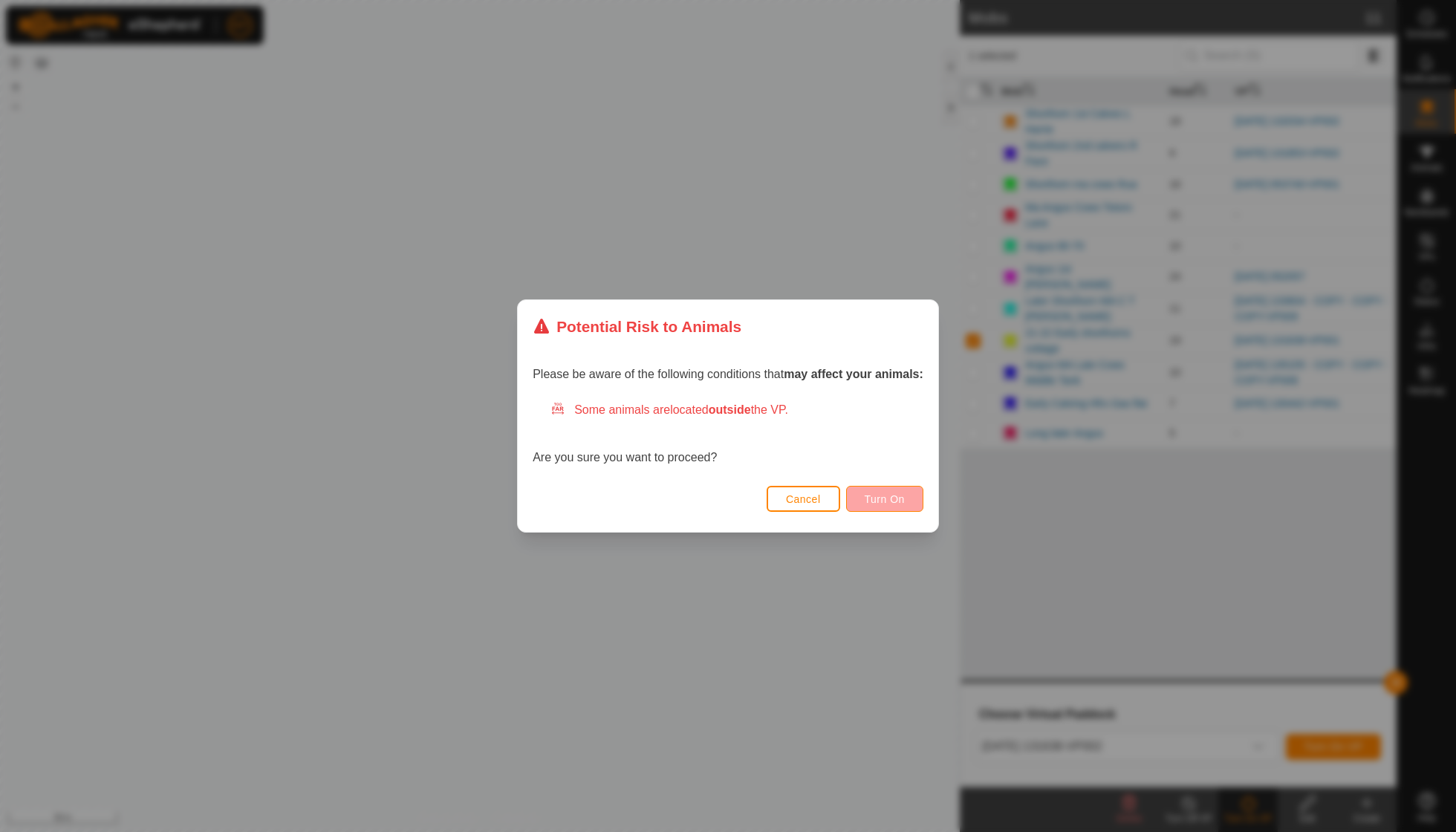
click at [884, 502] on span "Turn On" at bounding box center [884, 499] width 40 height 12
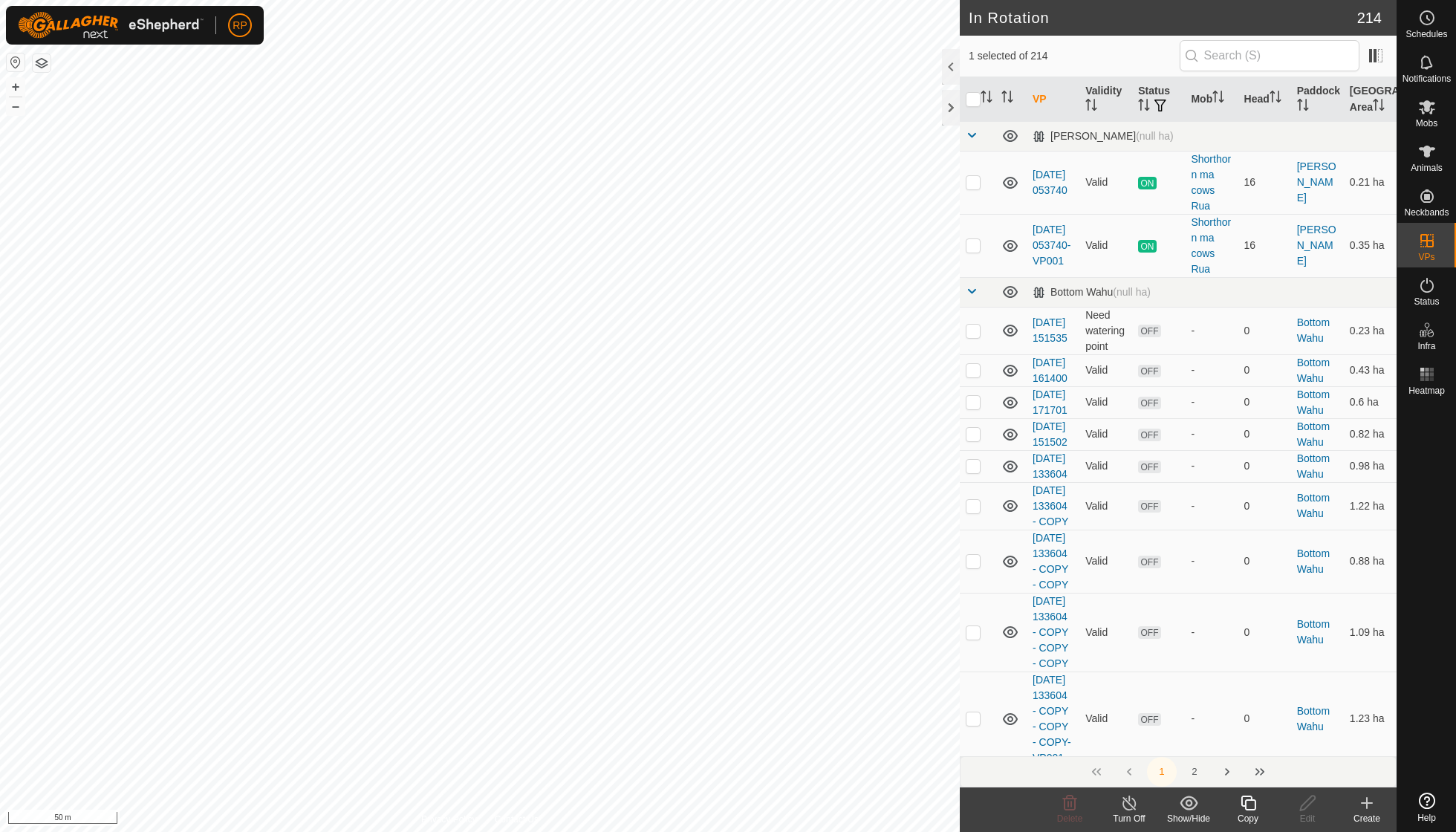
click at [1249, 808] on icon at bounding box center [1249, 803] width 19 height 18
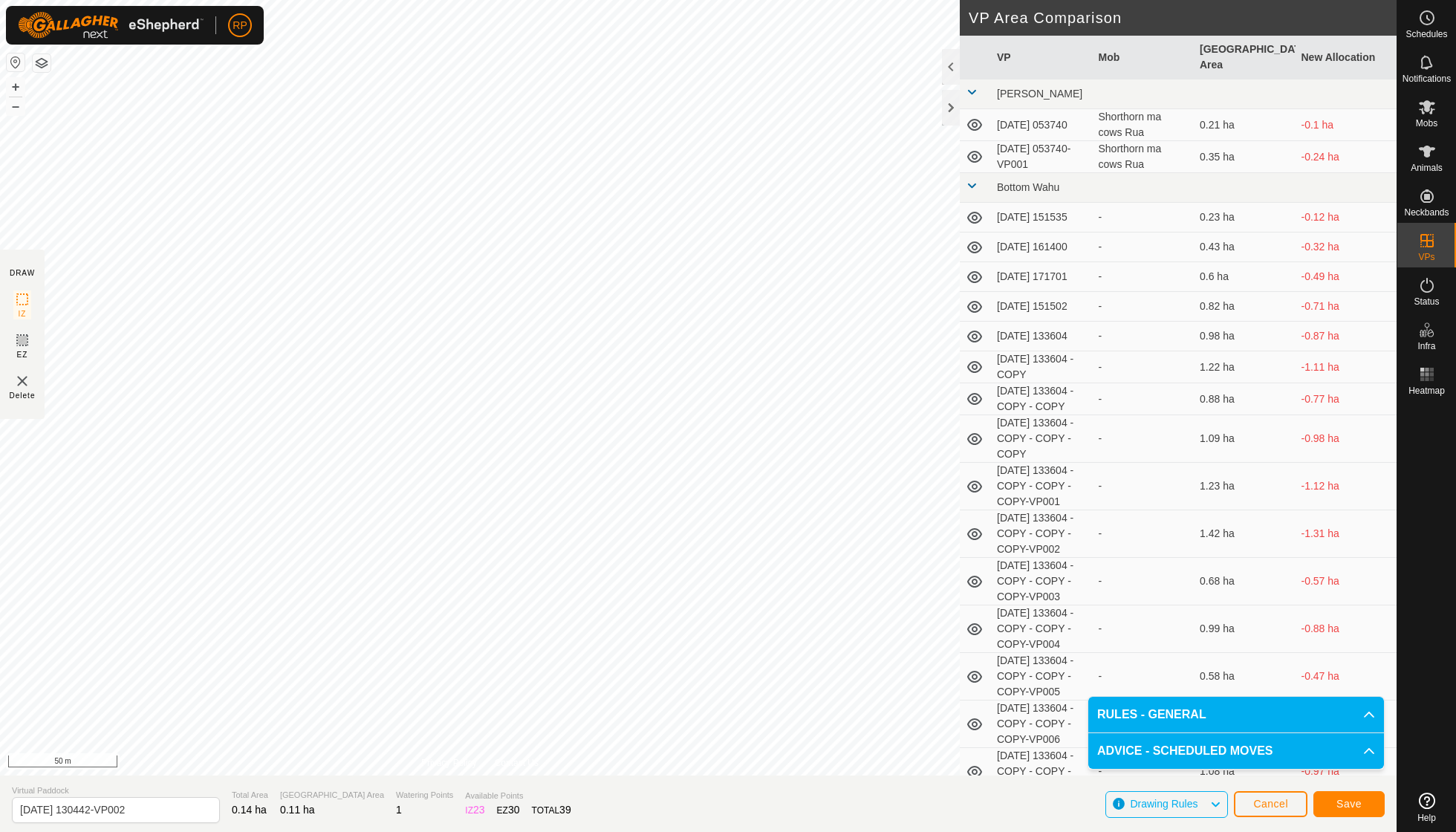
click at [1341, 806] on span "Save" at bounding box center [1349, 804] width 25 height 12
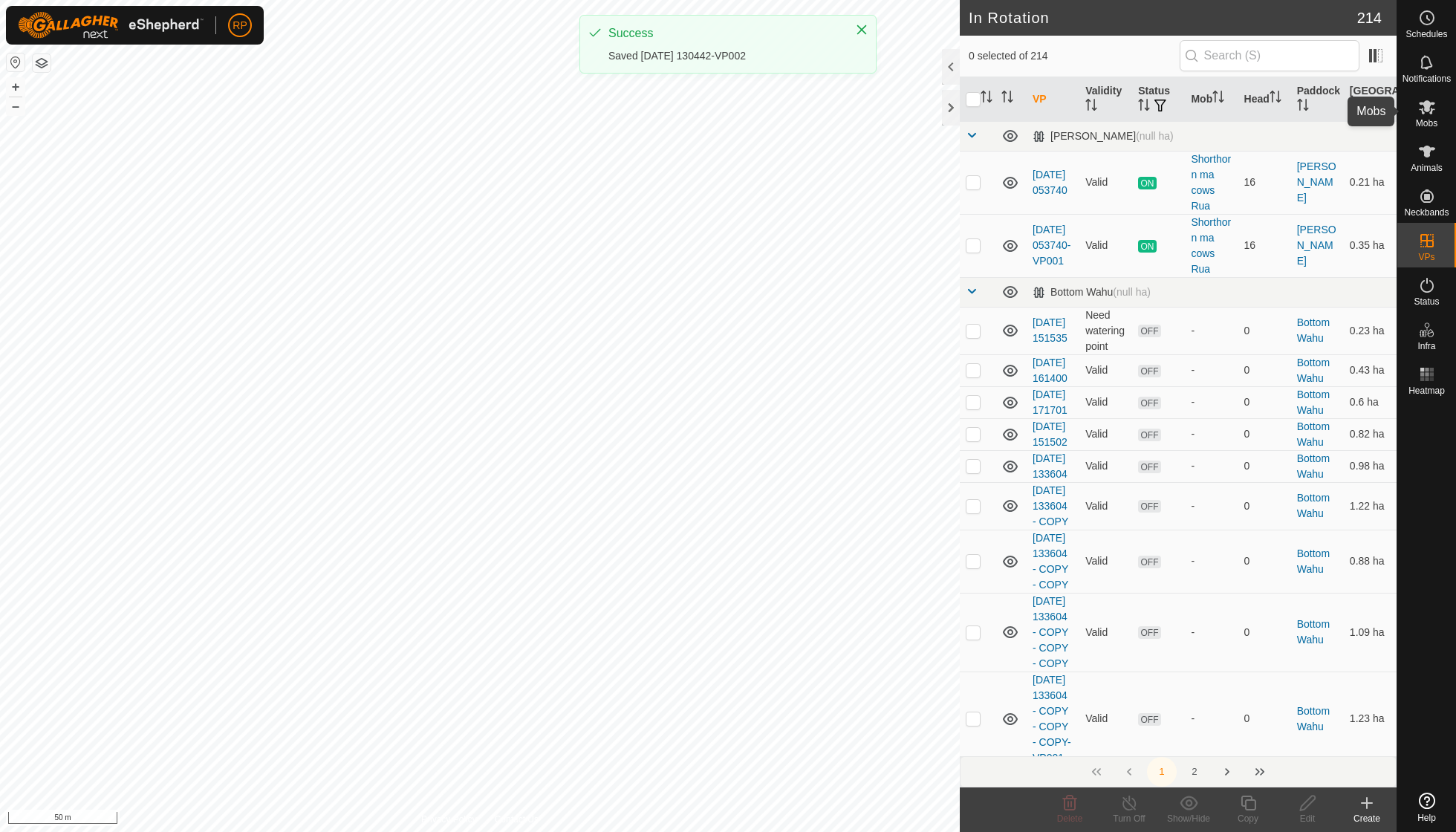
click at [1431, 119] on span "Mobs" at bounding box center [1426, 123] width 21 height 9
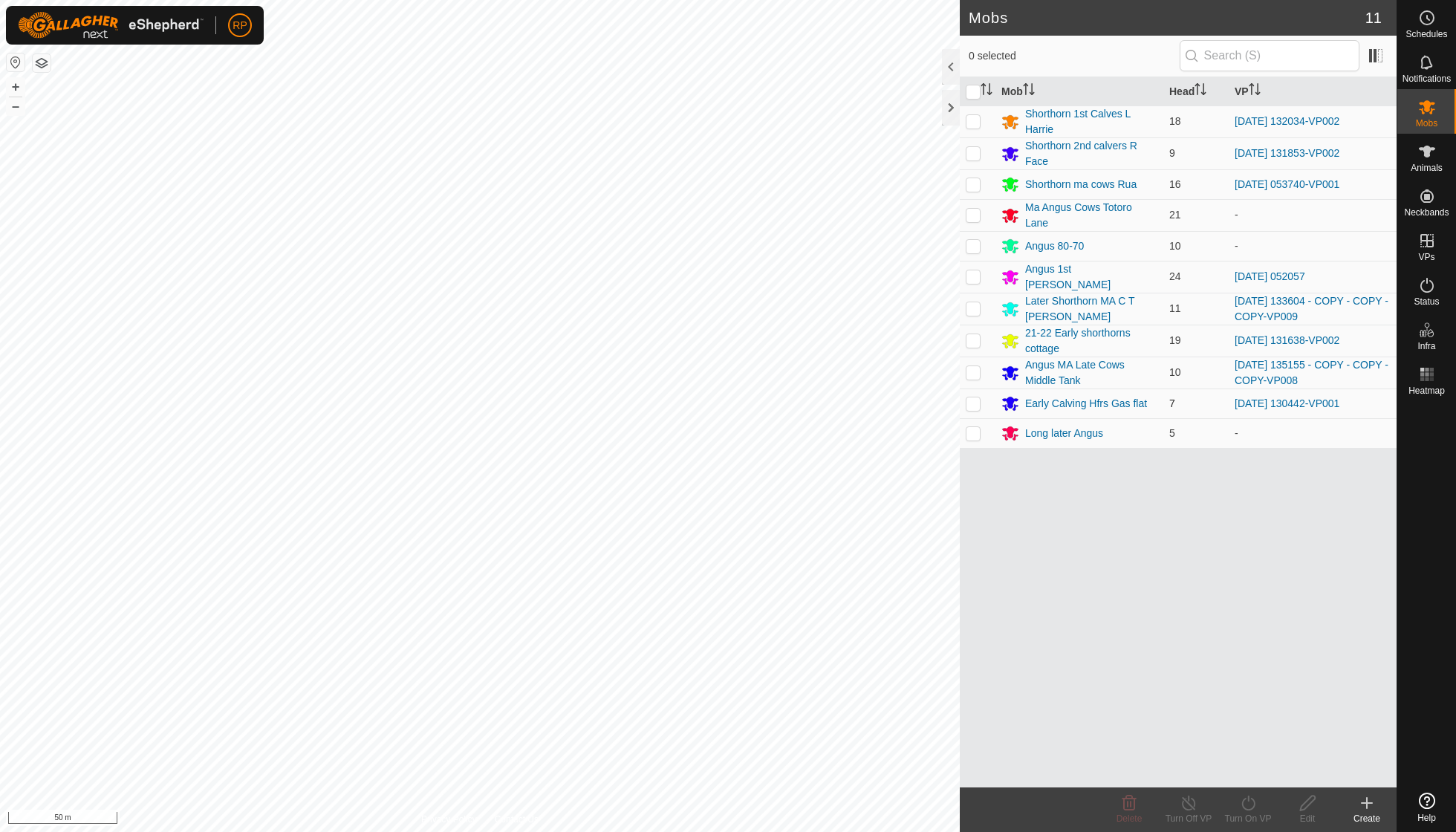
click at [973, 397] on p-checkbox at bounding box center [973, 403] width 15 height 12
checkbox input "true"
click at [1251, 808] on icon at bounding box center [1249, 803] width 19 height 18
click at [1252, 766] on link "Now" at bounding box center [1292, 770] width 147 height 30
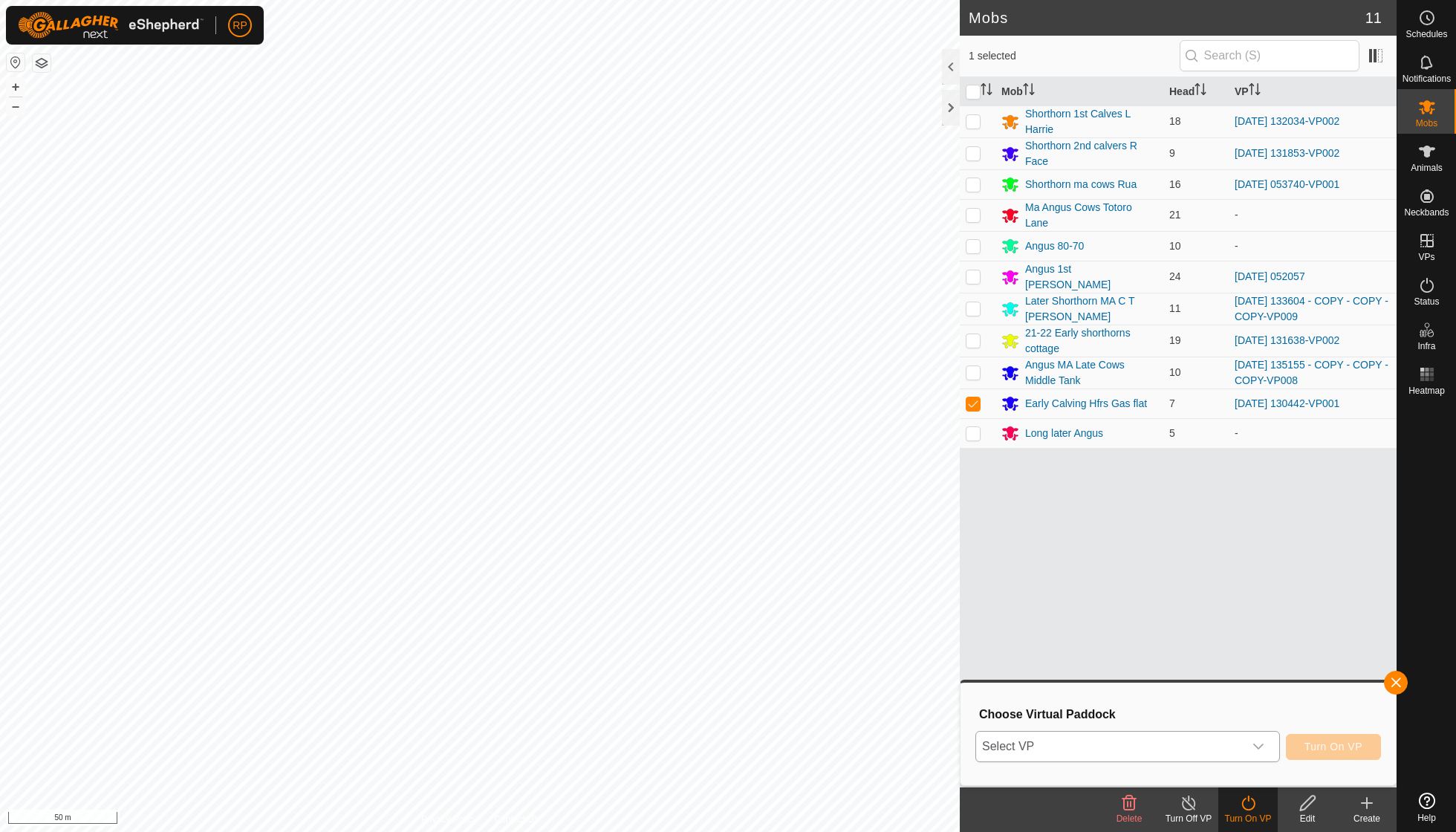
click at [1266, 741] on div "dropdown trigger" at bounding box center [1258, 747] width 30 height 30
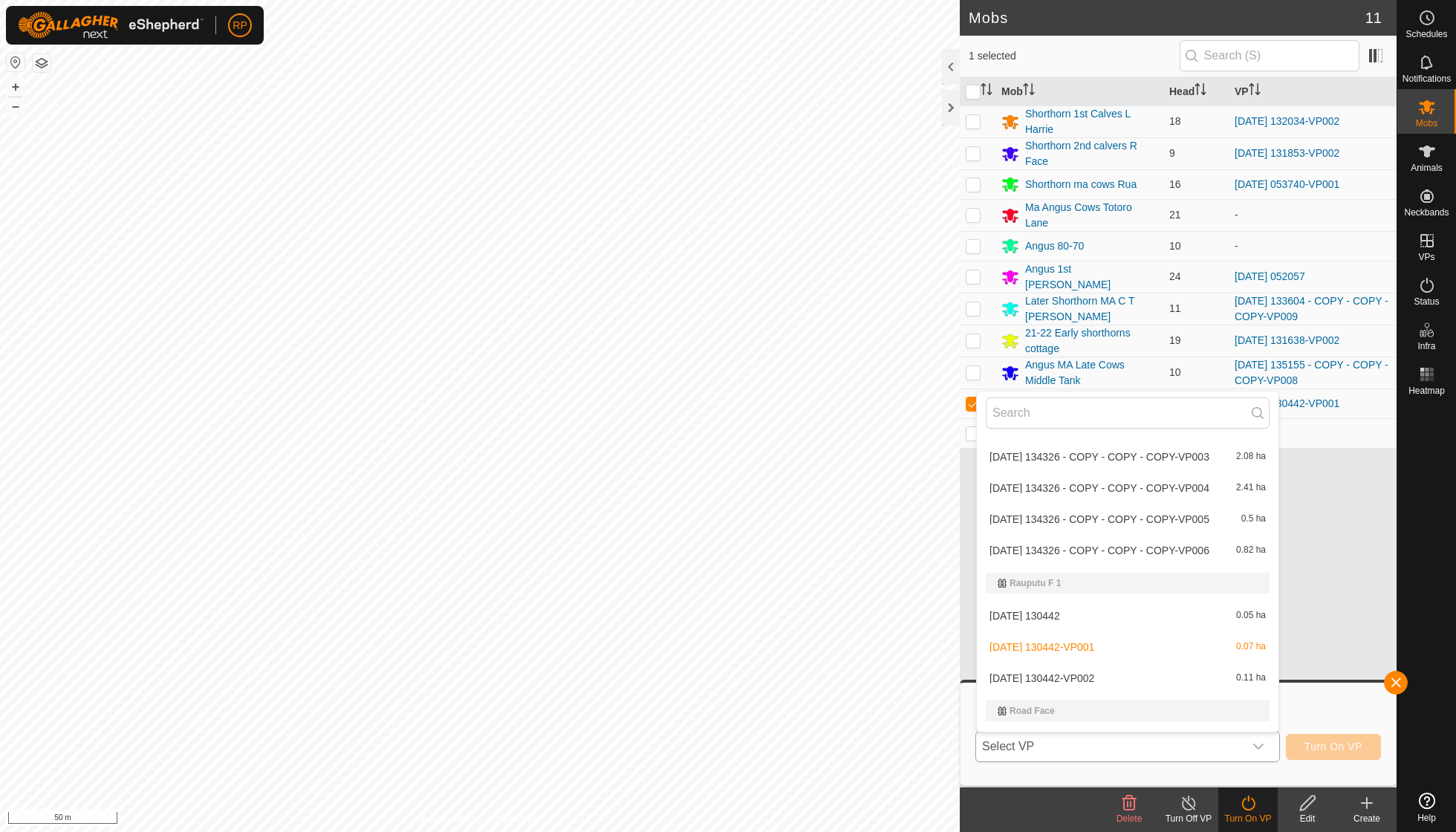
scroll to position [5545, 0]
click at [1094, 663] on li "[DATE] 130442-VP002 0.11 ha" at bounding box center [1127, 678] width 302 height 30
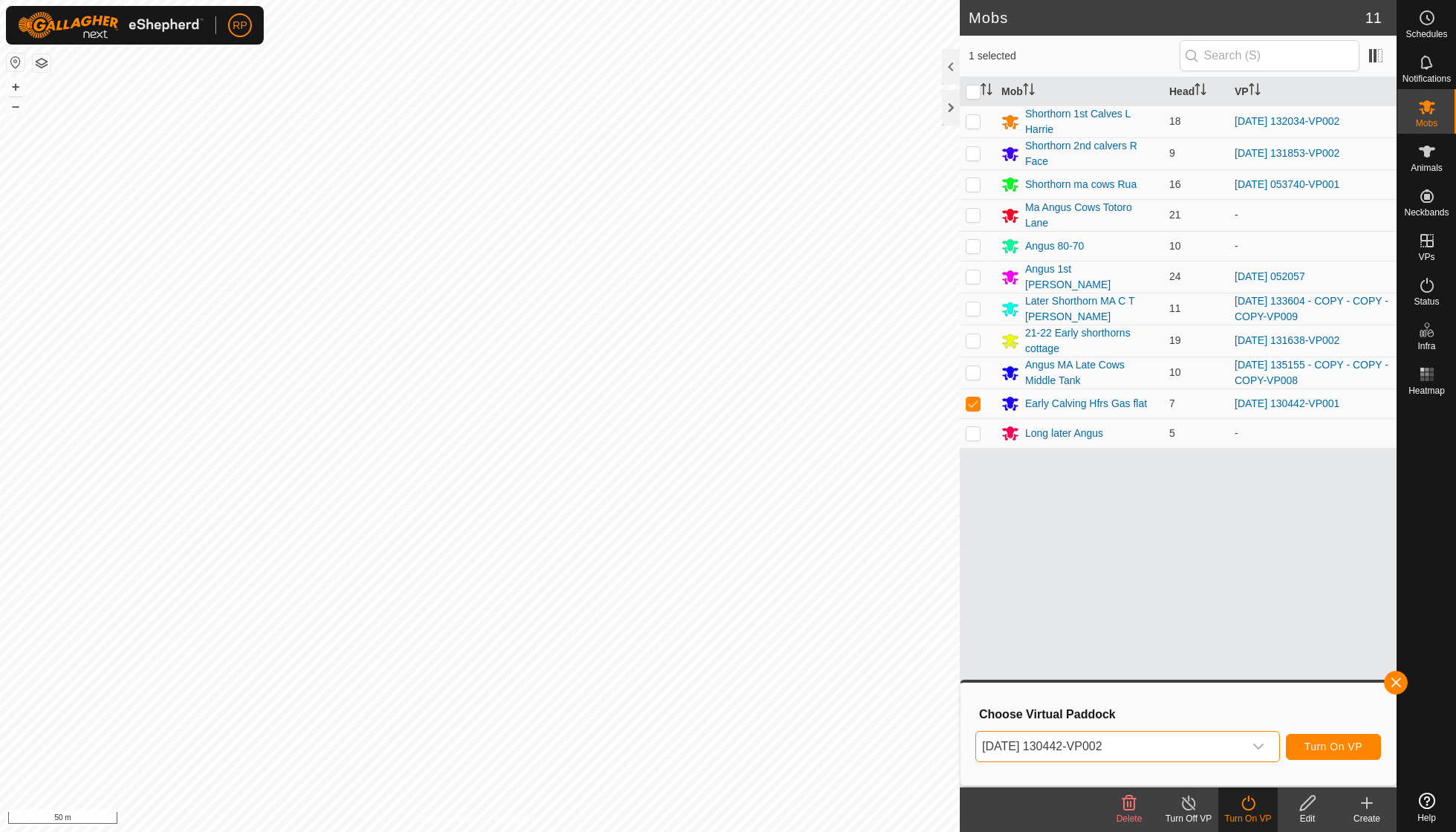
click at [1312, 748] on span "Turn On VP" at bounding box center [1334, 746] width 58 height 12
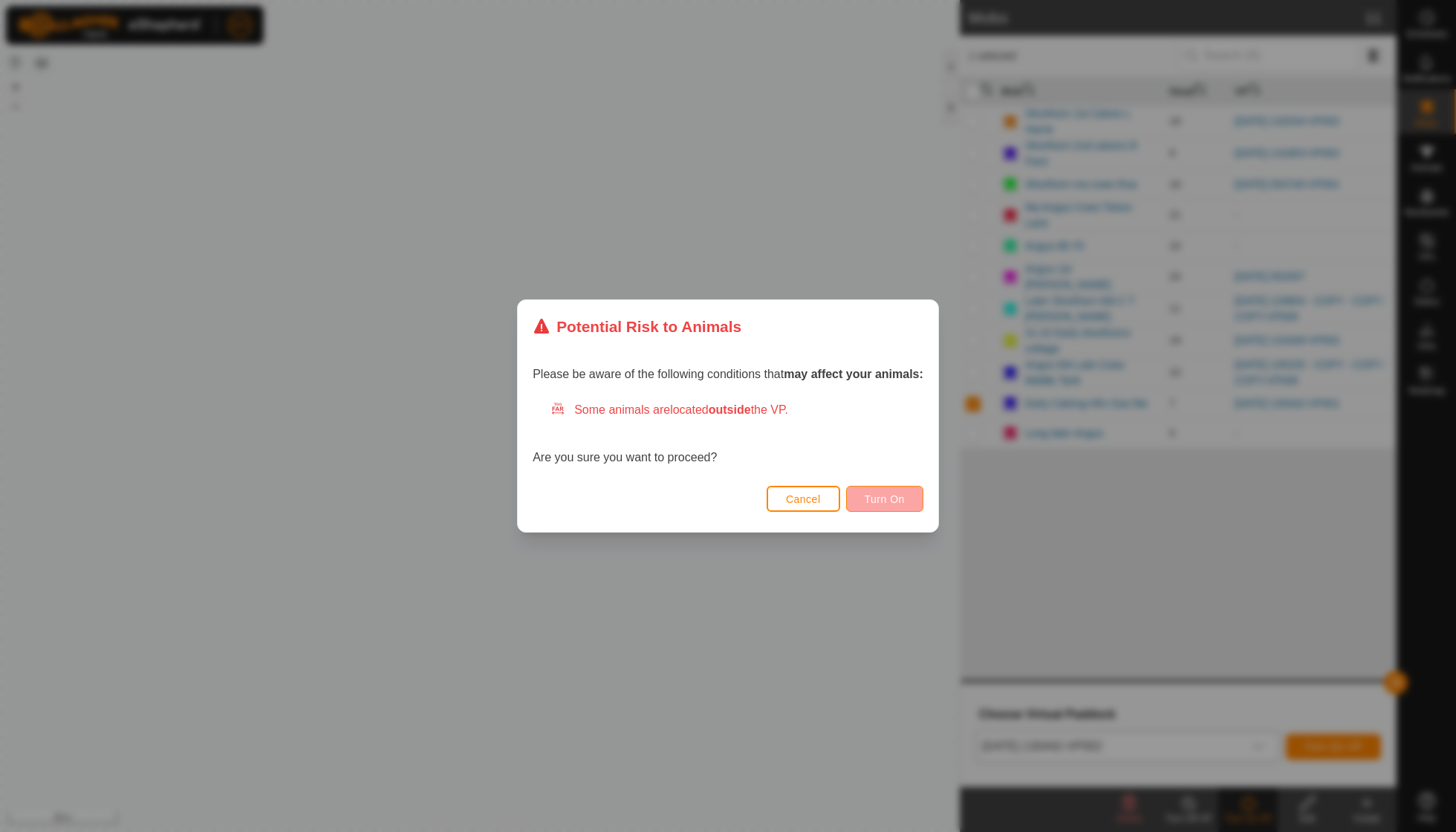
click at [886, 499] on span "Turn On" at bounding box center [884, 499] width 40 height 12
